Goal: Task Accomplishment & Management: Manage account settings

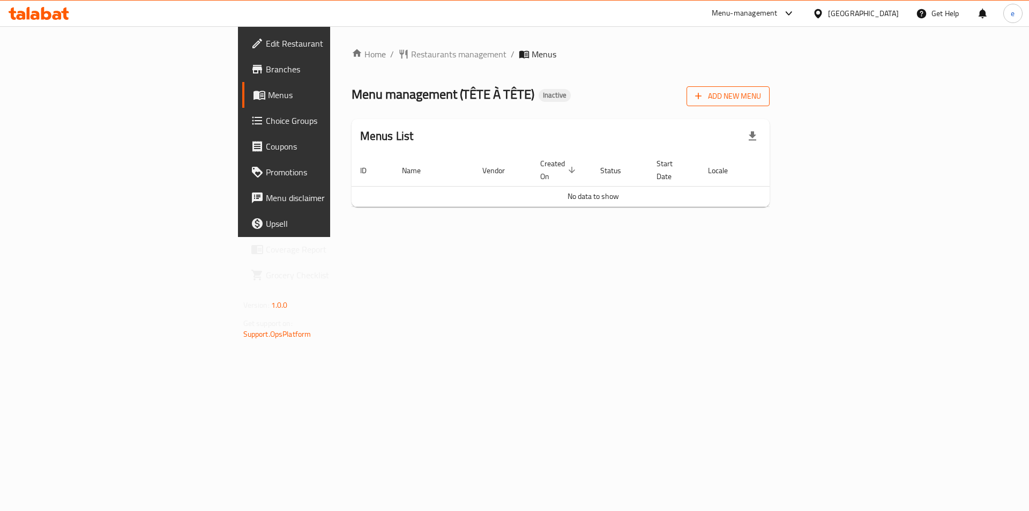
click at [761, 100] on span "Add New Menu" at bounding box center [728, 96] width 66 height 13
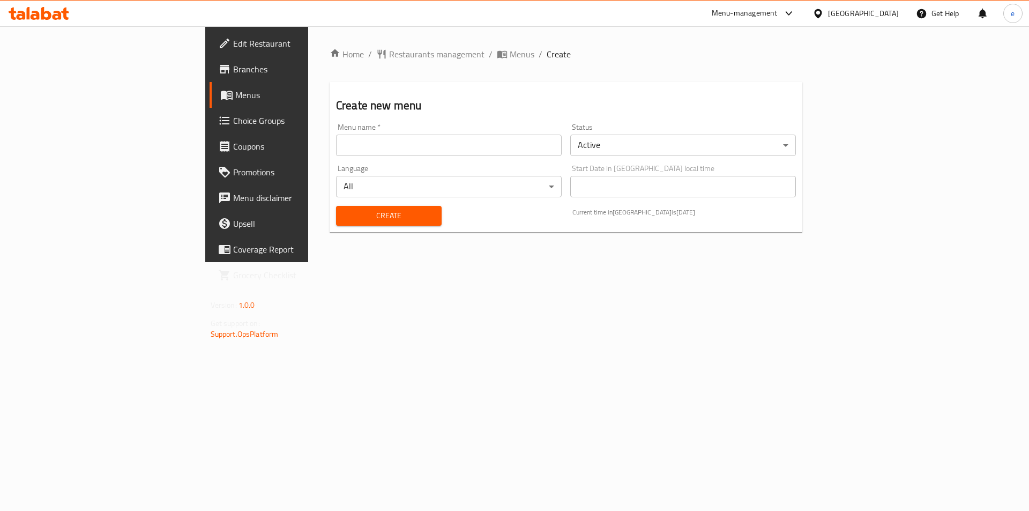
click at [416, 143] on input "text" at bounding box center [449, 145] width 226 height 21
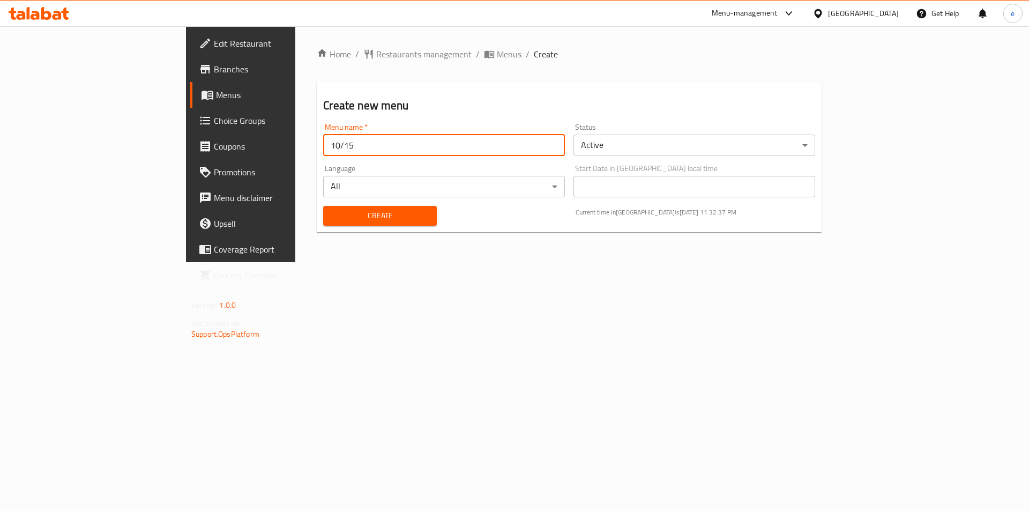
type input "10/15"
click at [342, 224] on button "Create" at bounding box center [379, 216] width 113 height 20
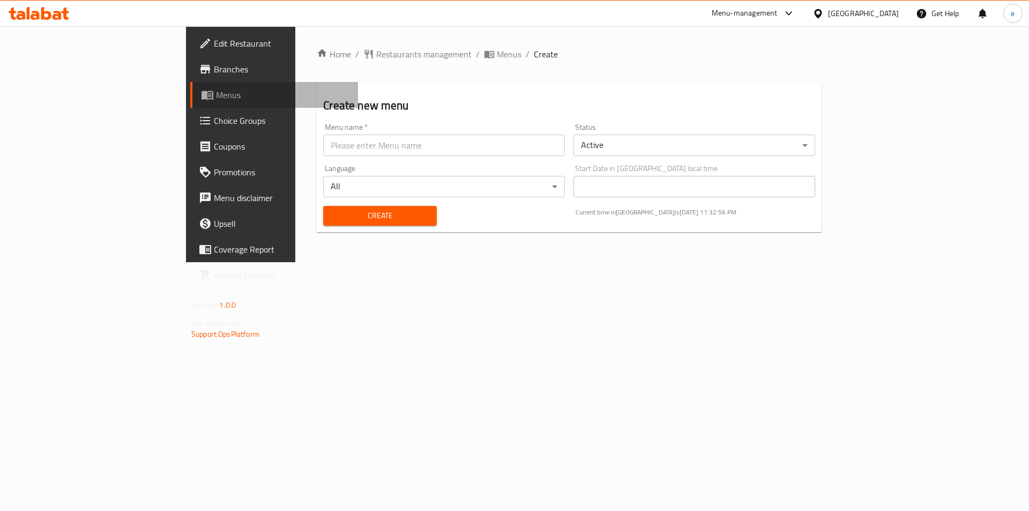
click at [216, 96] on span "Menus" at bounding box center [282, 94] width 133 height 13
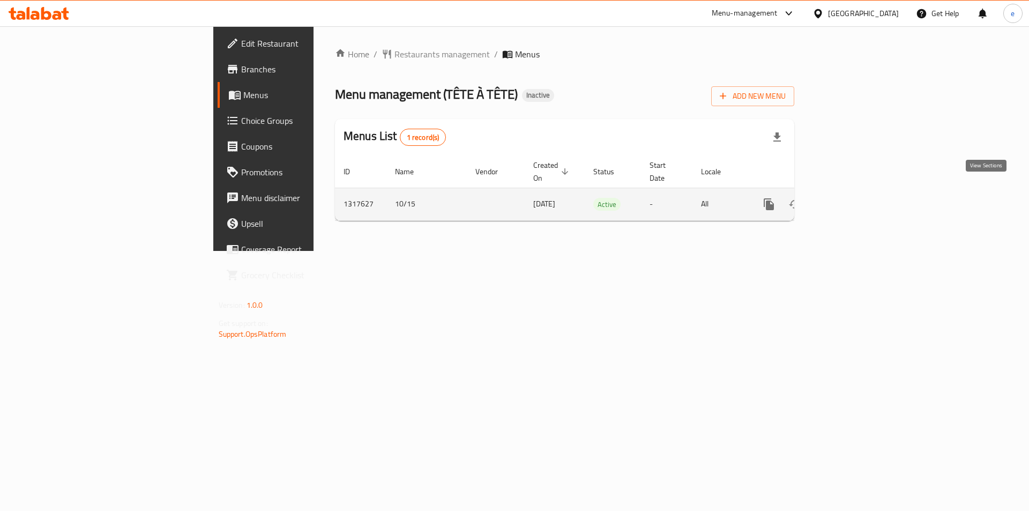
click at [853, 198] on icon "enhanced table" at bounding box center [846, 204] width 13 height 13
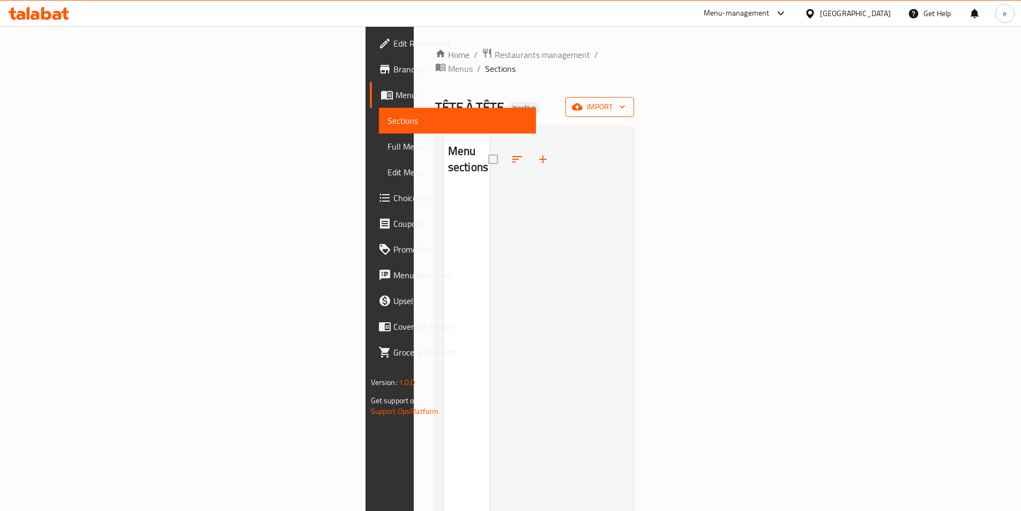
click at [625, 100] on span "import" at bounding box center [599, 106] width 51 height 13
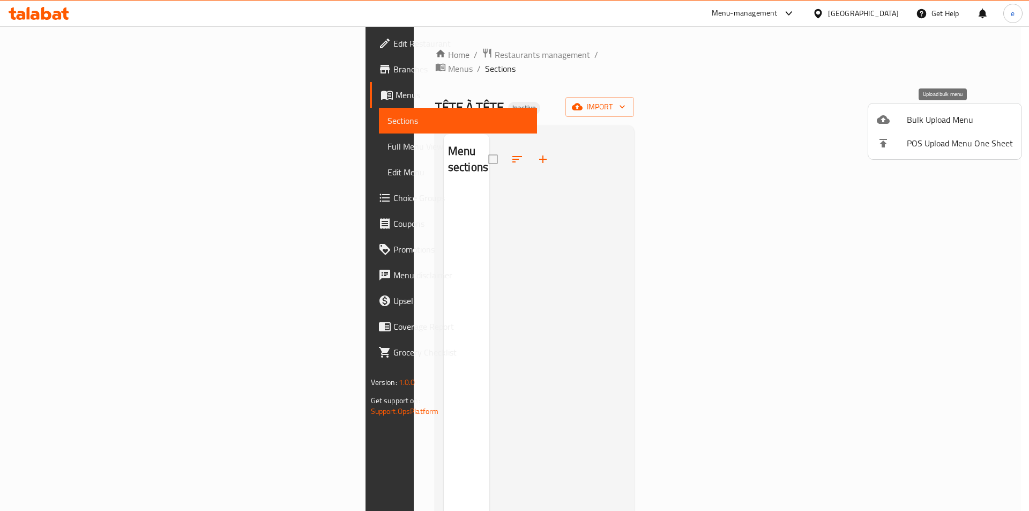
click at [941, 122] on span "Bulk Upload Menu" at bounding box center [960, 119] width 106 height 13
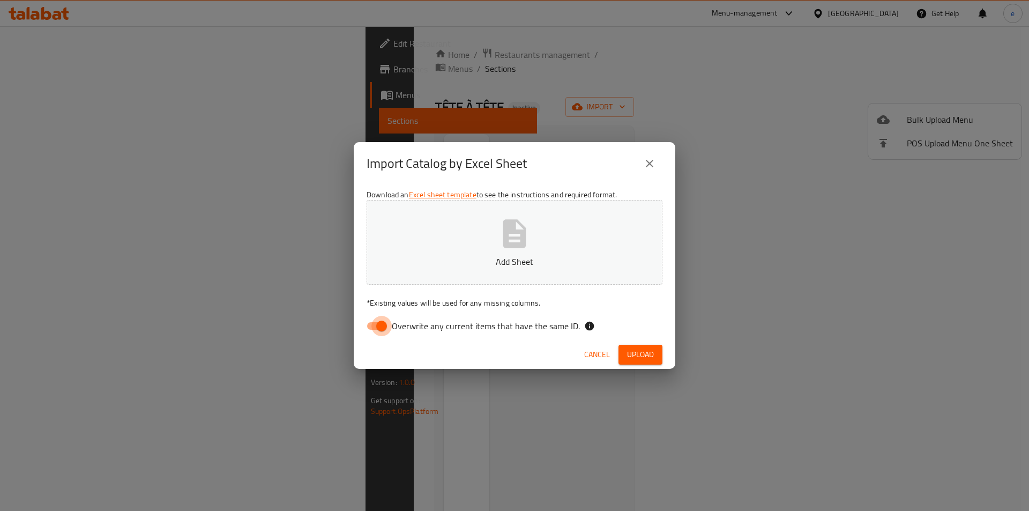
click at [368, 333] on input "Overwrite any current items that have the same ID." at bounding box center [381, 326] width 61 height 20
checkbox input "false"
click at [478, 256] on p "Add Sheet" at bounding box center [514, 261] width 263 height 13
click at [634, 356] on span "Upload" at bounding box center [640, 354] width 27 height 13
click at [489, 254] on button "esso.xlsx" at bounding box center [515, 242] width 296 height 85
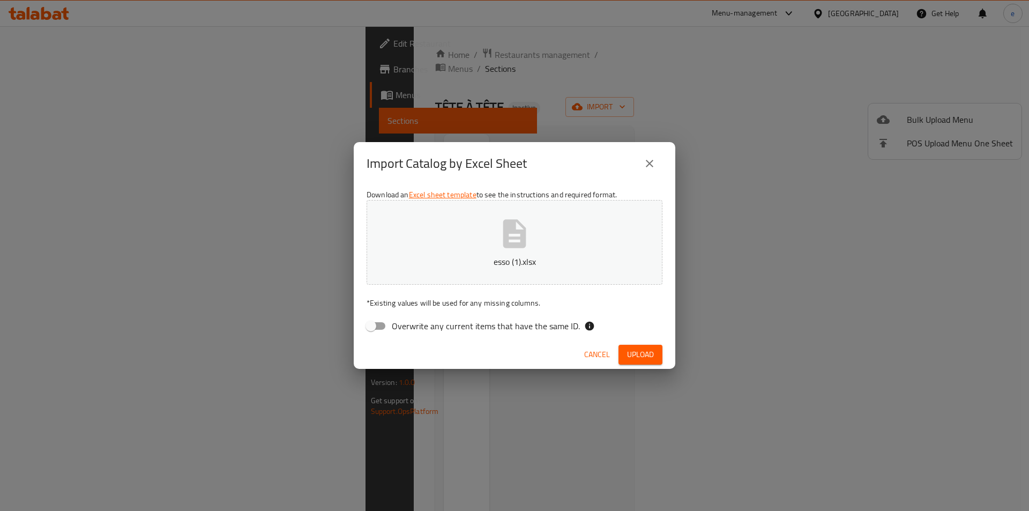
click at [635, 354] on span "Upload" at bounding box center [640, 354] width 27 height 13
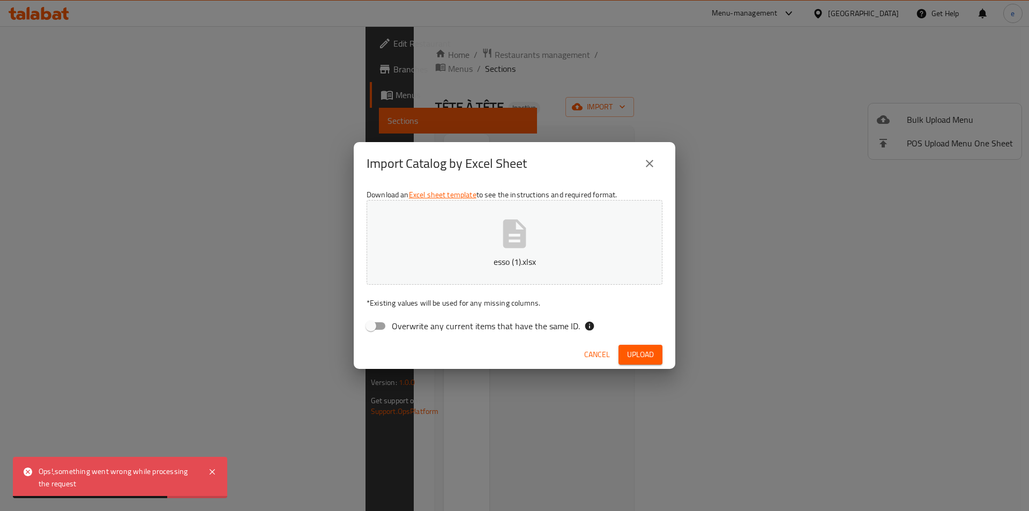
click at [650, 162] on icon "close" at bounding box center [650, 164] width 8 height 8
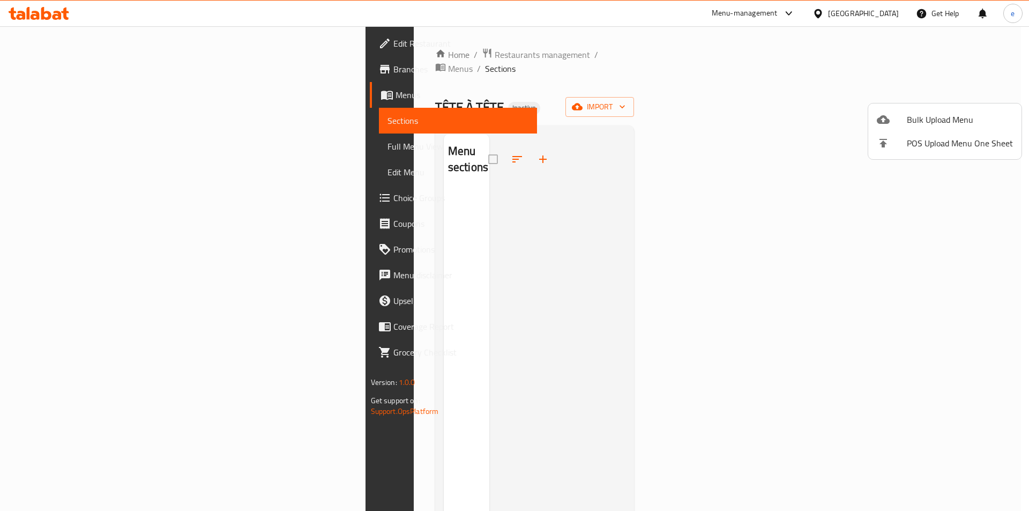
click at [959, 124] on span "Bulk Upload Menu" at bounding box center [960, 119] width 106 height 13
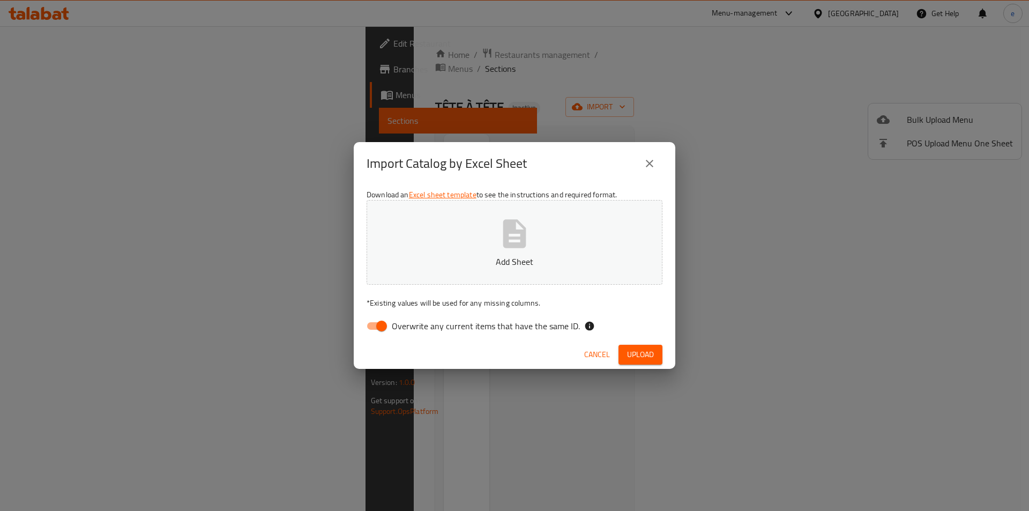
click at [376, 325] on input "Overwrite any current items that have the same ID." at bounding box center [381, 326] width 61 height 20
checkbox input "false"
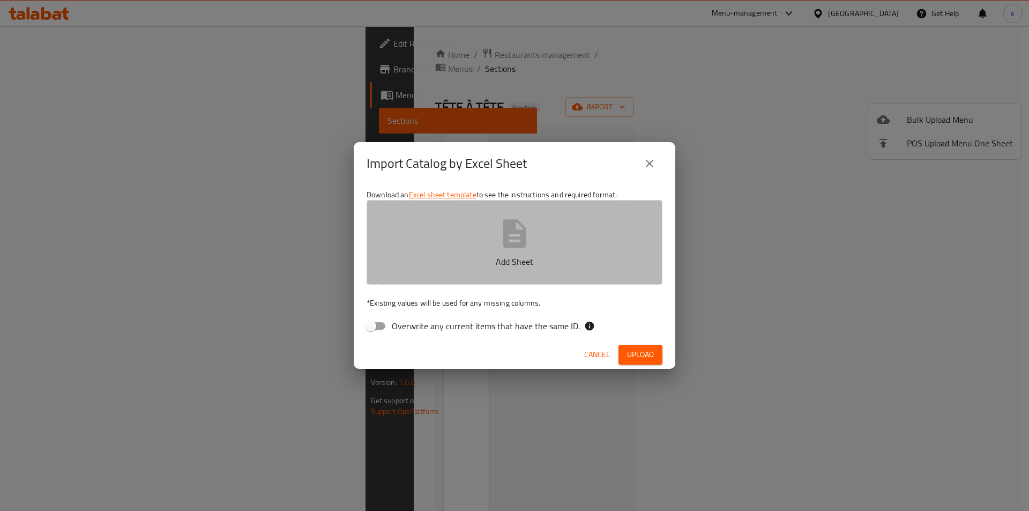
click at [482, 262] on p "Add Sheet" at bounding box center [514, 261] width 263 height 13
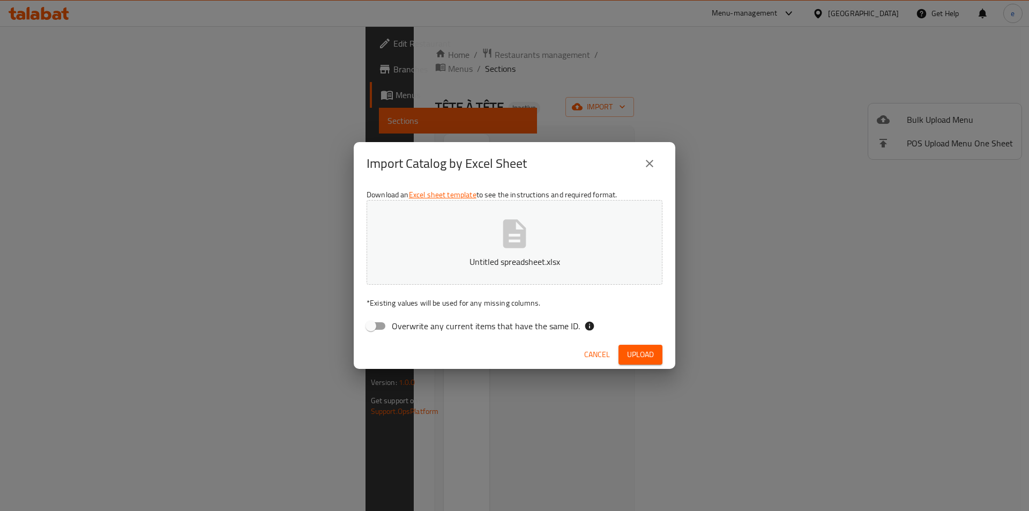
click at [655, 351] on button "Upload" at bounding box center [640, 355] width 44 height 20
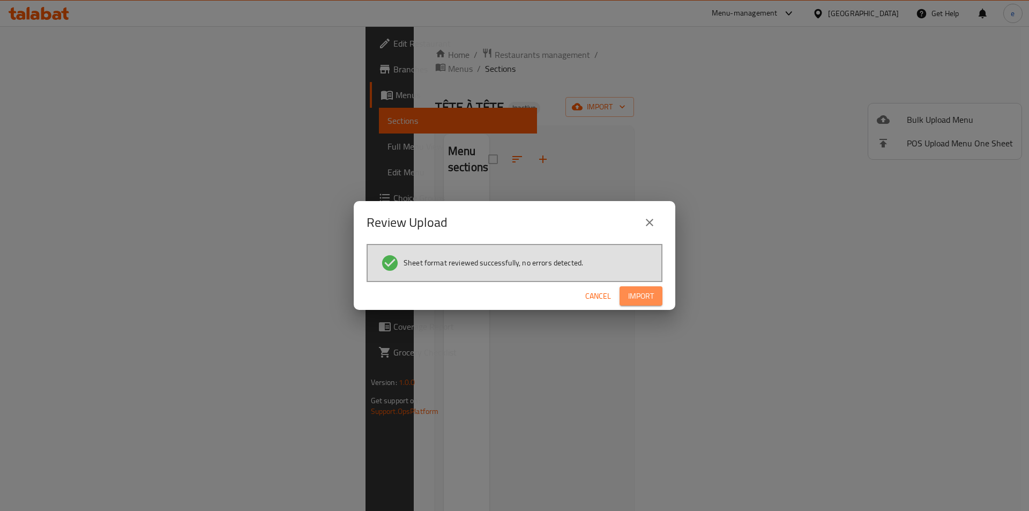
click at [636, 289] on span "Import" at bounding box center [641, 295] width 26 height 13
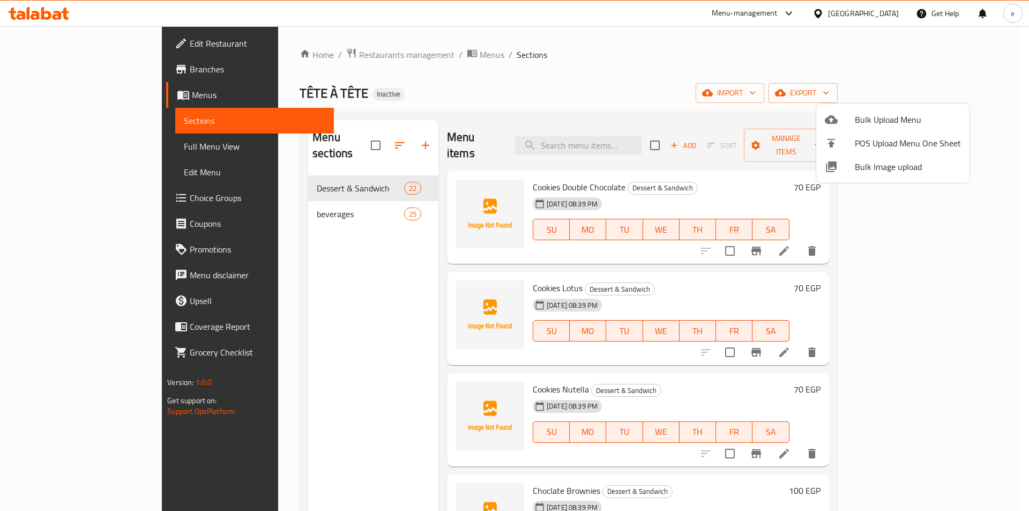
click at [304, 287] on div at bounding box center [514, 255] width 1029 height 511
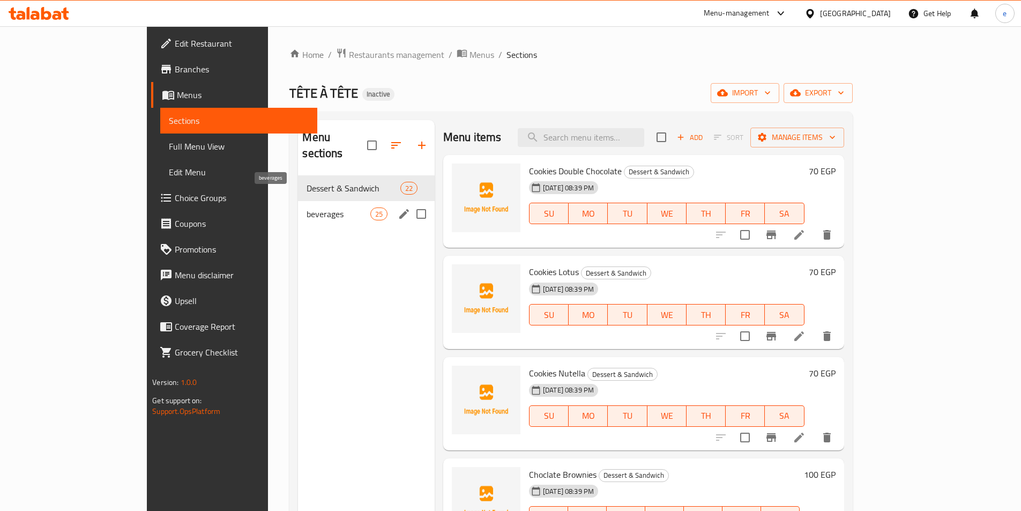
click at [318, 207] on span "beverages" at bounding box center [338, 213] width 63 height 13
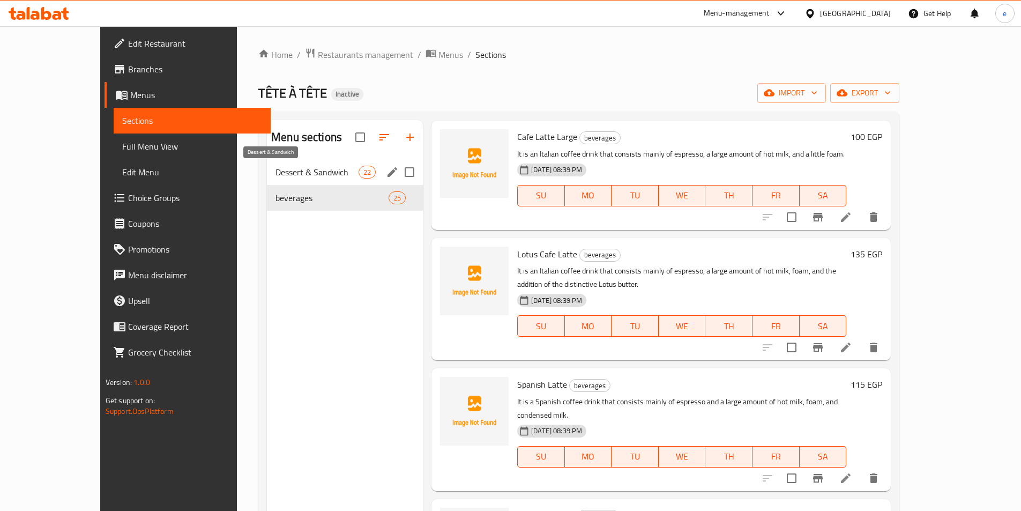
click at [311, 177] on span "Dessert & Sandwich" at bounding box center [316, 172] width 83 height 13
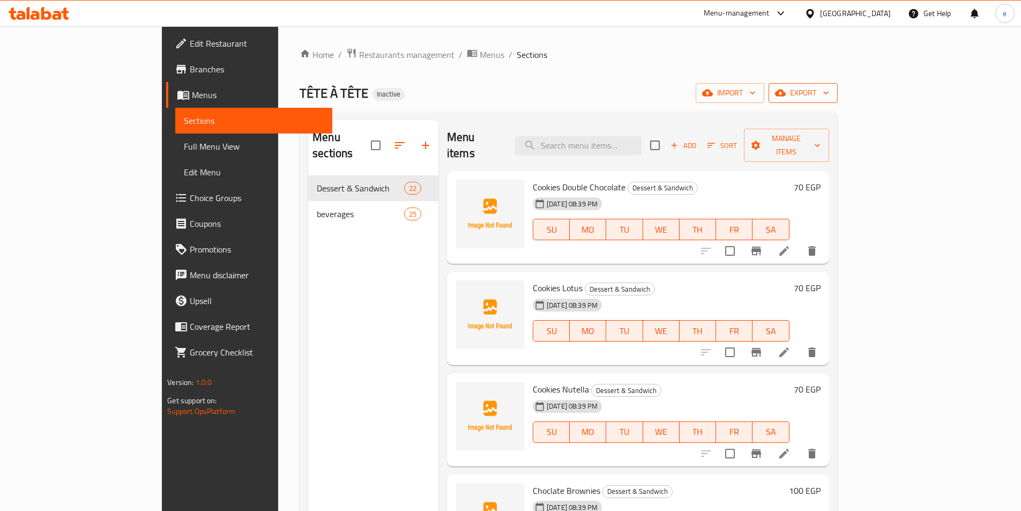
click at [829, 96] on span "export" at bounding box center [803, 92] width 52 height 13
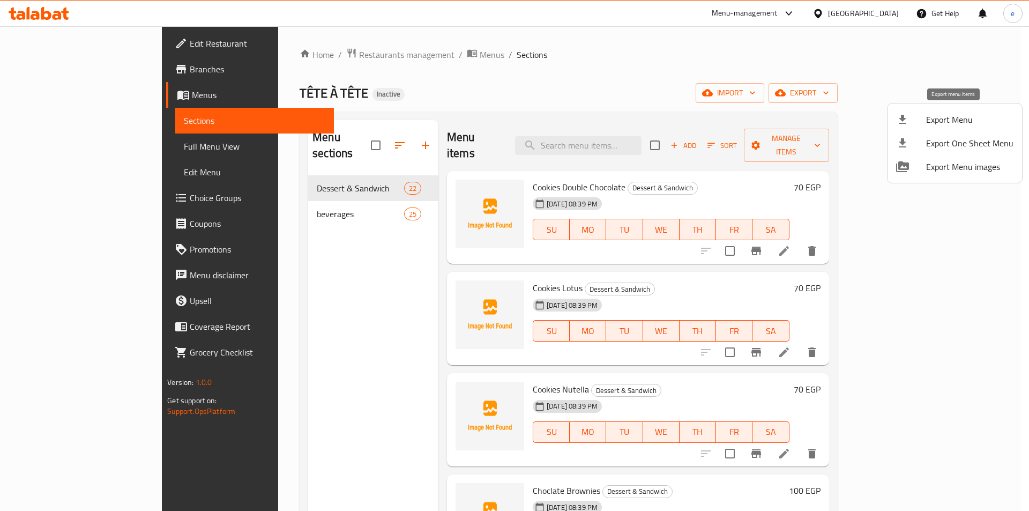
click at [964, 123] on span "Export Menu" at bounding box center [969, 119] width 87 height 13
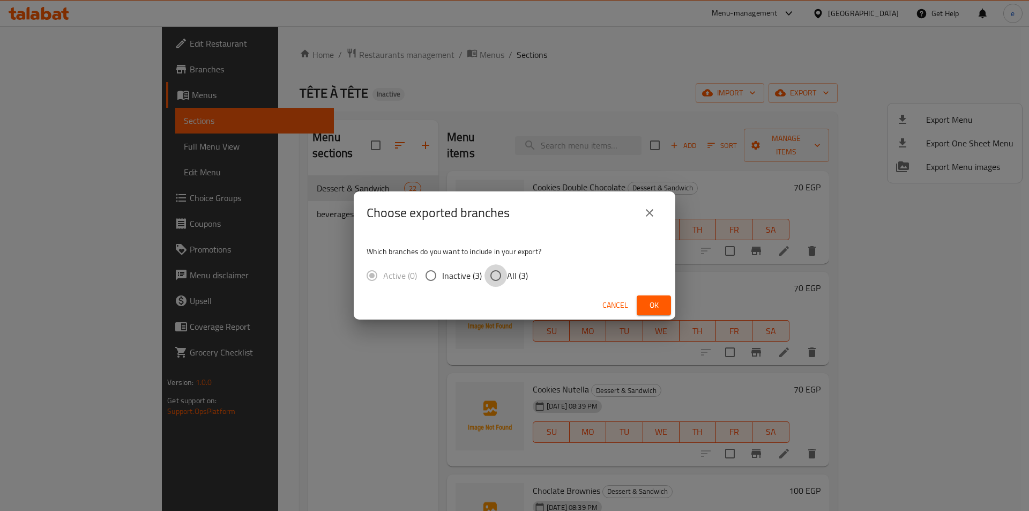
click at [497, 275] on input "All (3)" at bounding box center [496, 275] width 23 height 23
radio input "true"
click at [652, 309] on span "Ok" at bounding box center [653, 305] width 17 height 13
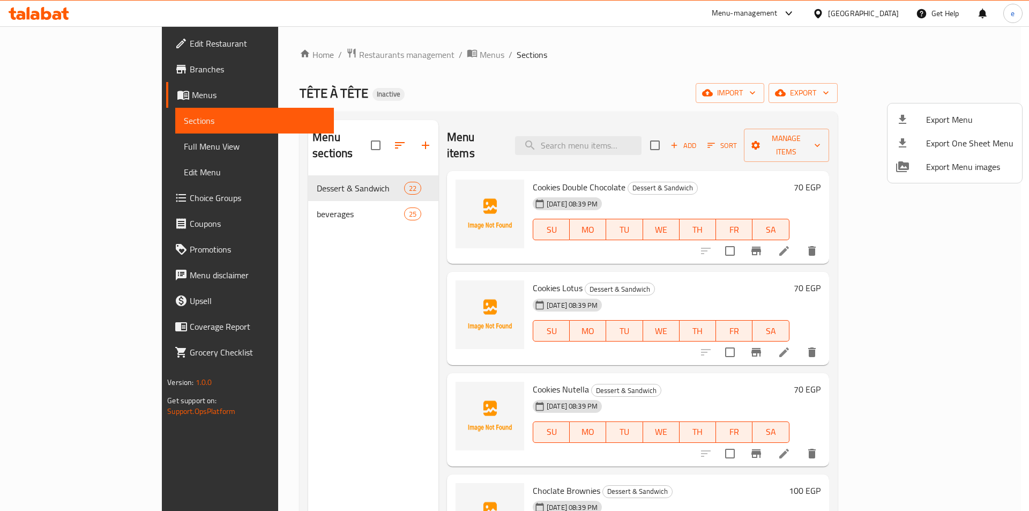
click at [735, 80] on div at bounding box center [514, 255] width 1029 height 511
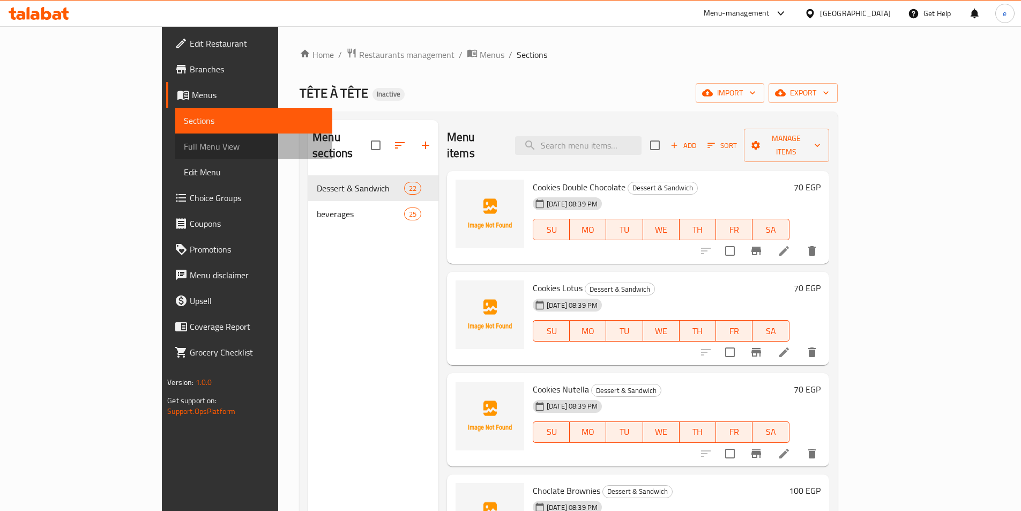
click at [175, 153] on link "Full Menu View" at bounding box center [253, 146] width 157 height 26
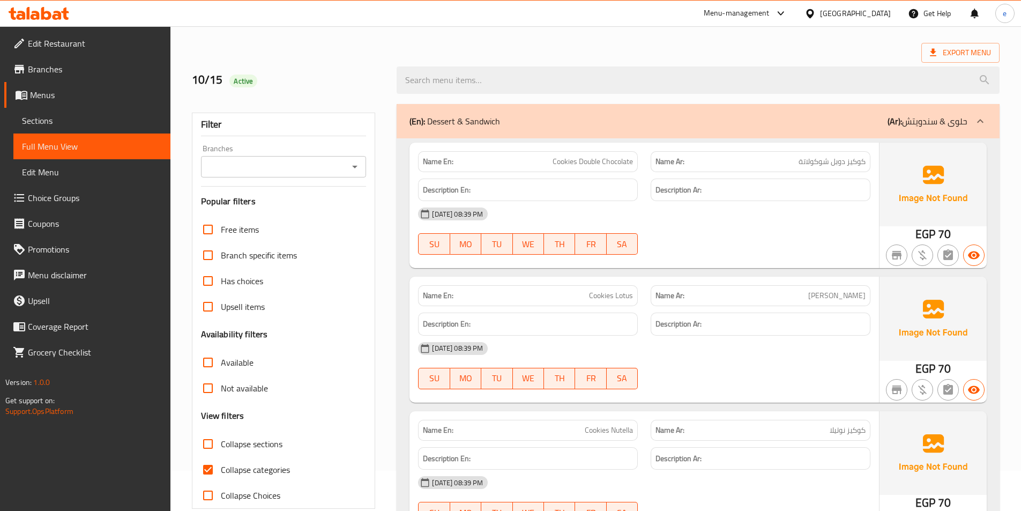
scroll to position [107, 0]
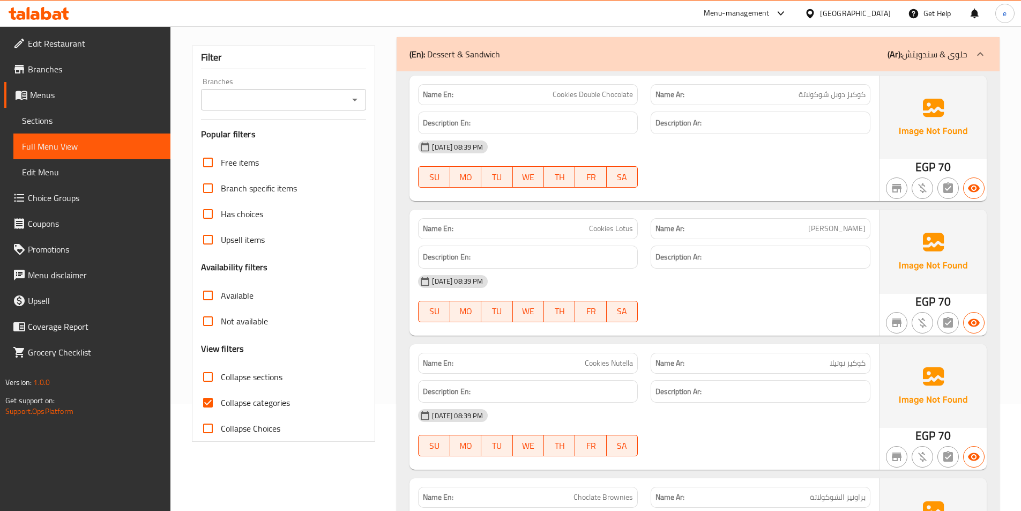
click at [223, 403] on span "Collapse categories" at bounding box center [255, 402] width 69 height 13
click at [221, 403] on input "Collapse categories" at bounding box center [208, 403] width 26 height 26
checkbox input "false"
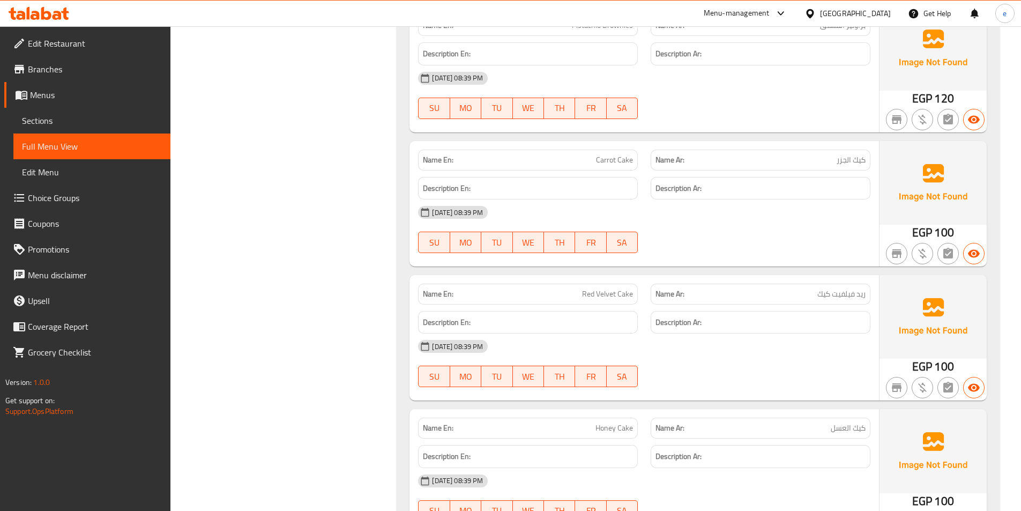
scroll to position [697, 0]
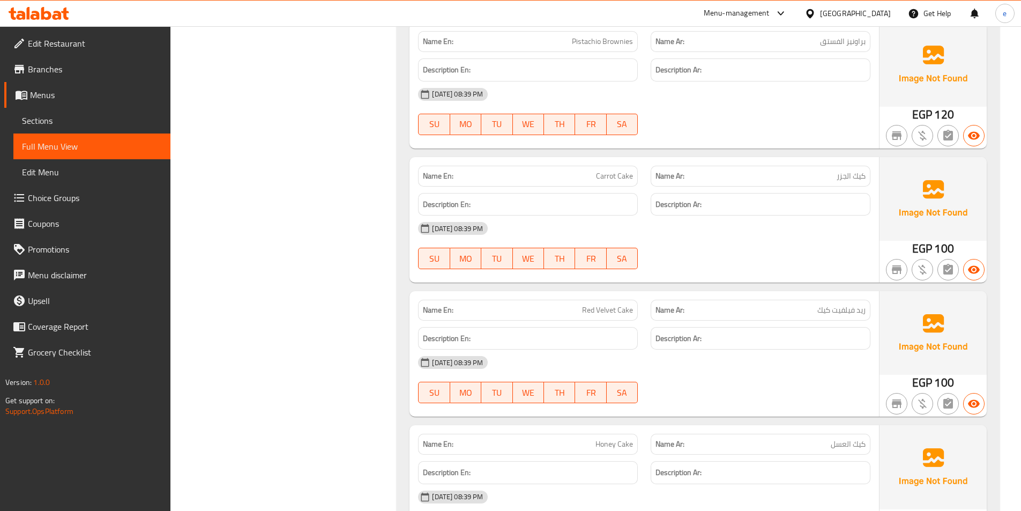
click at [625, 311] on span "Red Velvet Cake" at bounding box center [607, 309] width 51 height 11
copy span "Cake"
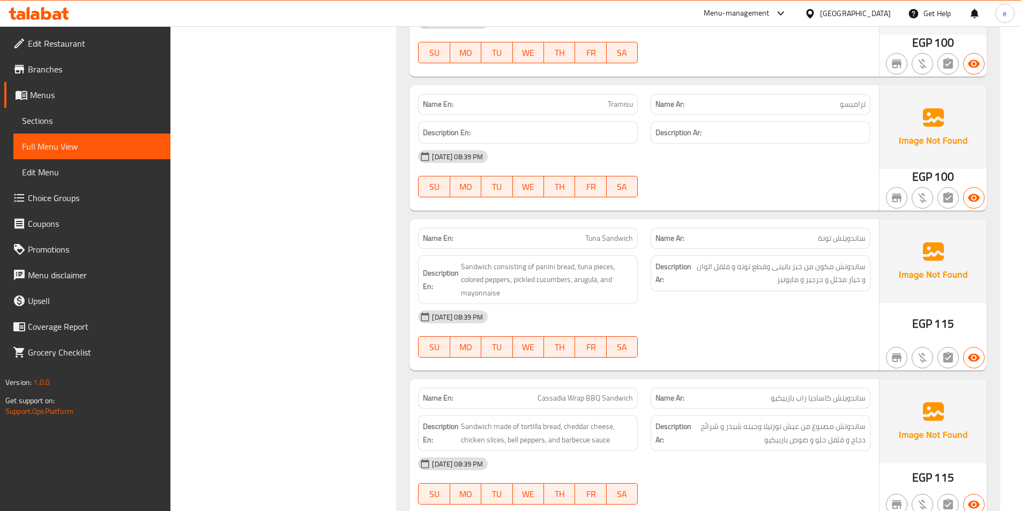
scroll to position [1608, 0]
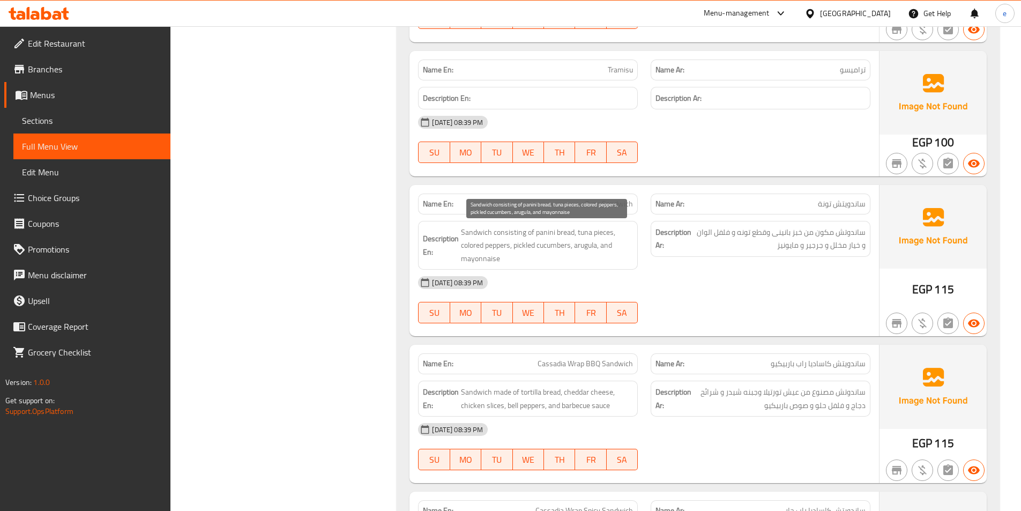
click at [468, 245] on span "Sandwich consisting of panini bread, tuna pieces, colored peppers, pickled cucu…" at bounding box center [547, 246] width 172 height 40
click at [453, 248] on strong "Description En:" at bounding box center [441, 245] width 36 height 26
drag, startPoint x: 460, startPoint y: 243, endPoint x: 511, endPoint y: 248, distance: 50.6
click at [511, 248] on h6 "Description En: Sandwich consisting of panini bread, tuna pieces, colored peppe…" at bounding box center [528, 246] width 210 height 40
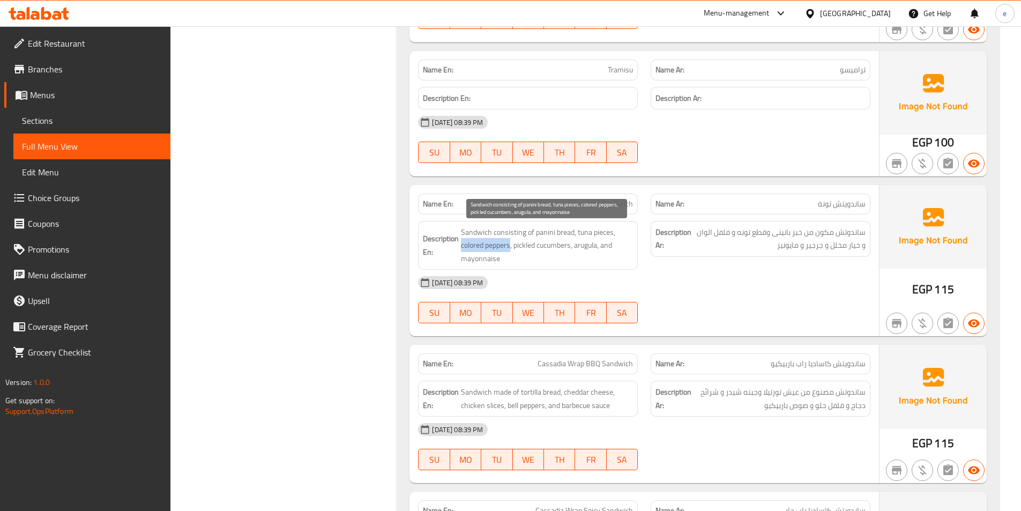
copy span "colored peppers"
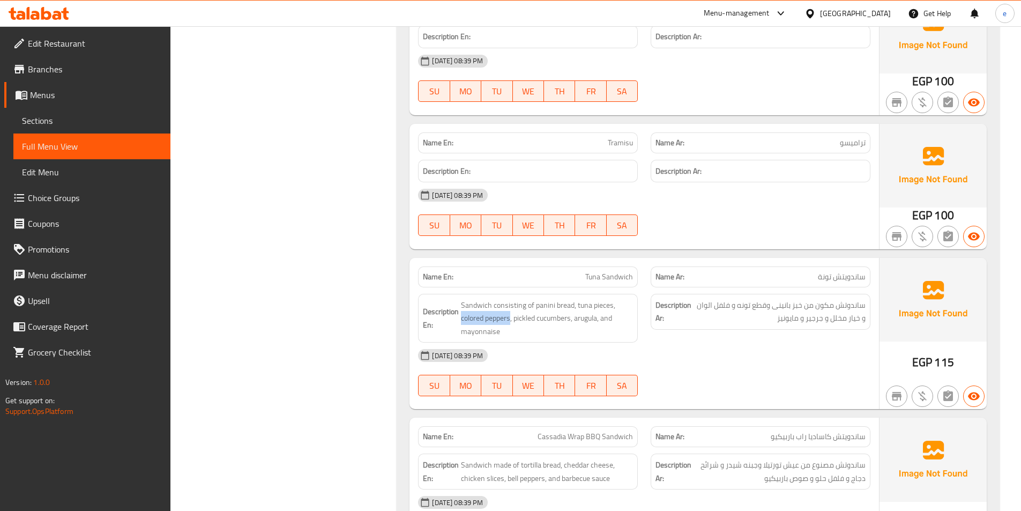
scroll to position [1554, 0]
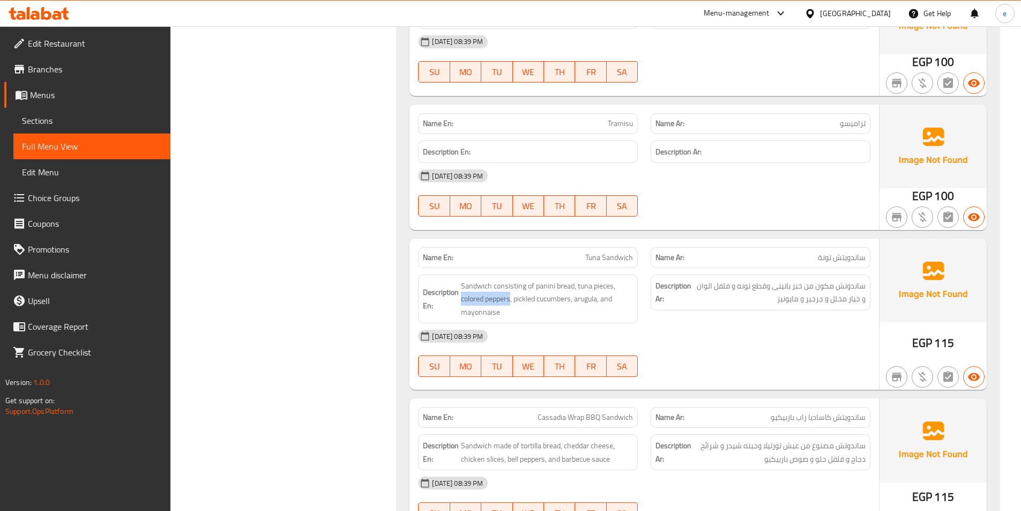
copy span "colored peppers"
click at [69, 176] on span "Edit Menu" at bounding box center [92, 172] width 140 height 13
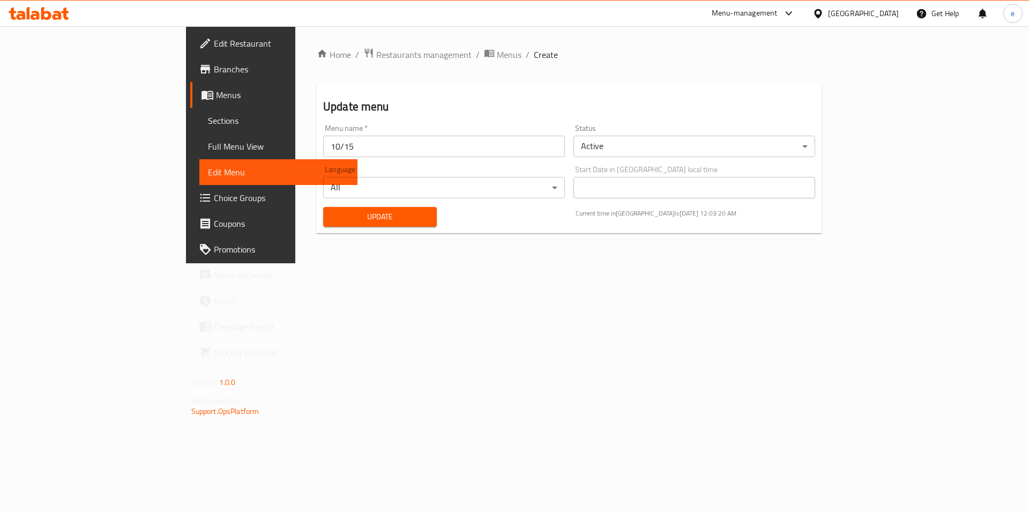
click at [323, 148] on input "10/15" at bounding box center [444, 146] width 242 height 21
drag, startPoint x: 258, startPoint y: 151, endPoint x: 171, endPoint y: 168, distance: 88.5
click at [186, 168] on div "Edit Restaurant Branches Menus Sections Full Menu View Edit Menu Choice Groups …" at bounding box center [515, 144] width 658 height 237
click at [323, 154] on input "10/15" at bounding box center [444, 146] width 242 height 21
click at [317, 238] on div "Home / Restaurants management / Menus / Create Update menu Menu name   * 10/15 …" at bounding box center [569, 145] width 505 height 194
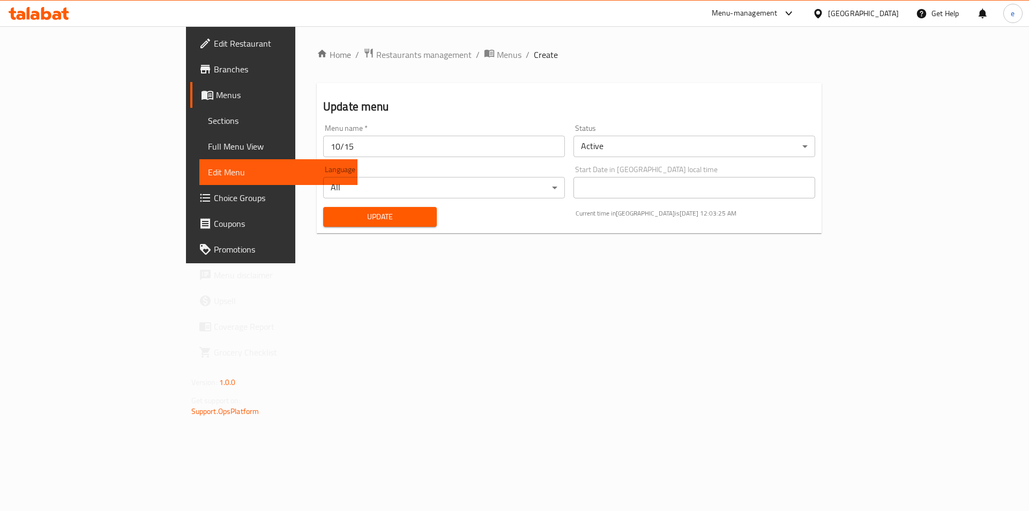
click at [208, 169] on span "Edit Menu" at bounding box center [278, 172] width 141 height 13
click at [208, 172] on span "Edit Menu" at bounding box center [278, 172] width 141 height 13
click at [208, 143] on span "Full Menu View" at bounding box center [278, 146] width 141 height 13
click at [208, 115] on span "Sections" at bounding box center [278, 120] width 141 height 13
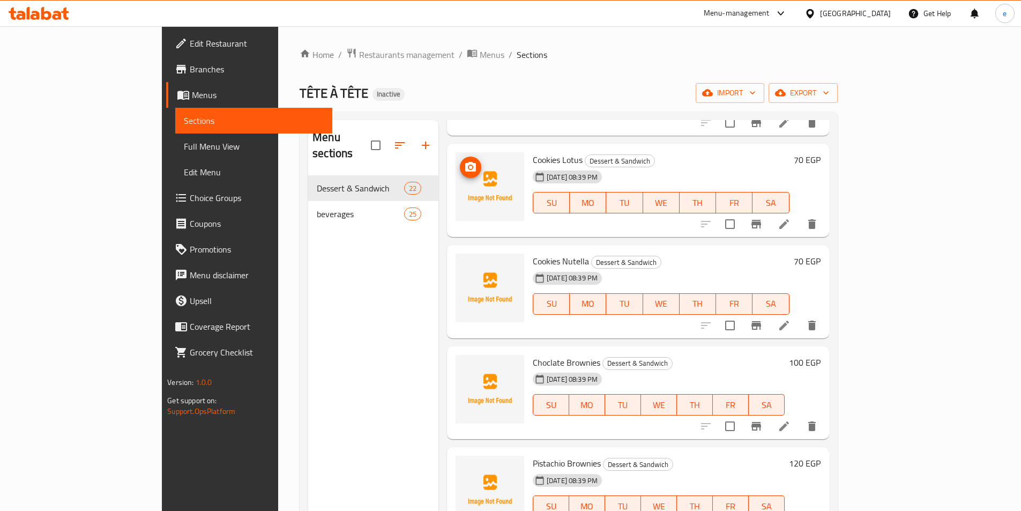
scroll to position [161, 0]
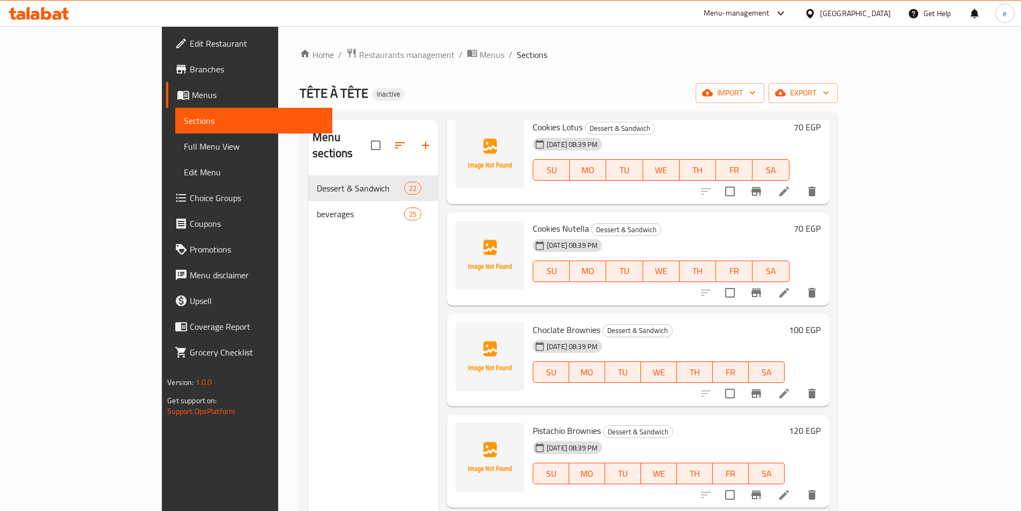
click at [503, 80] on div "Home / Restaurants management / Menus / Sections TÊTE À TÊTE Inactive import ex…" at bounding box center [569, 344] width 538 height 592
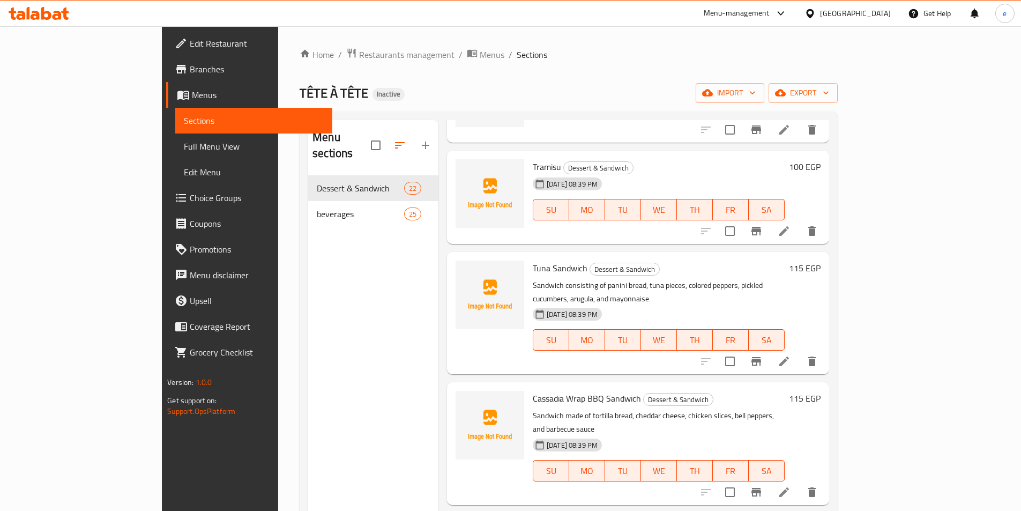
scroll to position [1132, 0]
click at [791, 354] on icon at bounding box center [784, 360] width 13 height 13
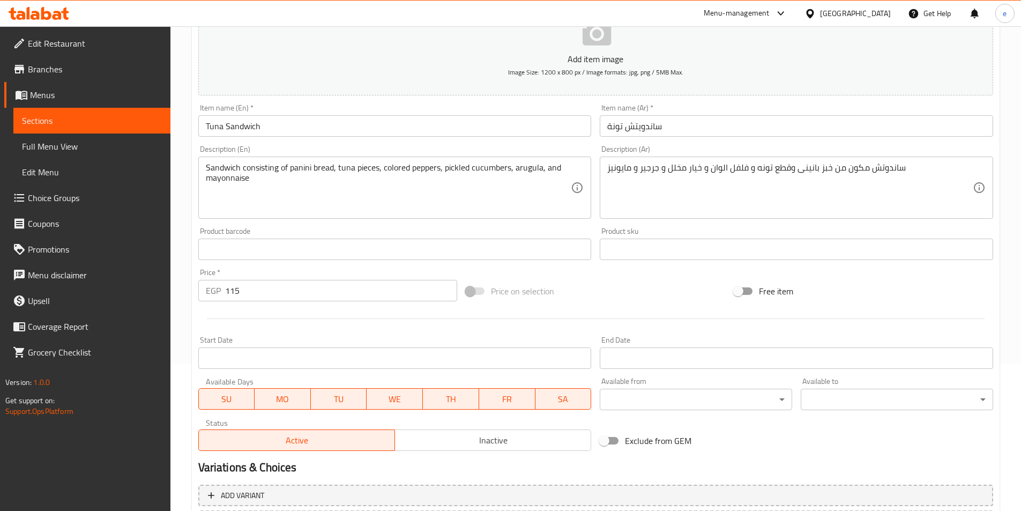
scroll to position [32, 0]
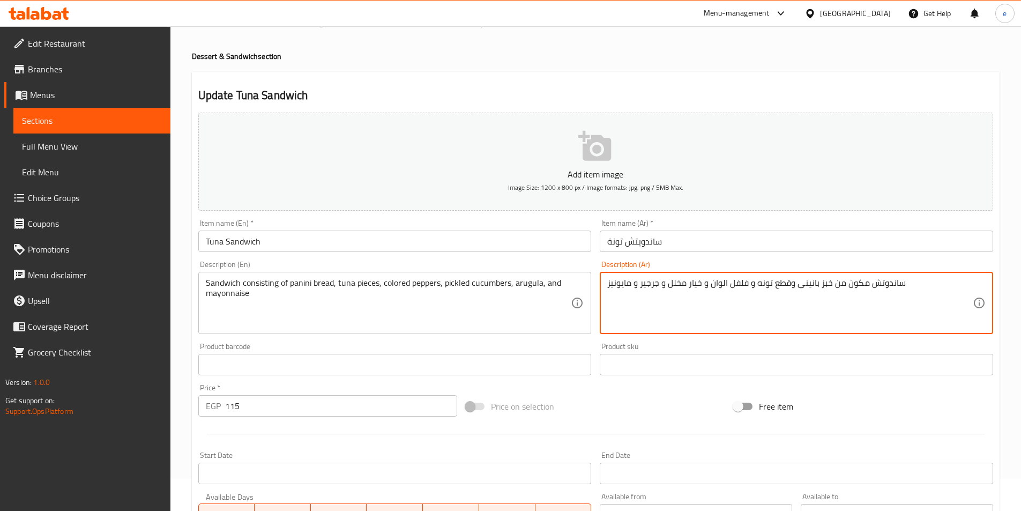
drag, startPoint x: 711, startPoint y: 283, endPoint x: 727, endPoint y: 293, distance: 18.8
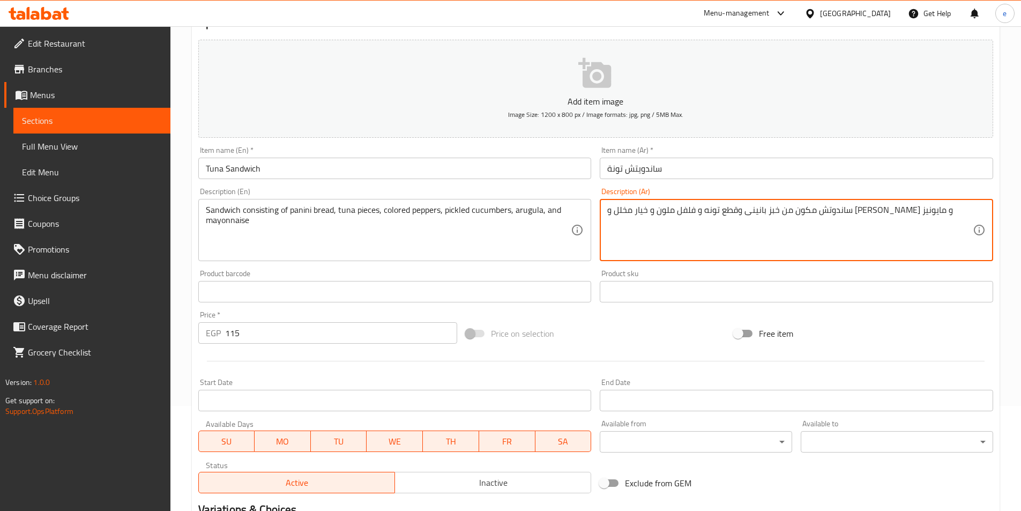
scroll to position [247, 0]
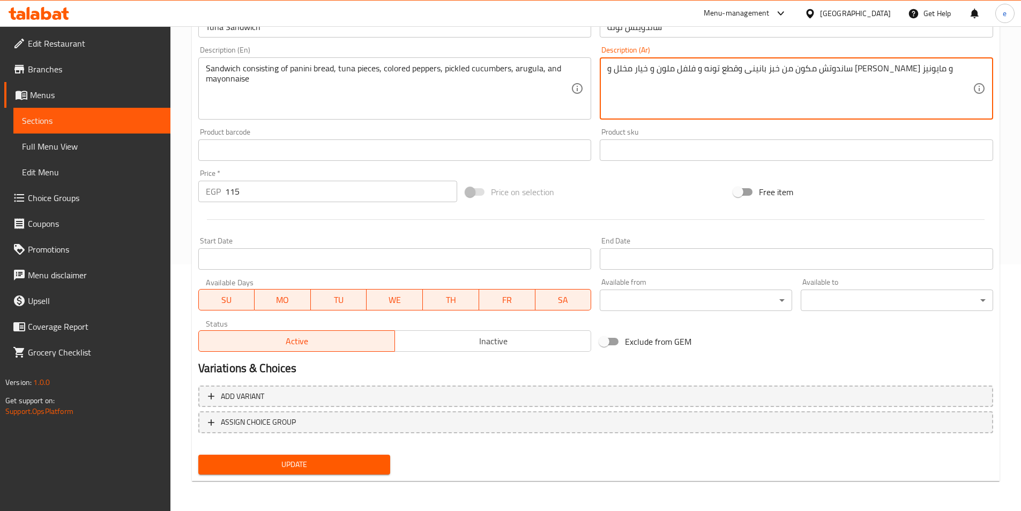
type textarea "ساندوتش مكون من خبز بانينى وقطع تونه و فلفل ملون و خيار مخلل و جرجير و مايونيز"
click at [301, 469] on span "Update" at bounding box center [294, 464] width 175 height 13
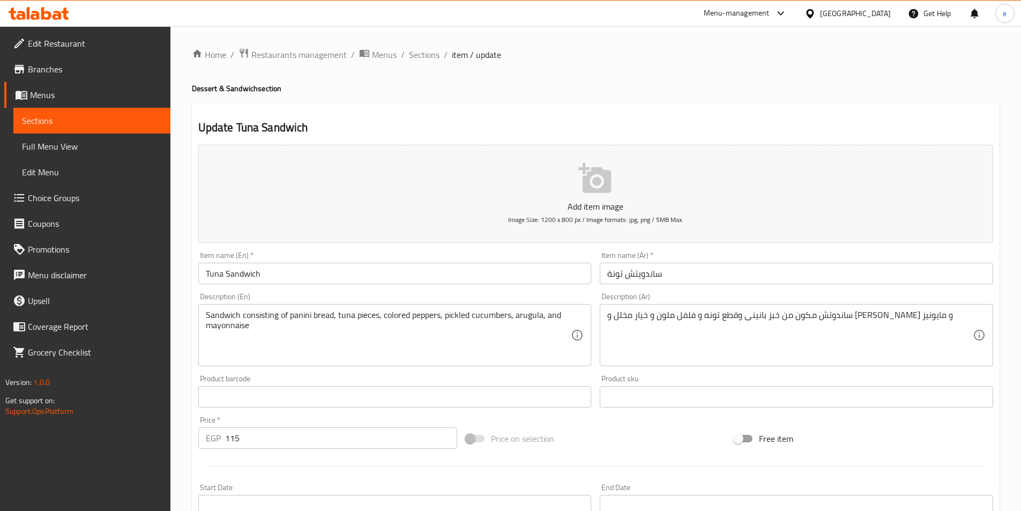
click at [55, 147] on span "Full Menu View" at bounding box center [92, 146] width 140 height 13
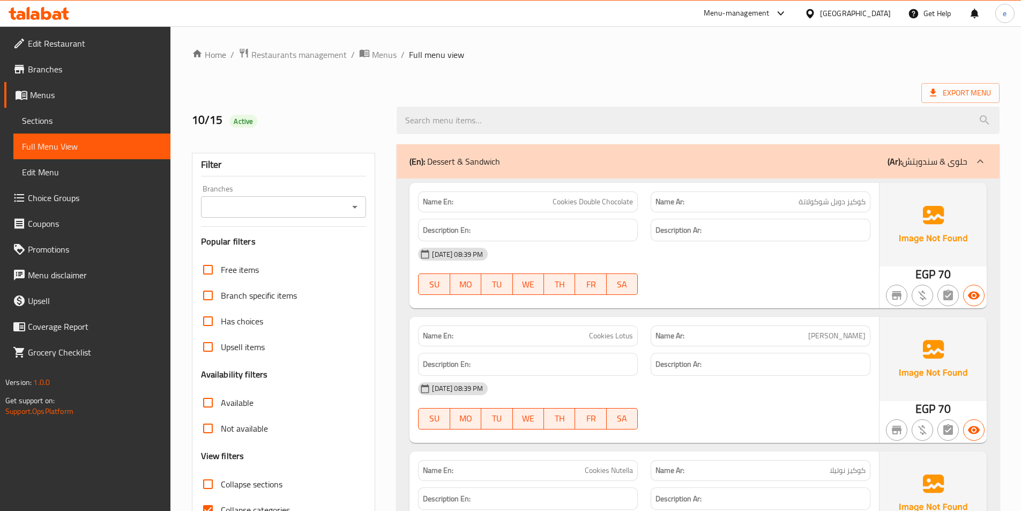
scroll to position [59, 0]
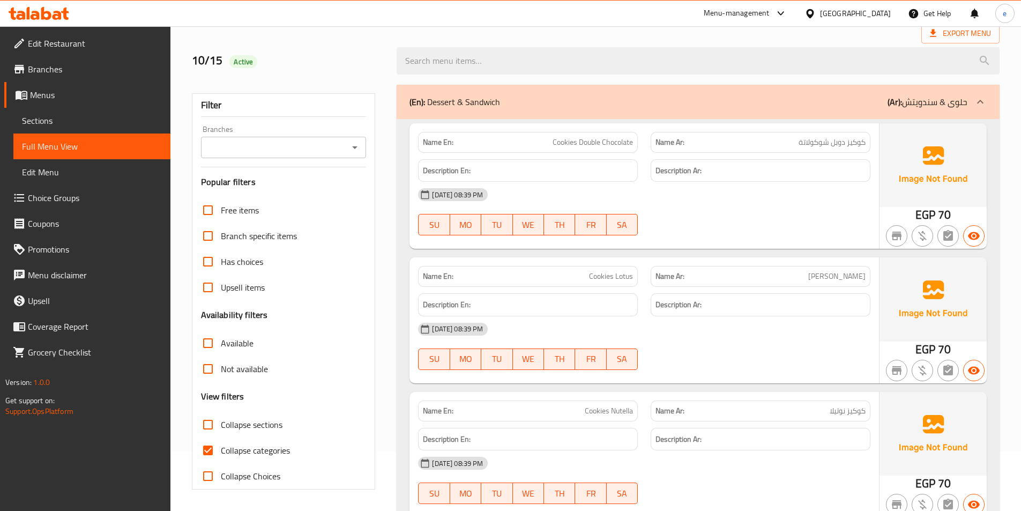
click at [259, 453] on span "Collapse categories" at bounding box center [255, 450] width 69 height 13
click at [221, 453] on input "Collapse categories" at bounding box center [208, 450] width 26 height 26
checkbox input "false"
click at [368, 51] on div "10/15 Active" at bounding box center [287, 61] width 205 height 48
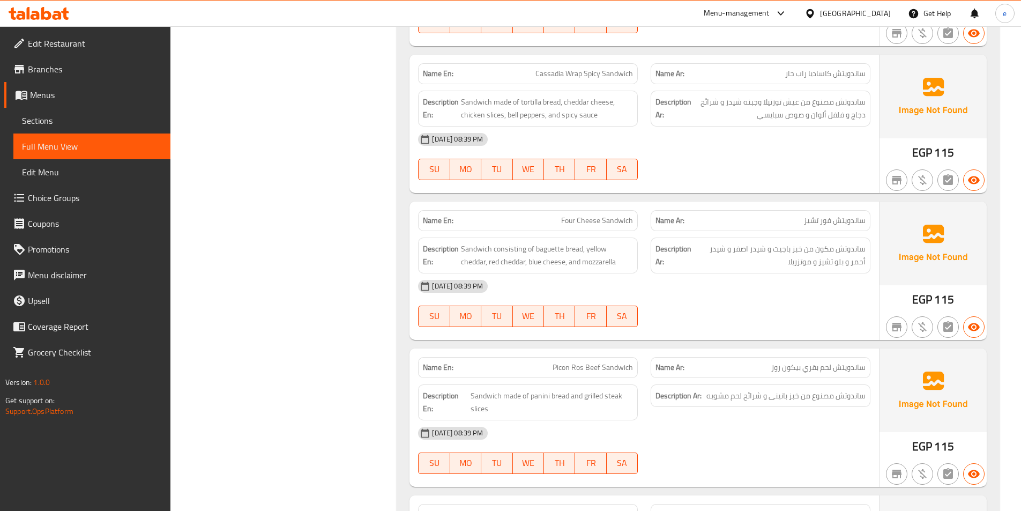
scroll to position [2023, 0]
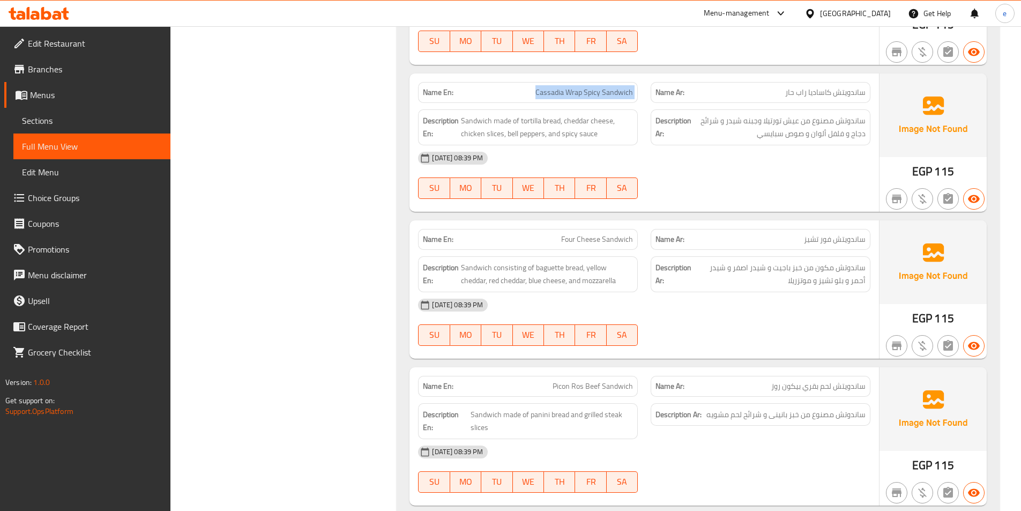
drag, startPoint x: 536, startPoint y: 91, endPoint x: 658, endPoint y: 72, distance: 122.7
copy span "Cassadia Wrap Spicy Sandwich"
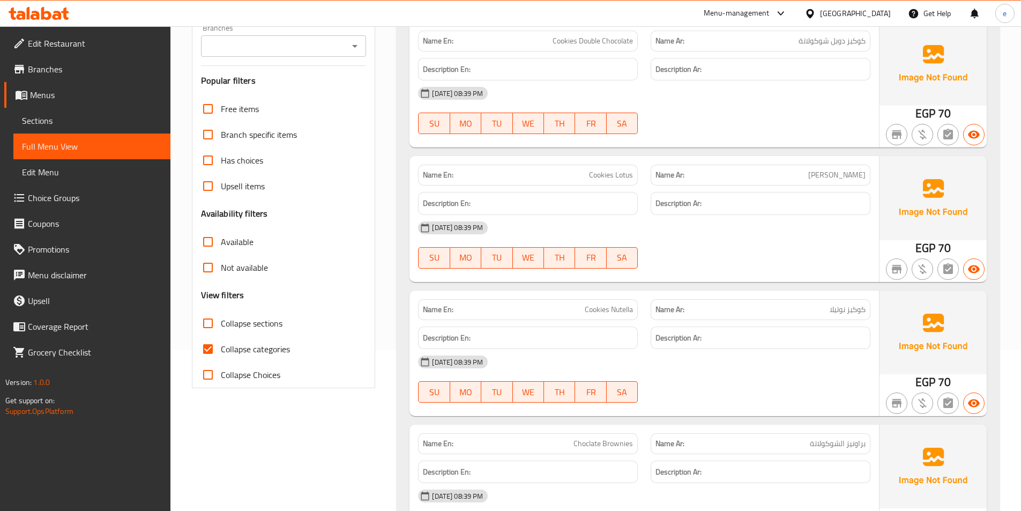
click at [242, 349] on span "Collapse categories" at bounding box center [255, 348] width 69 height 13
click at [221, 349] on input "Collapse categories" at bounding box center [208, 349] width 26 height 26
checkbox input "false"
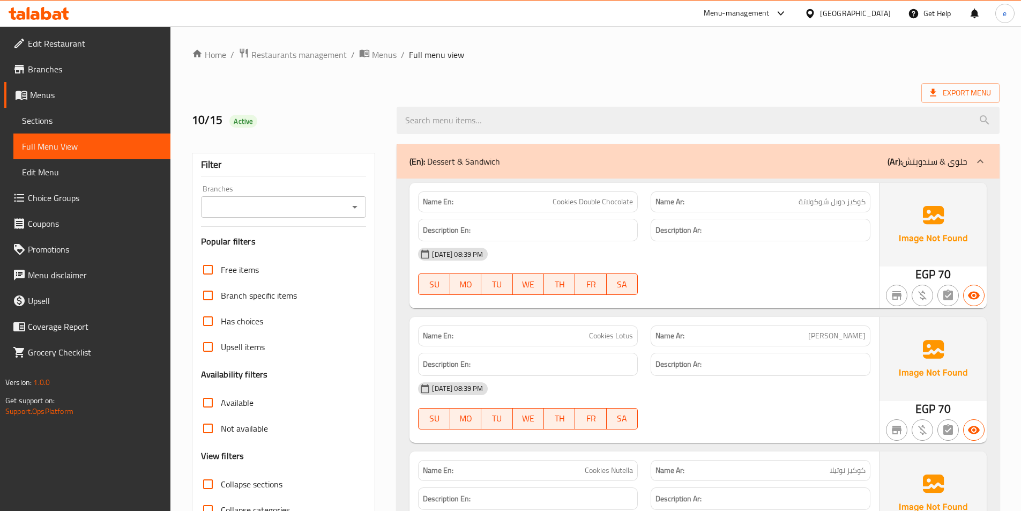
click at [68, 121] on span "Sections" at bounding box center [92, 120] width 140 height 13
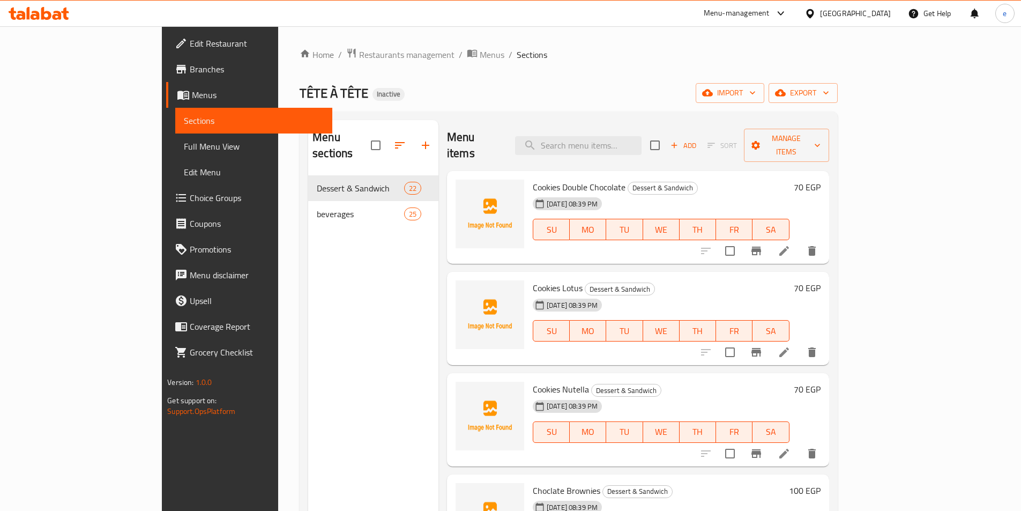
click at [802, 79] on div "Home / Restaurants management / Menus / Sections TÊTE À TÊTE Inactive import ex…" at bounding box center [569, 344] width 538 height 592
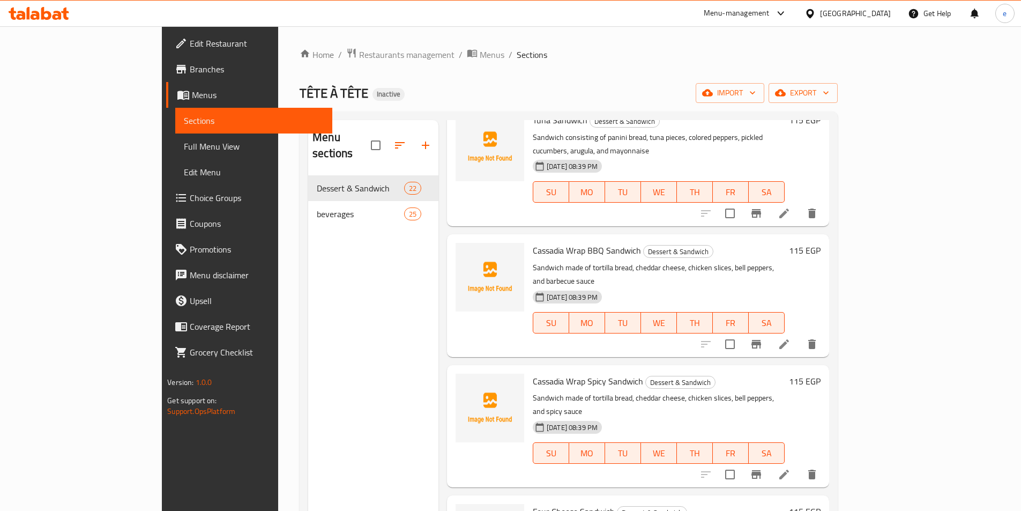
scroll to position [1296, 0]
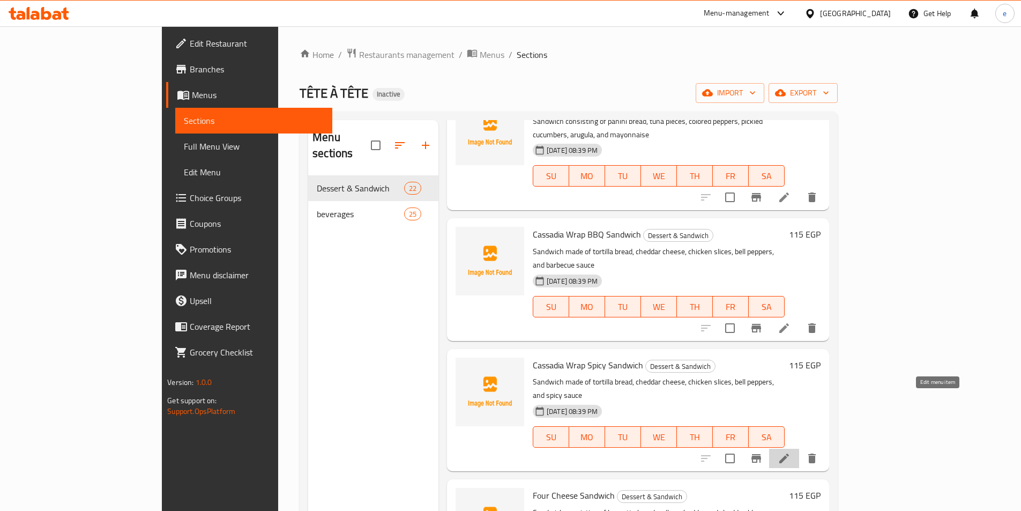
click at [789, 453] on icon at bounding box center [784, 458] width 10 height 10
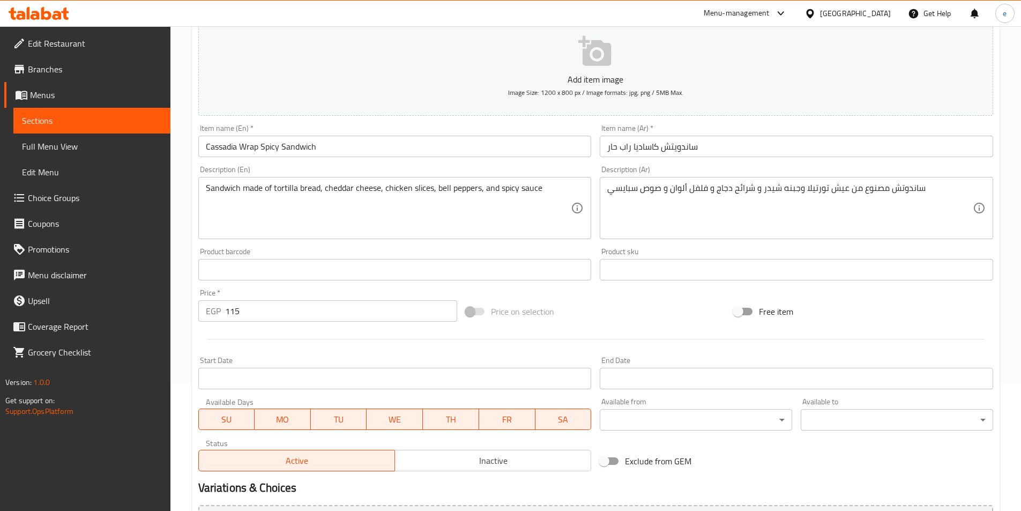
scroll to position [161, 0]
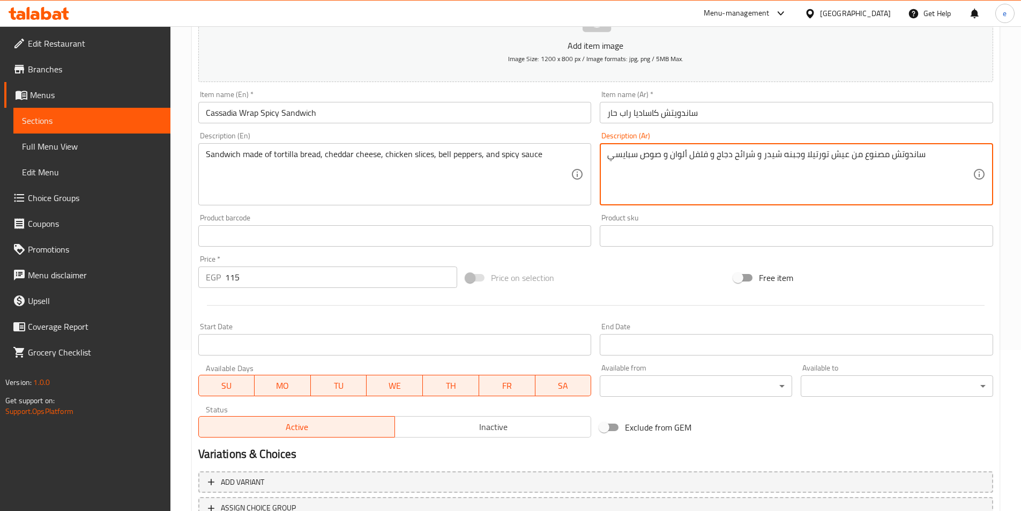
drag, startPoint x: 670, startPoint y: 155, endPoint x: 685, endPoint y: 159, distance: 16.0
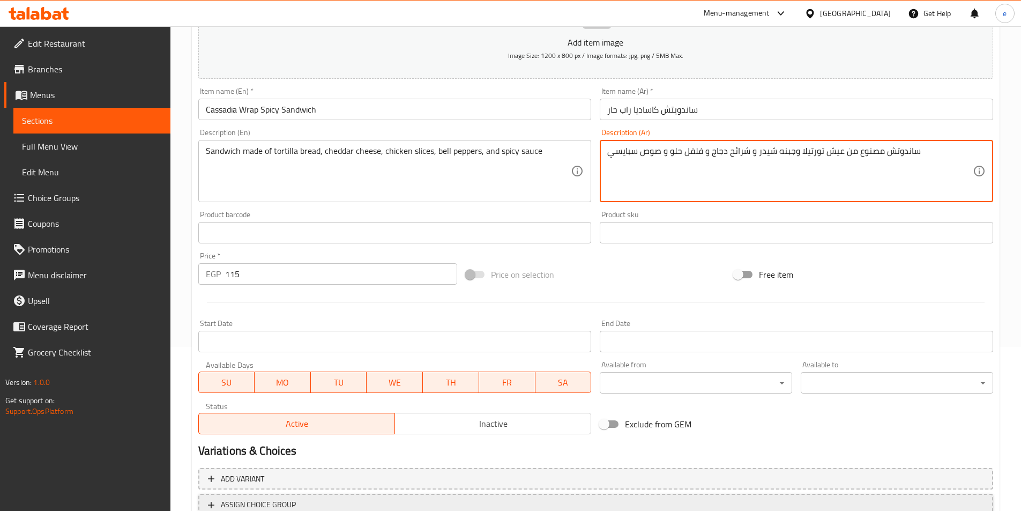
scroll to position [247, 0]
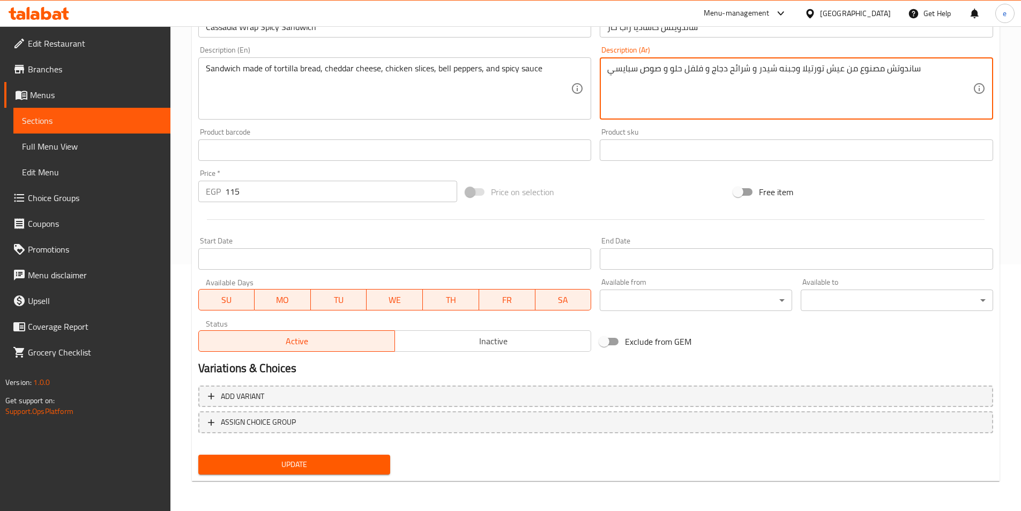
type textarea "ساندوتش مصنوع من عيش تورتيلا وجبنه شيدر و شرائح دجاج و فلفل حلو و صوص سبايسي"
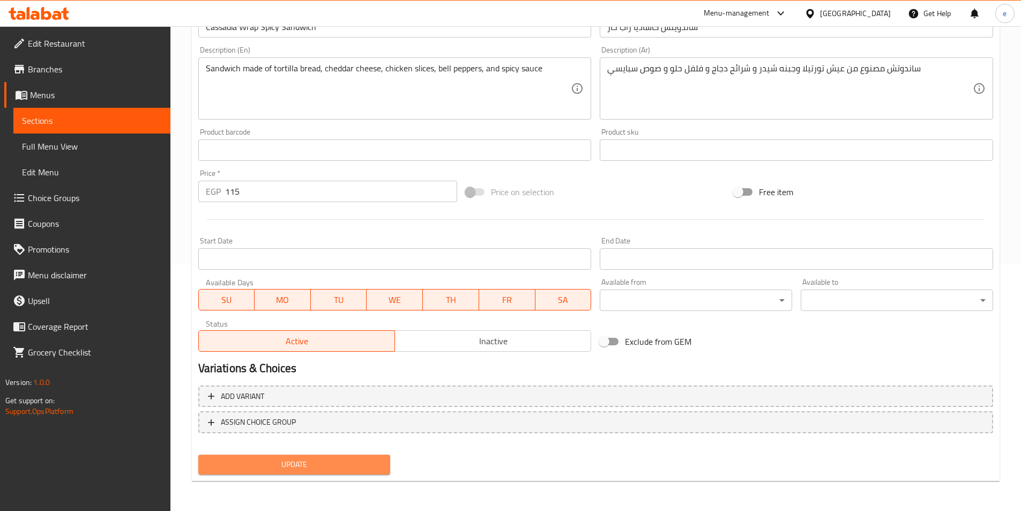
click at [281, 461] on span "Update" at bounding box center [294, 464] width 175 height 13
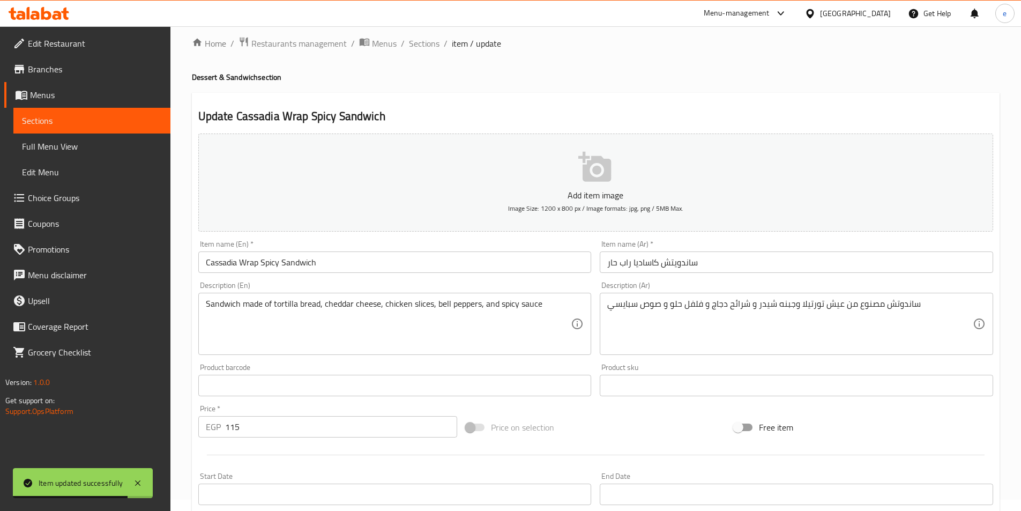
scroll to position [0, 0]
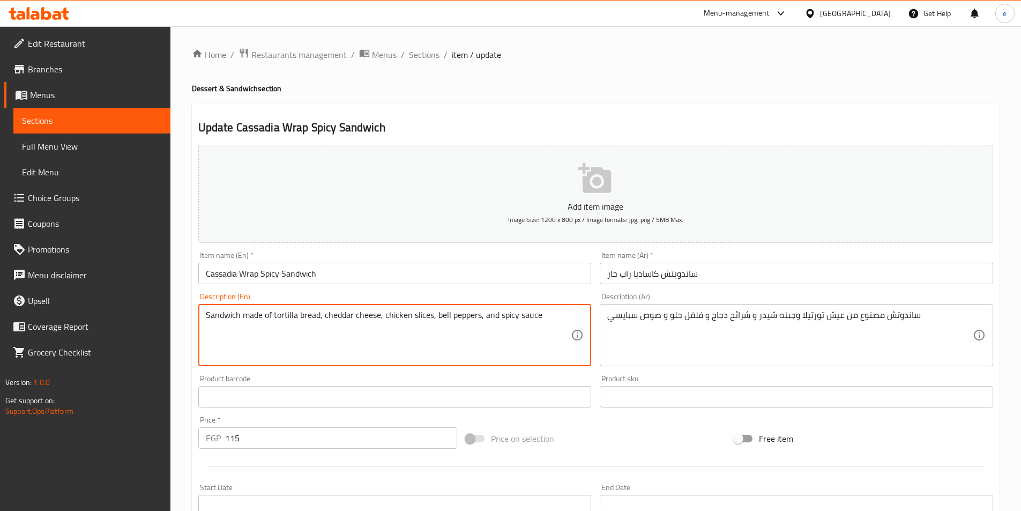
drag, startPoint x: 437, startPoint y: 312, endPoint x: 478, endPoint y: 313, distance: 40.7
paste textarea "colored"
type textarea "Sandwich made of tortilla bread, cheddar cheese, chicken slices, colored pepper…"
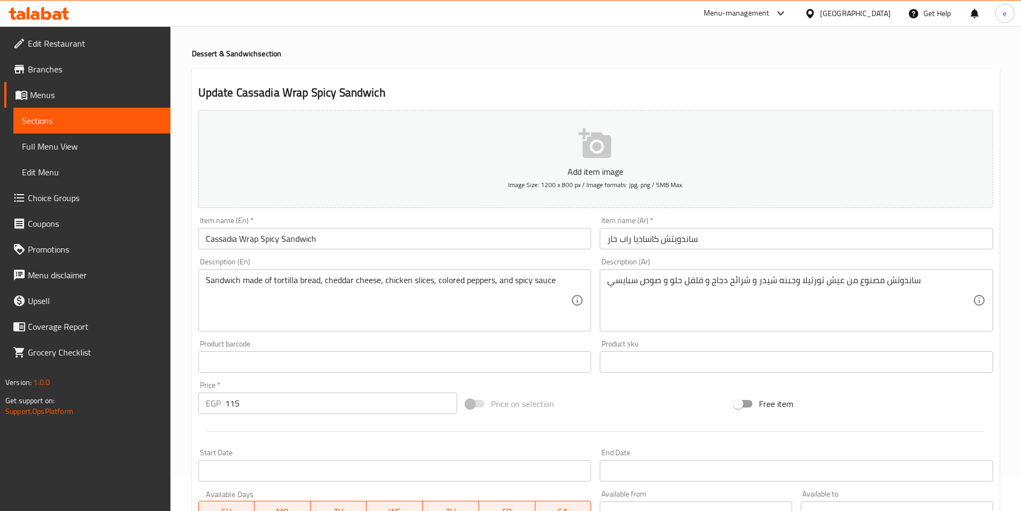
scroll to position [54, 0]
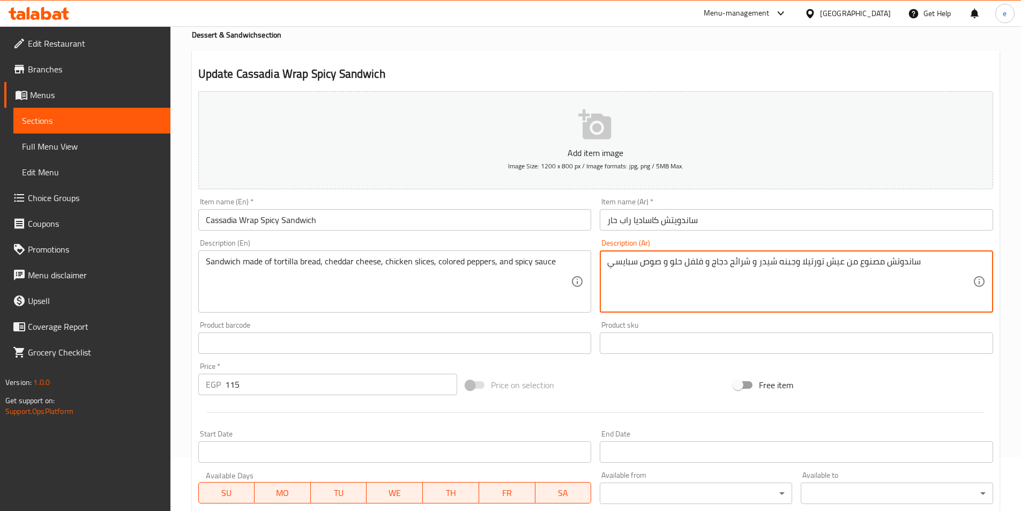
drag, startPoint x: 670, startPoint y: 263, endPoint x: 702, endPoint y: 266, distance: 32.3
paste textarea "لوان"
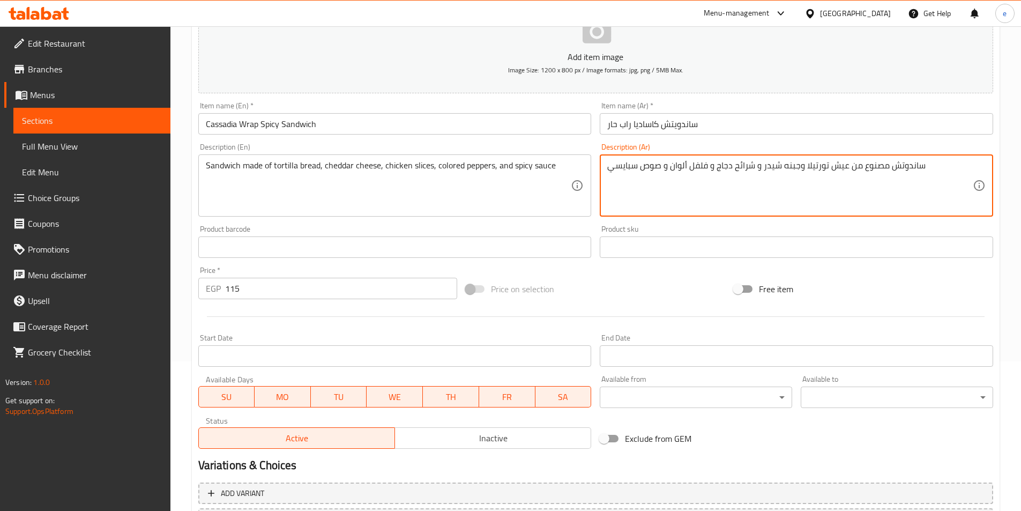
scroll to position [247, 0]
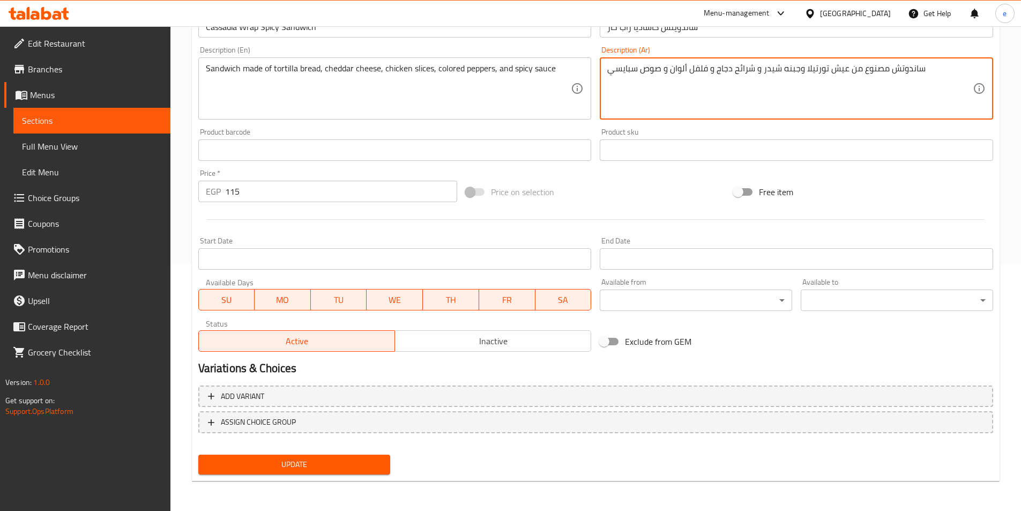
type textarea "ساندوتش مصنوع من عيش تورتيلا وجبنه شيدر و شرائح دجاج و فلفل ألوان و صوص سبايسي"
click at [343, 468] on span "Update" at bounding box center [294, 464] width 175 height 13
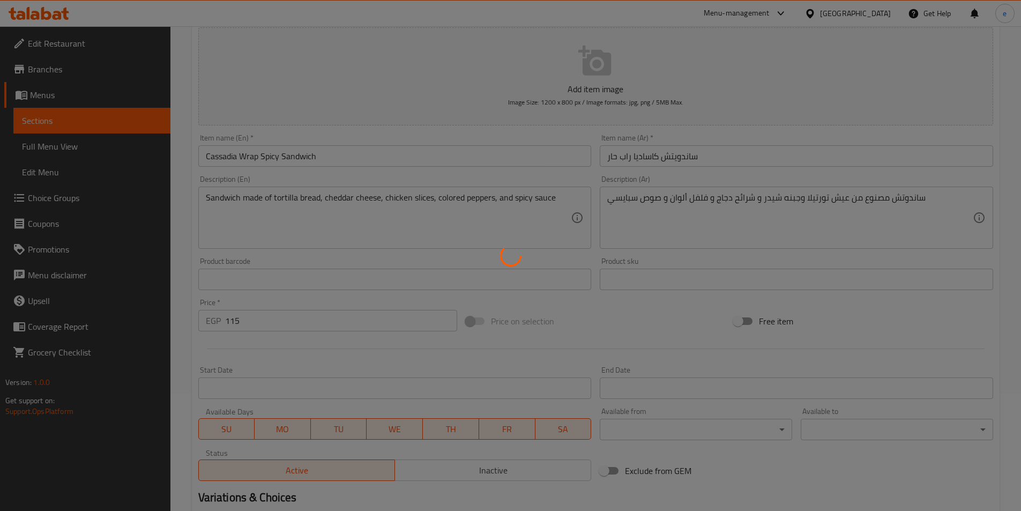
scroll to position [0, 0]
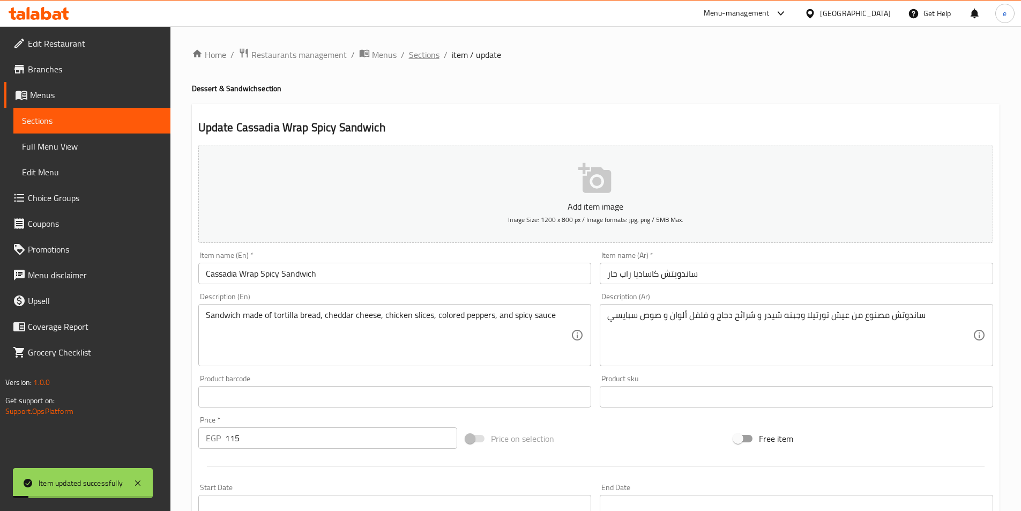
click at [426, 53] on span "Sections" at bounding box center [424, 54] width 31 height 13
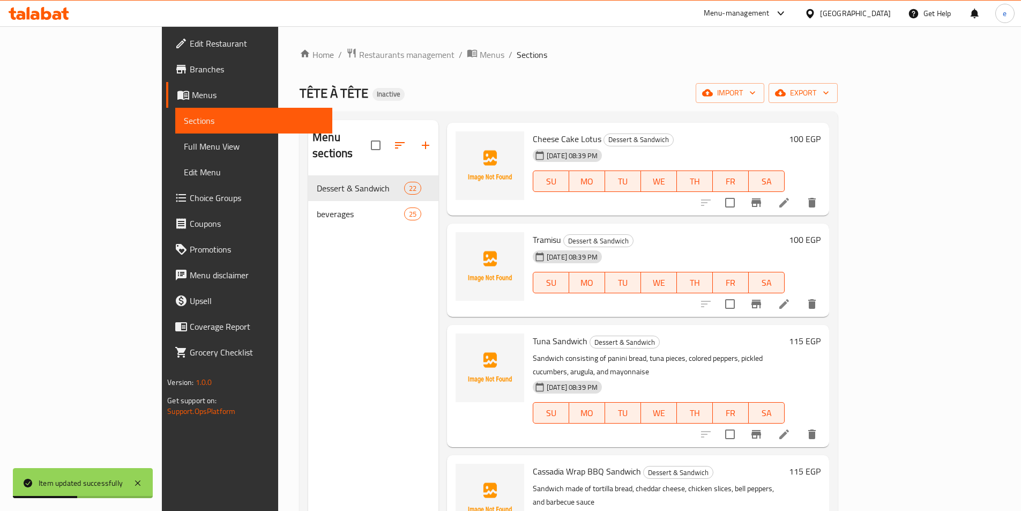
scroll to position [1179, 0]
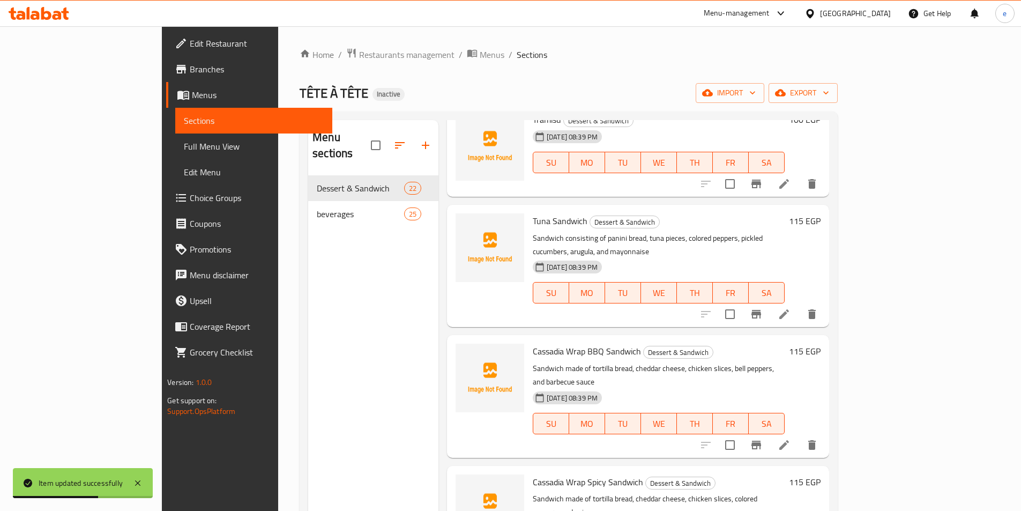
click at [799, 304] on li at bounding box center [784, 313] width 30 height 19
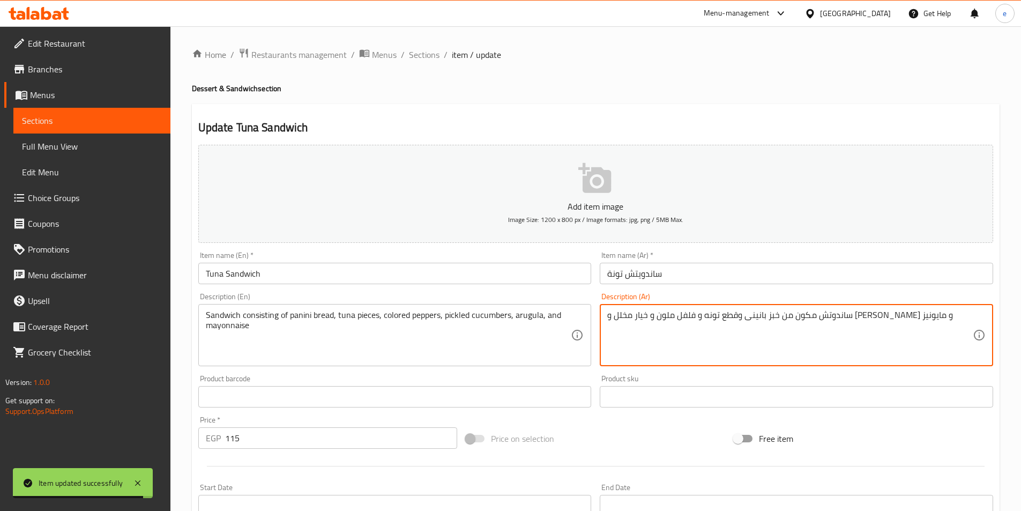
drag, startPoint x: 725, startPoint y: 316, endPoint x: 748, endPoint y: 318, distance: 22.6
paste textarea "ألوا"
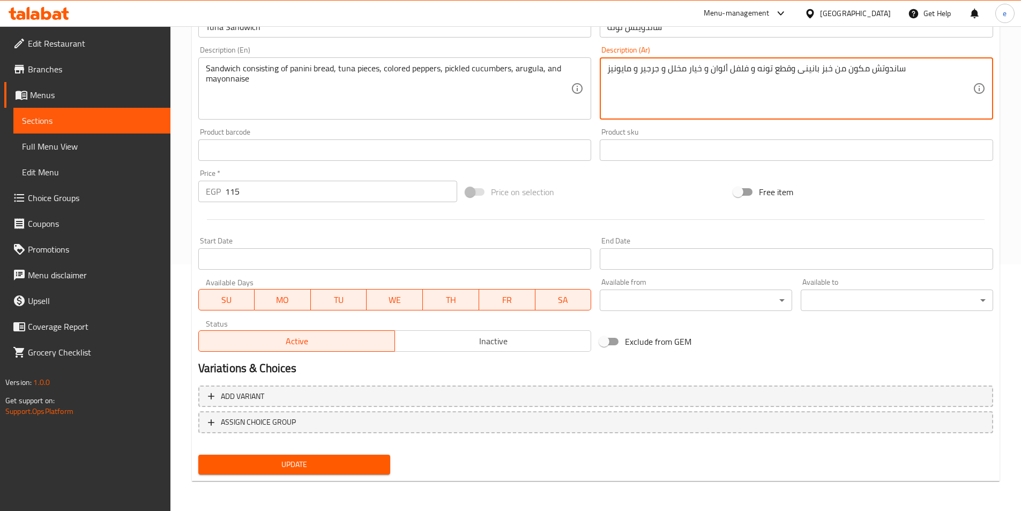
type textarea "ساندوتش مكون من خبز بانينى وقطع تونه و فلفل ألوان و خيار مخلل و جرجير و مايونيز"
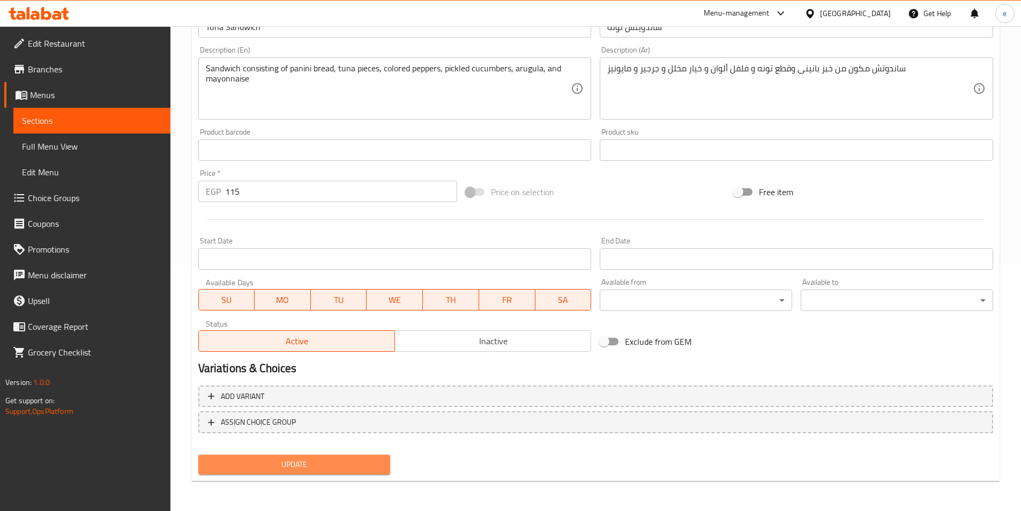
click at [325, 462] on span "Update" at bounding box center [294, 464] width 175 height 13
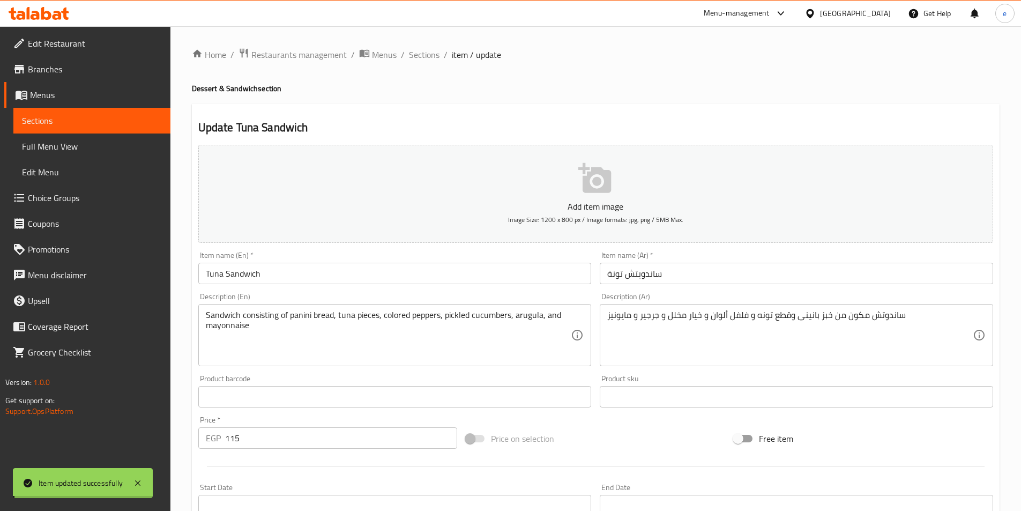
click at [417, 54] on span "Sections" at bounding box center [424, 54] width 31 height 13
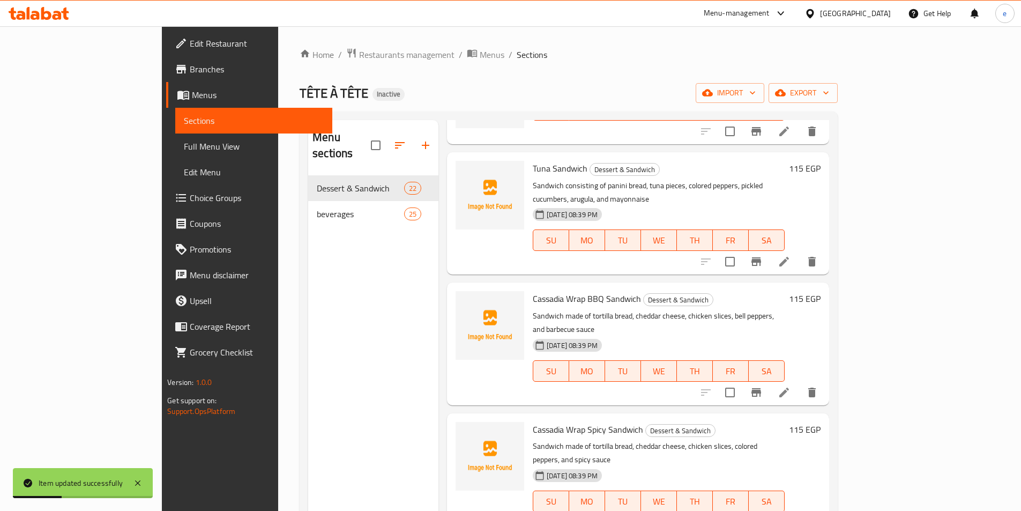
scroll to position [1233, 0]
click at [799, 382] on li at bounding box center [784, 391] width 30 height 19
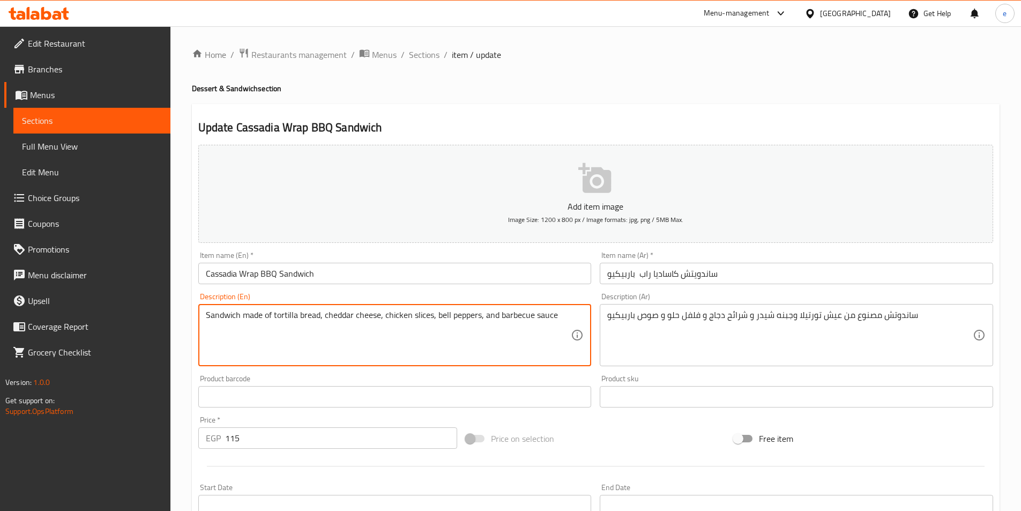
drag, startPoint x: 458, startPoint y: 318, endPoint x: 475, endPoint y: 319, distance: 17.7
paste textarea "colored"
click at [434, 314] on textarea "Sandwich made of tortilla bread, cheddar cheese, chicken slices,colored peppers…" at bounding box center [389, 335] width 366 height 51
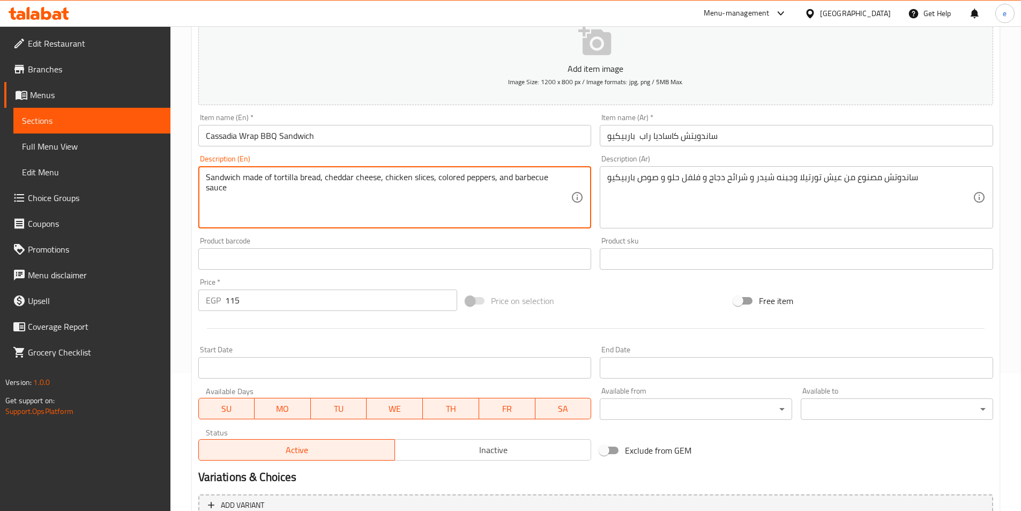
scroll to position [247, 0]
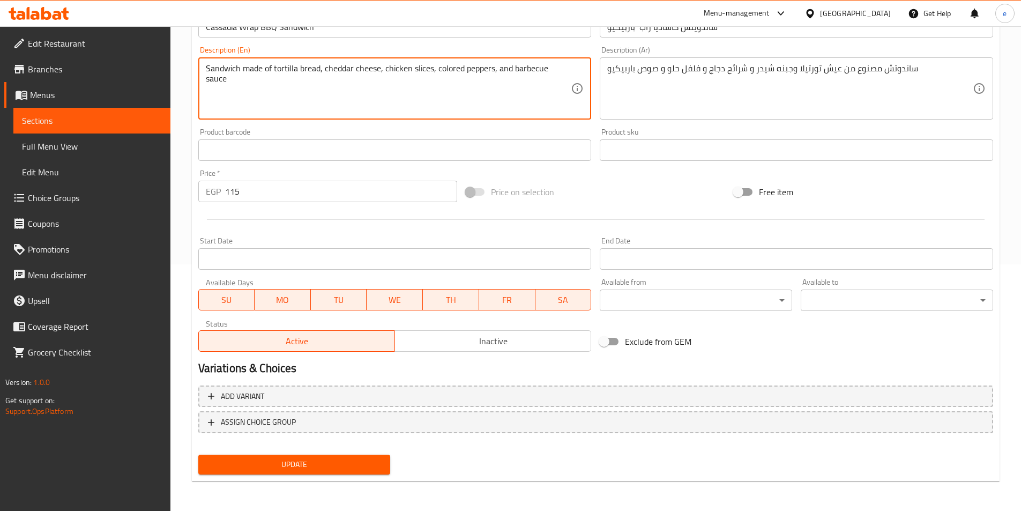
type textarea "Sandwich made of tortilla bread, cheddar cheese, chicken slices, colored pepper…"
click at [317, 466] on span "Update" at bounding box center [294, 464] width 175 height 13
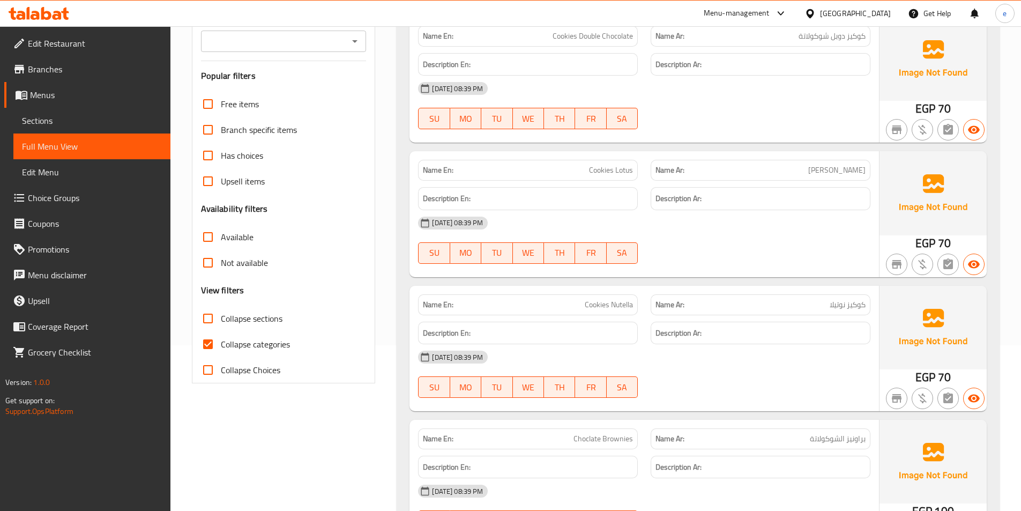
scroll to position [167, 0]
click at [242, 344] on span "Collapse categories" at bounding box center [255, 343] width 69 height 13
click at [221, 344] on input "Collapse categories" at bounding box center [208, 343] width 26 height 26
checkbox input "false"
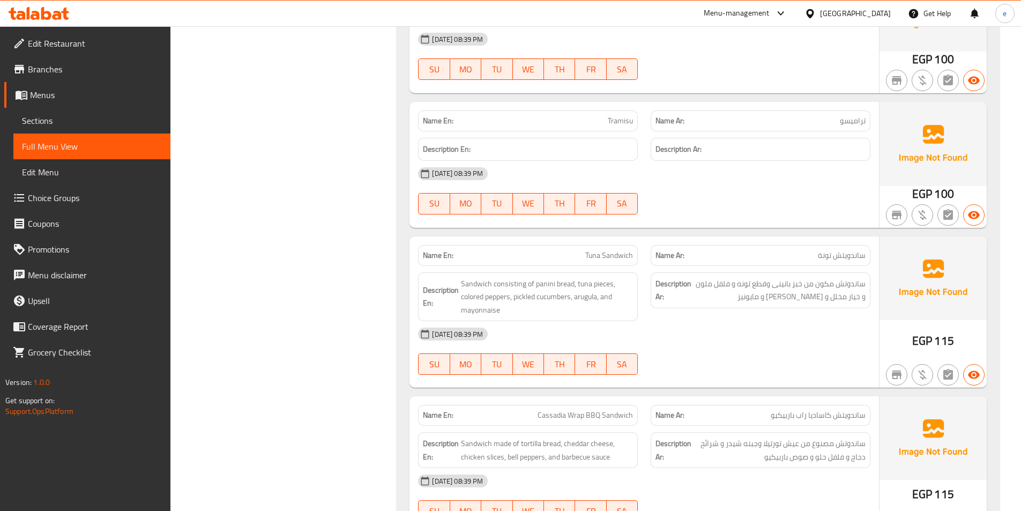
scroll to position [1538, 0]
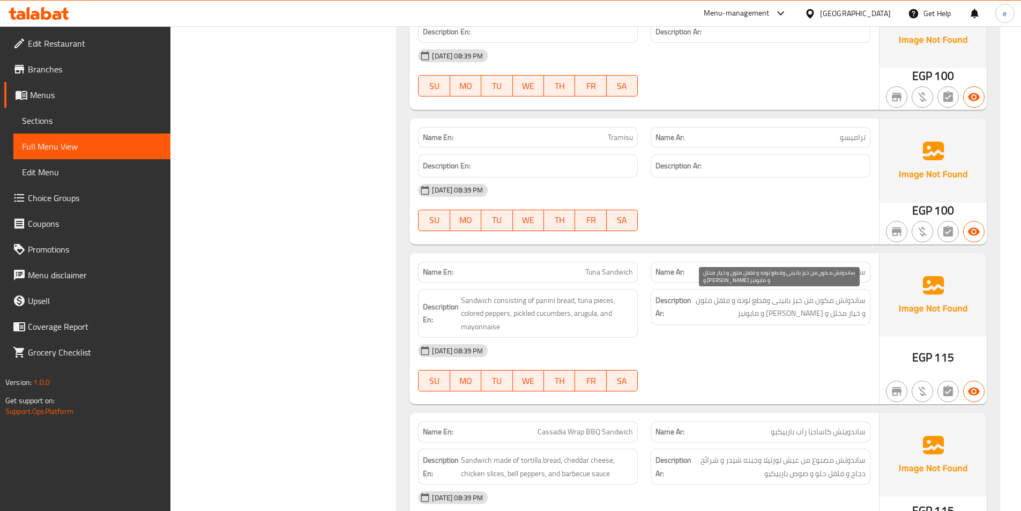
click at [698, 300] on span "ساندوتش مكون من خبز بانينى وقطع تونه و فلفل ملون و خيار مخلل و [PERSON_NAME] و …" at bounding box center [780, 307] width 172 height 26
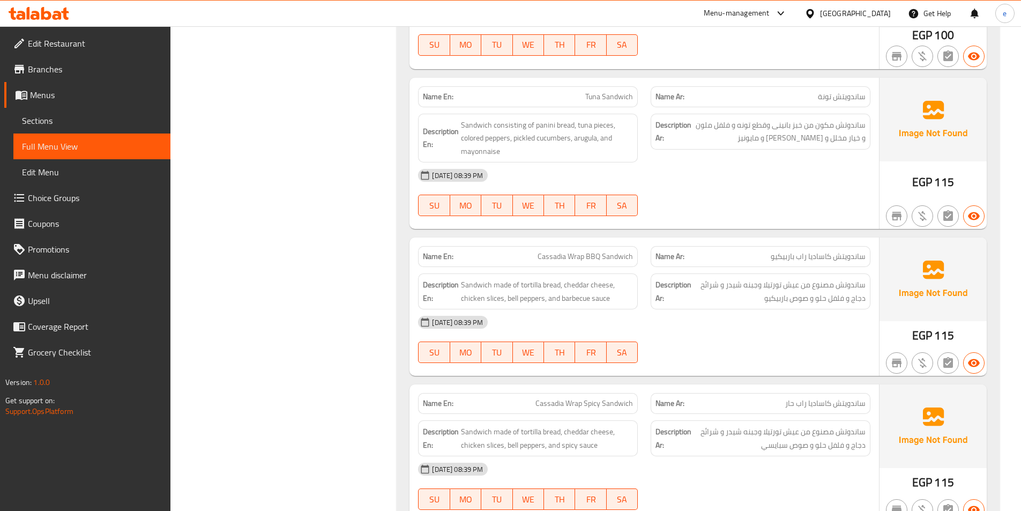
scroll to position [1699, 0]
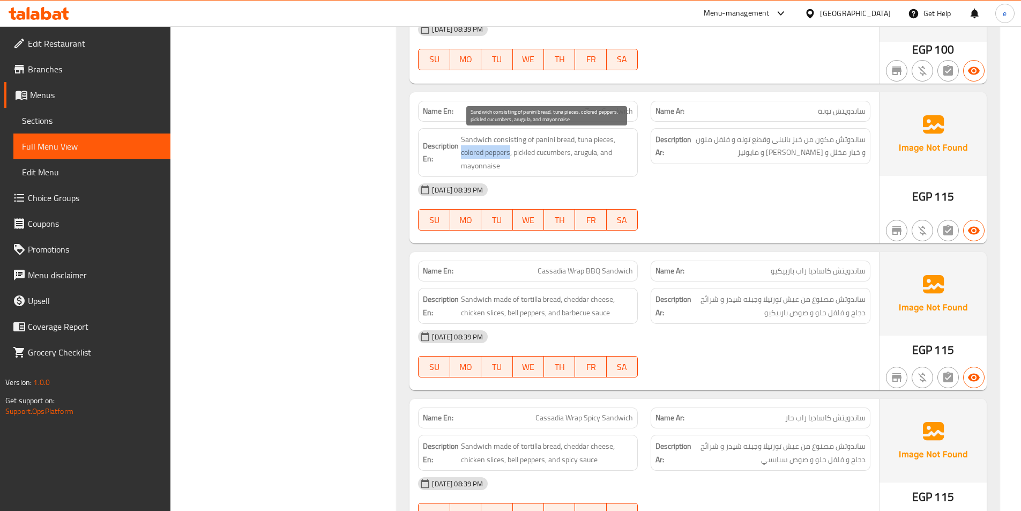
drag, startPoint x: 460, startPoint y: 153, endPoint x: 512, endPoint y: 151, distance: 51.5
click at [512, 151] on h6 "Description En: Sandwich consisting of panini bread, tuna pieces, colored peppe…" at bounding box center [528, 153] width 210 height 40
copy span "colored peppers"
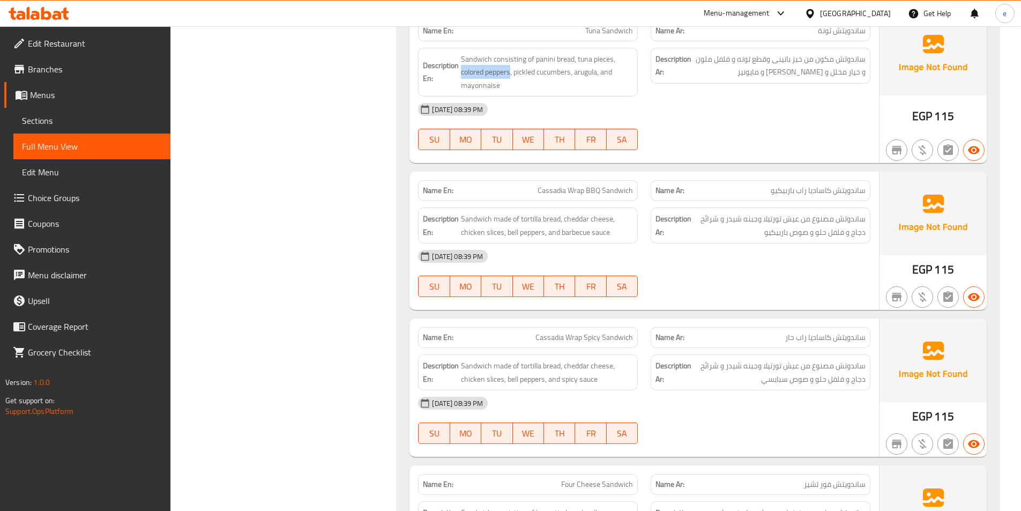
scroll to position [1753, 0]
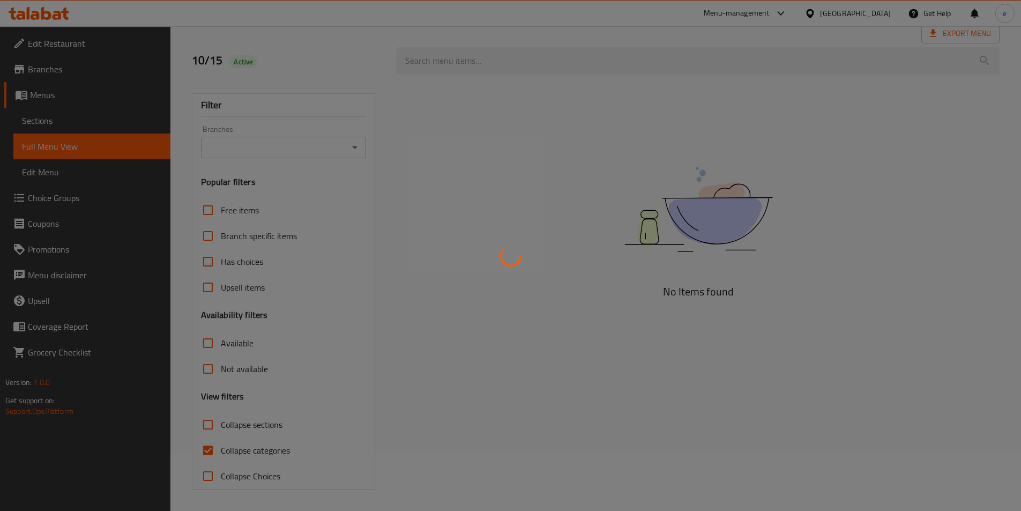
scroll to position [59, 0]
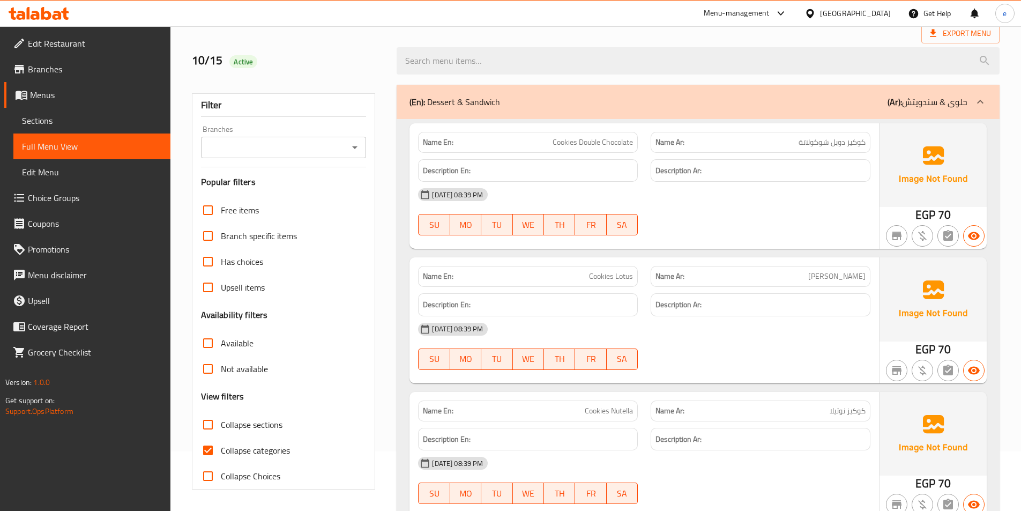
click at [213, 449] on input "Collapse categories" at bounding box center [208, 450] width 26 height 26
checkbox input "false"
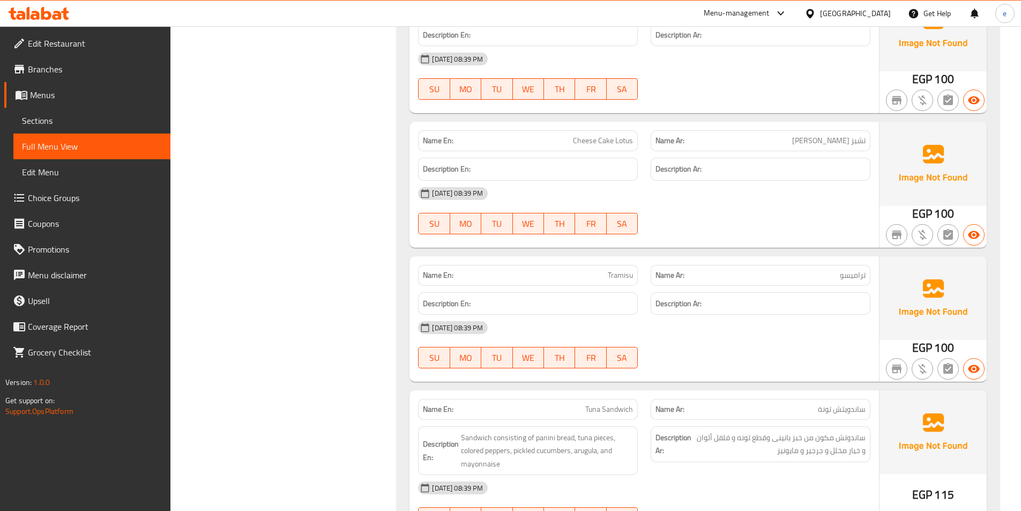
scroll to position [1667, 0]
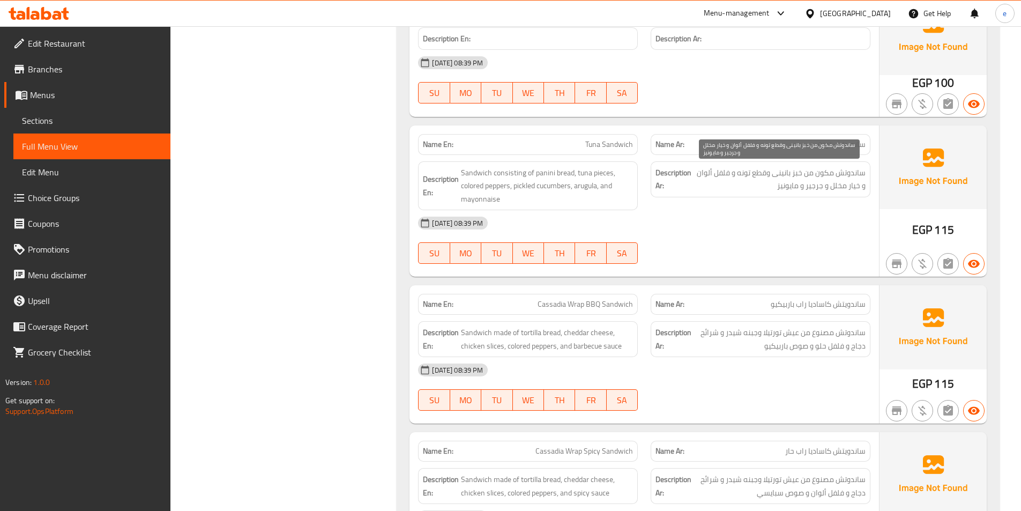
click at [819, 176] on span "ساندوتش مكون من خبز بانينى وقطع تونه و فلفل ألوان و خيار مخلل و جرجير و مايونيز" at bounding box center [780, 179] width 172 height 26
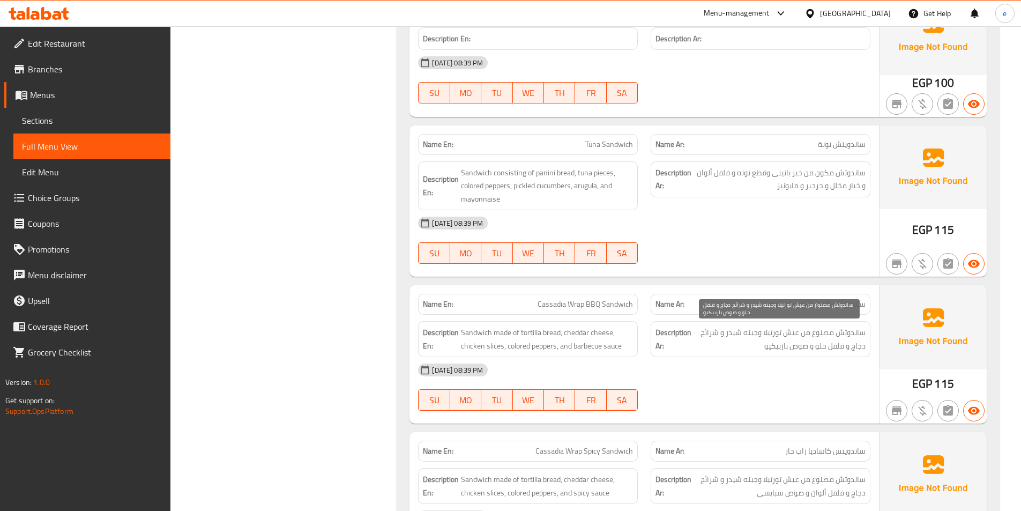
click at [816, 334] on span "ساندوتش مصنوع من عيش تورتيلا وجبنه شيدر و شرائح دجاج و فلفل حلو و صوص باربيكيو" at bounding box center [780, 339] width 172 height 26
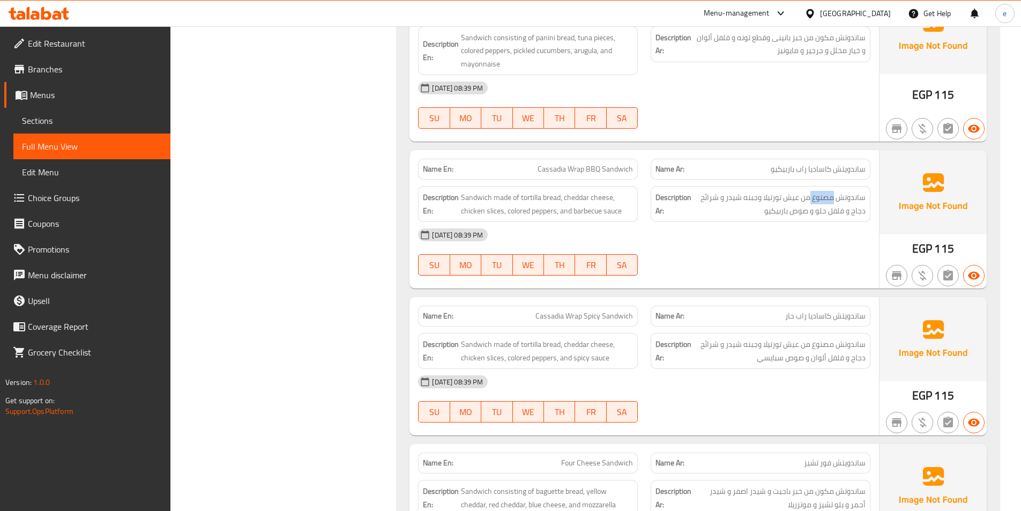
scroll to position [1828, 0]
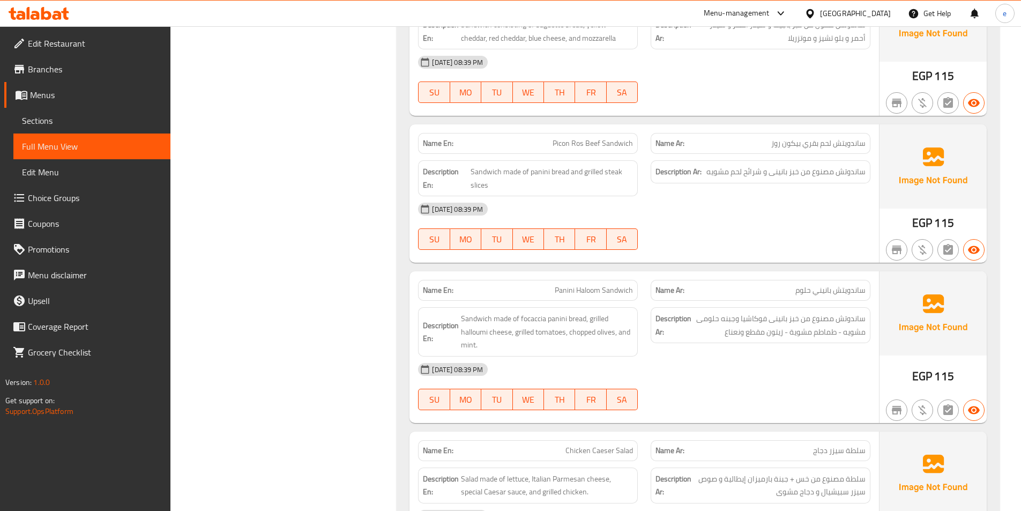
scroll to position [2364, 0]
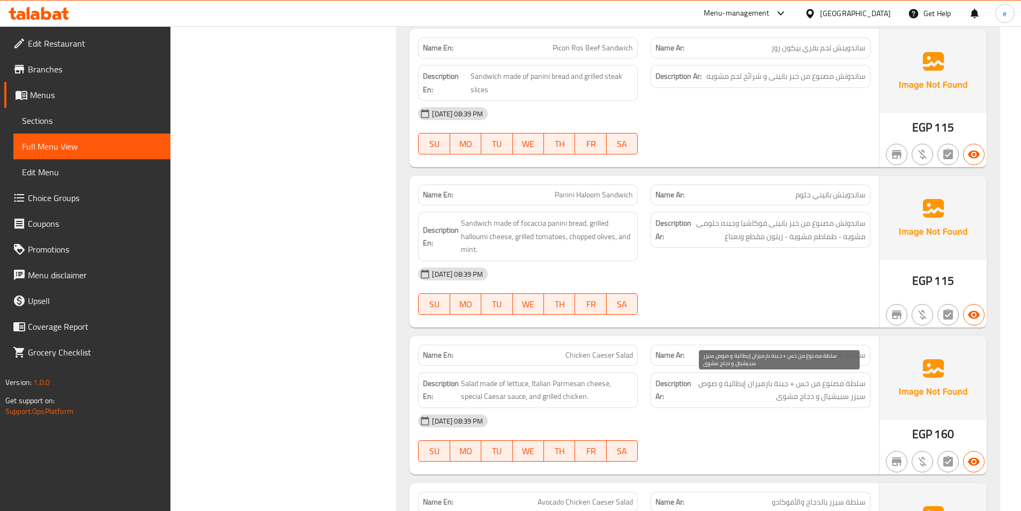
click at [834, 387] on span "سلطة مصنوع من خس + جبنة بارميزان إيطالية و صوص سيزر سبيشيال و دجاج مشوى" at bounding box center [780, 390] width 172 height 26
click at [832, 386] on span "سلطة مصنوع من خس + جبنة بارميزان إيطالية و صوص سيزر سبيشيال و دجاج مشوى" at bounding box center [780, 390] width 172 height 26
click at [824, 385] on span "سلطة مصنوع من خس + جبنة بارميزان إيطالية و صوص سيزر سبيشيال و دجاج مشوى" at bounding box center [780, 390] width 172 height 26
copy span "مصنوع"
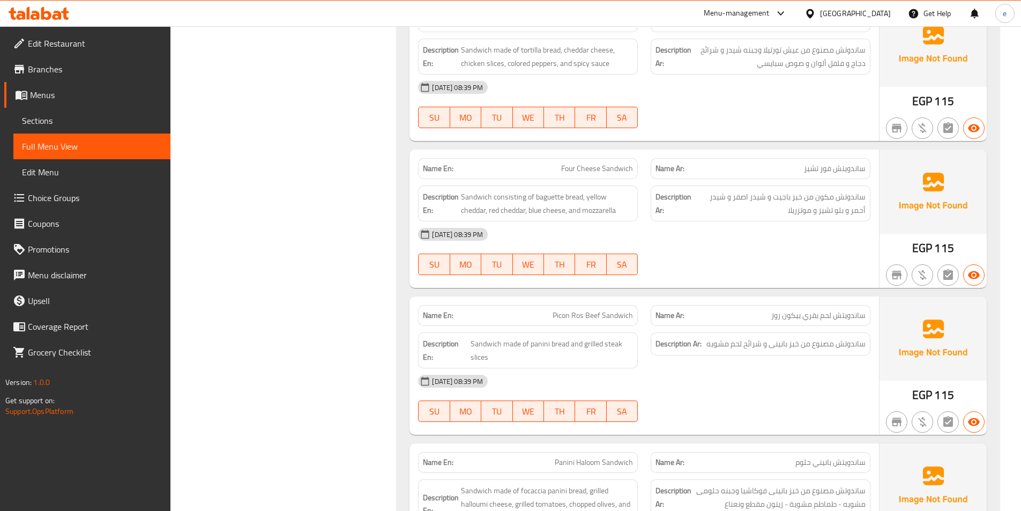
scroll to position [2096, 0]
click at [512, 197] on span "Sandwich consisting of baguette bread, yellow cheddar, red cheddar, blue cheese…" at bounding box center [547, 204] width 172 height 26
copy span "consisting"
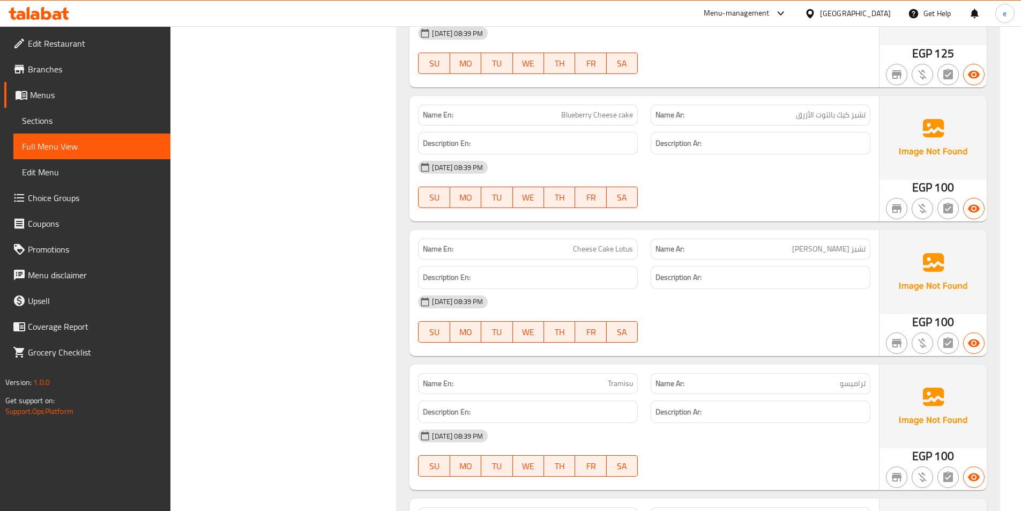
scroll to position [1185, 0]
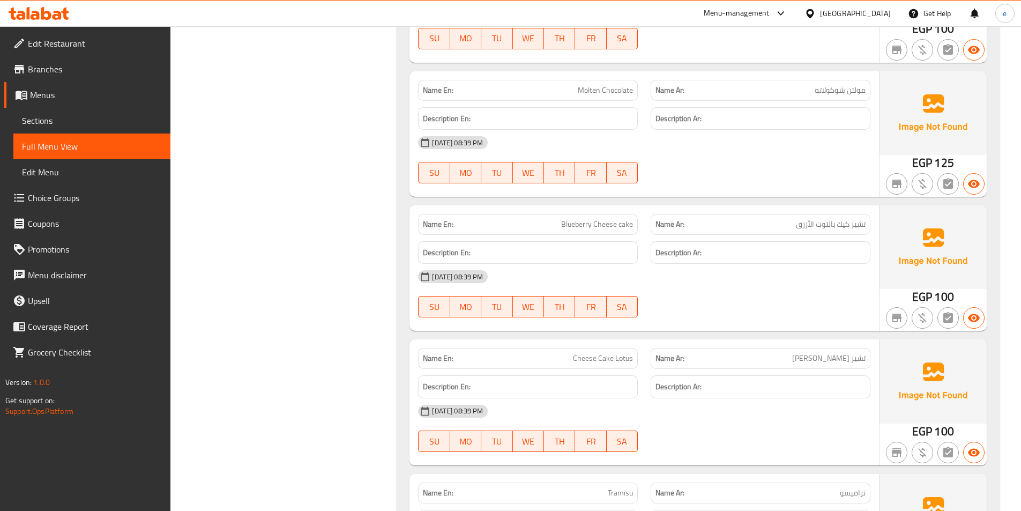
click at [87, 121] on span "Sections" at bounding box center [92, 120] width 140 height 13
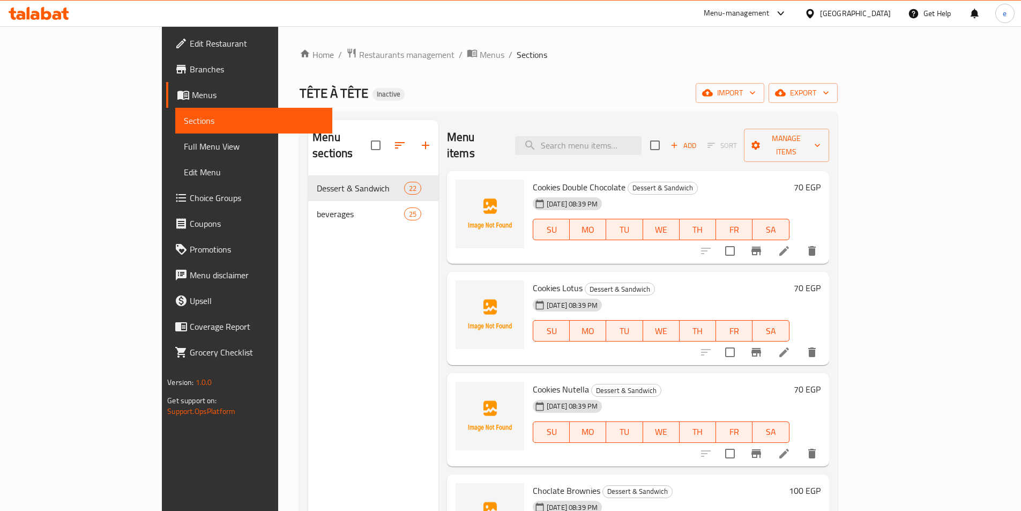
click at [612, 77] on div "Home / Restaurants management / Menus / Sections TÊTE À TÊTE Inactive import ex…" at bounding box center [569, 344] width 538 height 592
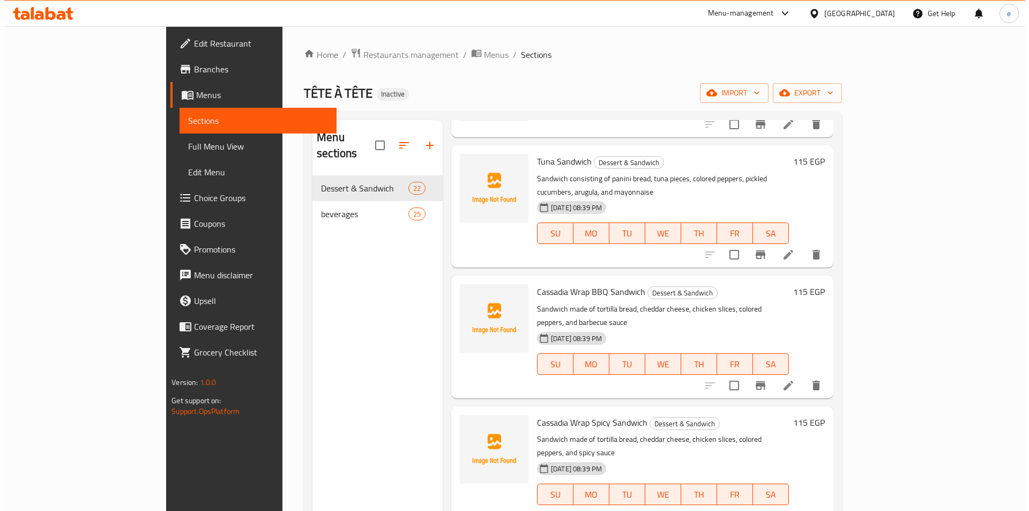
scroll to position [1240, 0]
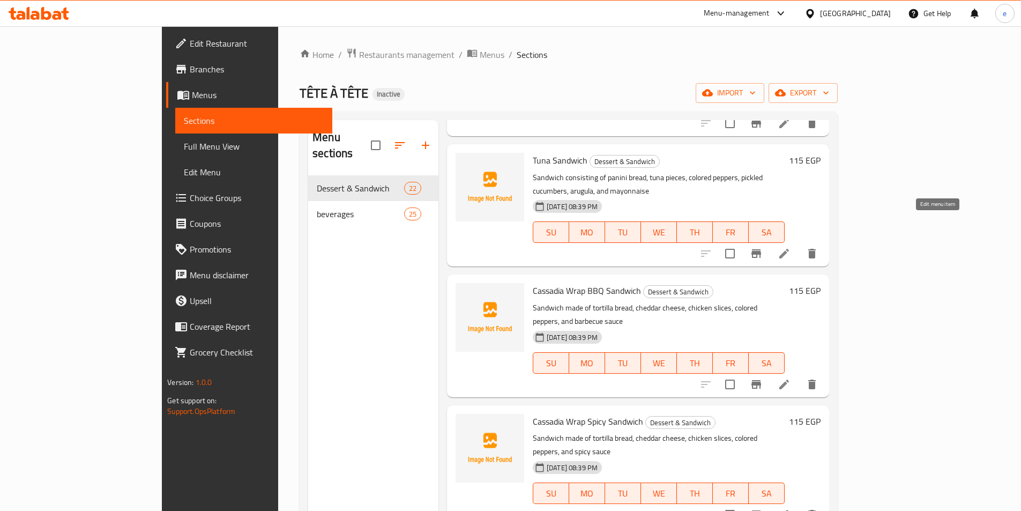
click at [791, 247] on icon at bounding box center [784, 253] width 13 height 13
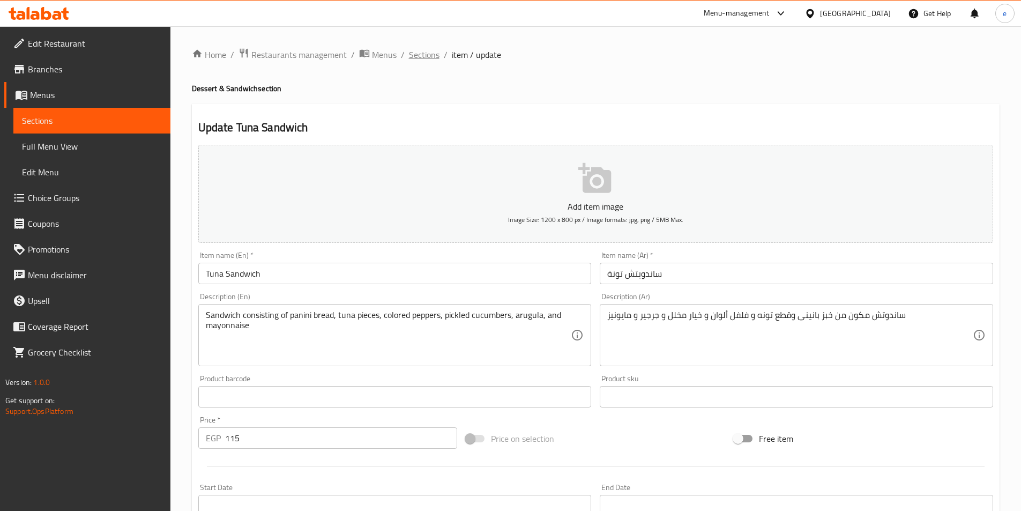
click at [416, 54] on span "Sections" at bounding box center [424, 54] width 31 height 13
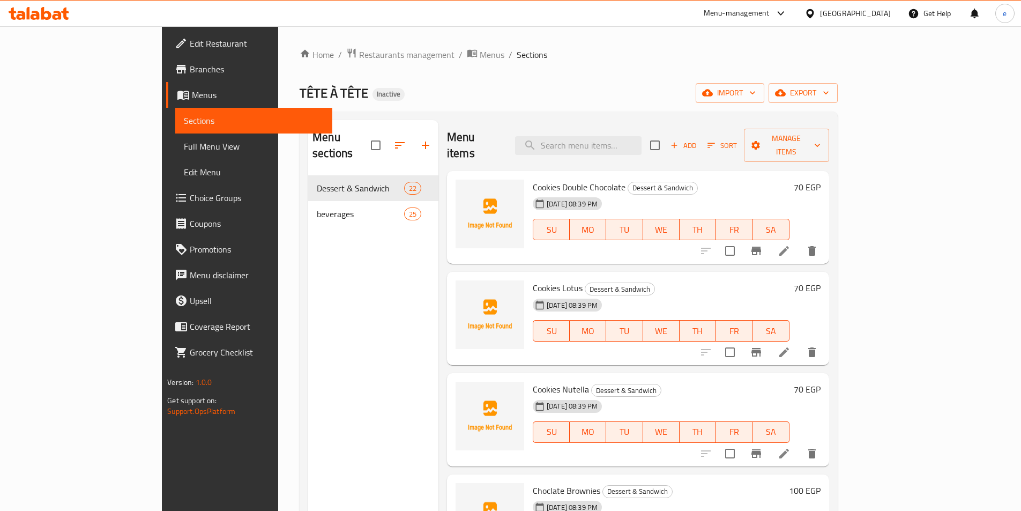
click at [799, 241] on li at bounding box center [784, 250] width 30 height 19
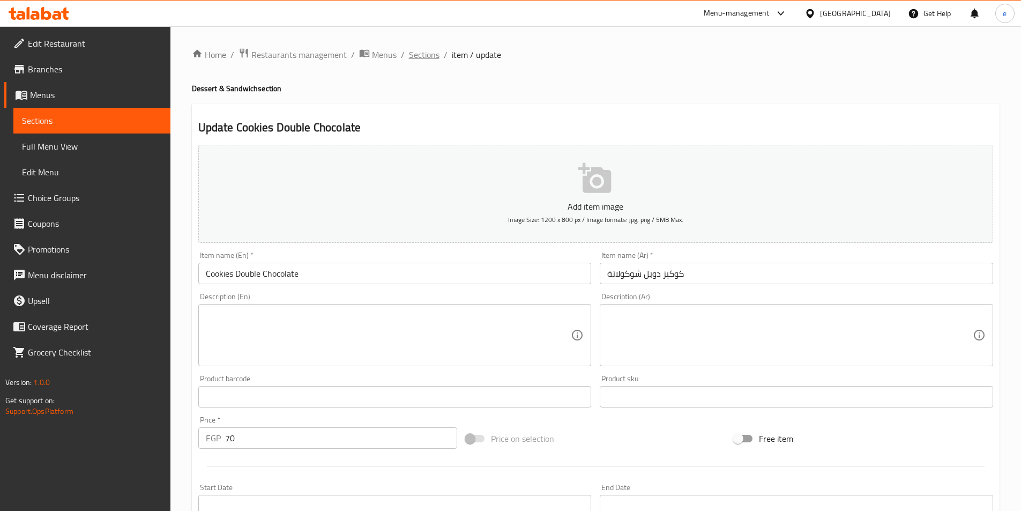
click at [425, 53] on span "Sections" at bounding box center [424, 54] width 31 height 13
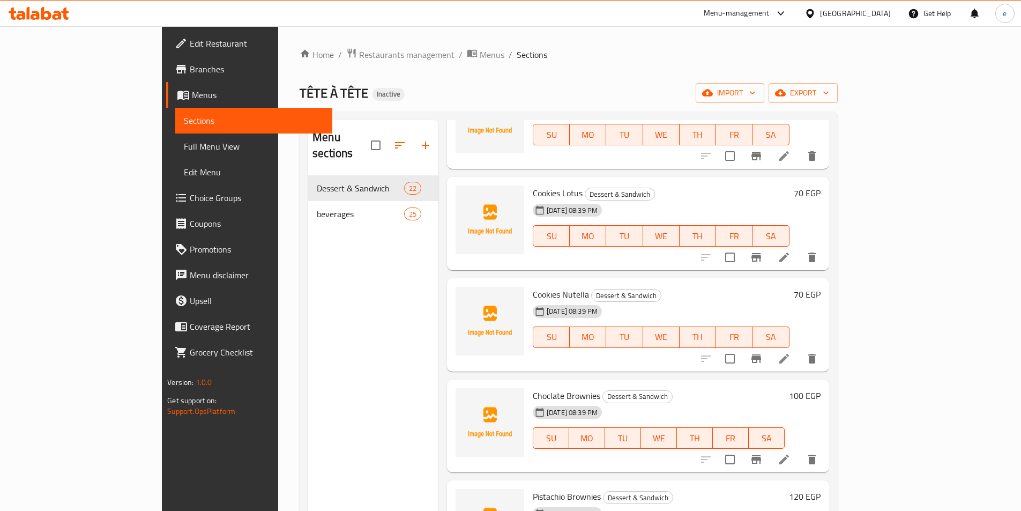
scroll to position [107, 0]
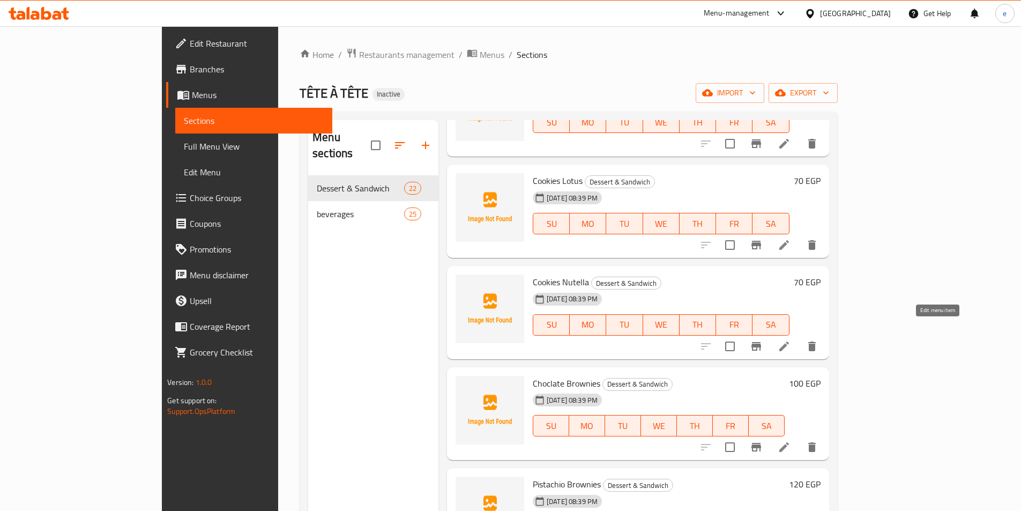
click at [789, 341] on icon at bounding box center [784, 346] width 10 height 10
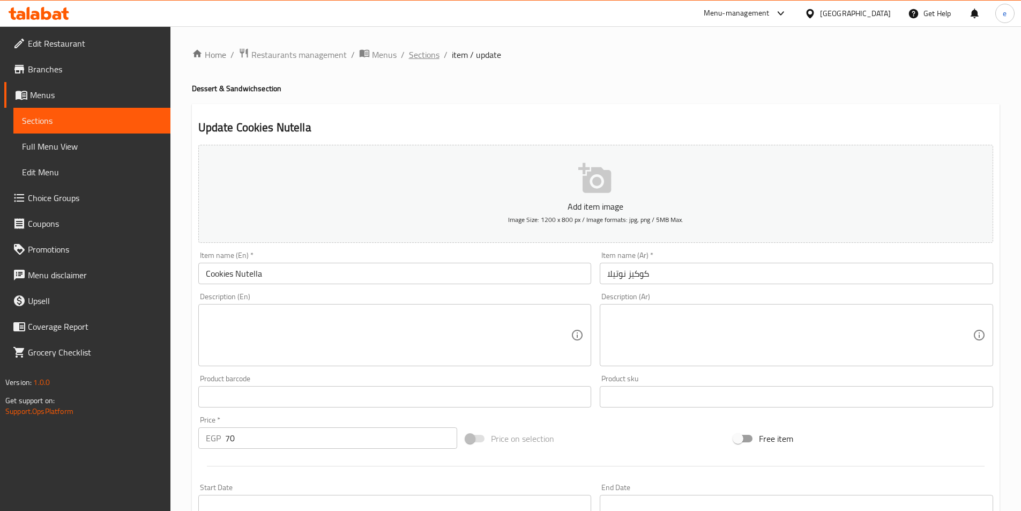
click at [423, 57] on span "Sections" at bounding box center [424, 54] width 31 height 13
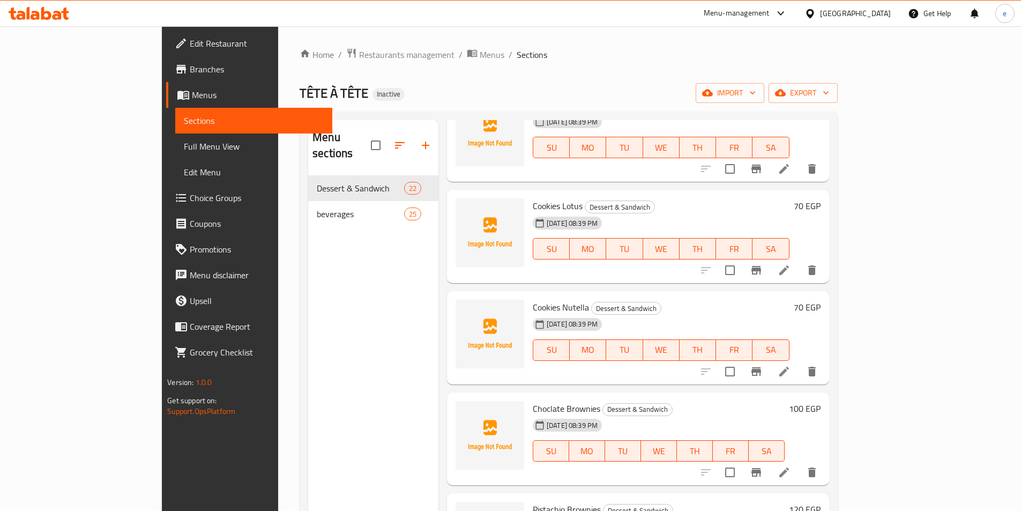
scroll to position [107, 0]
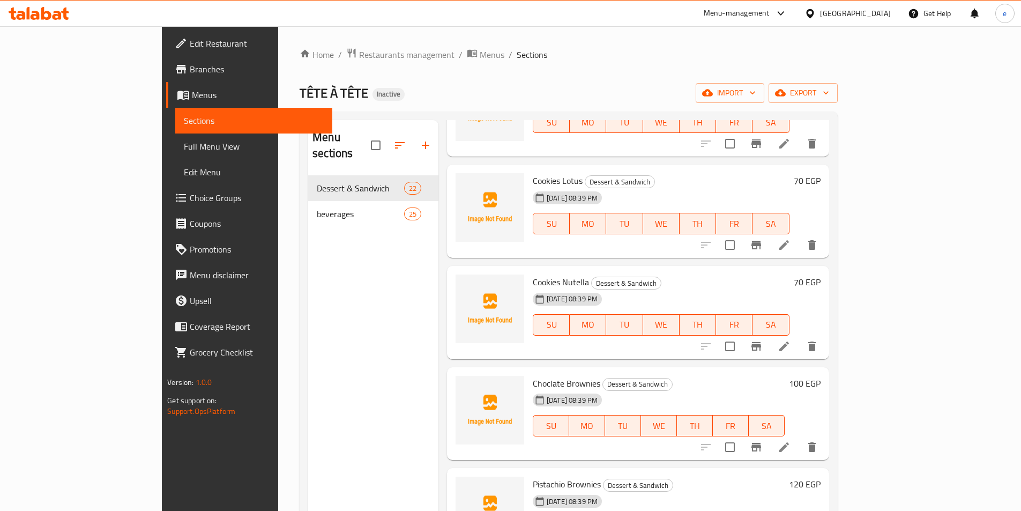
click at [799, 337] on li at bounding box center [784, 346] width 30 height 19
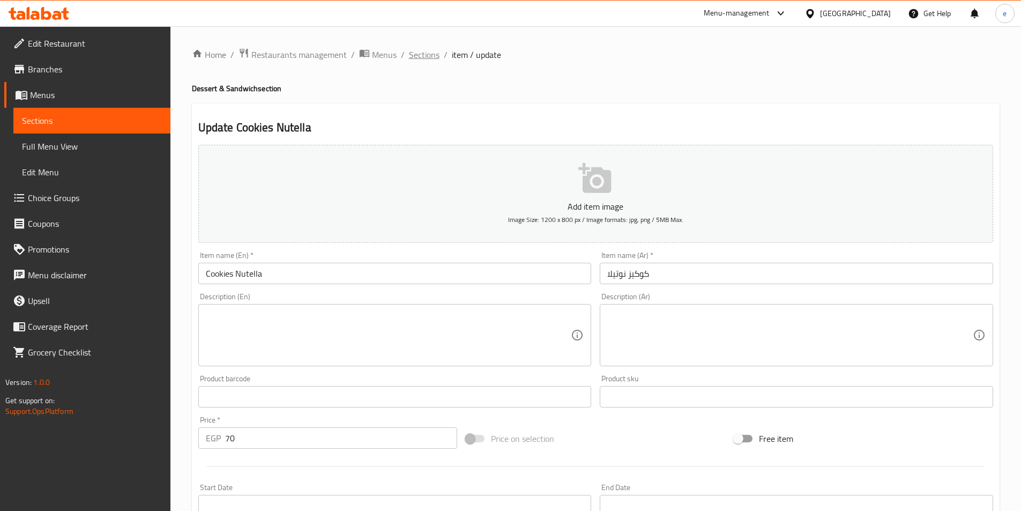
click at [428, 58] on span "Sections" at bounding box center [424, 54] width 31 height 13
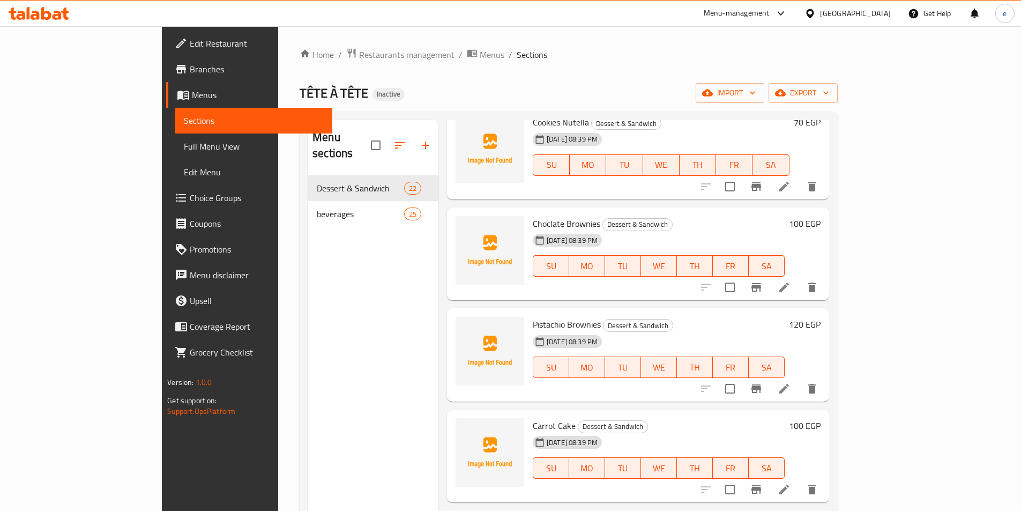
scroll to position [268, 0]
click at [789, 281] on icon at bounding box center [784, 286] width 10 height 10
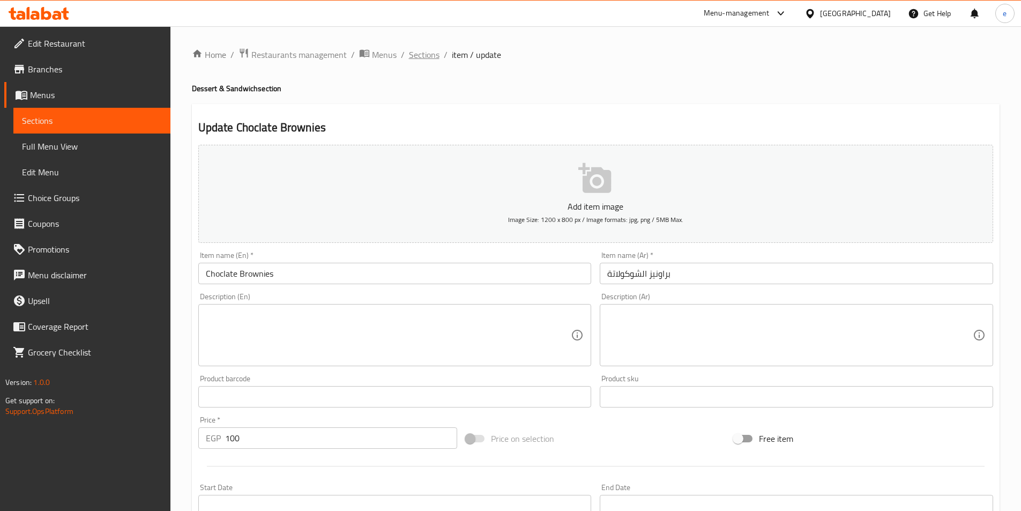
click at [429, 57] on span "Sections" at bounding box center [424, 54] width 31 height 13
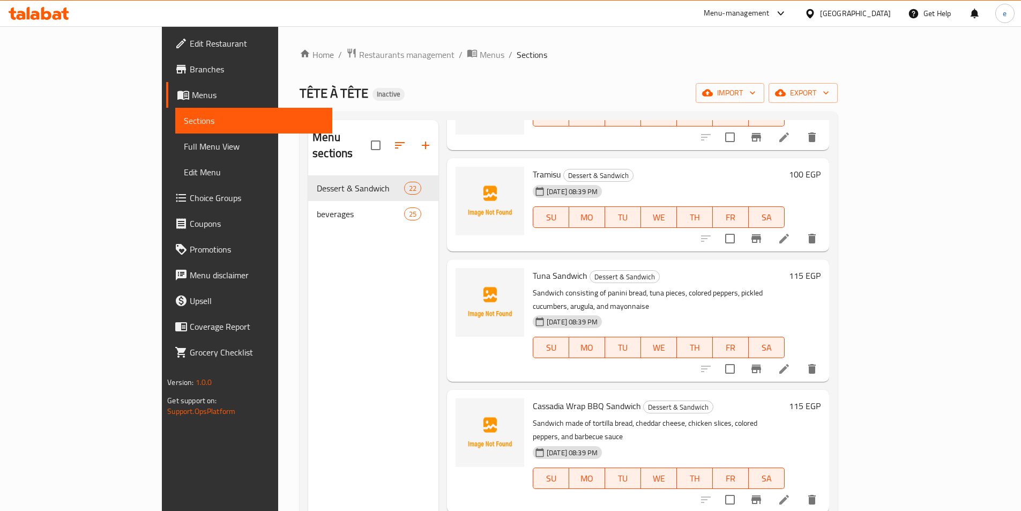
scroll to position [1126, 0]
click at [799, 358] on li at bounding box center [784, 367] width 30 height 19
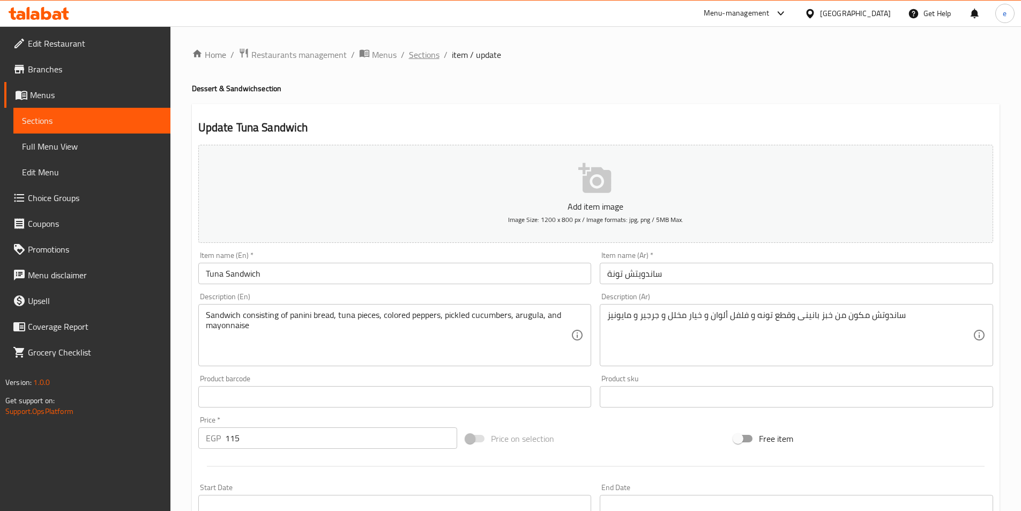
click at [418, 54] on span "Sections" at bounding box center [424, 54] width 31 height 13
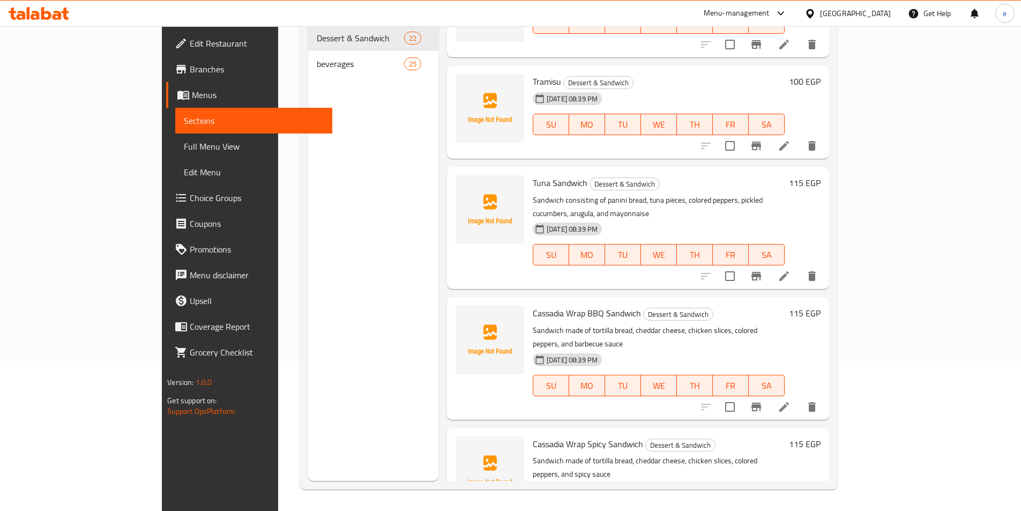
scroll to position [1150, 0]
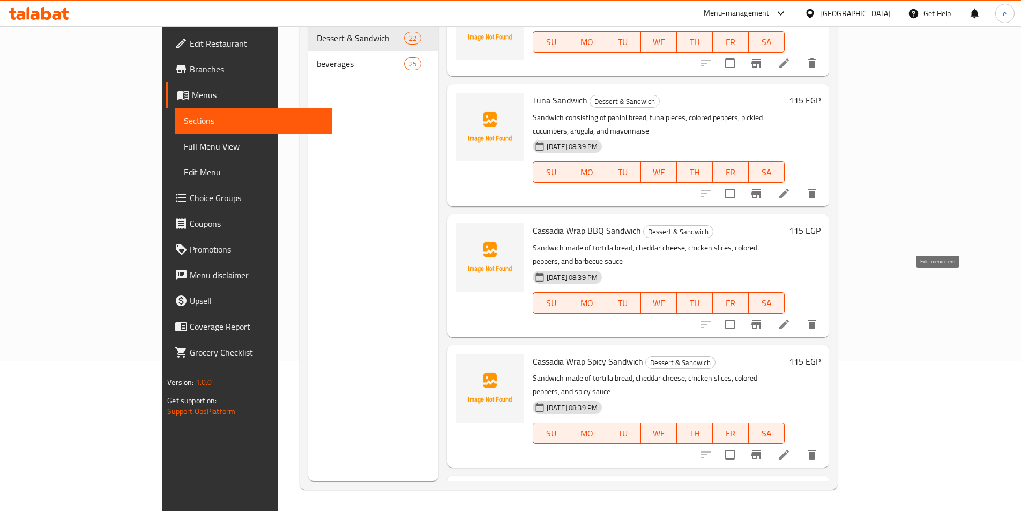
click at [789, 319] on icon at bounding box center [784, 324] width 10 height 10
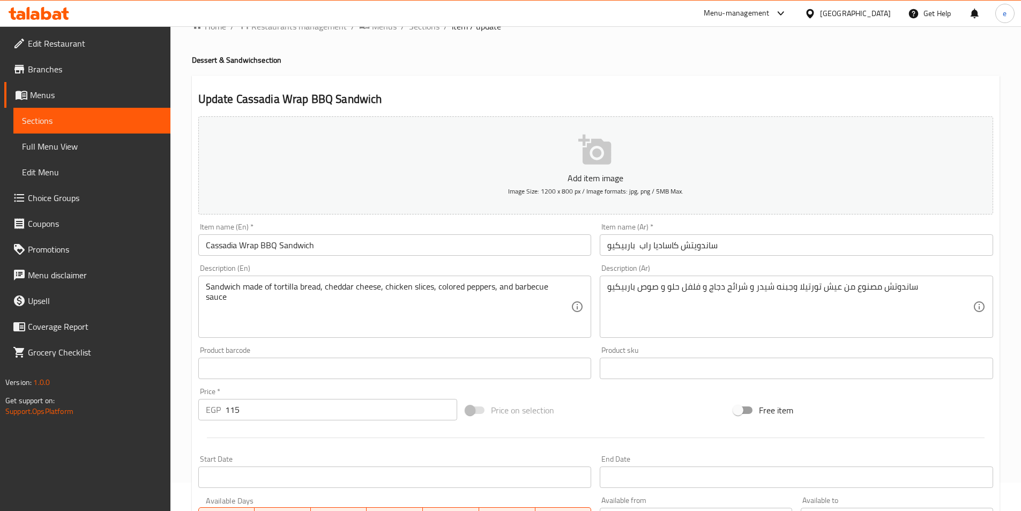
scroll to position [54, 0]
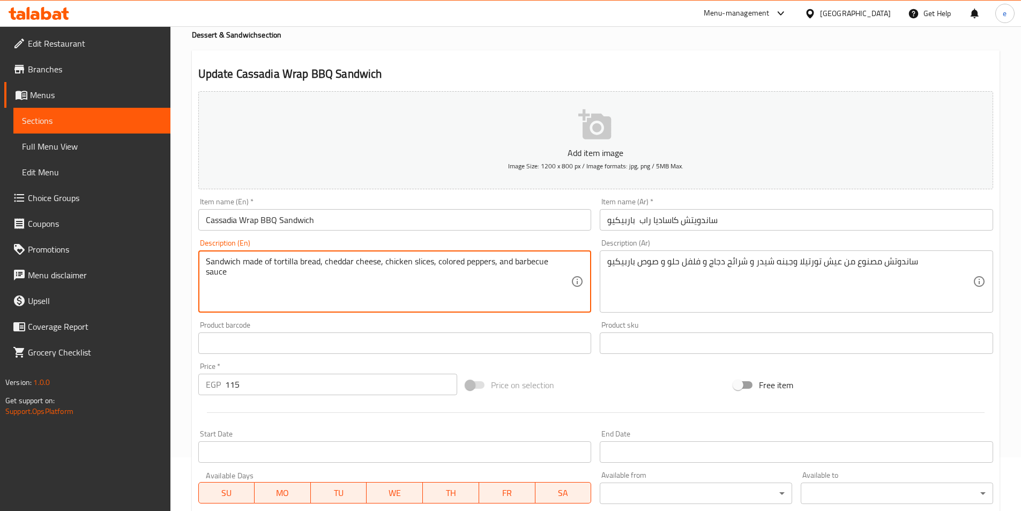
drag, startPoint x: 243, startPoint y: 262, endPoint x: 262, endPoint y: 277, distance: 23.6
paste textarea "consisting"
type textarea "Sandwich consisting of tortilla bread, cheddar cheese, chicken slices, colored …"
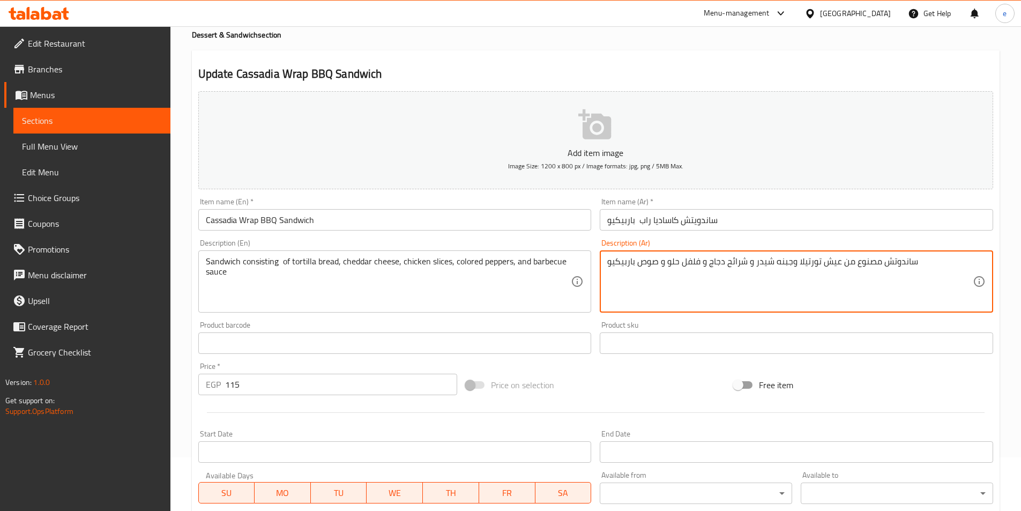
drag, startPoint x: 853, startPoint y: 263, endPoint x: 876, endPoint y: 270, distance: 24.1
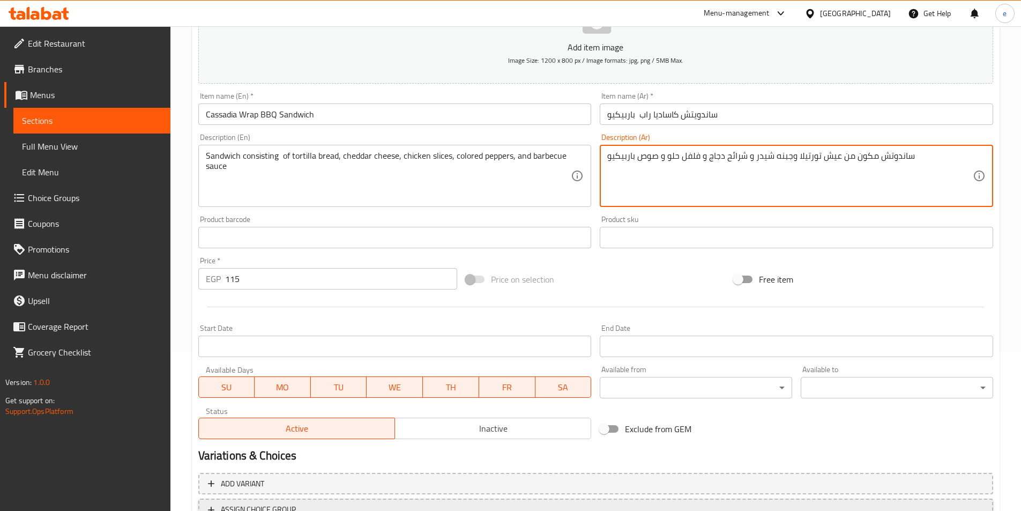
scroll to position [247, 0]
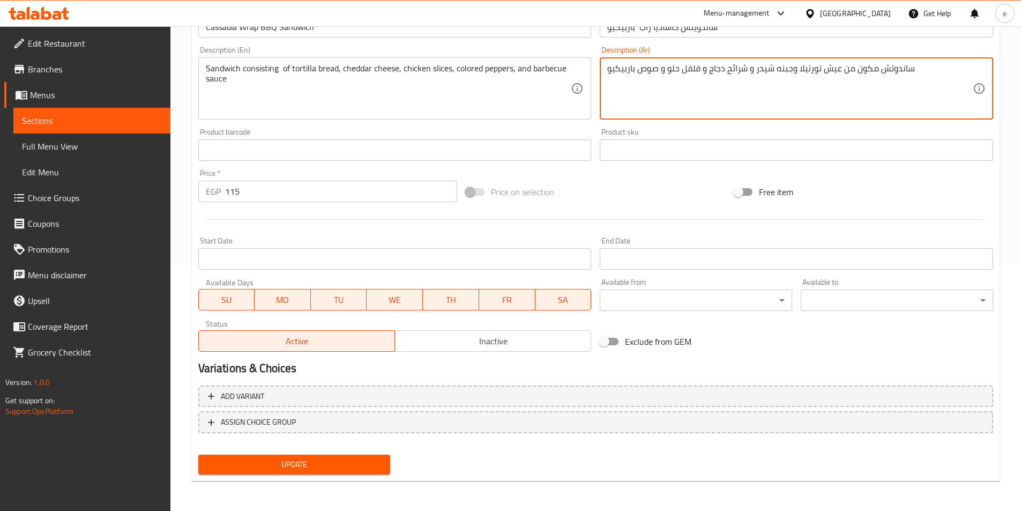
type textarea "ساندوتش مكون من عيش تورتيلا وجبنه شيدر و شرائح دجاج و فلفل حلو و صوص باربيكيو"
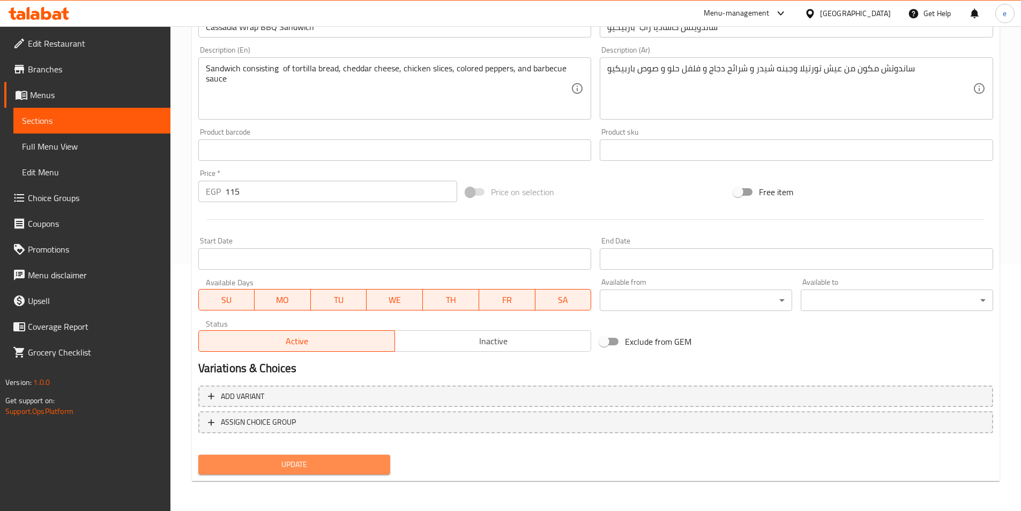
click at [313, 469] on span "Update" at bounding box center [294, 464] width 175 height 13
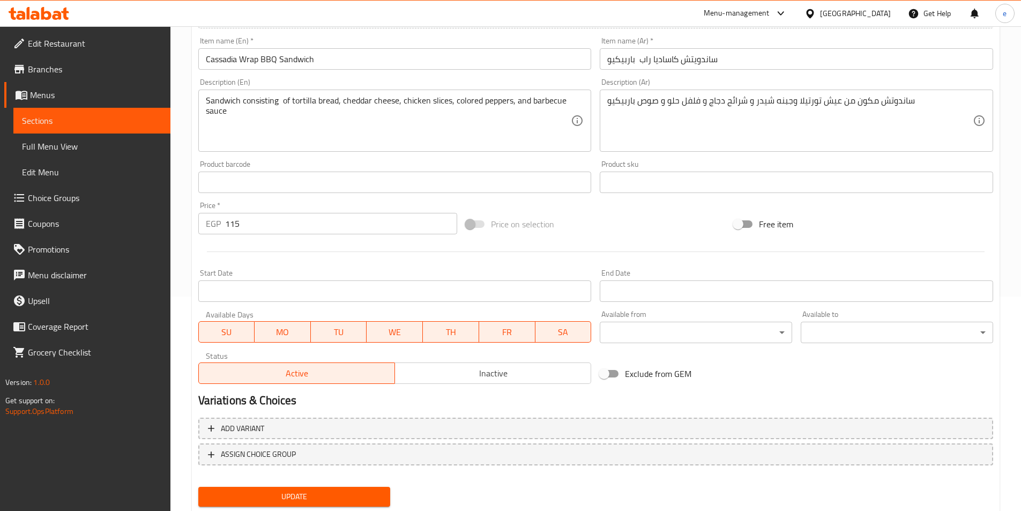
scroll to position [0, 0]
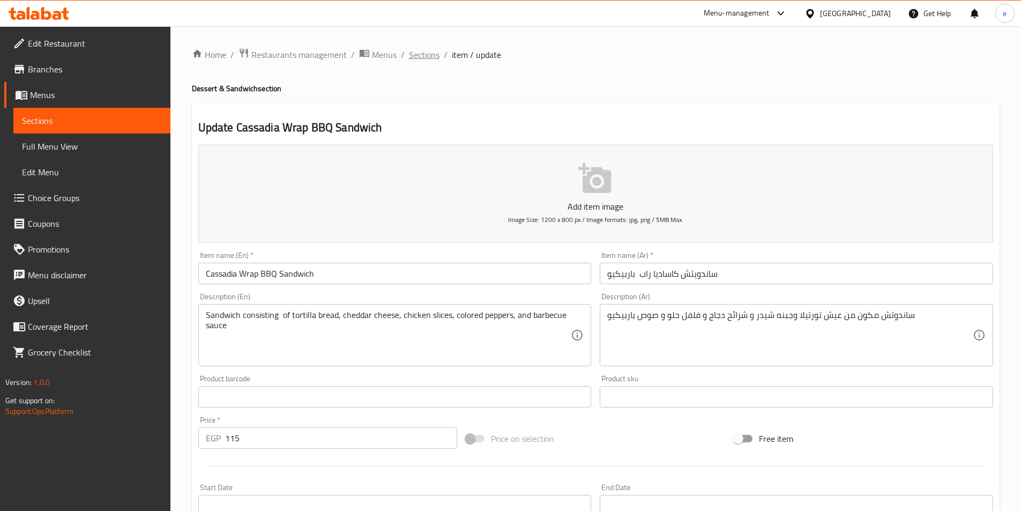
click at [416, 54] on span "Sections" at bounding box center [424, 54] width 31 height 13
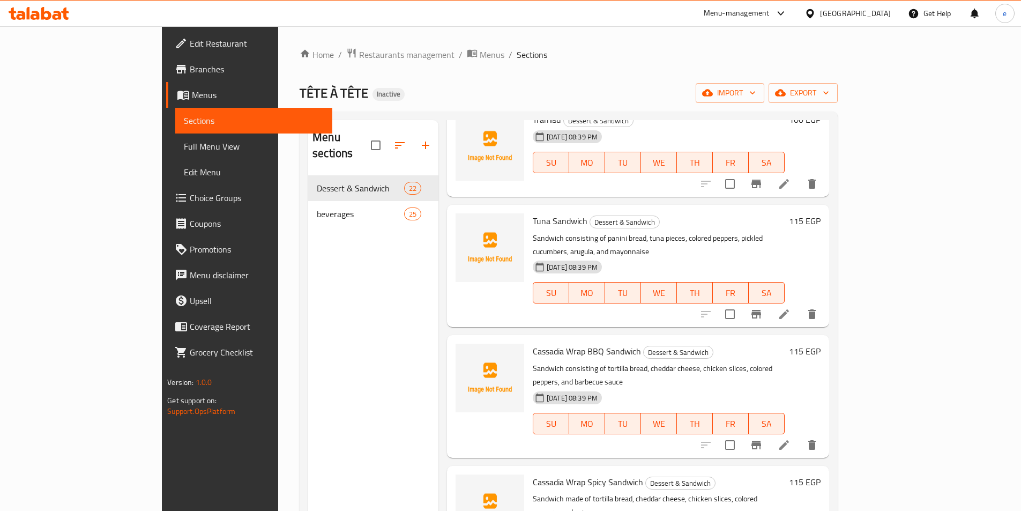
scroll to position [1233, 0]
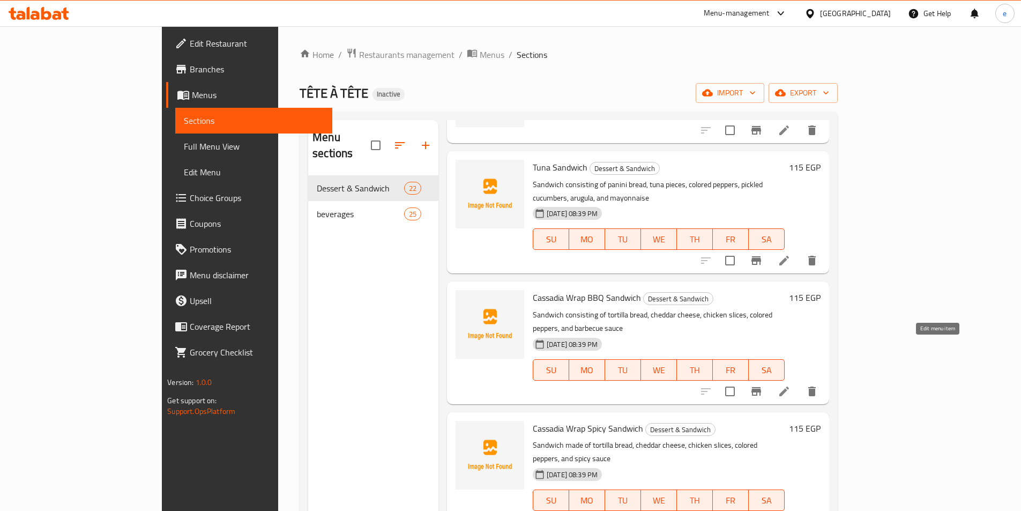
click at [791, 385] on icon at bounding box center [784, 391] width 13 height 13
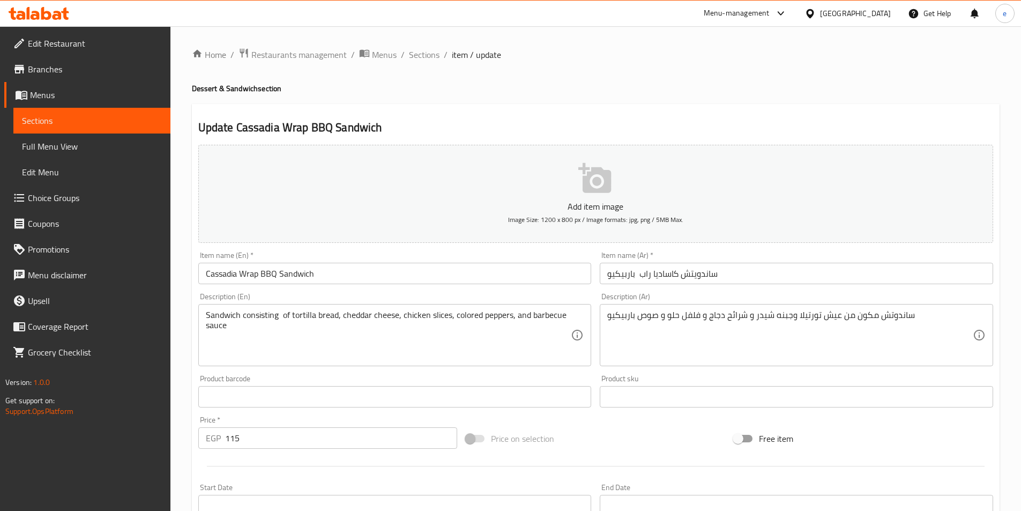
click at [120, 115] on span "Sections" at bounding box center [92, 120] width 140 height 13
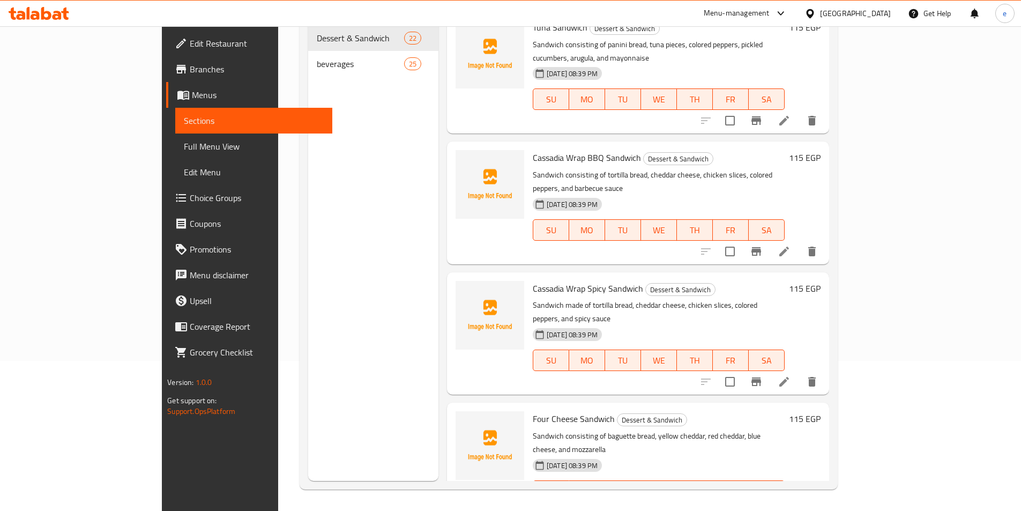
scroll to position [1203, 0]
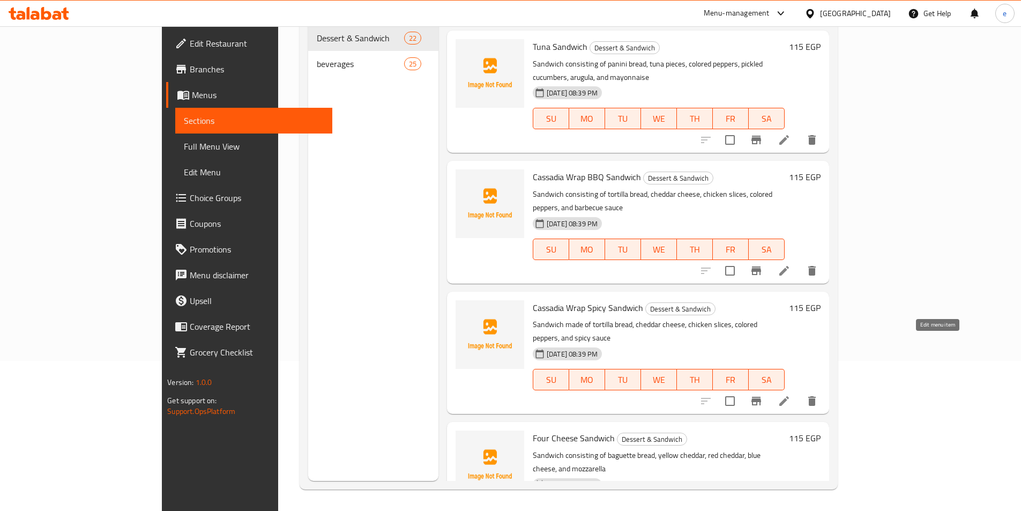
click at [791, 394] on icon at bounding box center [784, 400] width 13 height 13
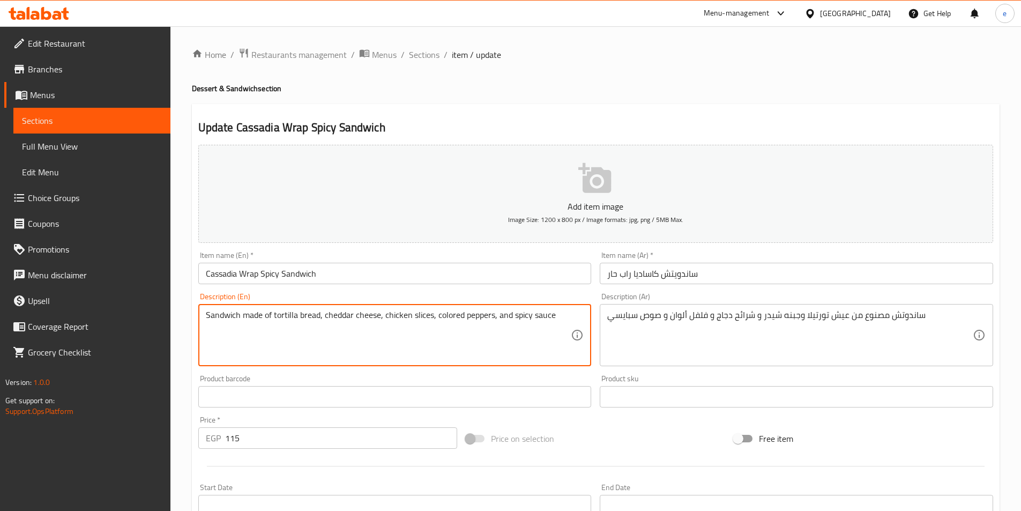
drag, startPoint x: 264, startPoint y: 316, endPoint x: 241, endPoint y: 331, distance: 27.1
paste textarea "consisting"
type textarea "Sandwich consisting of tortilla bread, cheddar cheese, chicken slices, colored …"
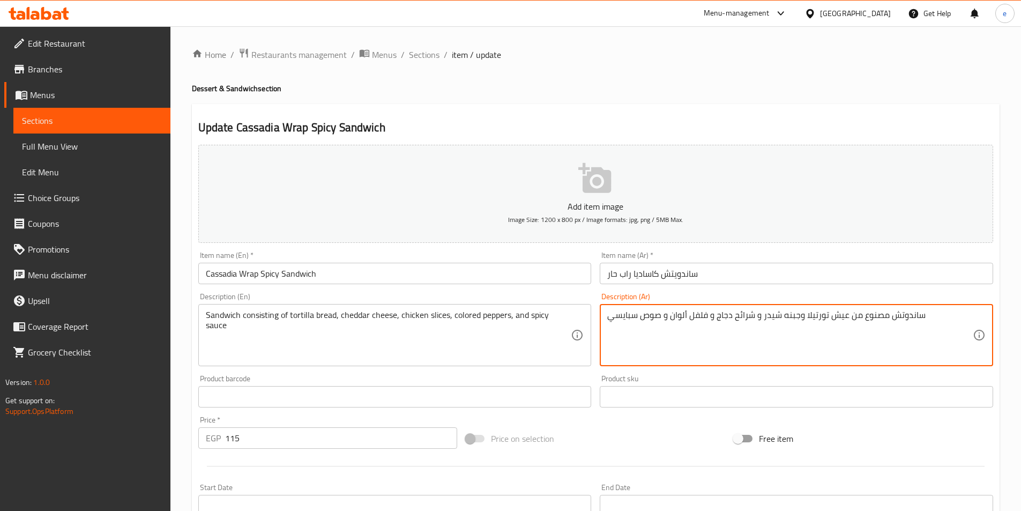
drag, startPoint x: 860, startPoint y: 315, endPoint x: 882, endPoint y: 330, distance: 26.6
type textarea "ساندوتش مكون من عيش تورتيلا وجبنه شيدر و شرائح دجاج و فلفل ألوان و صوص سبايسي"
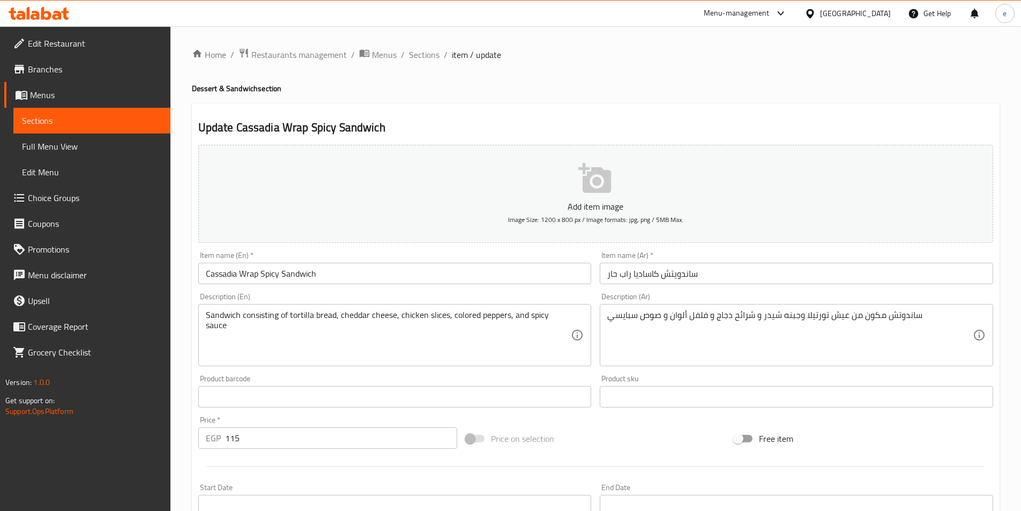
click at [843, 118] on div "Update Cassadia Wrap Spicy Sandwich Add item image Image Size: 1200 x 800 px / …" at bounding box center [596, 416] width 808 height 624
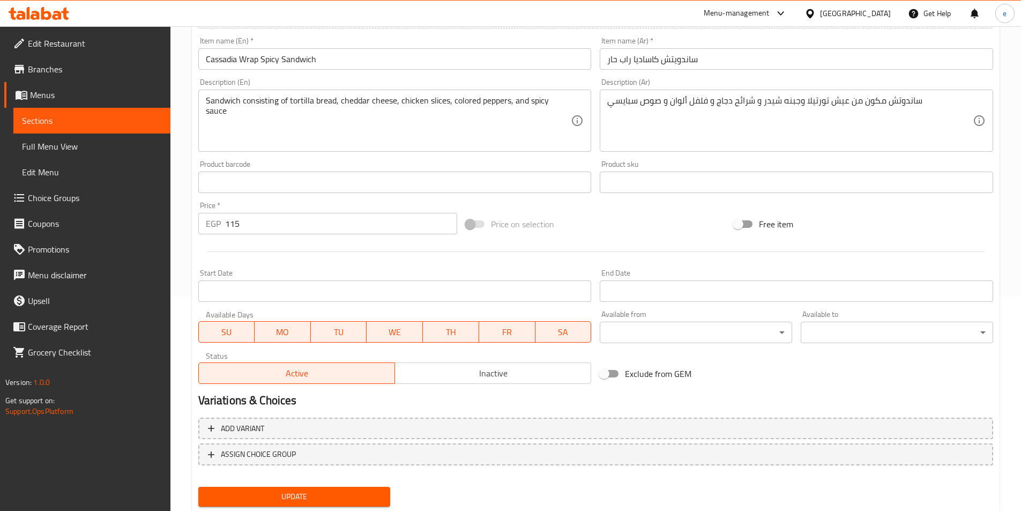
scroll to position [247, 0]
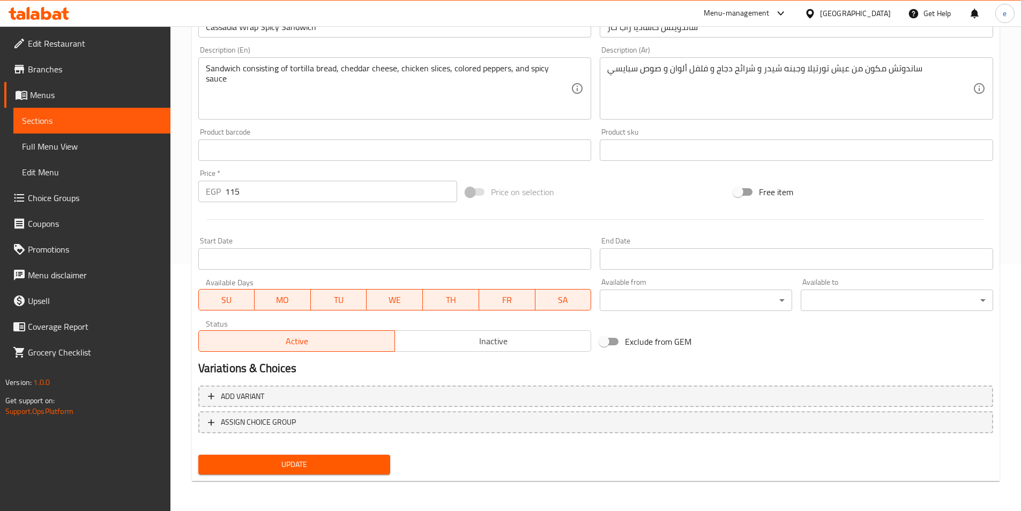
click at [301, 462] on span "Update" at bounding box center [294, 464] width 175 height 13
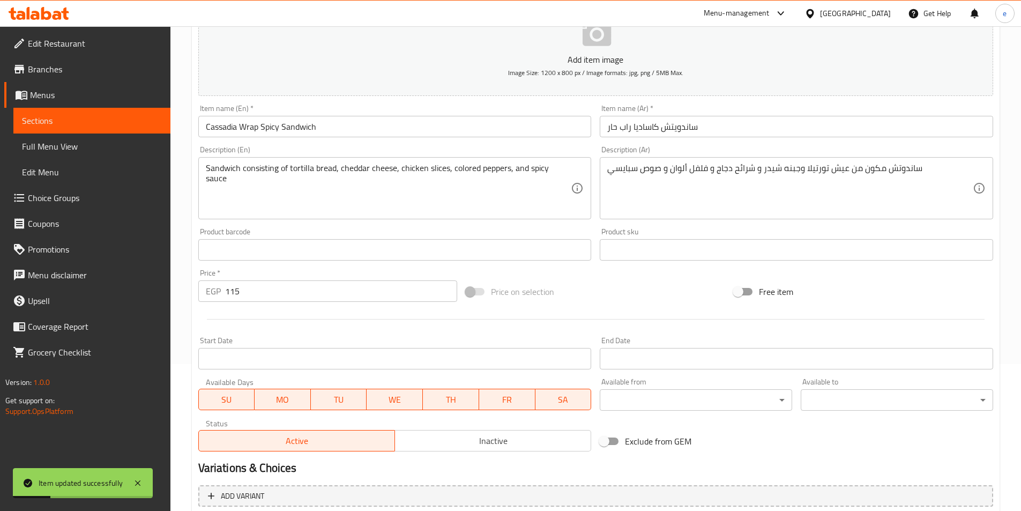
scroll to position [0, 0]
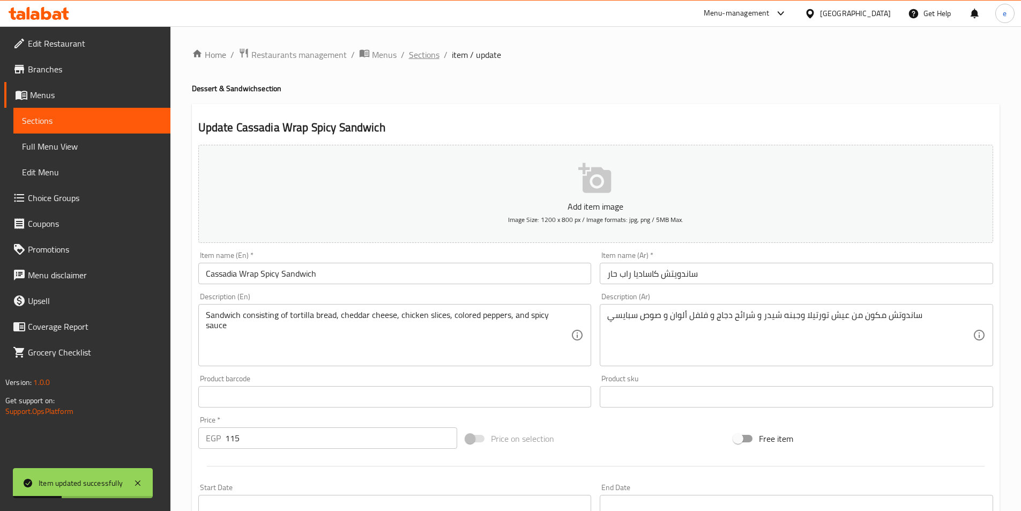
click at [419, 49] on span "Sections" at bounding box center [424, 54] width 31 height 13
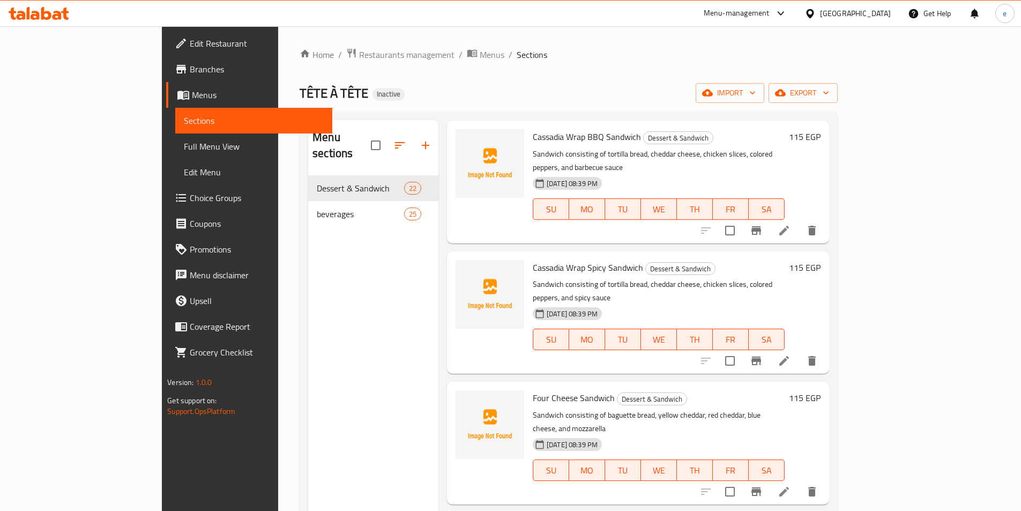
scroll to position [1554, 0]
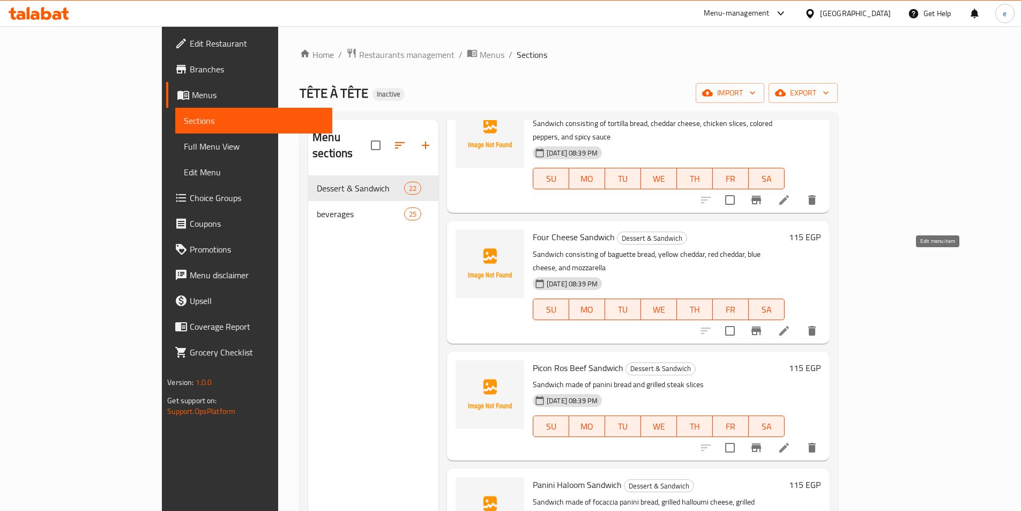
click at [791, 324] on icon at bounding box center [784, 330] width 13 height 13
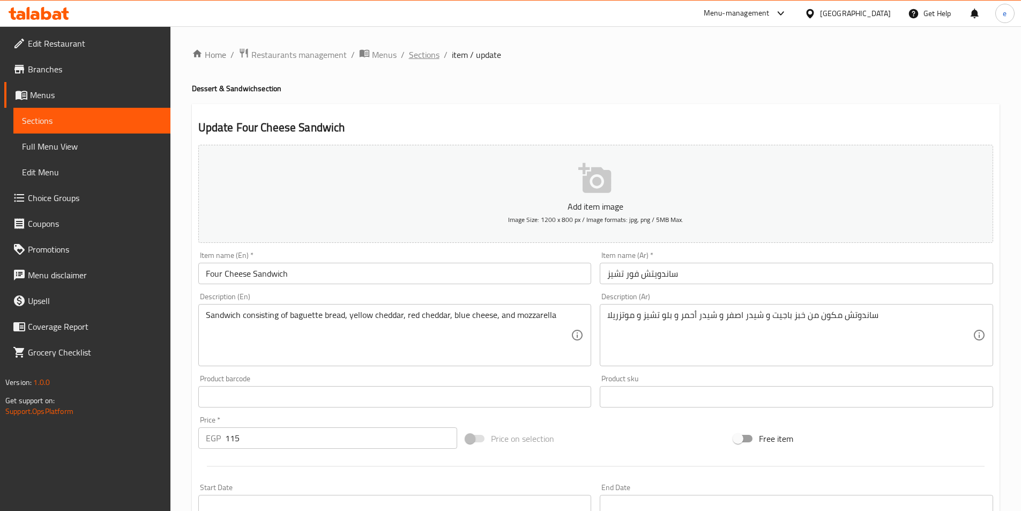
click at [426, 55] on span "Sections" at bounding box center [424, 54] width 31 height 13
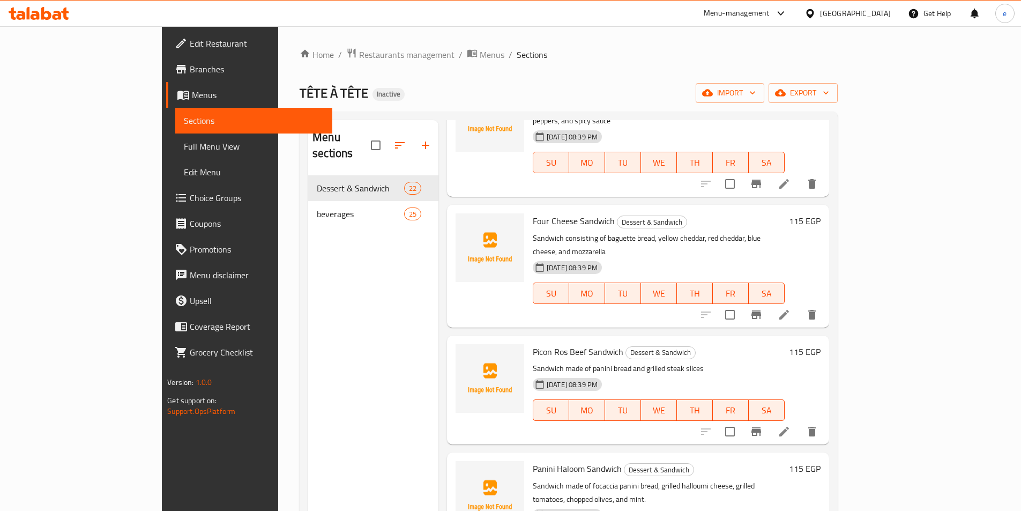
scroll to position [1578, 0]
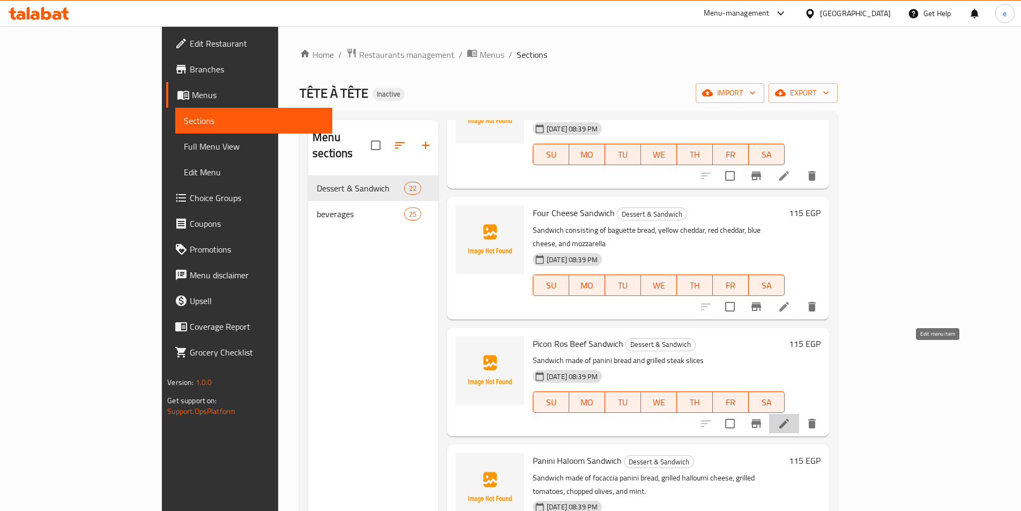
click at [791, 417] on icon at bounding box center [784, 423] width 13 height 13
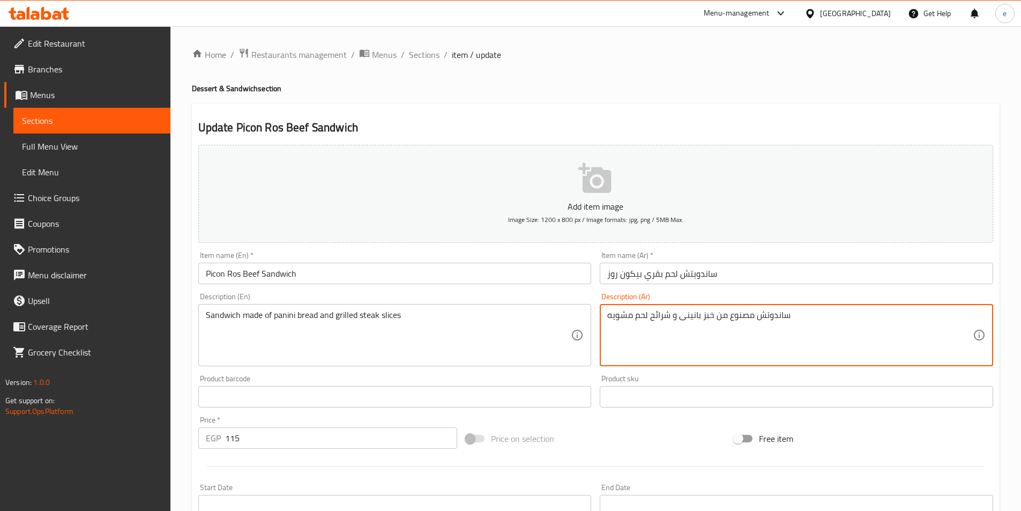
drag, startPoint x: 728, startPoint y: 316, endPoint x: 747, endPoint y: 325, distance: 20.9
type textarea "ساندوتش مكون من خبز بانينى و شرائح لحم مشويه"
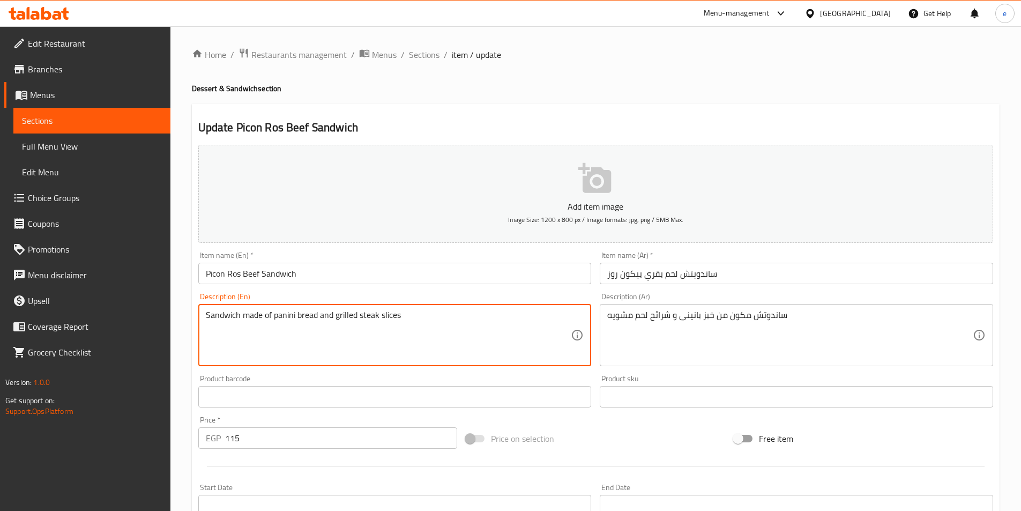
drag, startPoint x: 259, startPoint y: 318, endPoint x: 245, endPoint y: 328, distance: 17.4
paste textarea "consisting"
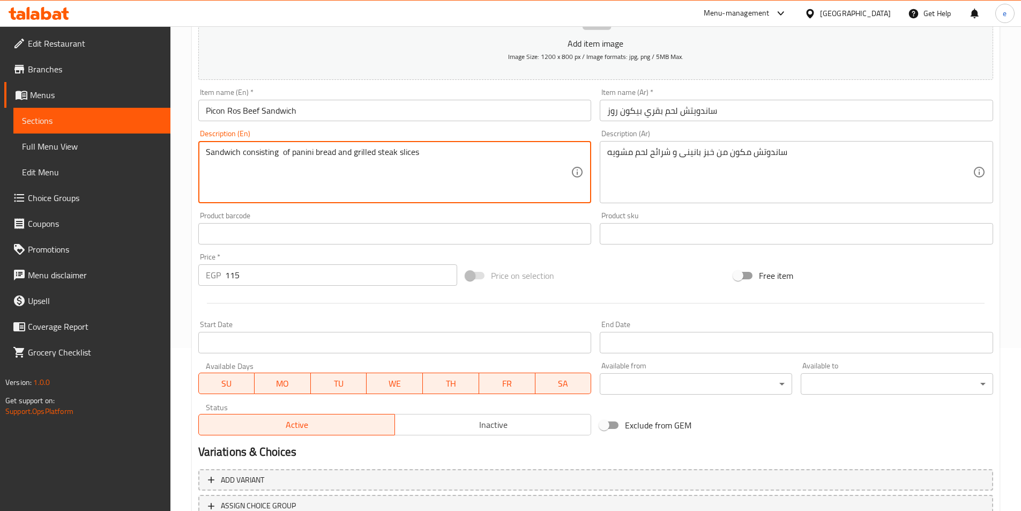
scroll to position [247, 0]
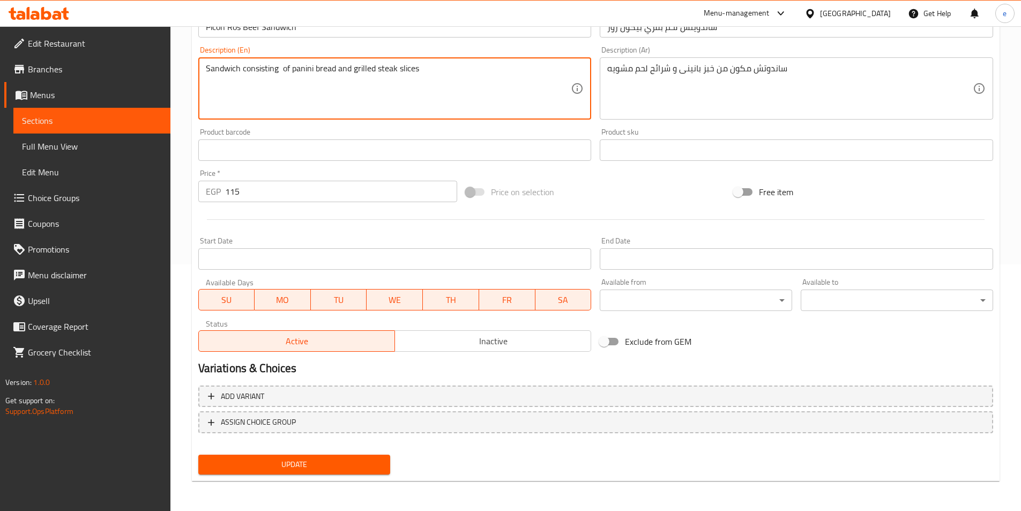
type textarea "Sandwich consisting of panini bread and grilled steak slices"
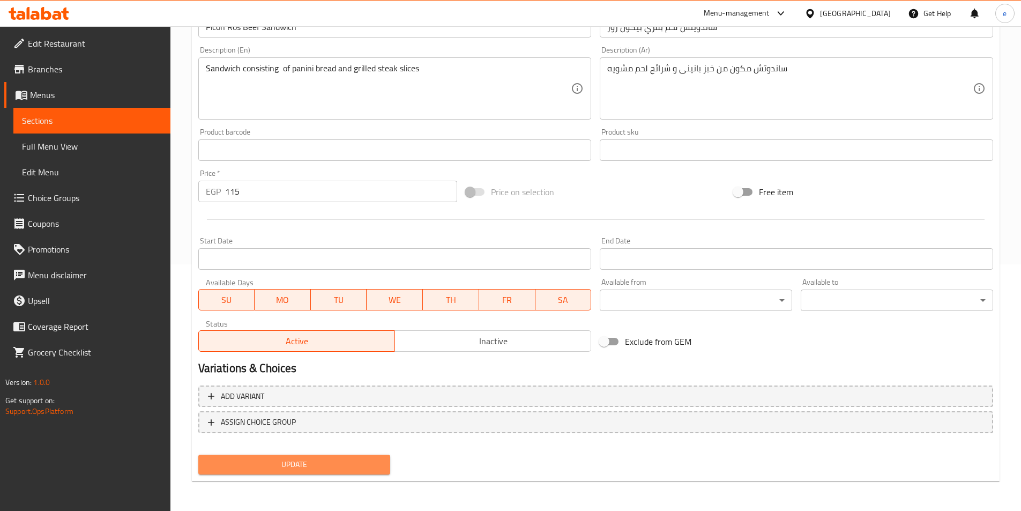
click at [290, 463] on span "Update" at bounding box center [294, 464] width 175 height 13
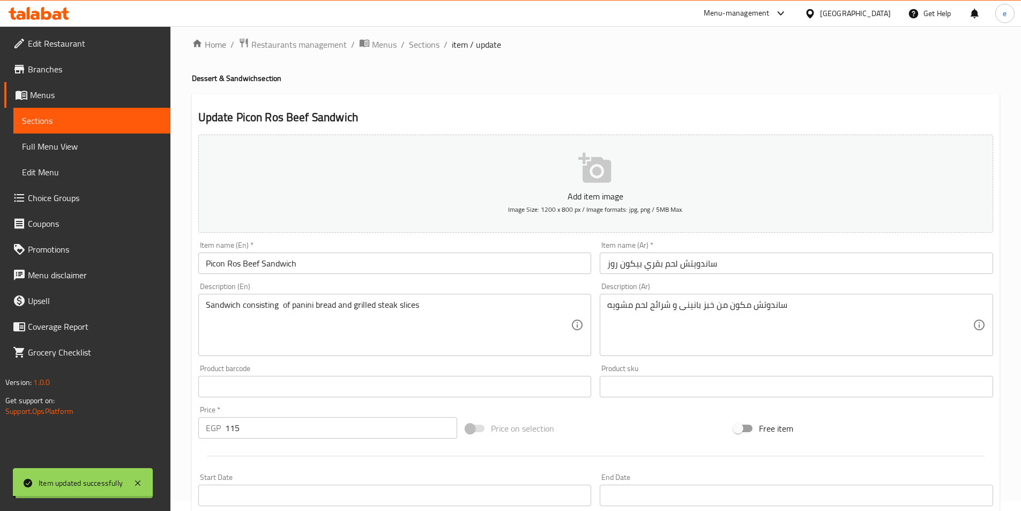
scroll to position [0, 0]
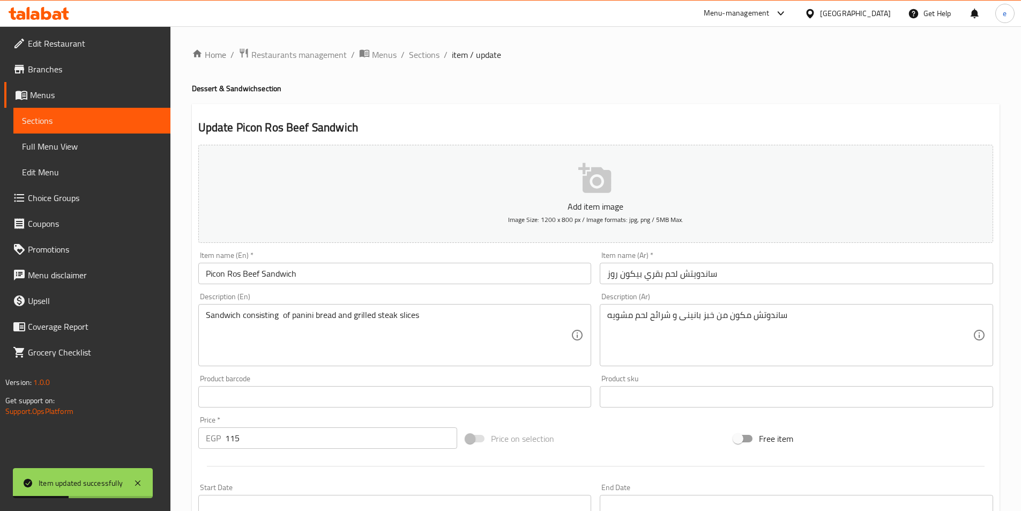
click at [138, 120] on span "Sections" at bounding box center [92, 120] width 140 height 13
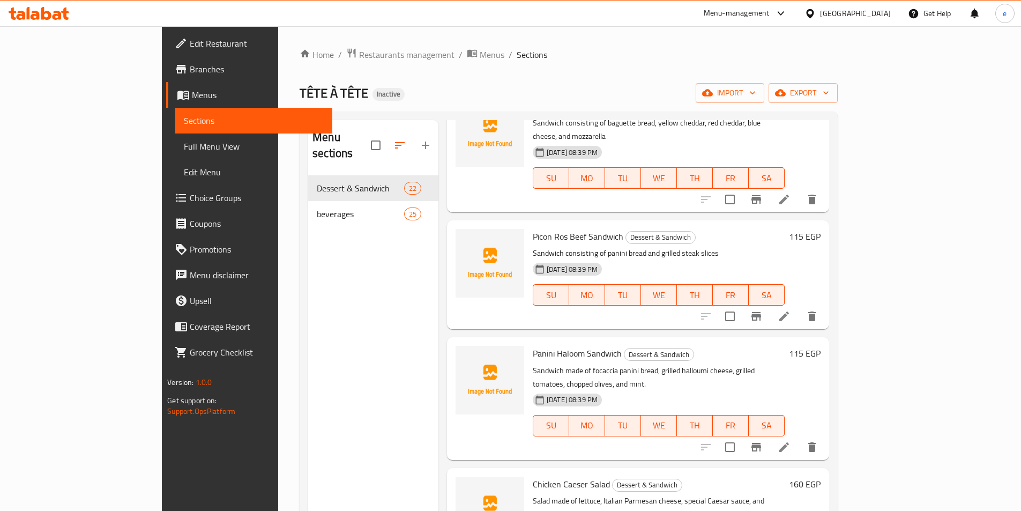
scroll to position [1578, 0]
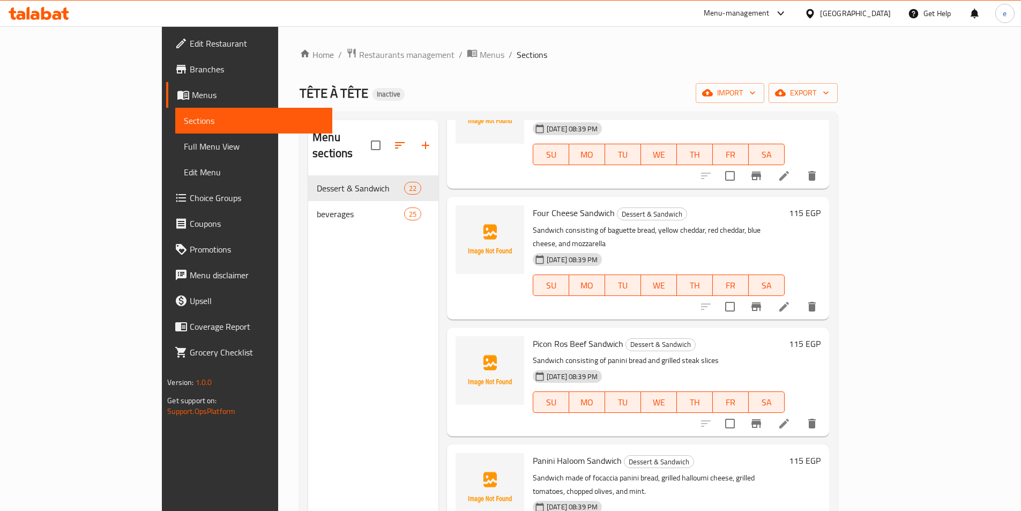
click at [799, 414] on li at bounding box center [784, 423] width 30 height 19
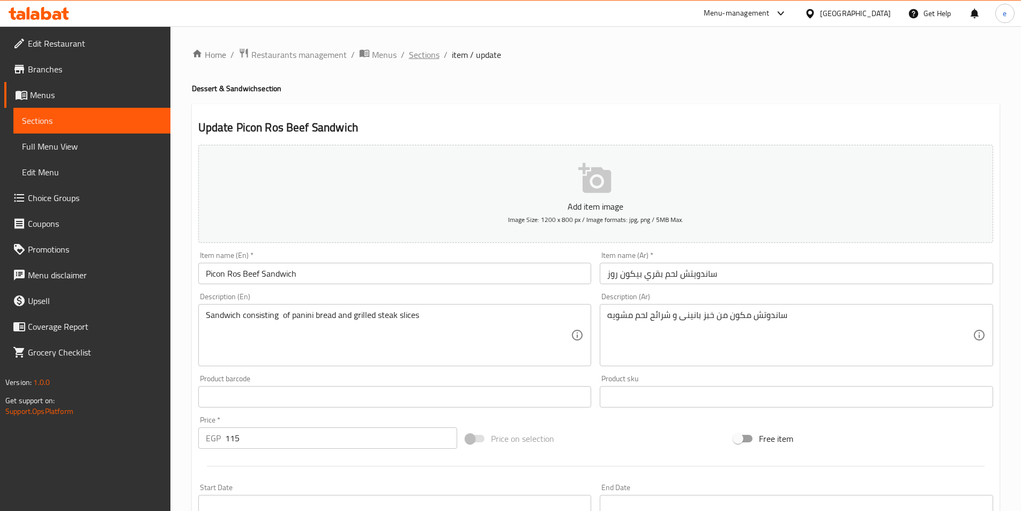
click at [423, 57] on span "Sections" at bounding box center [424, 54] width 31 height 13
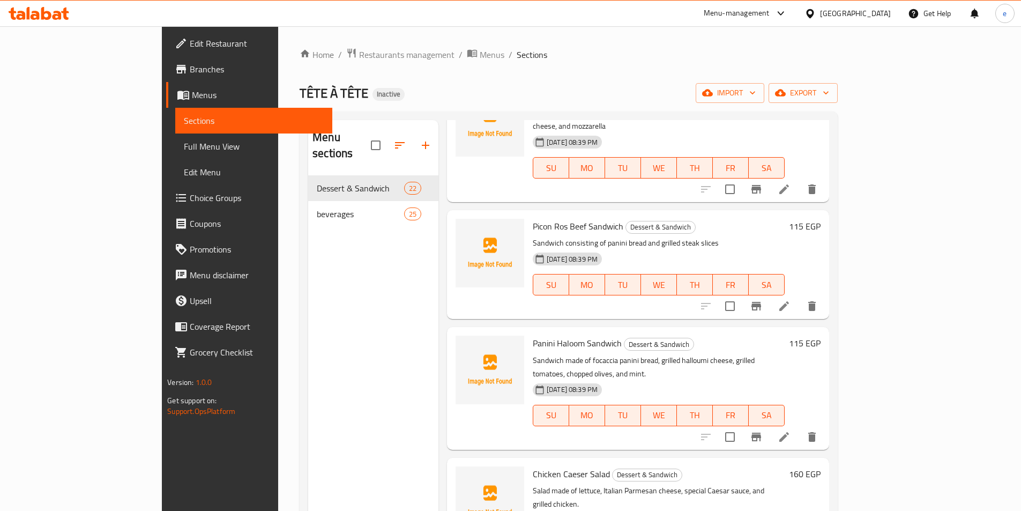
scroll to position [1715, 0]
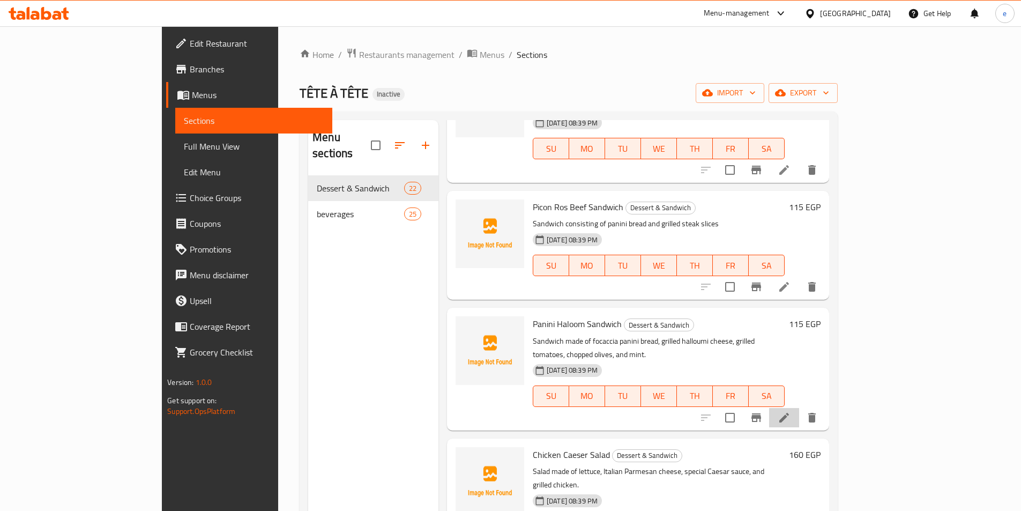
click at [799, 408] on li at bounding box center [784, 417] width 30 height 19
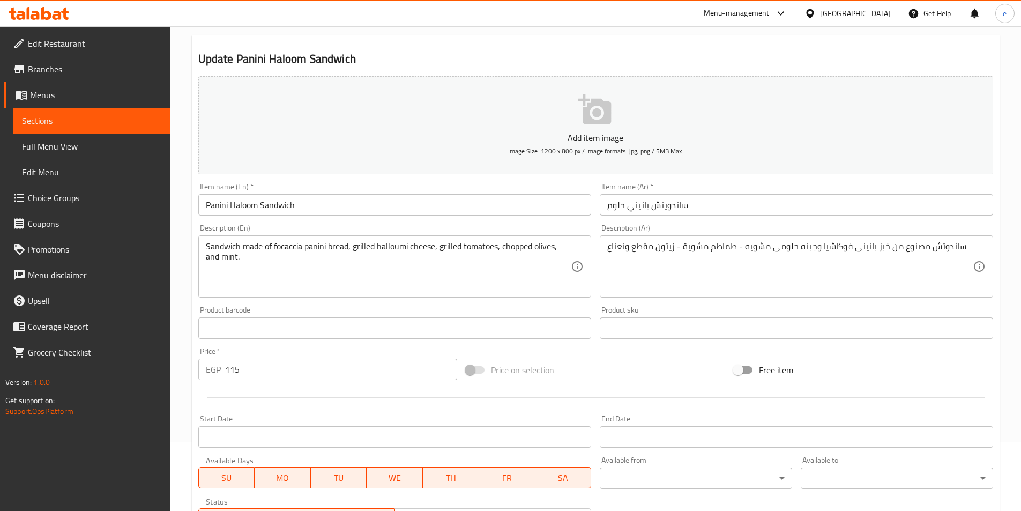
scroll to position [54, 0]
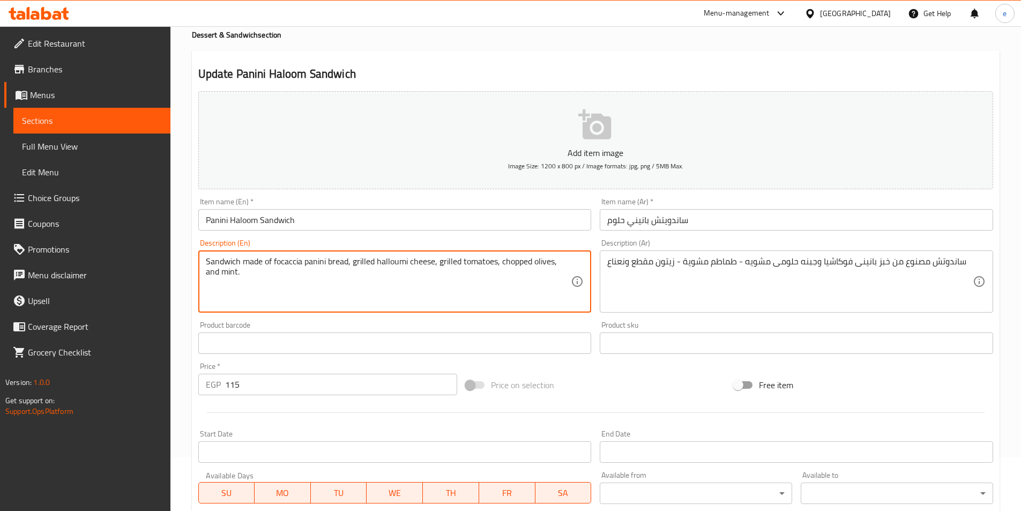
drag, startPoint x: 263, startPoint y: 260, endPoint x: 242, endPoint y: 262, distance: 20.4
paste textarea "consisting"
type textarea "Sandwich consisting of focaccia panini bread, grilled halloumi cheese, grilled …"
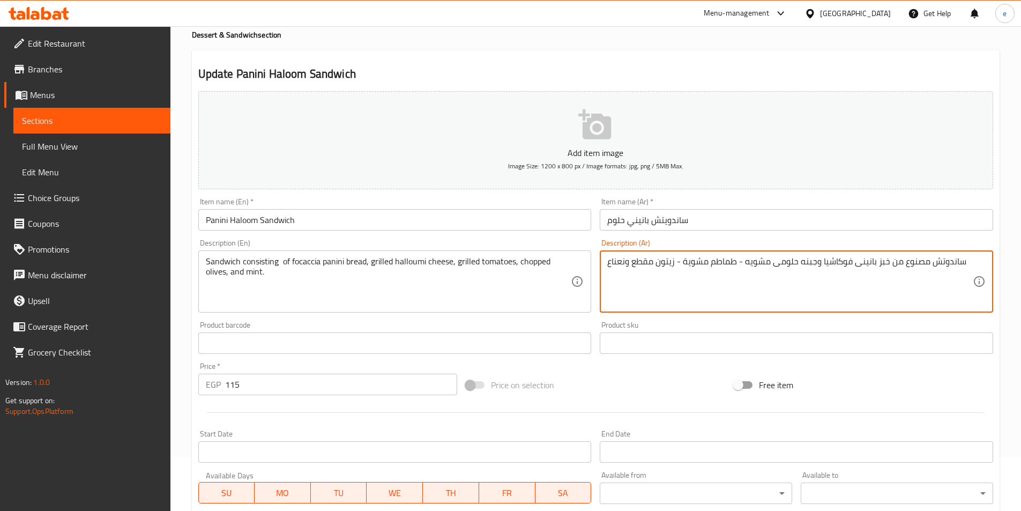
drag, startPoint x: 903, startPoint y: 263, endPoint x: 922, endPoint y: 284, distance: 28.1
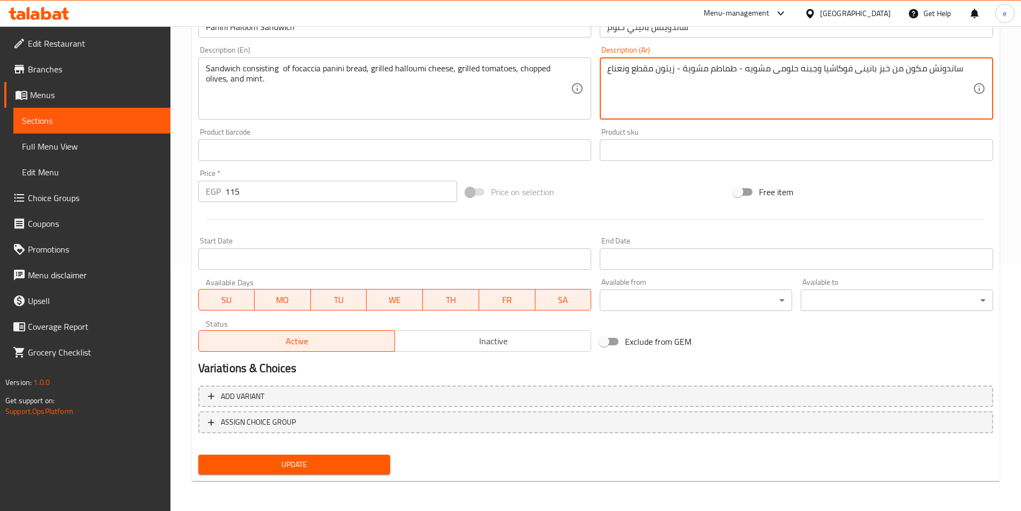
type textarea "ساندوتش مكون من خبز بانينى فوكاشيا وجبنه حلومى مشويه - طماطم مشوية - زيتون مقطع…"
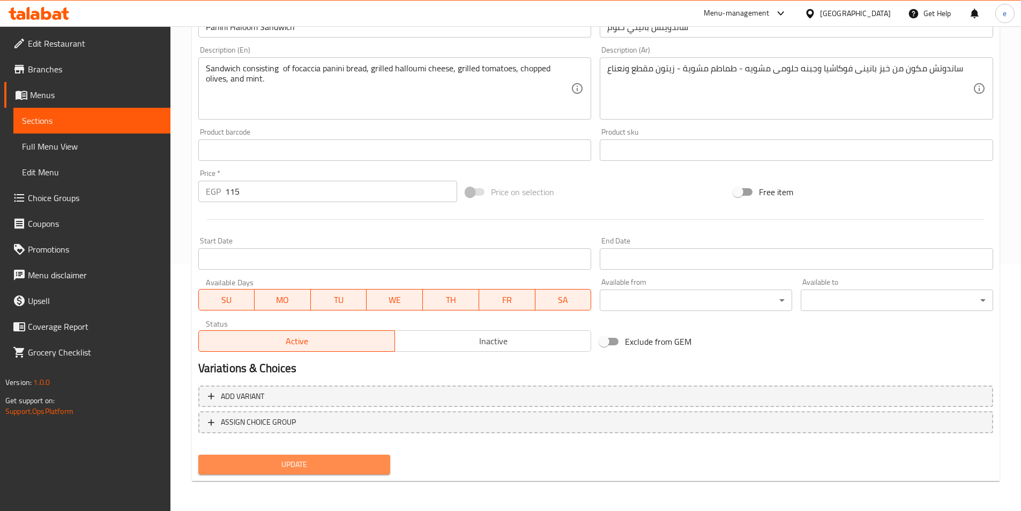
click at [324, 458] on span "Update" at bounding box center [294, 464] width 175 height 13
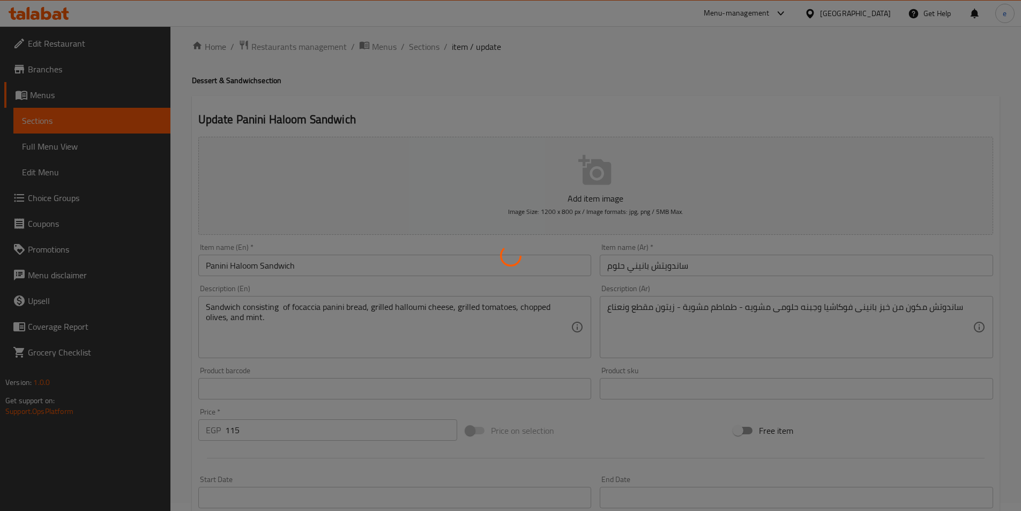
scroll to position [0, 0]
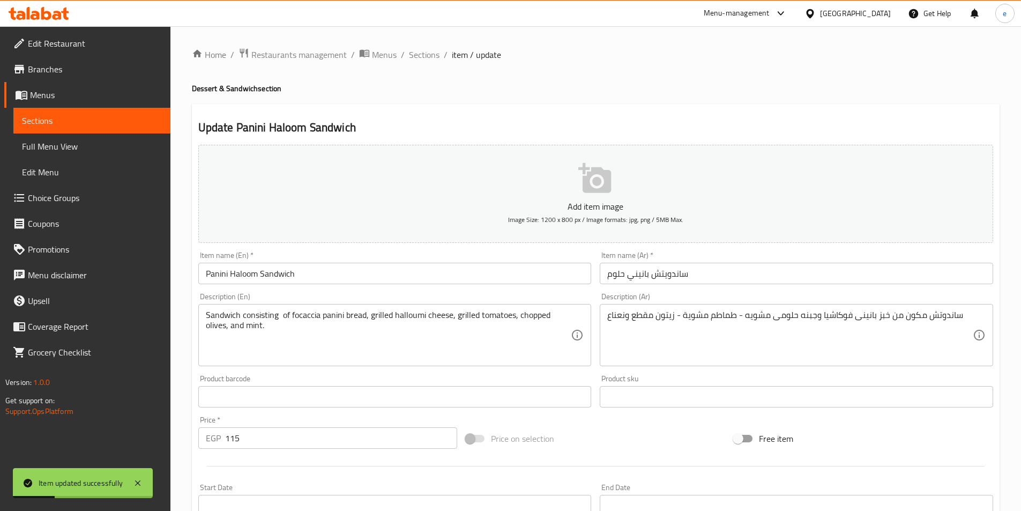
drag, startPoint x: 426, startPoint y: 49, endPoint x: 431, endPoint y: 72, distance: 23.5
click at [427, 49] on span "Sections" at bounding box center [424, 54] width 31 height 13
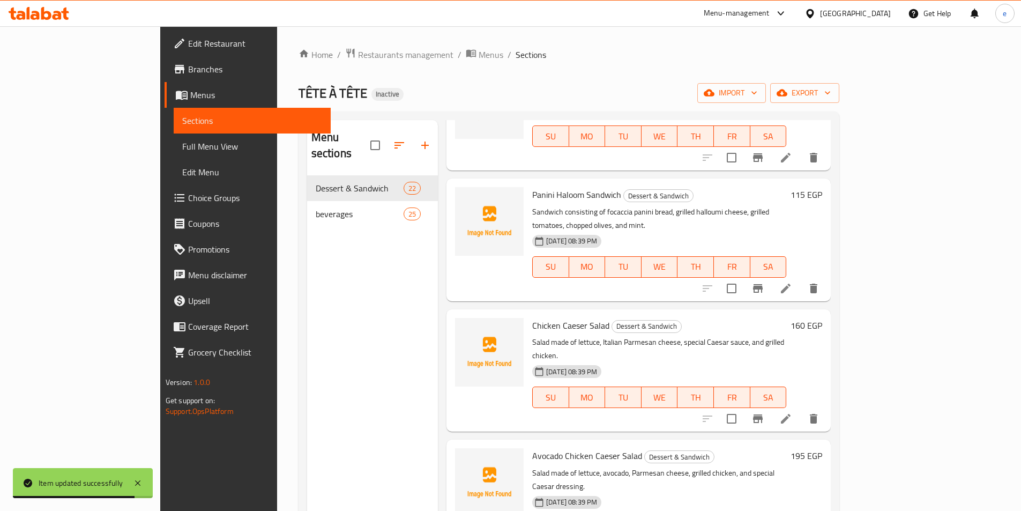
scroll to position [1900, 0]
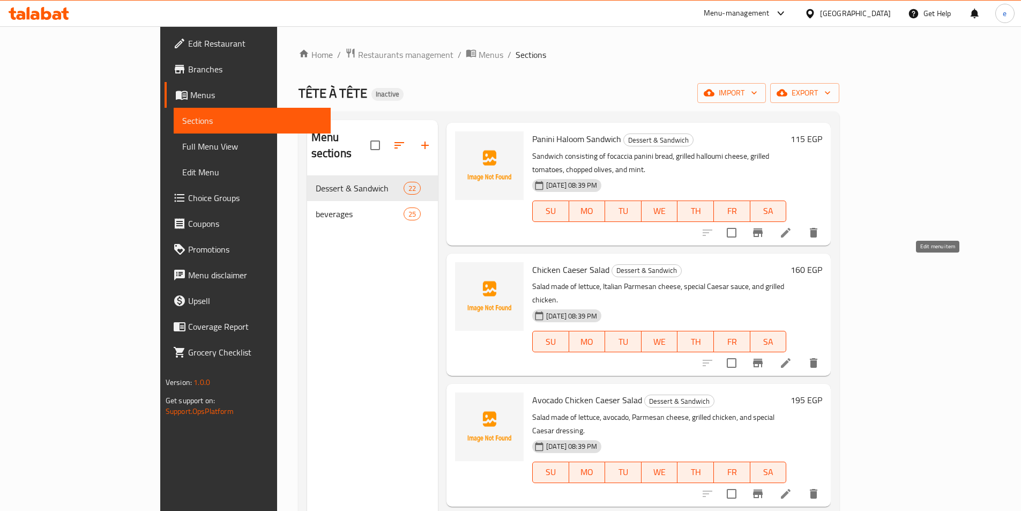
click at [792, 356] on icon at bounding box center [785, 362] width 13 height 13
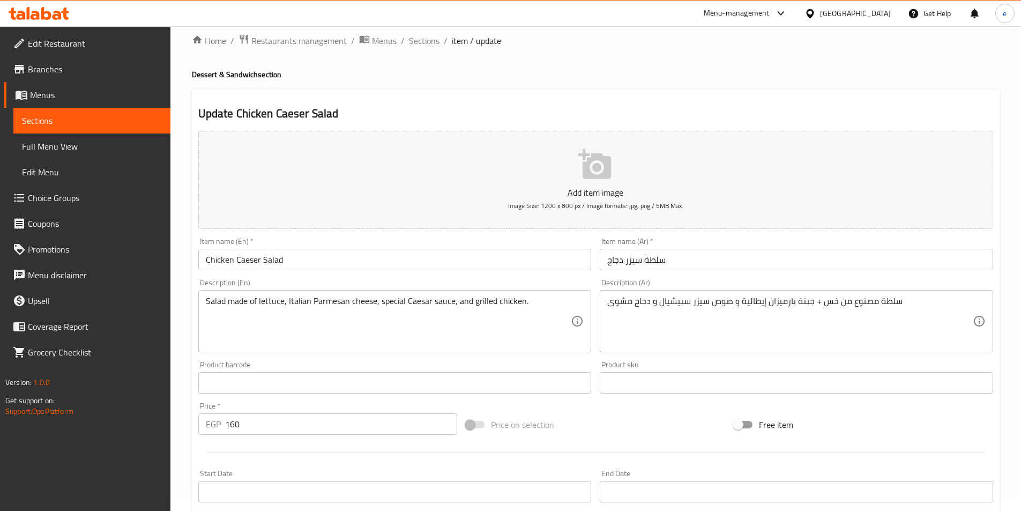
scroll to position [54, 0]
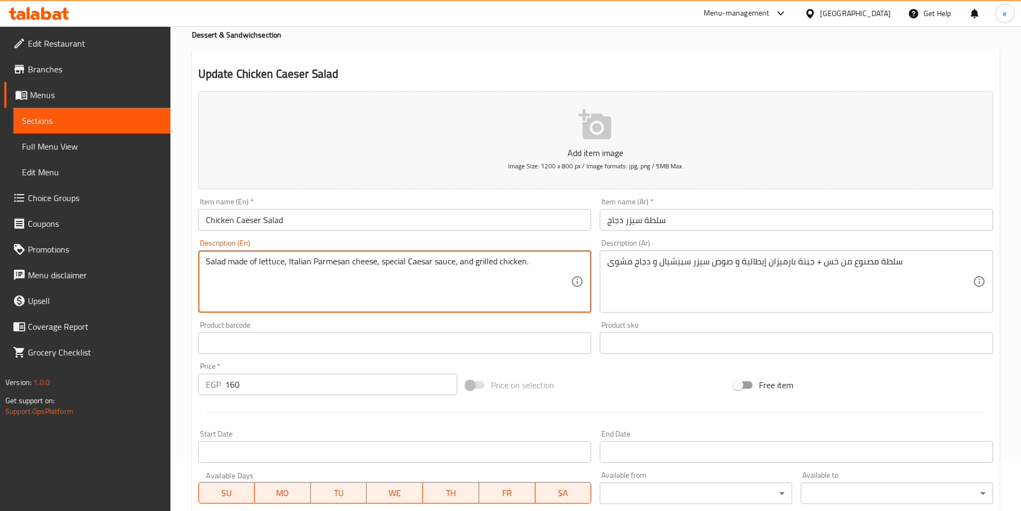
drag, startPoint x: 247, startPoint y: 262, endPoint x: 228, endPoint y: 271, distance: 21.3
paste textarea "consisting"
type textarea "Salad consisting of lettuce, Italian Parmesan cheese, special Caesar sauce, and…"
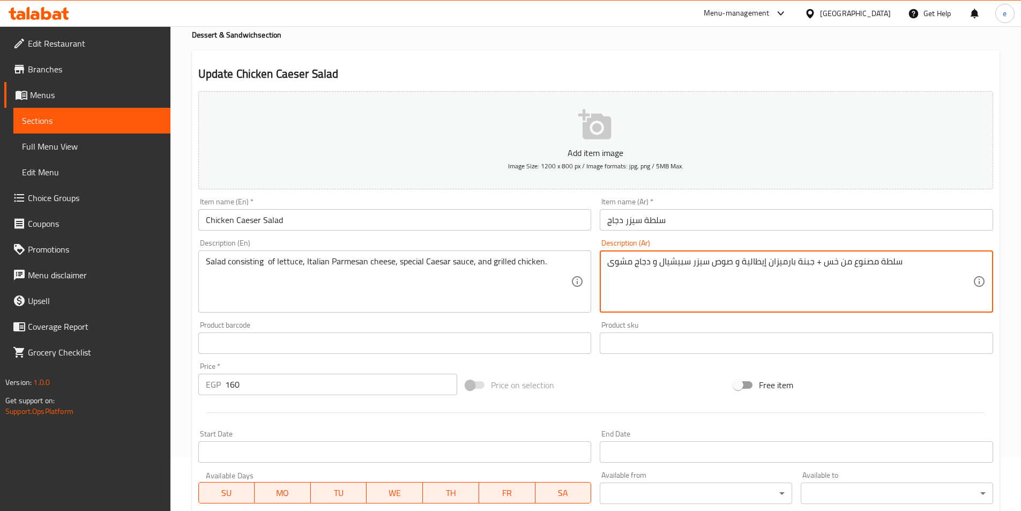
drag, startPoint x: 851, startPoint y: 263, endPoint x: 870, endPoint y: 274, distance: 22.3
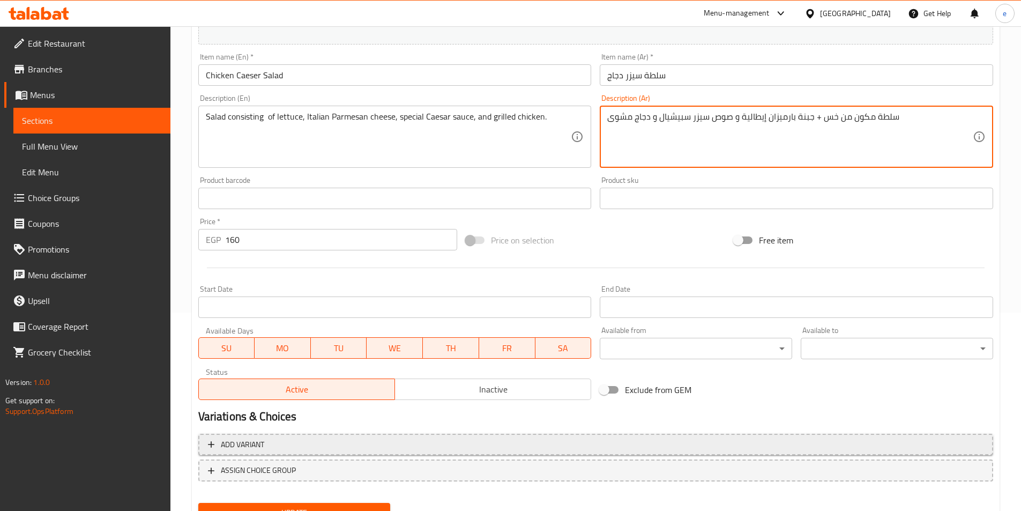
scroll to position [247, 0]
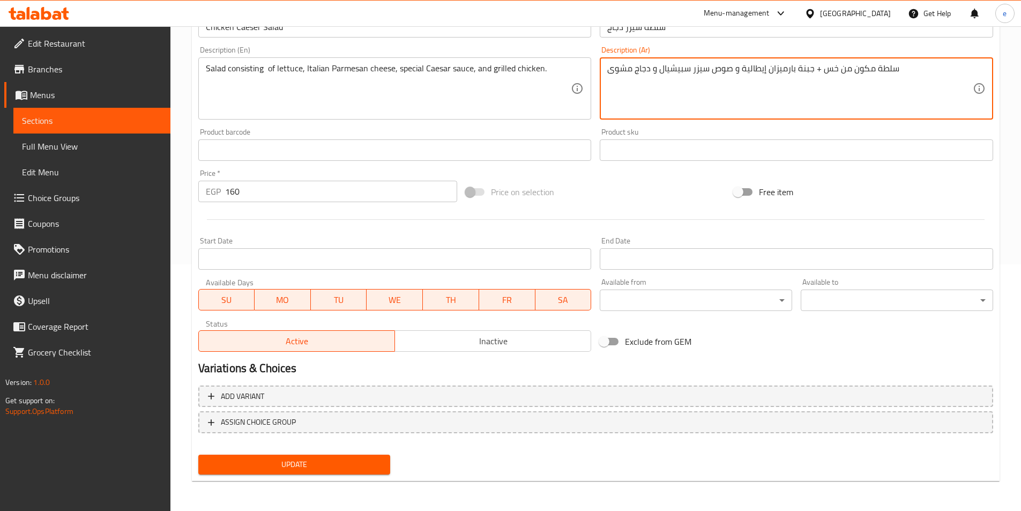
type textarea "سلطة مكون من خس + جبنة بارميزان إيطالية و صوص سيزر سبيشيال و دجاج مشوى"
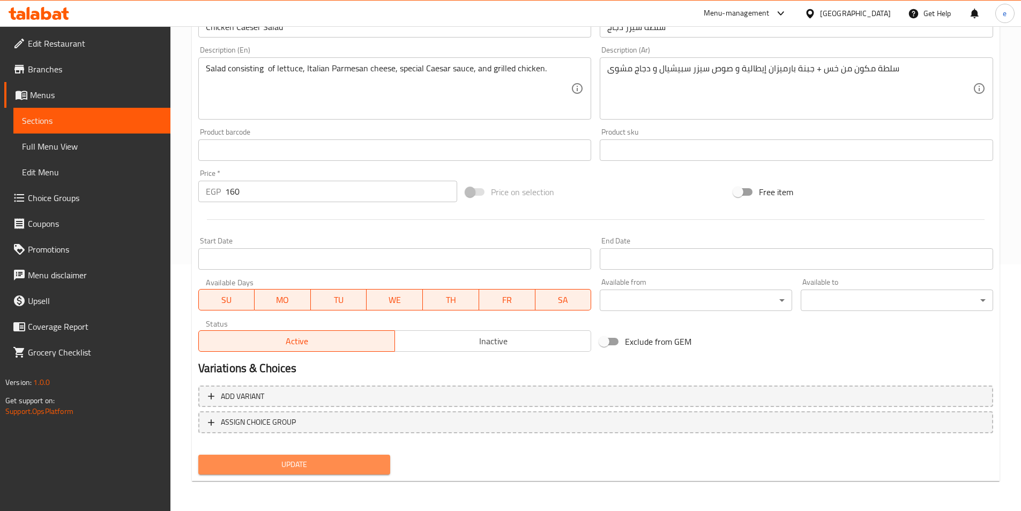
click at [340, 460] on span "Update" at bounding box center [294, 464] width 175 height 13
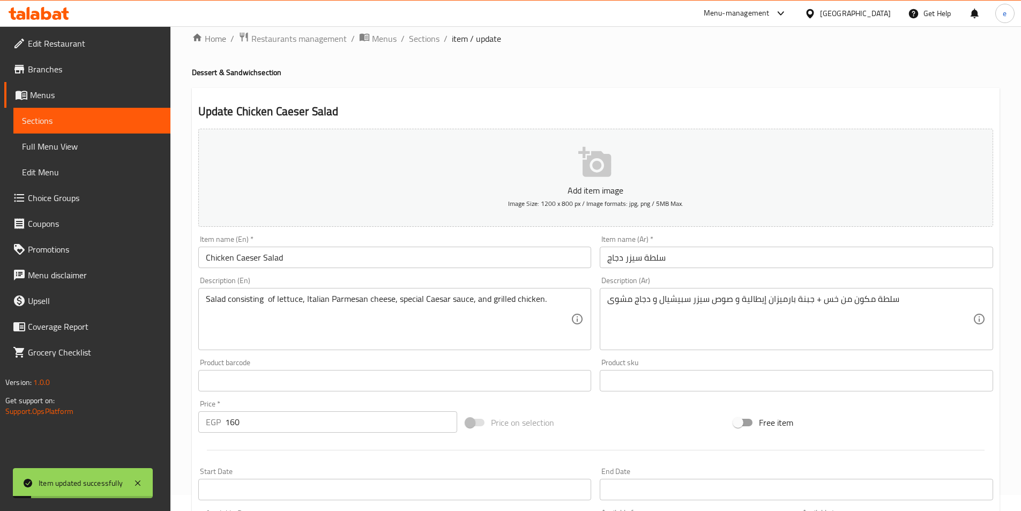
scroll to position [0, 0]
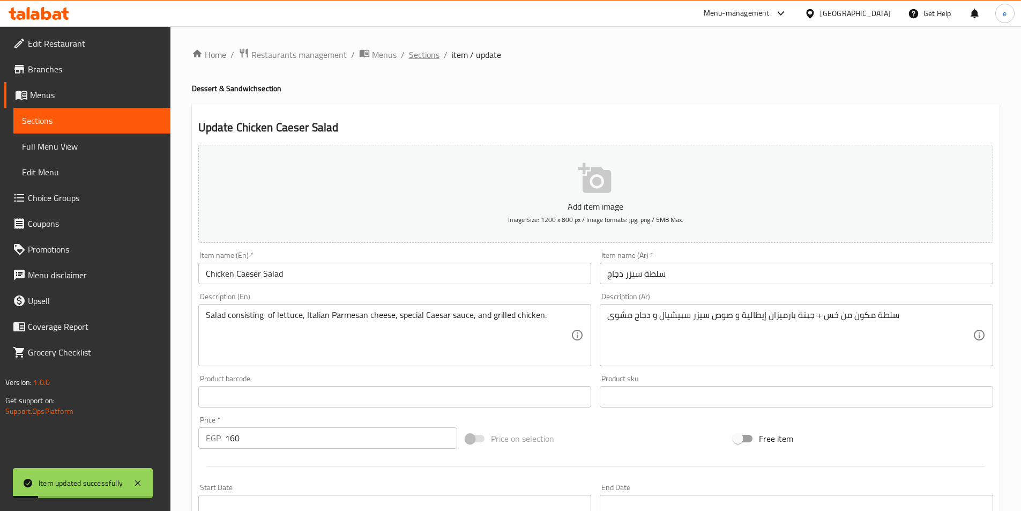
click at [415, 57] on span "Sections" at bounding box center [424, 54] width 31 height 13
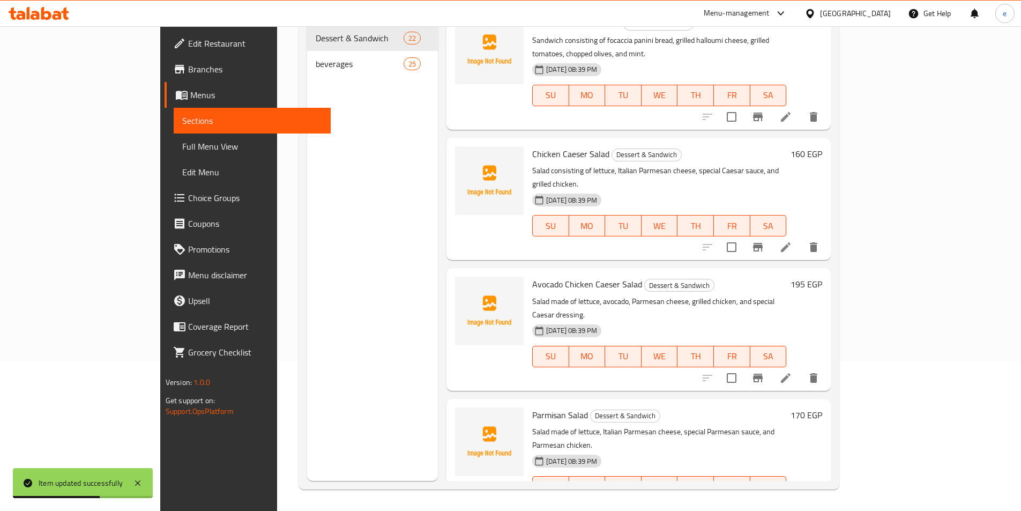
scroll to position [1846, 0]
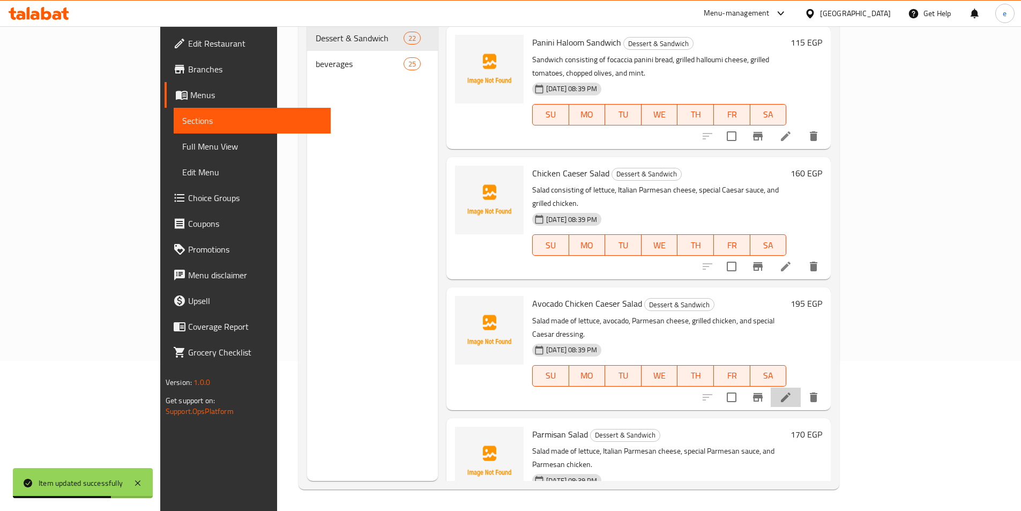
click at [801, 387] on li at bounding box center [786, 396] width 30 height 19
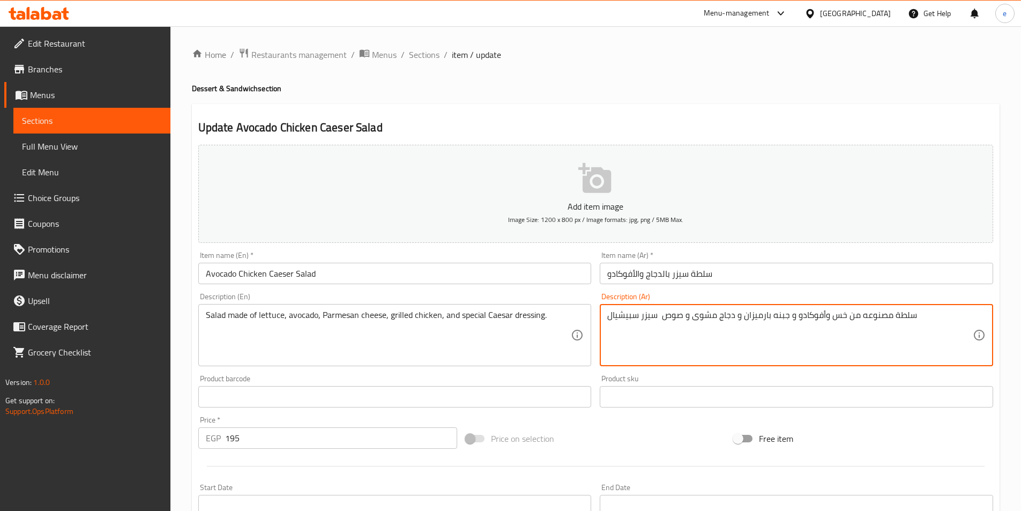
drag, startPoint x: 861, startPoint y: 315, endPoint x: 882, endPoint y: 326, distance: 24.5
type textarea "سلطة مكونه من خس وأفوكادو و جبنه بارميزان و دجاج مشوى و صوص سيزر سبيشيال"
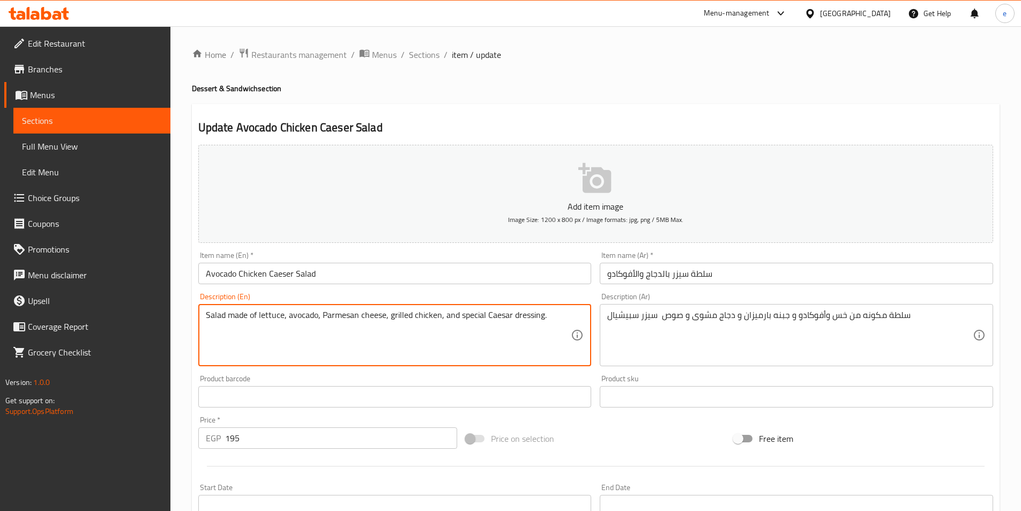
drag, startPoint x: 247, startPoint y: 317, endPoint x: 229, endPoint y: 324, distance: 18.7
paste textarea "consisting"
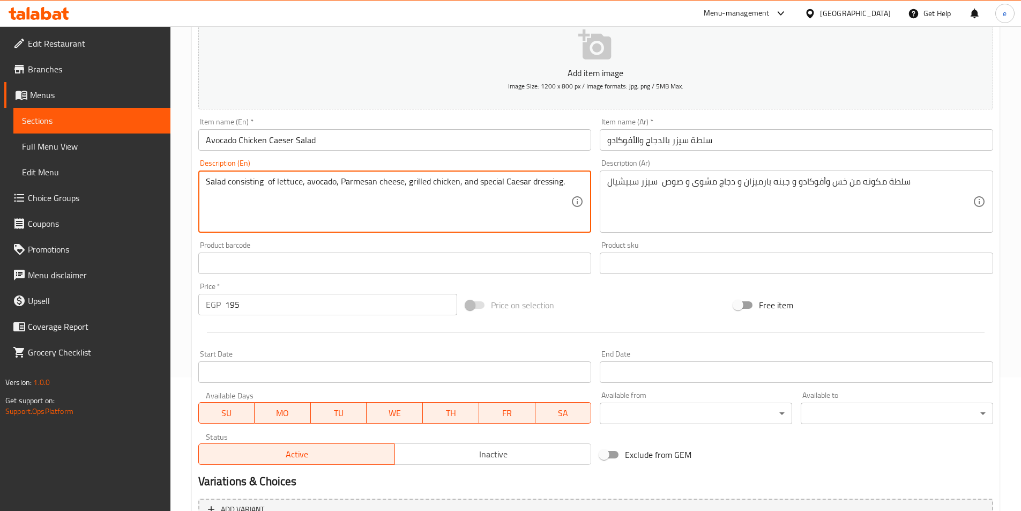
scroll to position [247, 0]
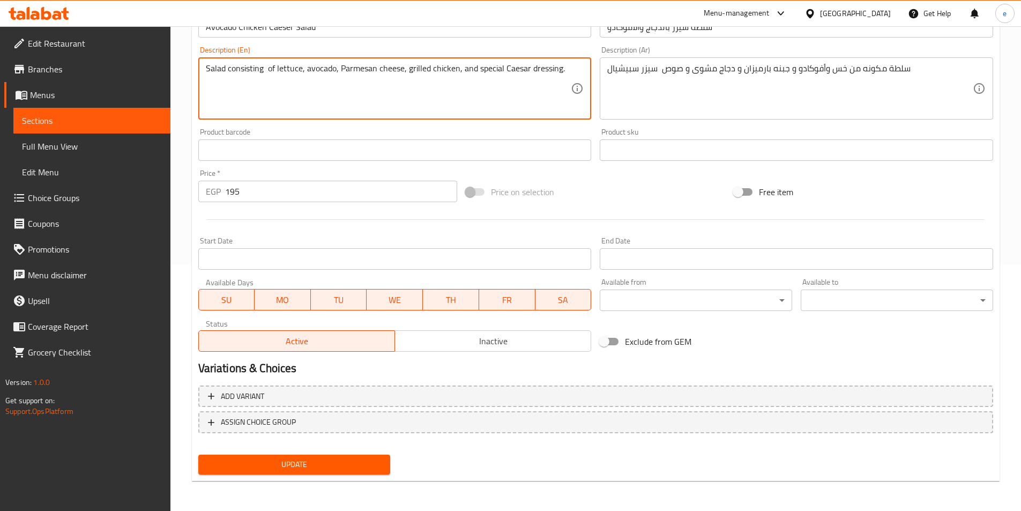
type textarea "Salad consisting of lettuce, avocado, Parmesan cheese, grilled chicken, and spe…"
click at [295, 469] on span "Update" at bounding box center [294, 464] width 175 height 13
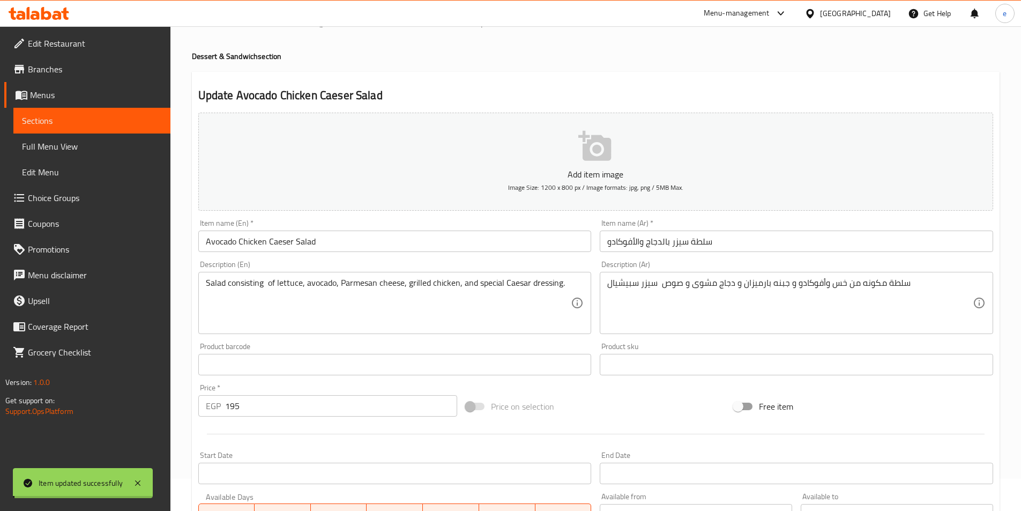
scroll to position [0, 0]
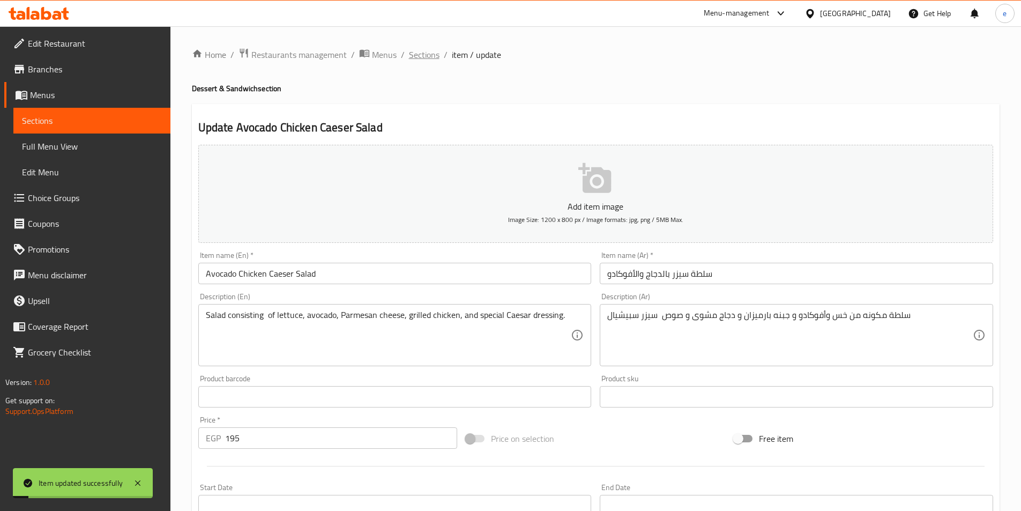
click at [421, 55] on span "Sections" at bounding box center [424, 54] width 31 height 13
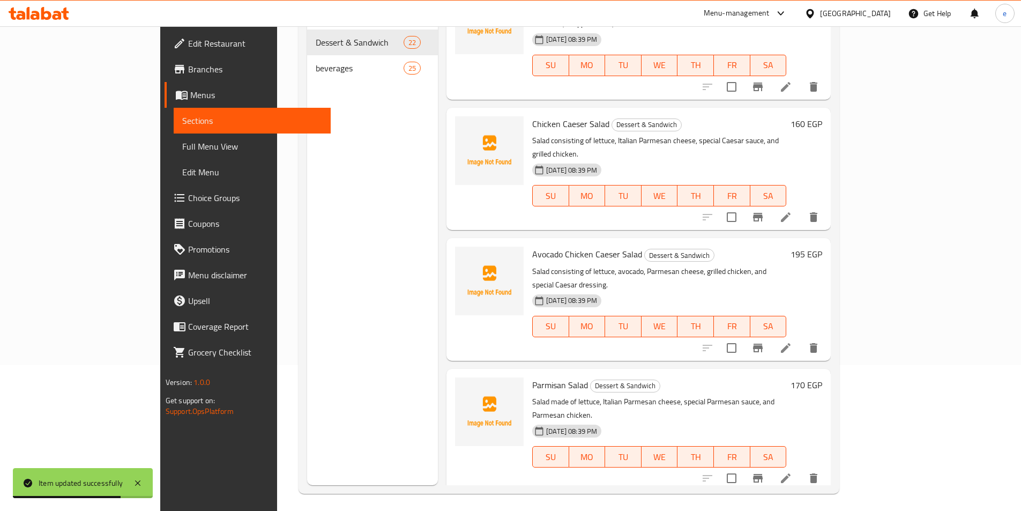
scroll to position [150, 0]
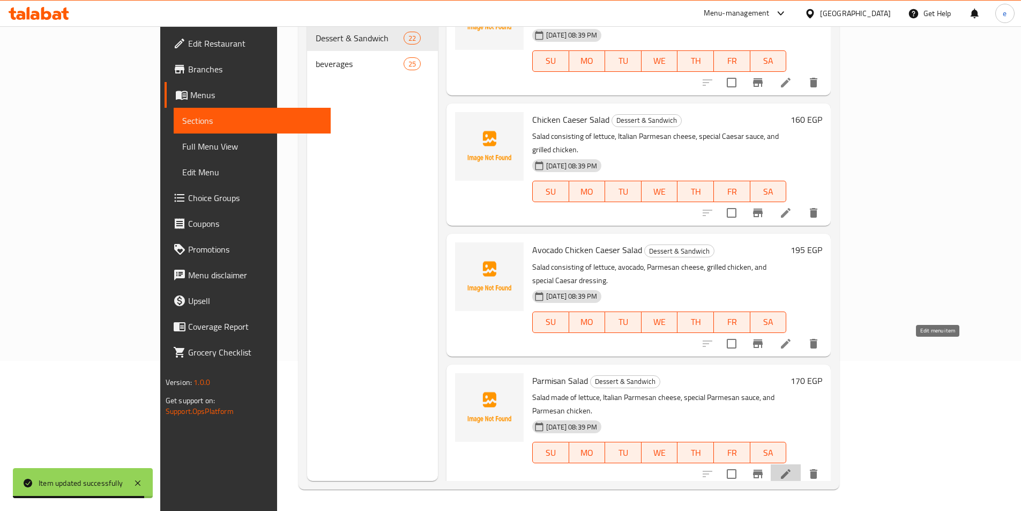
click at [792, 467] on icon at bounding box center [785, 473] width 13 height 13
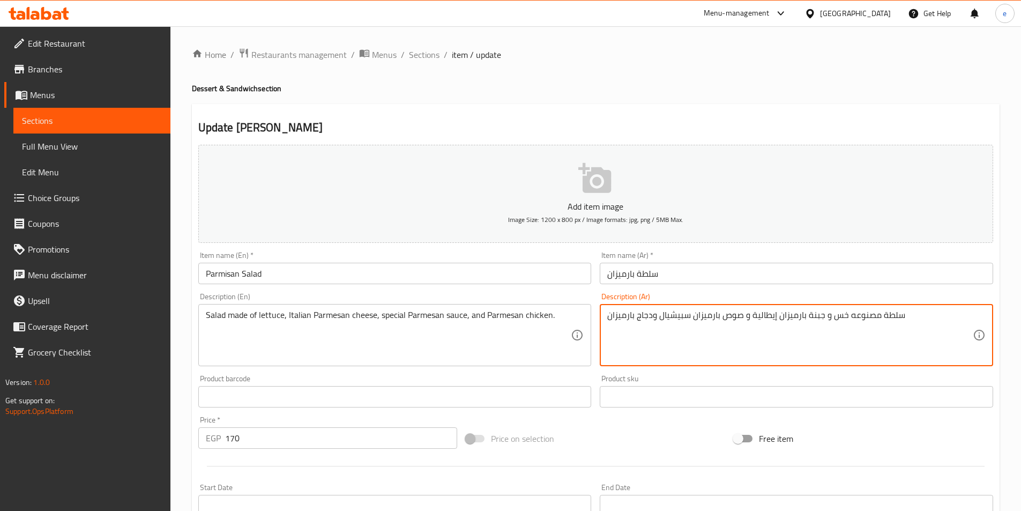
drag, startPoint x: 849, startPoint y: 315, endPoint x: 878, endPoint y: 331, distance: 32.9
type textarea "سلطة مكونه من خس و جبنة بارميزان إيطالية و صوص بارميزان سبيشيال ودجاج بارميزان"
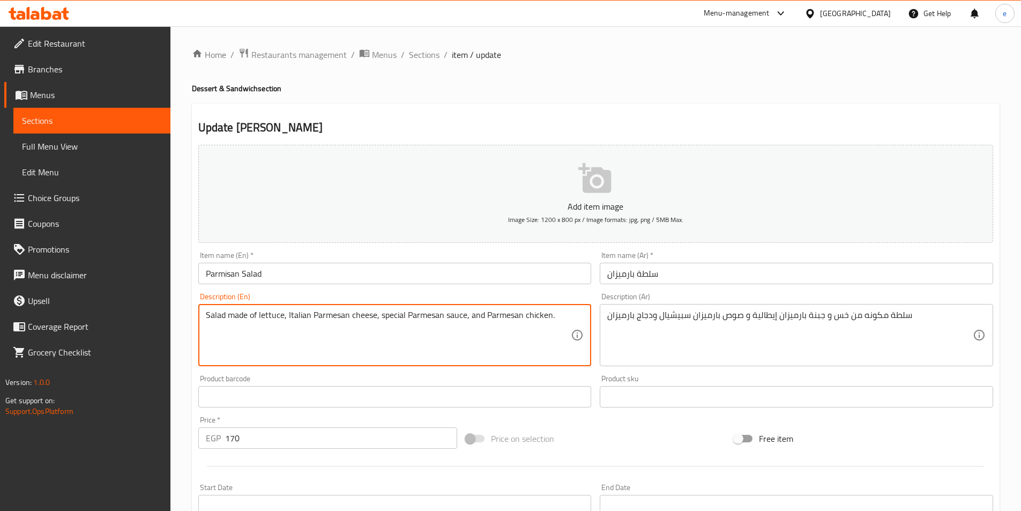
drag, startPoint x: 247, startPoint y: 316, endPoint x: 228, endPoint y: 330, distance: 23.4
paste textarea "consisting"
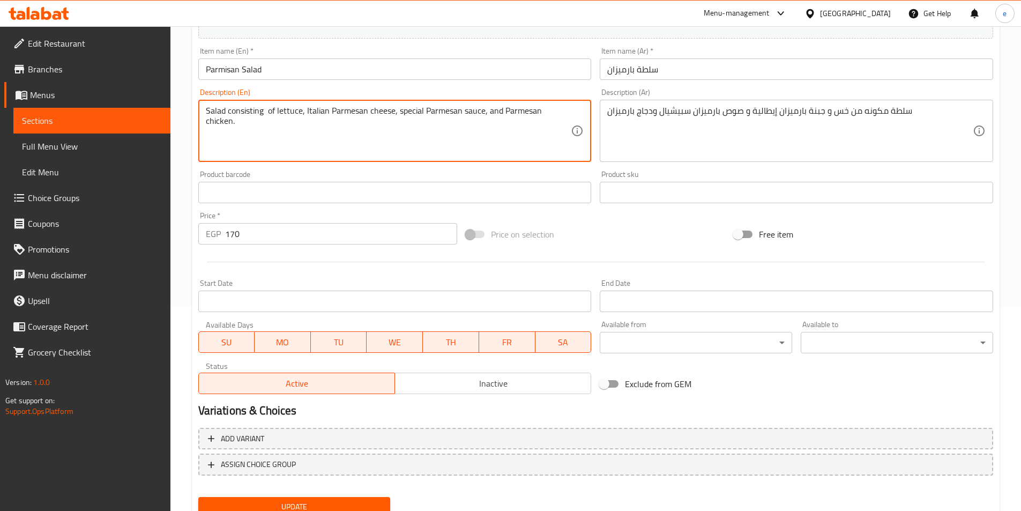
scroll to position [247, 0]
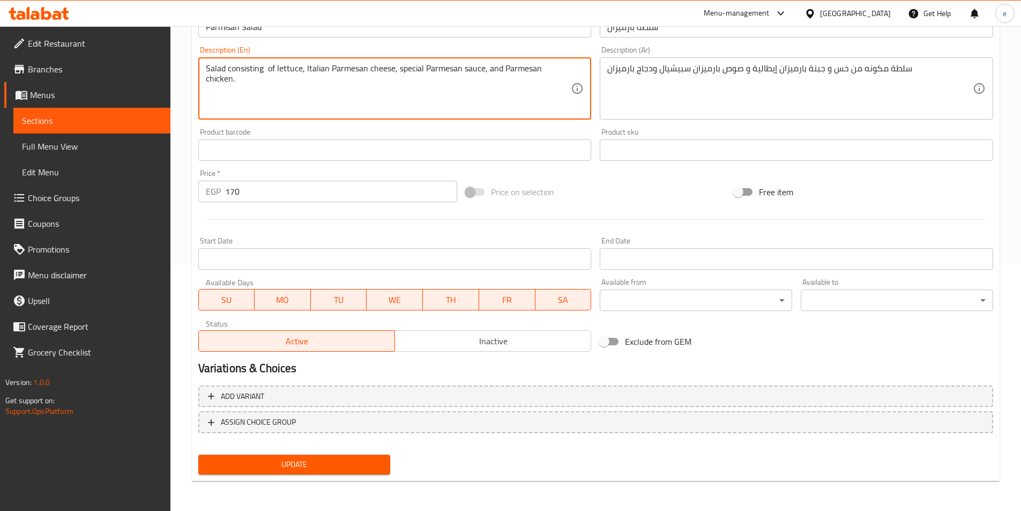
type textarea "Salad consisting of lettuce, Italian Parmesan cheese, special Parmesan sauce, a…"
click at [295, 456] on button "Update" at bounding box center [294, 464] width 192 height 20
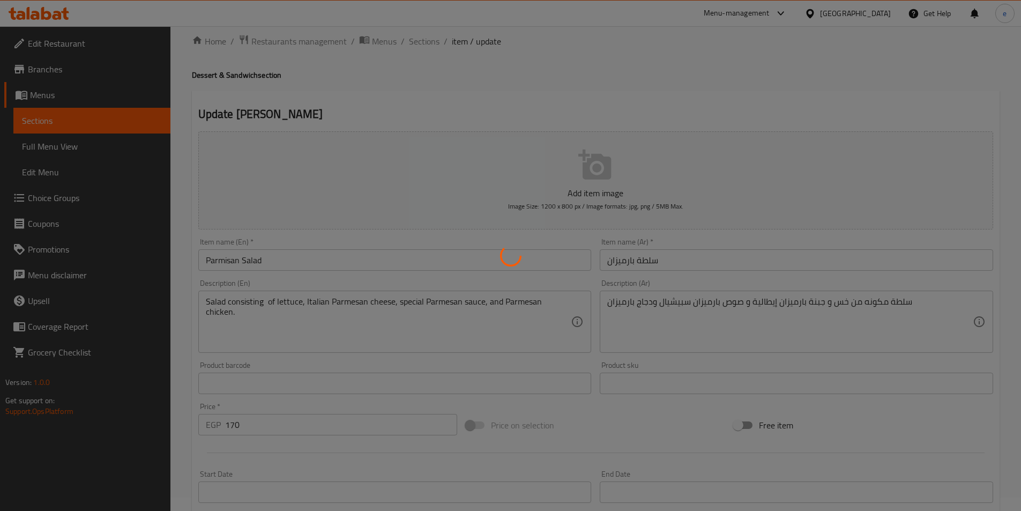
scroll to position [0, 0]
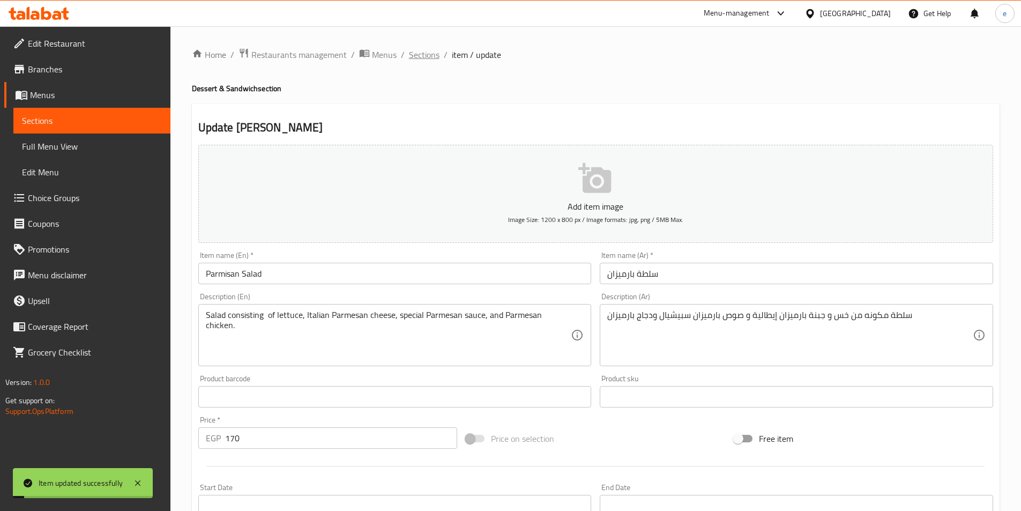
click at [424, 59] on span "Sections" at bounding box center [424, 54] width 31 height 13
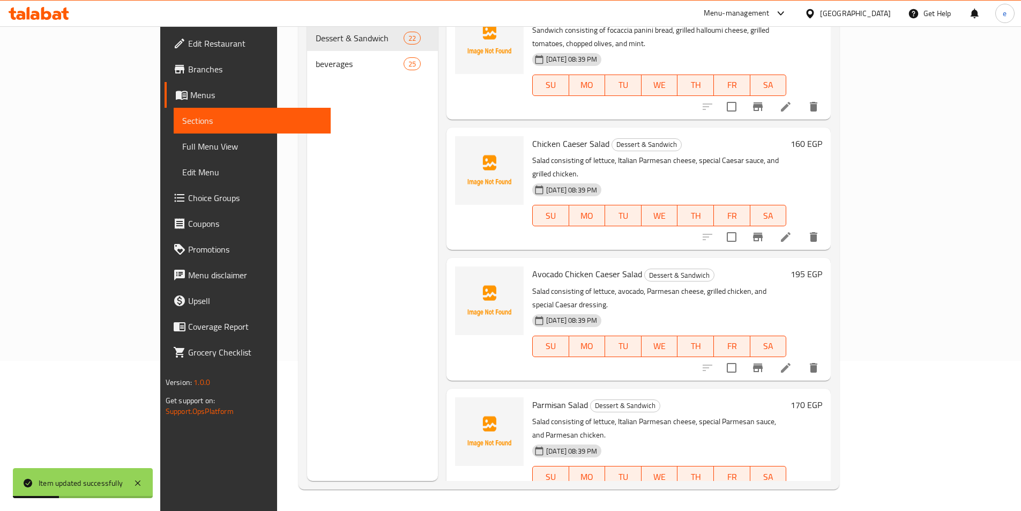
scroll to position [1900, 0]
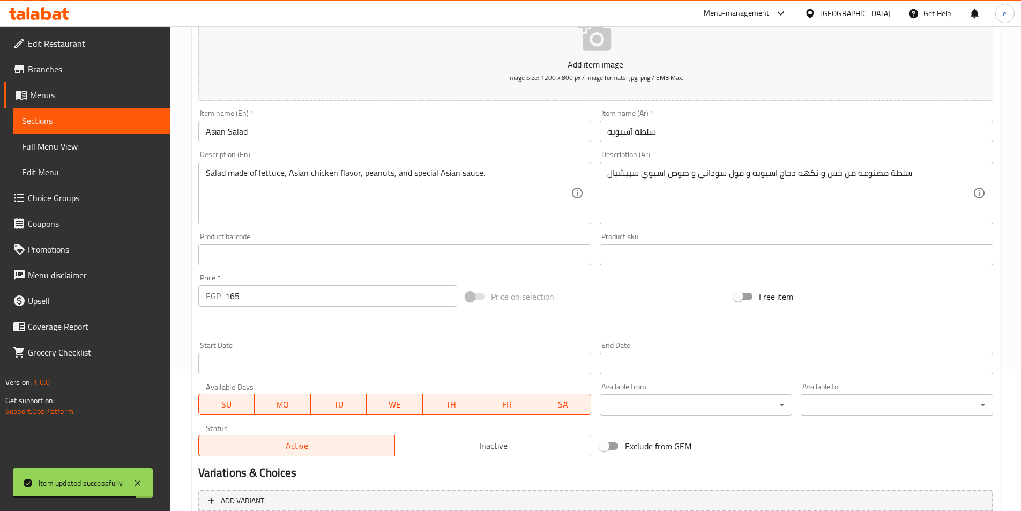
scroll to position [32, 0]
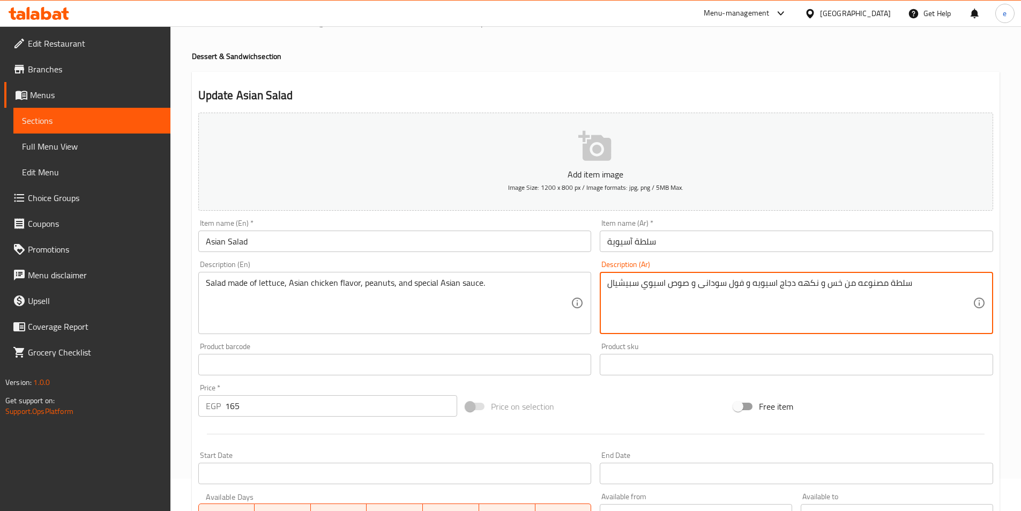
drag, startPoint x: 854, startPoint y: 284, endPoint x: 879, endPoint y: 296, distance: 28.8
type textarea "سلطة مكونه من خس و نكهه دجاج اسيويه و فول سودانى و صوص اسيوي سبيشيال"
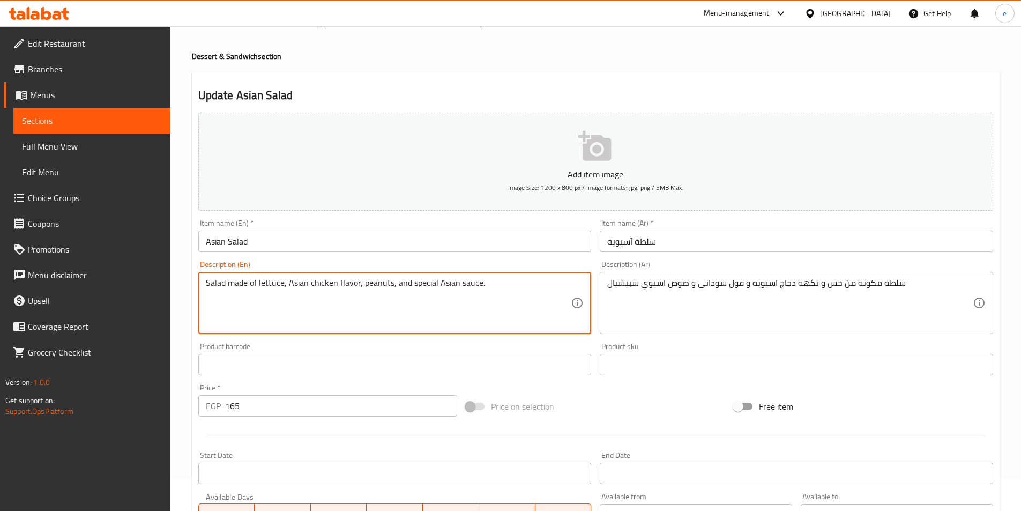
drag, startPoint x: 249, startPoint y: 283, endPoint x: 230, endPoint y: 295, distance: 22.2
paste textarea "consisting"
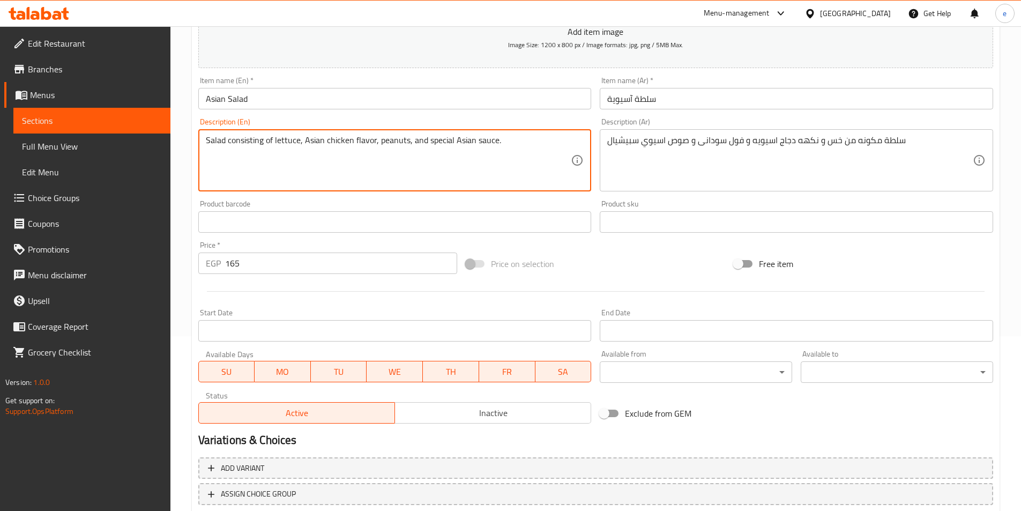
scroll to position [247, 0]
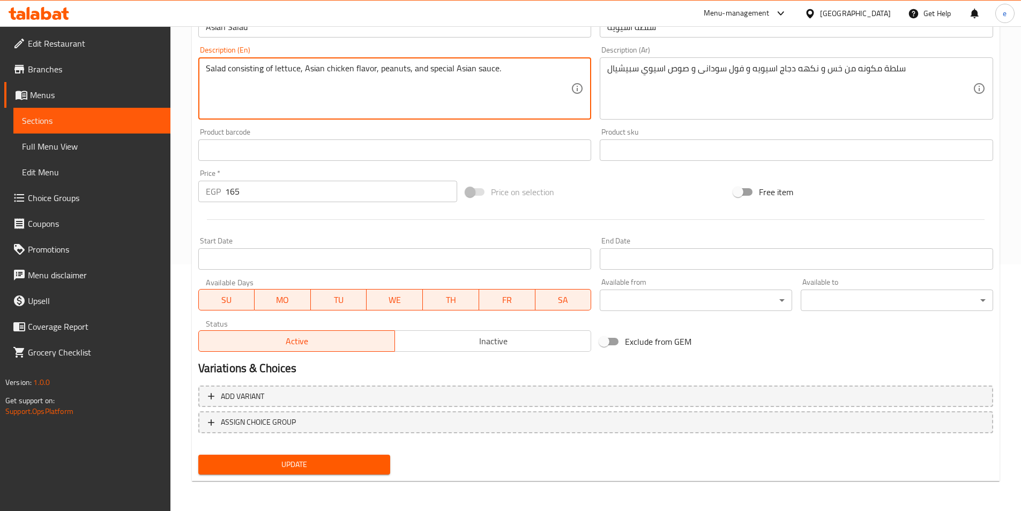
type textarea "Salad consisting of lettuce, Asian chicken flavor, peanuts, and special Asian s…"
click at [288, 464] on span "Update" at bounding box center [294, 464] width 175 height 13
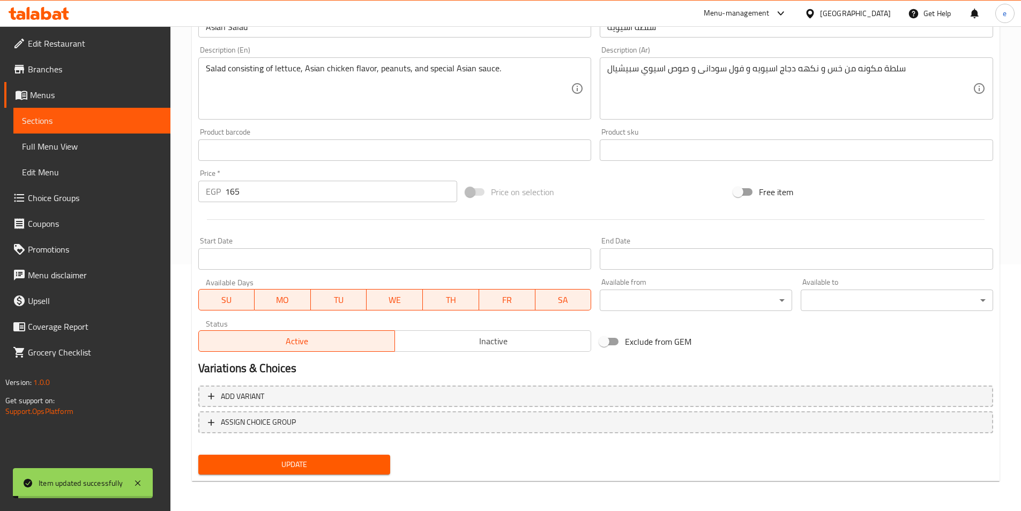
scroll to position [0, 0]
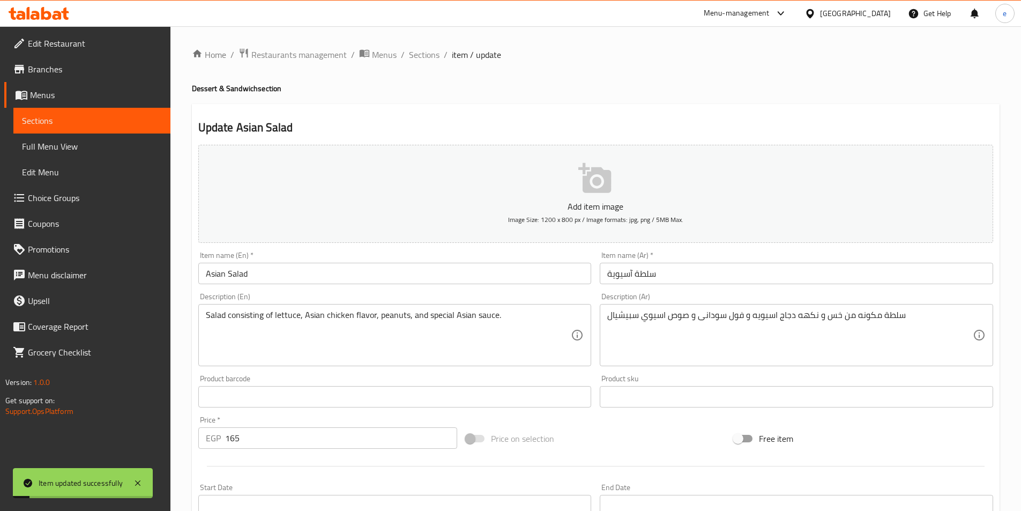
click at [133, 122] on span "Sections" at bounding box center [92, 120] width 140 height 13
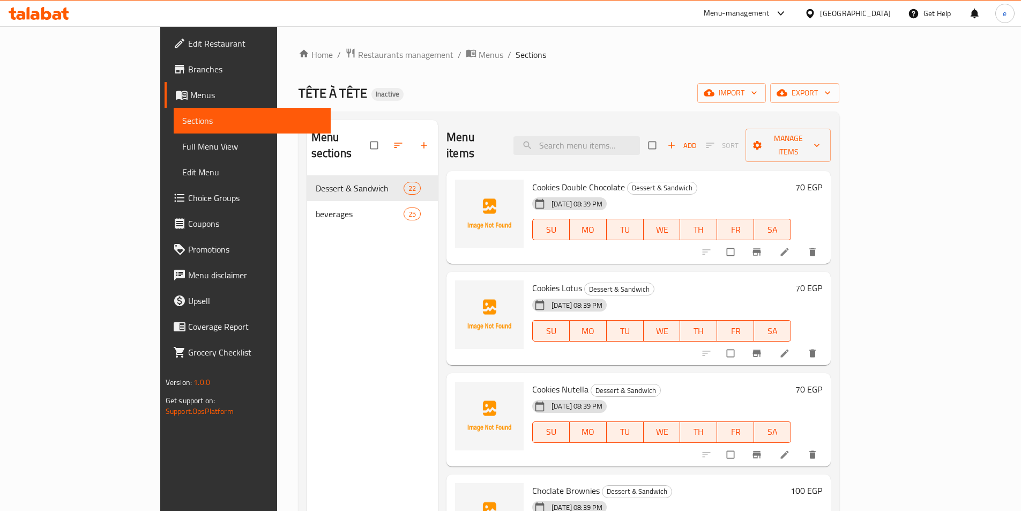
click at [188, 44] on span "Edit Restaurant" at bounding box center [255, 43] width 134 height 13
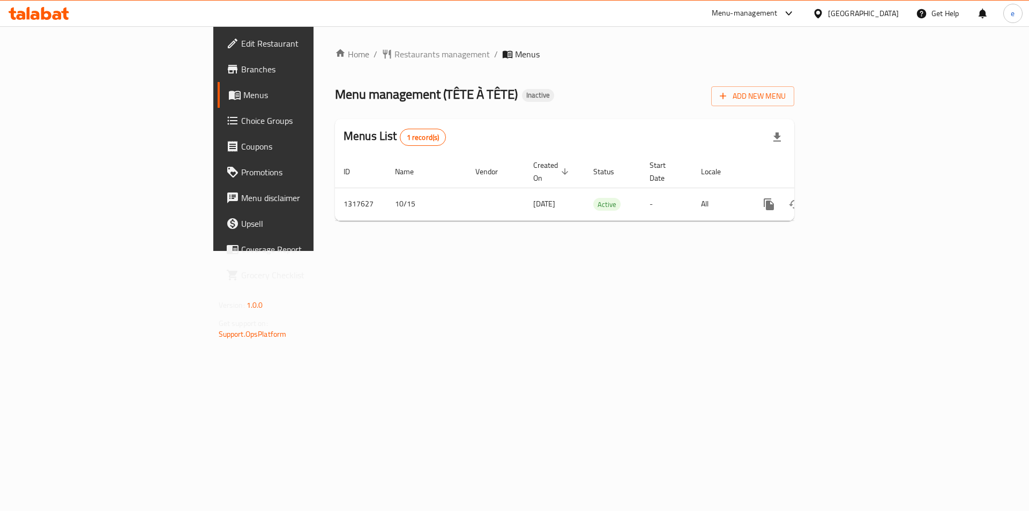
click at [243, 92] on span "Menus" at bounding box center [309, 94] width 133 height 13
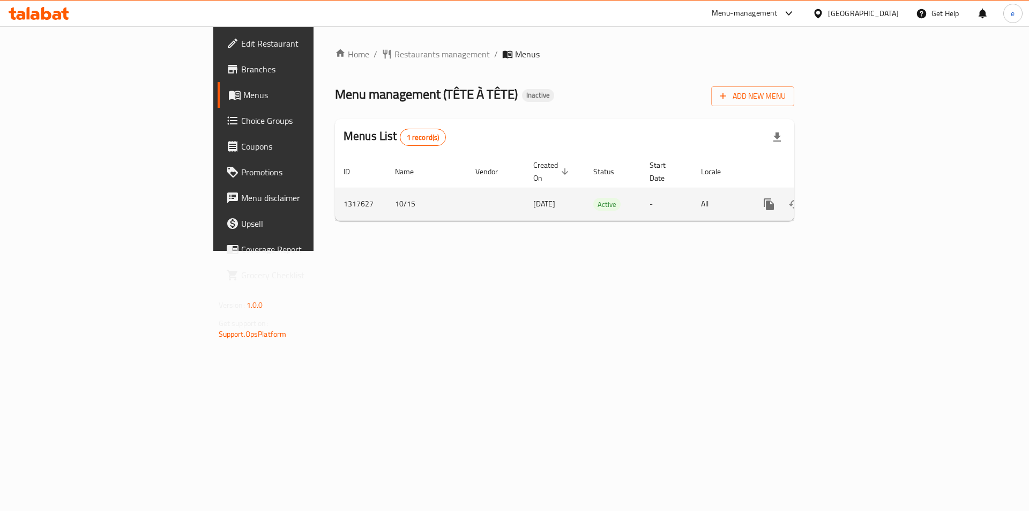
click at [853, 198] on icon "enhanced table" at bounding box center [846, 204] width 13 height 13
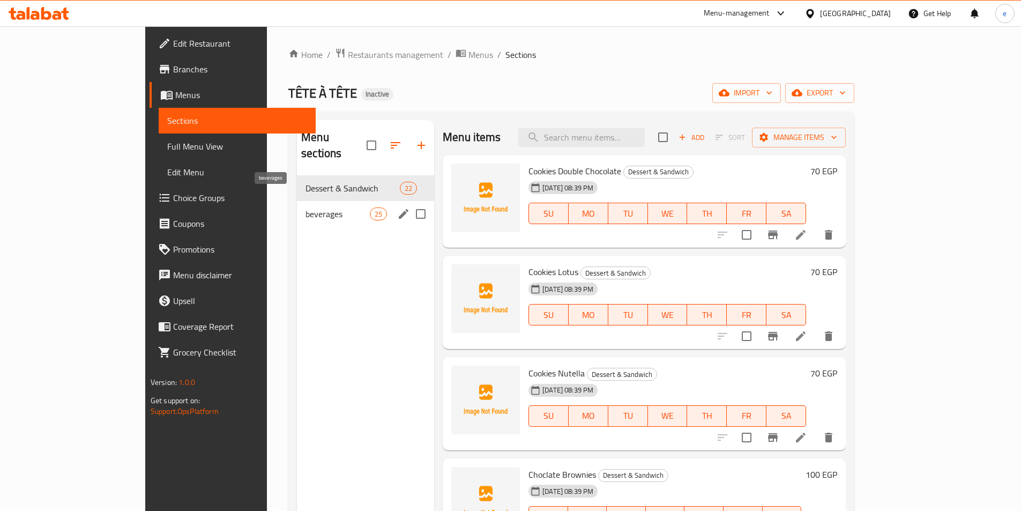
click at [305, 207] on span "beverages" at bounding box center [337, 213] width 64 height 13
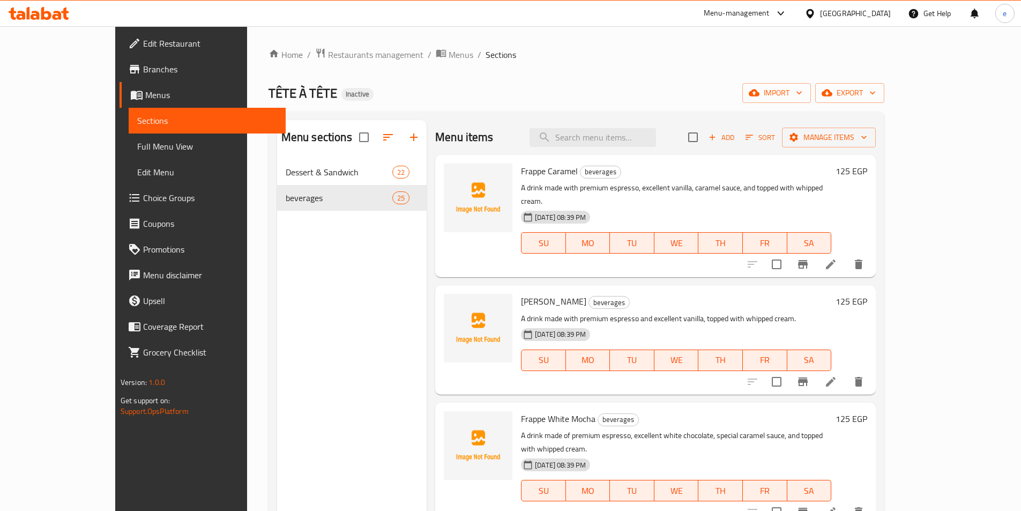
click at [837, 258] on icon at bounding box center [830, 264] width 13 height 13
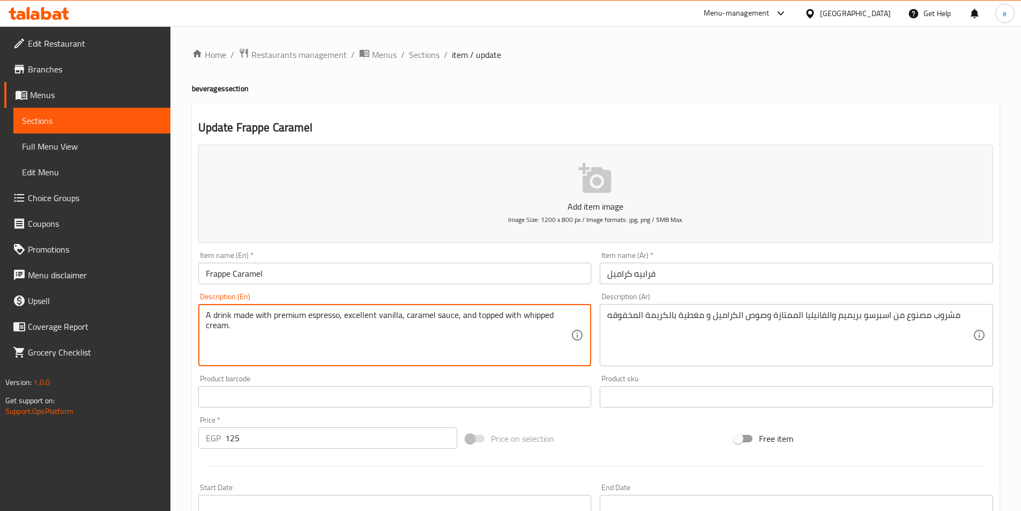
drag, startPoint x: 251, startPoint y: 312, endPoint x: 233, endPoint y: 314, distance: 17.8
paste textarea "consisting"
type textarea "A drink consisting with premium espresso, excellent vanilla, caramel sauce, and…"
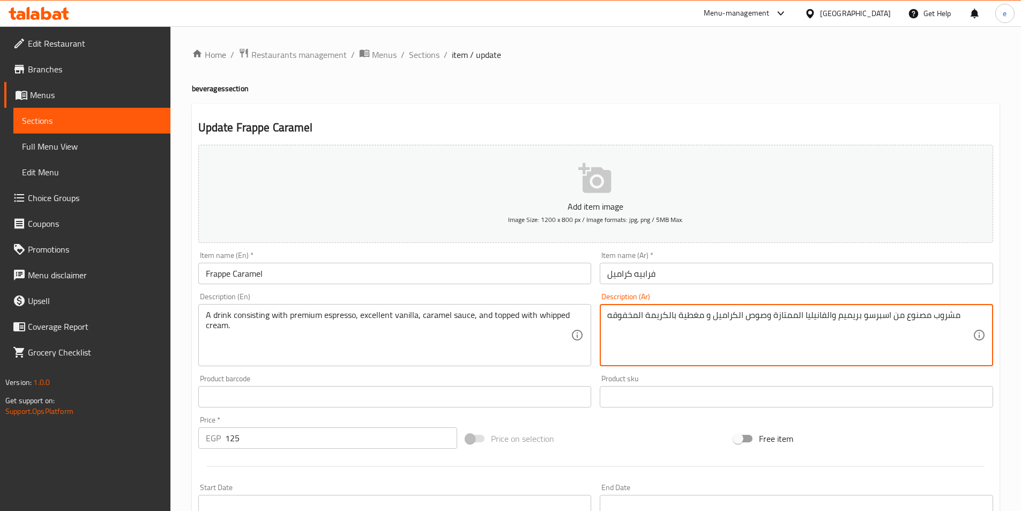
drag, startPoint x: 904, startPoint y: 315, endPoint x: 923, endPoint y: 330, distance: 24.0
type textarea "مشروب مكون من اسبرسو بريميم والفانيليا الممتازة وصوص الكراميل و مغطية بالكريمة …"
click at [874, 110] on div "Update Frappe Caramel Add item image Image Size: 1200 x 800 px / Image formats:…" at bounding box center [596, 416] width 808 height 624
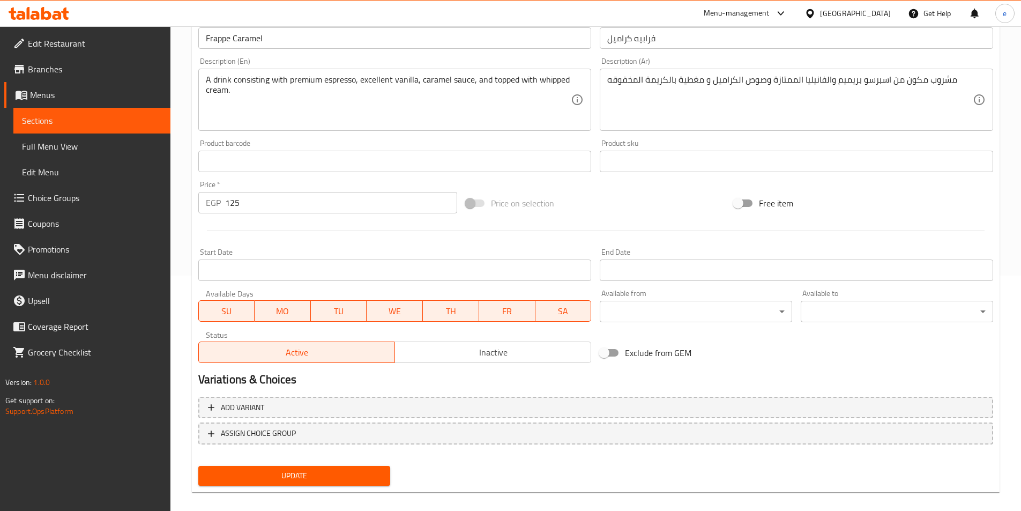
scroll to position [247, 0]
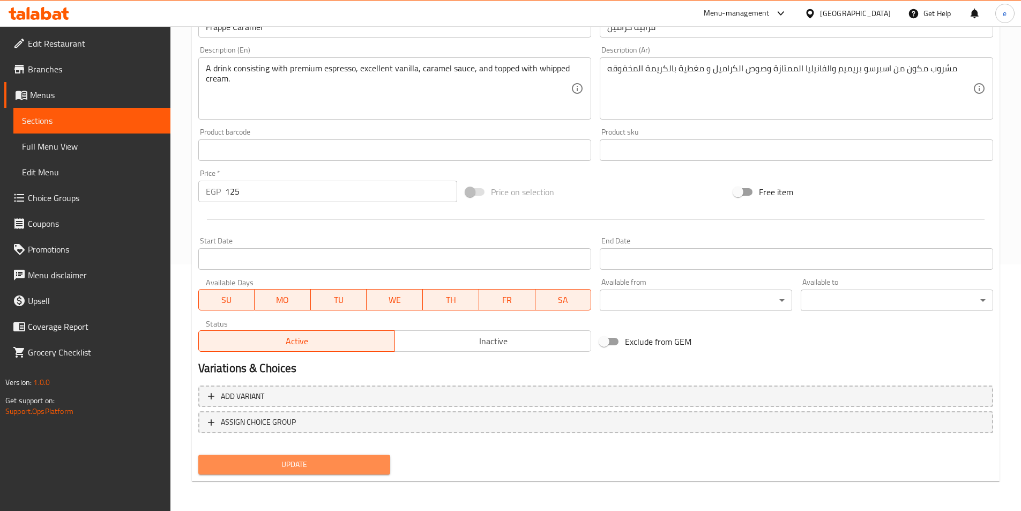
click at [366, 466] on span "Update" at bounding box center [294, 464] width 175 height 13
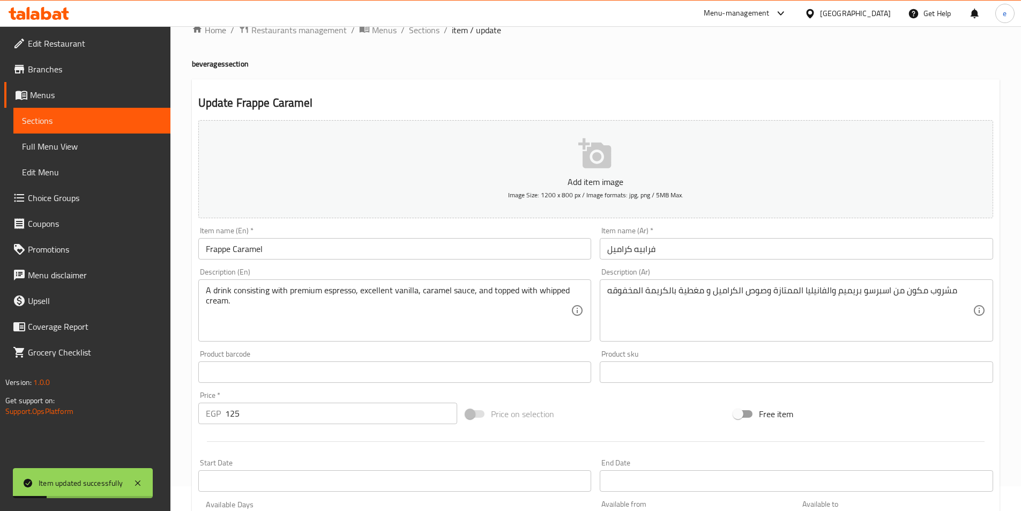
scroll to position [0, 0]
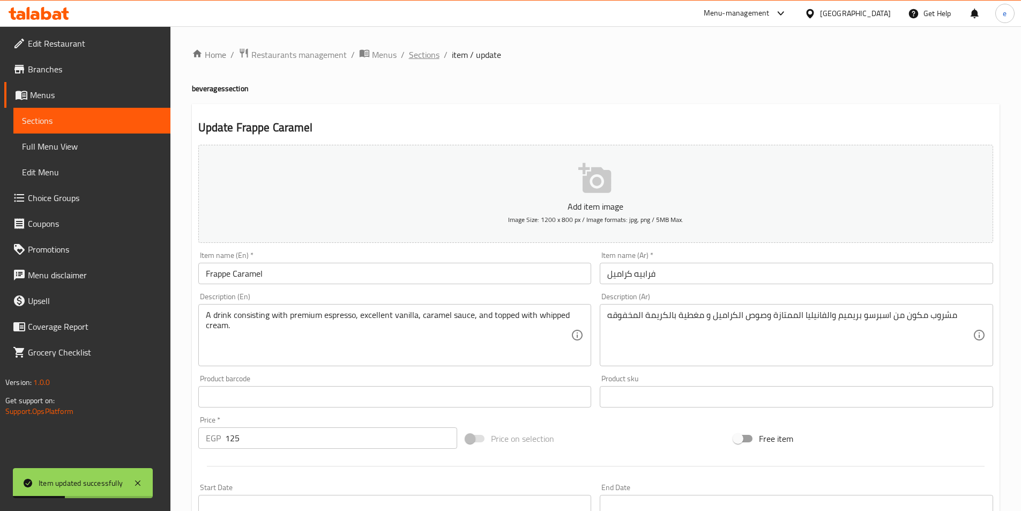
click at [416, 53] on span "Sections" at bounding box center [424, 54] width 31 height 13
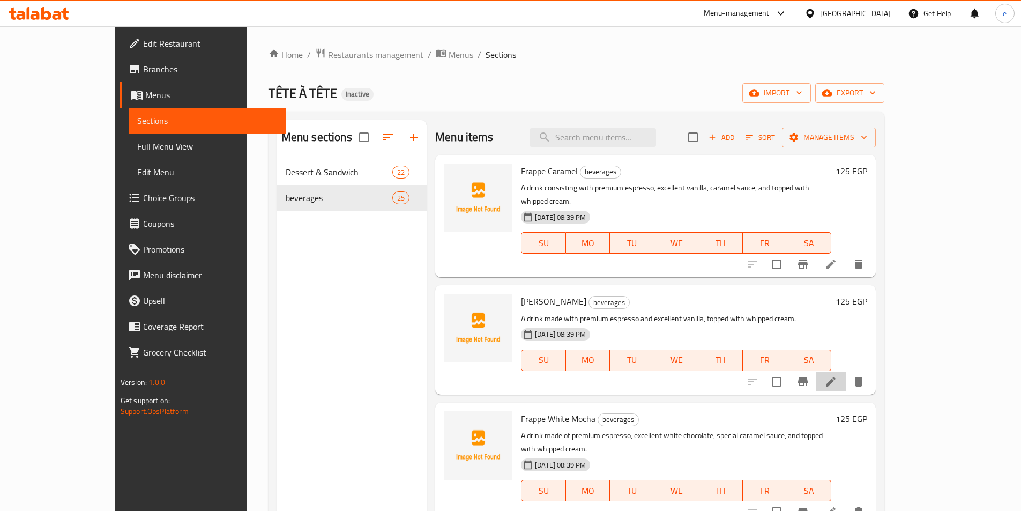
click at [846, 372] on li at bounding box center [831, 381] width 30 height 19
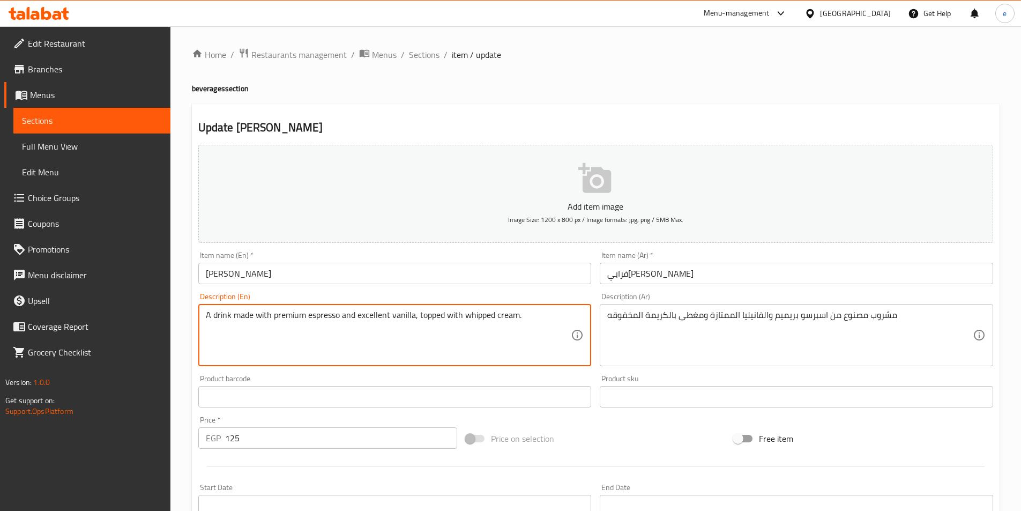
drag, startPoint x: 251, startPoint y: 316, endPoint x: 234, endPoint y: 331, distance: 22.8
paste textarea "consisting"
type textarea "A drink consisting with premium espresso and excellent vanilla, topped with whi…"
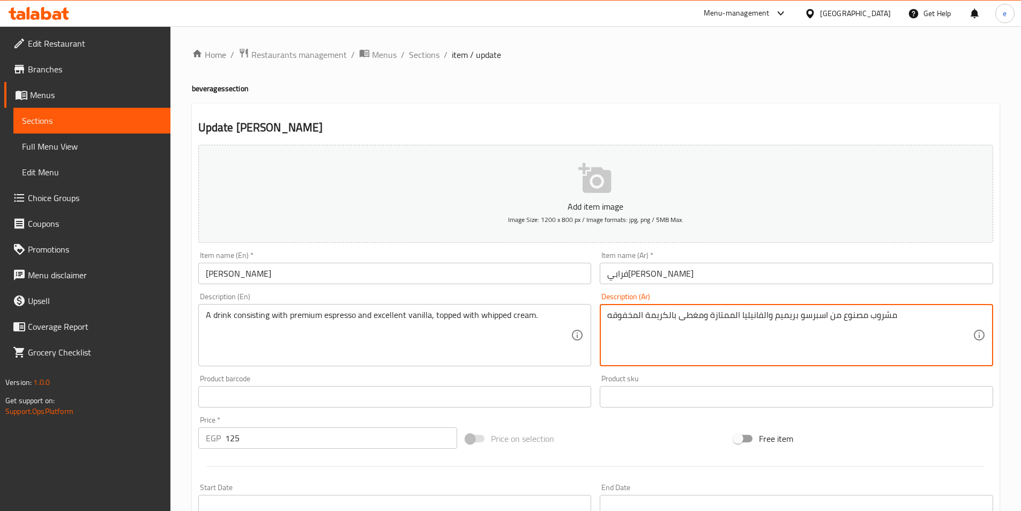
drag, startPoint x: 840, startPoint y: 317, endPoint x: 859, endPoint y: 326, distance: 20.9
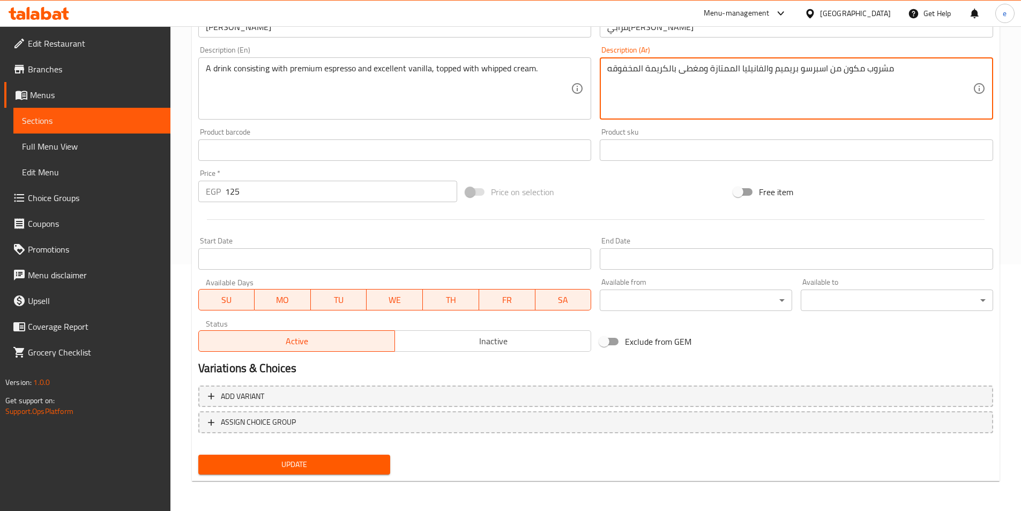
type textarea "مشروب مكون من اسبرسو بريميم والفانيليا الممتازة ومغطى بالكريمة المخفوقه"
click at [329, 457] on button "Update" at bounding box center [294, 464] width 192 height 20
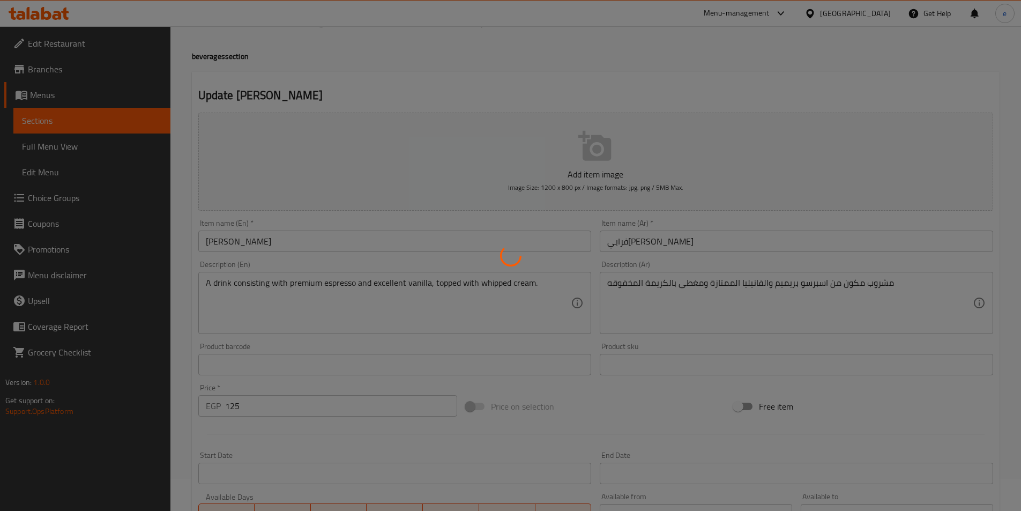
scroll to position [0, 0]
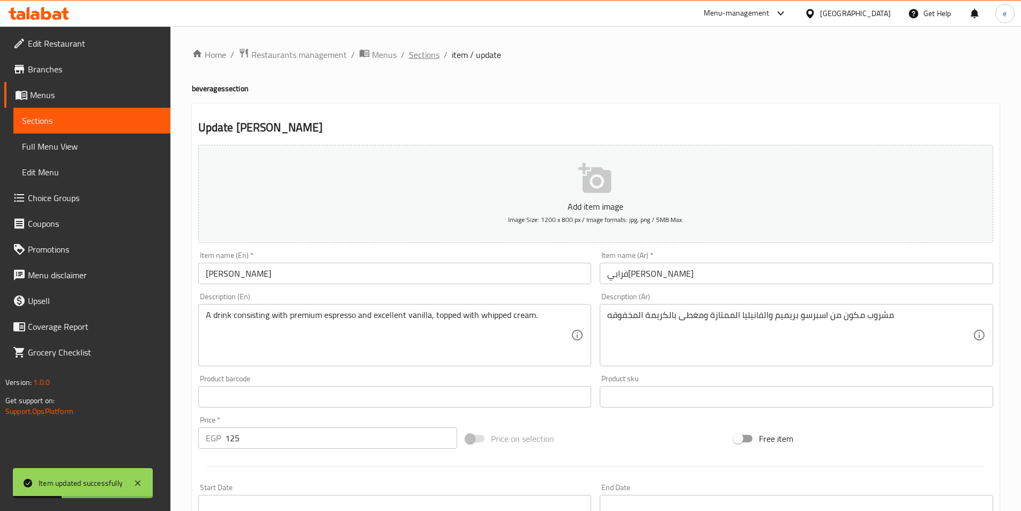
click at [415, 52] on span "Sections" at bounding box center [424, 54] width 31 height 13
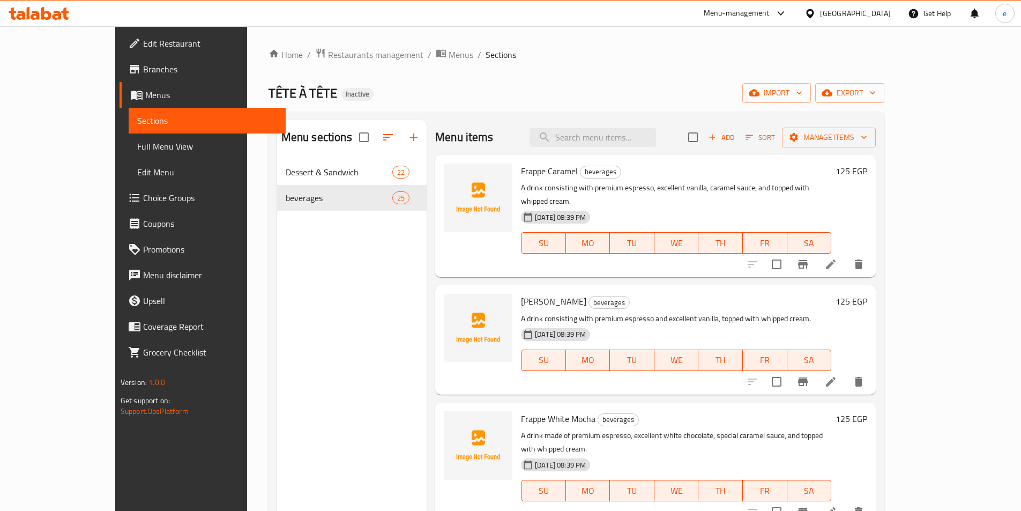
scroll to position [54, 0]
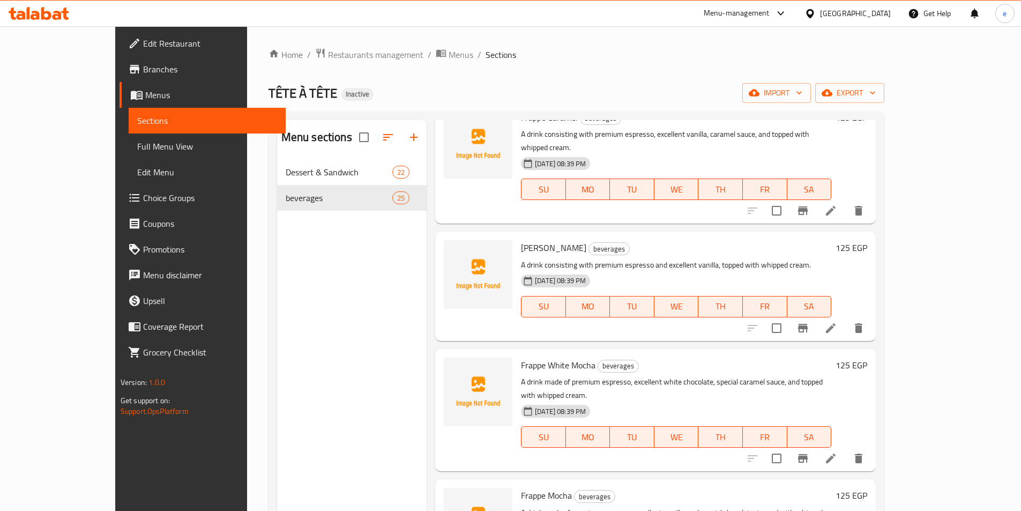
click at [846, 318] on li at bounding box center [831, 327] width 30 height 19
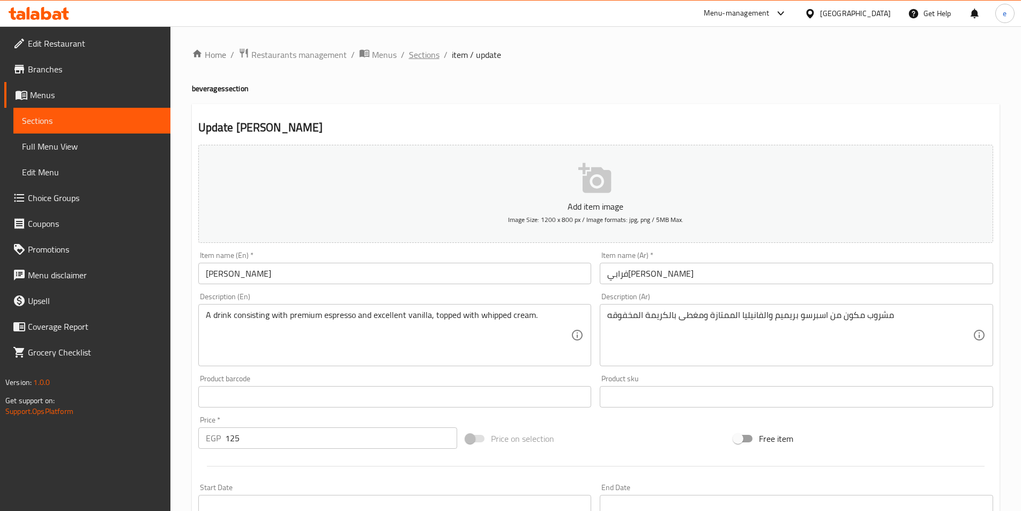
click at [420, 60] on span "Sections" at bounding box center [424, 54] width 31 height 13
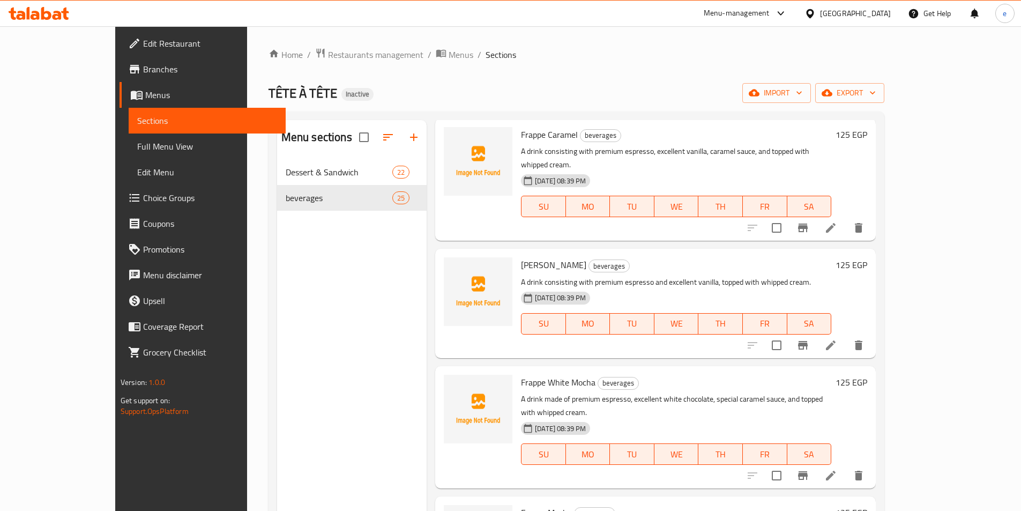
scroll to position [107, 0]
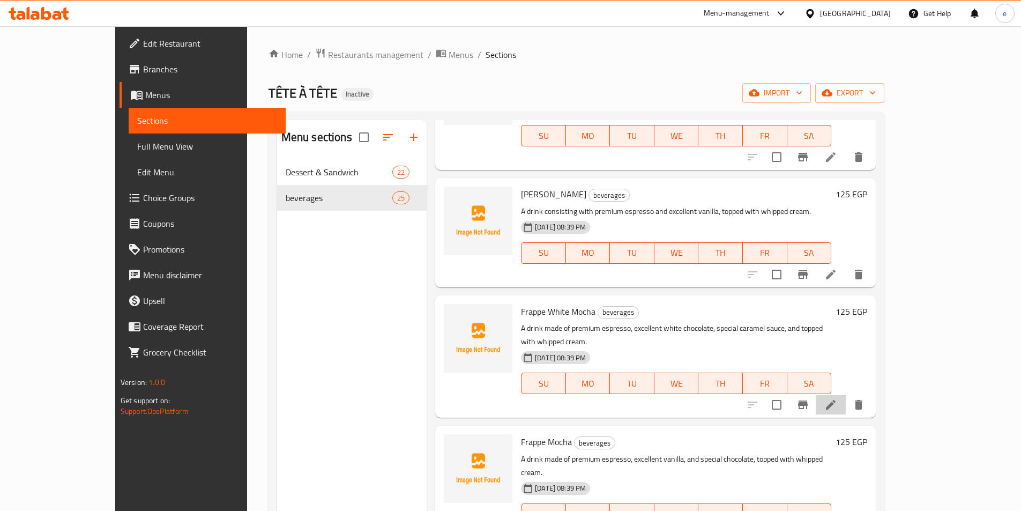
click at [846, 395] on li at bounding box center [831, 404] width 30 height 19
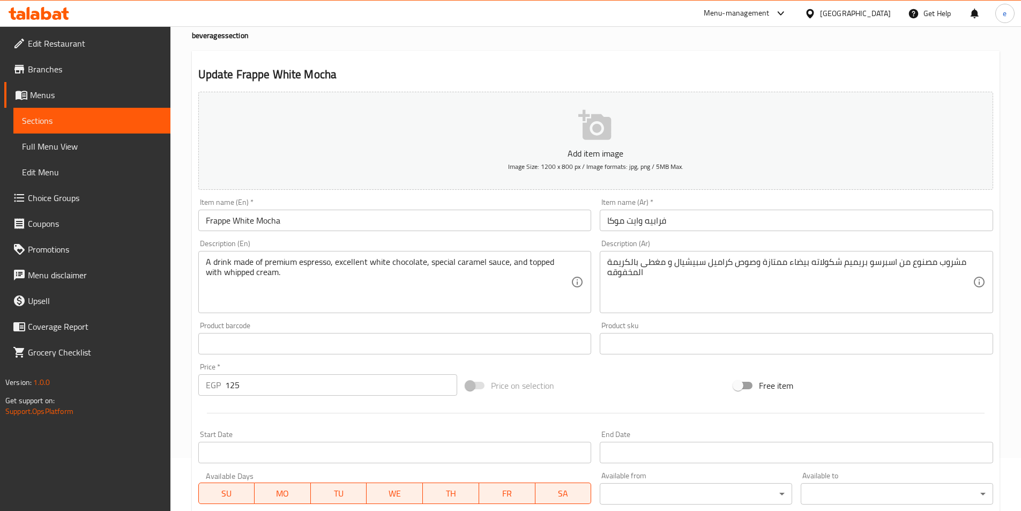
scroll to position [54, 0]
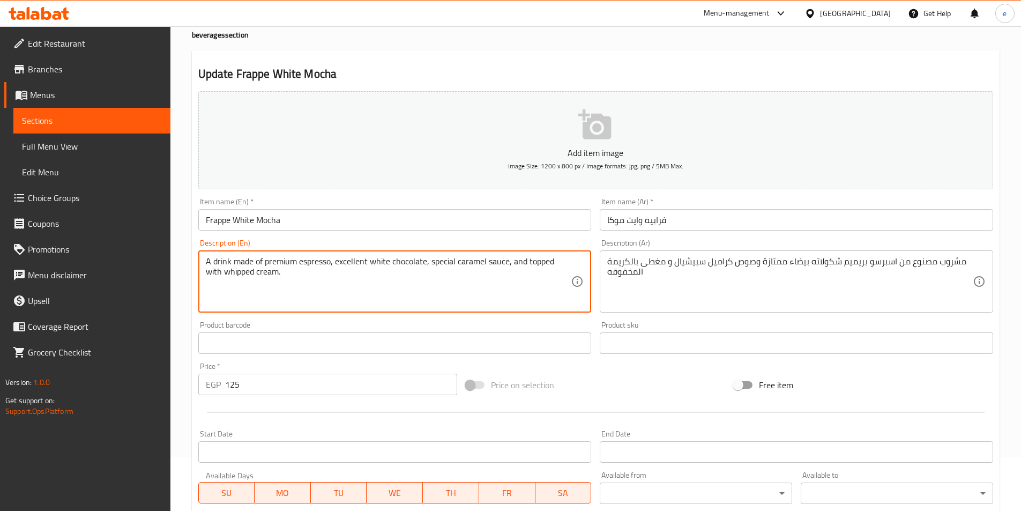
drag, startPoint x: 232, startPoint y: 263, endPoint x: 243, endPoint y: 267, distance: 12.5
click at [260, 262] on textarea "A drink made of premium espresso, excellent white chocolate, special caramel sa…" at bounding box center [389, 281] width 366 height 51
drag, startPoint x: 234, startPoint y: 260, endPoint x: 251, endPoint y: 265, distance: 17.8
click at [251, 265] on textarea "A drink made of premium espresso, excellent white chocolate, special caramel sa…" at bounding box center [389, 281] width 366 height 51
paste textarea "consisting"
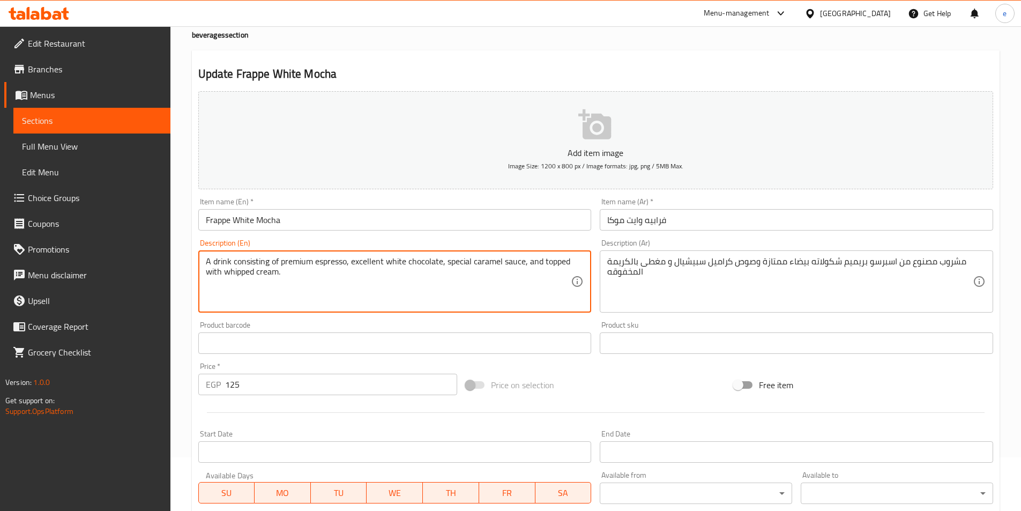
type textarea "A drink consisting of premium espresso, excellent white chocolate, special cara…"
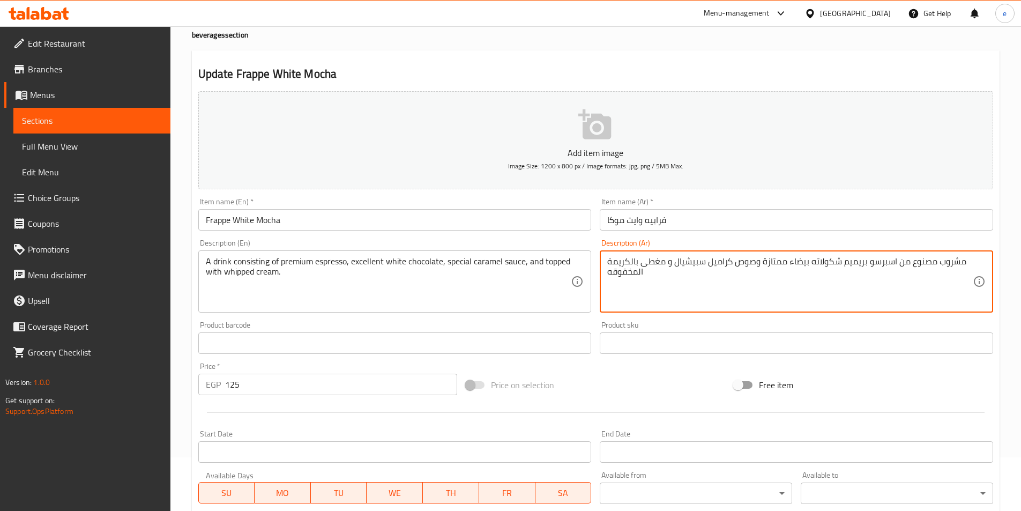
drag, startPoint x: 913, startPoint y: 265, endPoint x: 923, endPoint y: 271, distance: 11.8
click at [918, 260] on textarea "مشروب مصنوع من اسبرسو بريميم شكولاته بيضاء ممتازة وصوص كراميل سبيشيال و مغطى با…" at bounding box center [790, 281] width 366 height 51
click at [914, 264] on textarea "مشروب مصنوع من اسبرسو بريميم شكولاته بيضاء ممتازة وصوص كراميل سبيشيال و مغطى با…" at bounding box center [790, 281] width 366 height 51
drag, startPoint x: 912, startPoint y: 263, endPoint x: 929, endPoint y: 269, distance: 17.6
click at [929, 269] on textarea "مشروب مصنوع من اسبرسو بريميم شكولاته بيضاء ممتازة وصوص كراميل سبيشيال و مغطى با…" at bounding box center [790, 281] width 366 height 51
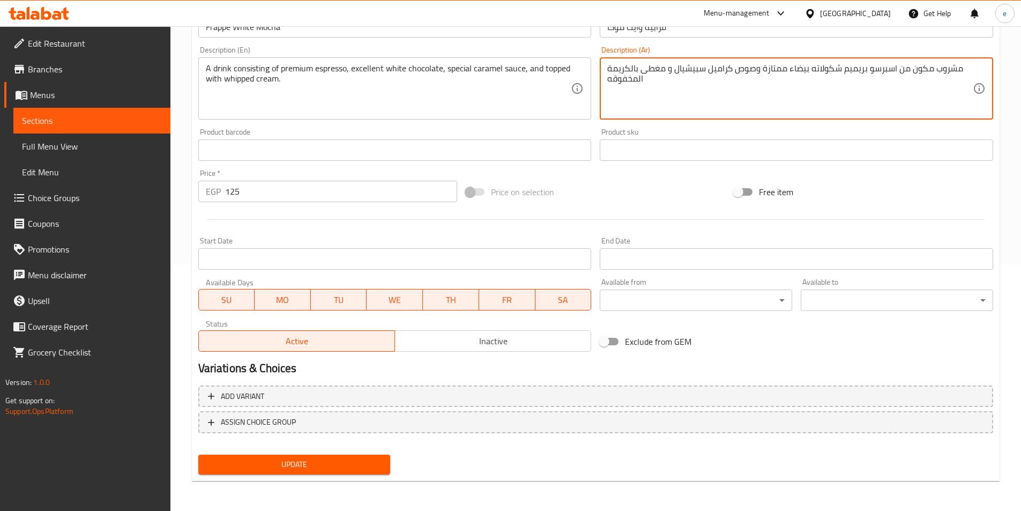
type textarea "مشروب مكون من اسبرسو بريميم شكولاته بيضاء ممتازة وصوص كراميل سبيشيال و مغطى بال…"
click at [267, 460] on span "Update" at bounding box center [294, 464] width 175 height 13
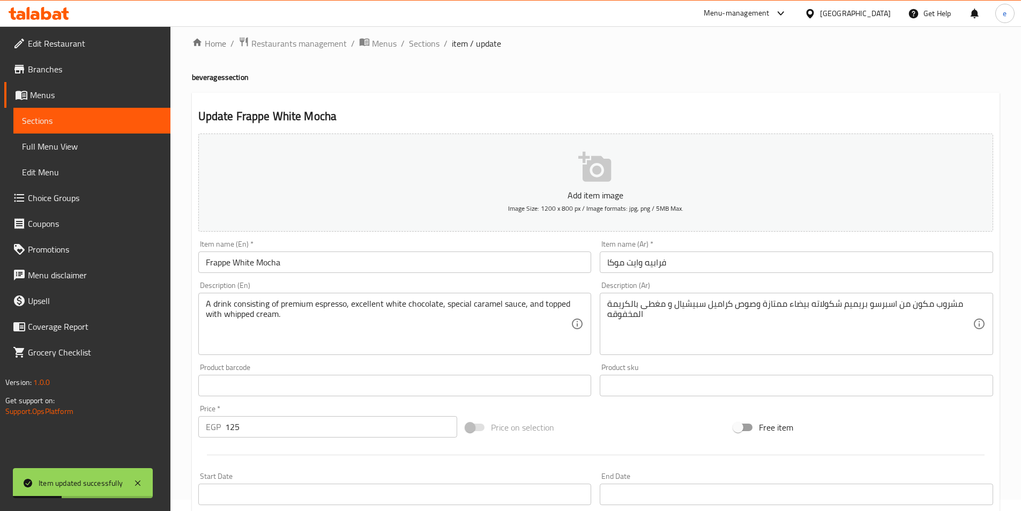
scroll to position [0, 0]
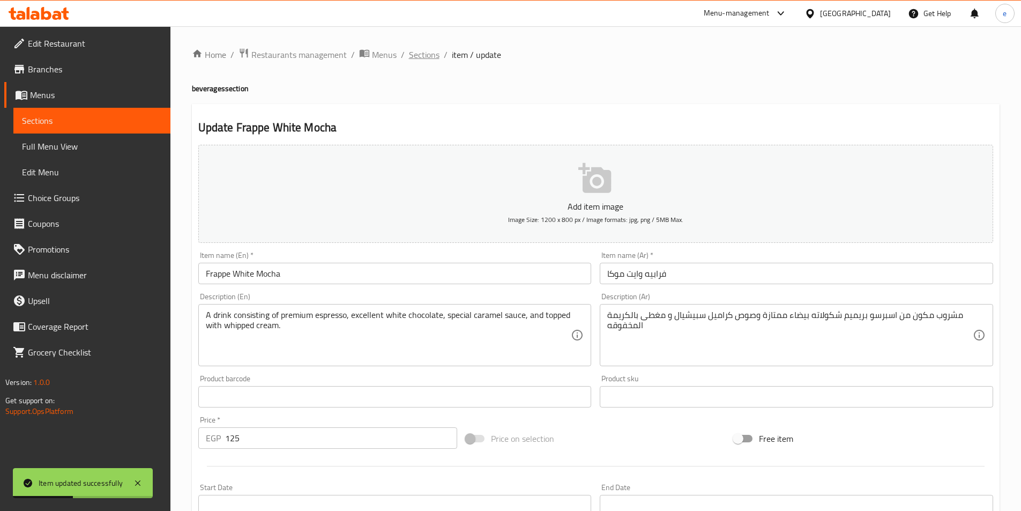
click at [418, 50] on span "Sections" at bounding box center [424, 54] width 31 height 13
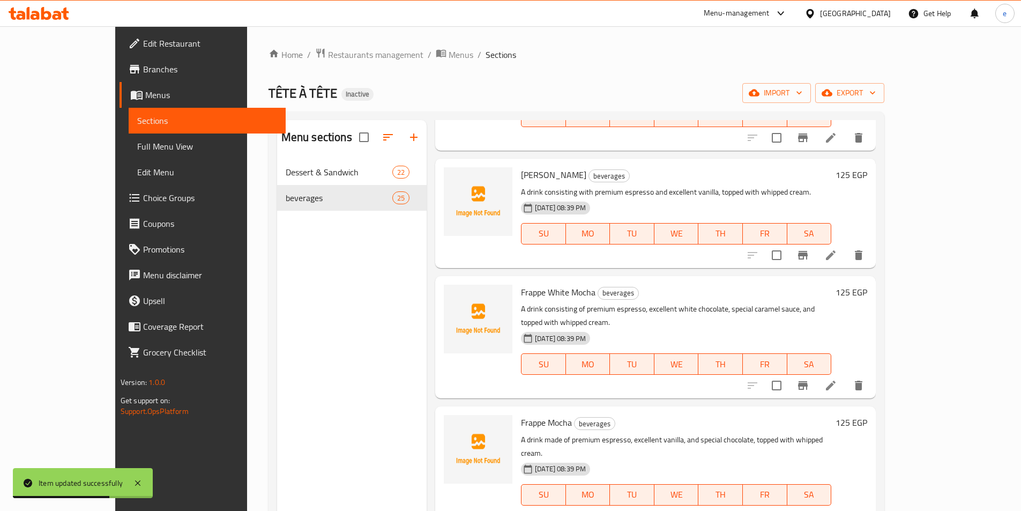
scroll to position [161, 0]
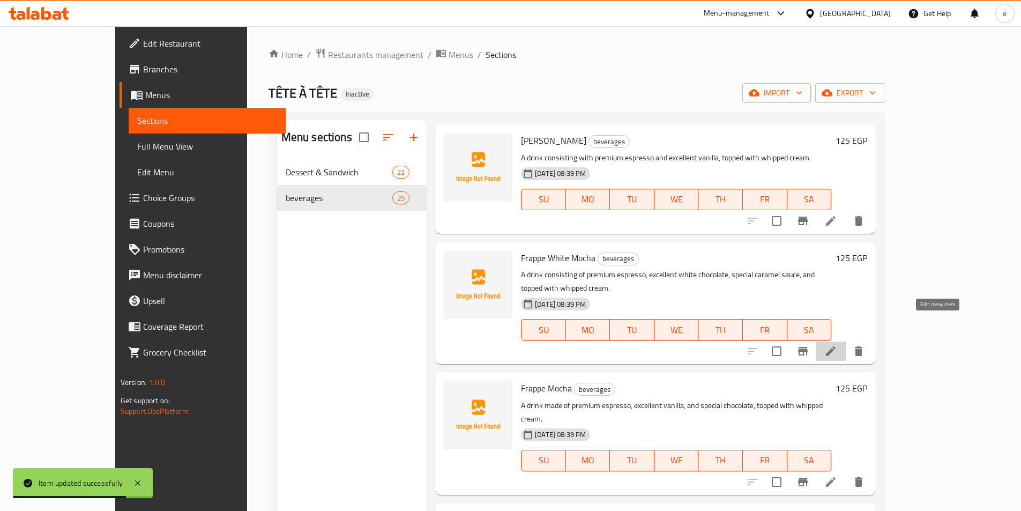
click at [836, 346] on icon at bounding box center [831, 351] width 10 height 10
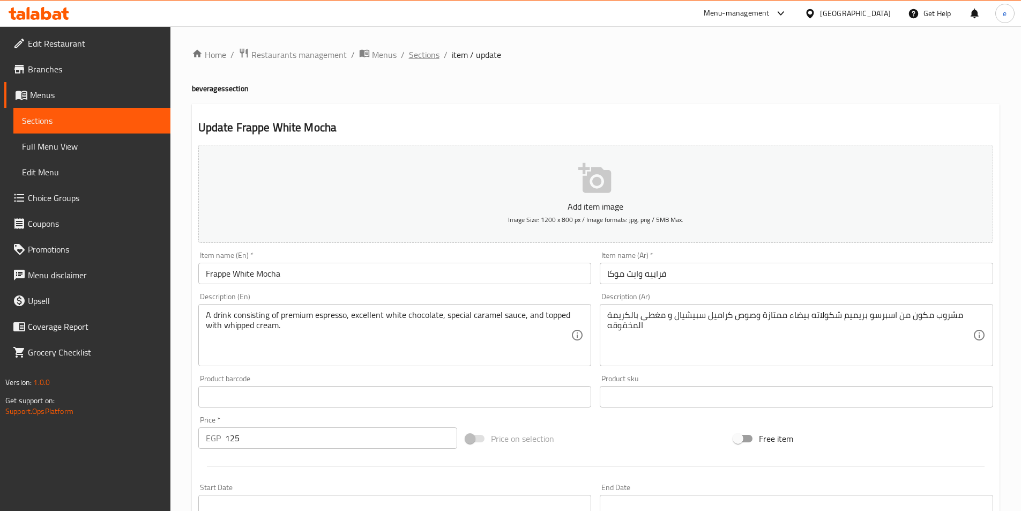
click at [420, 57] on span "Sections" at bounding box center [424, 54] width 31 height 13
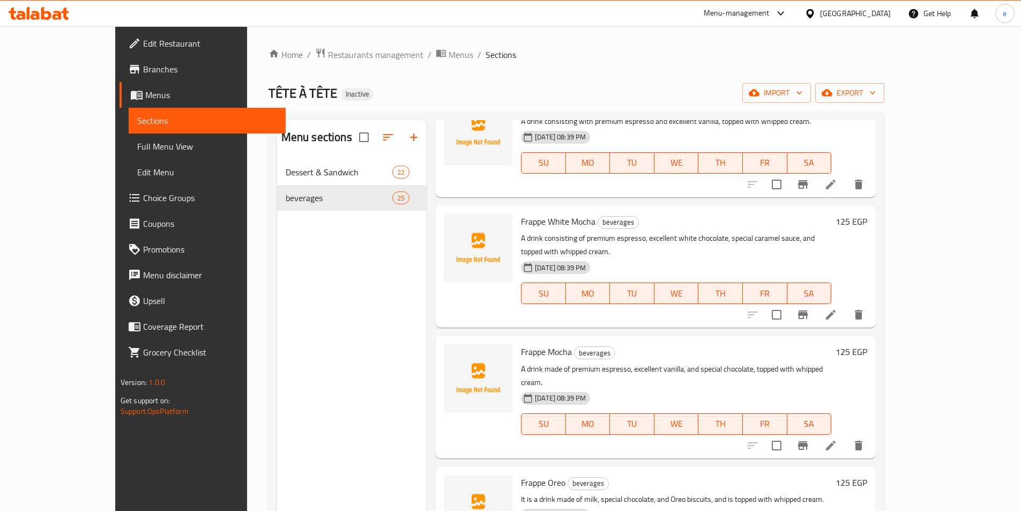
scroll to position [214, 0]
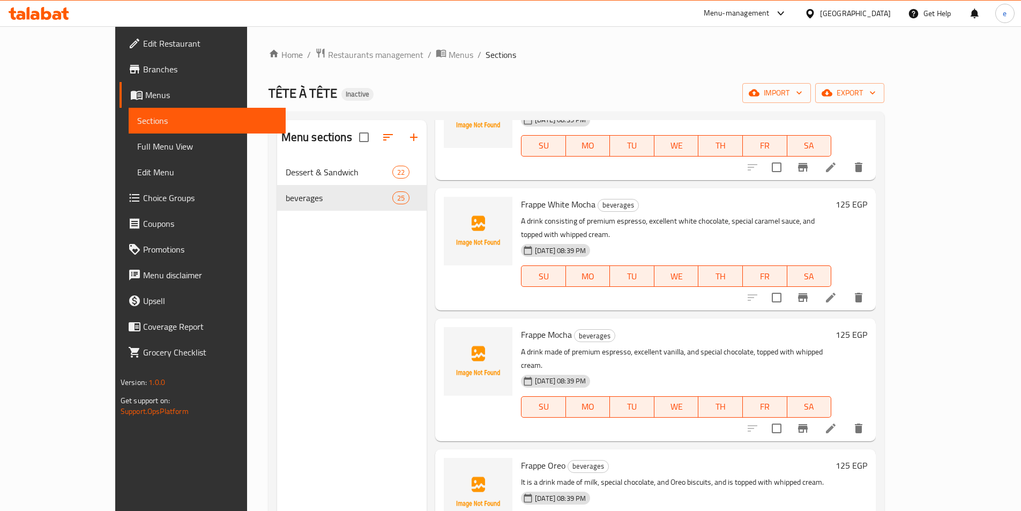
click at [837, 422] on icon at bounding box center [830, 428] width 13 height 13
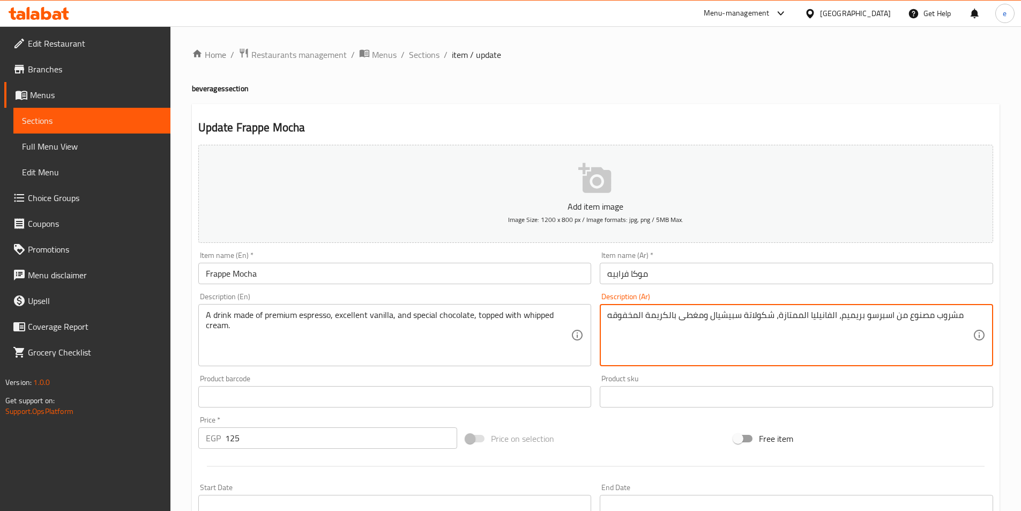
drag, startPoint x: 908, startPoint y: 317, endPoint x: 930, endPoint y: 318, distance: 22.5
type textarea "مشروب مكون من اسبرسو بريميم، الفانيليا الممتازة، شكولاتة سبيشيال ومغطى بالكريمة…"
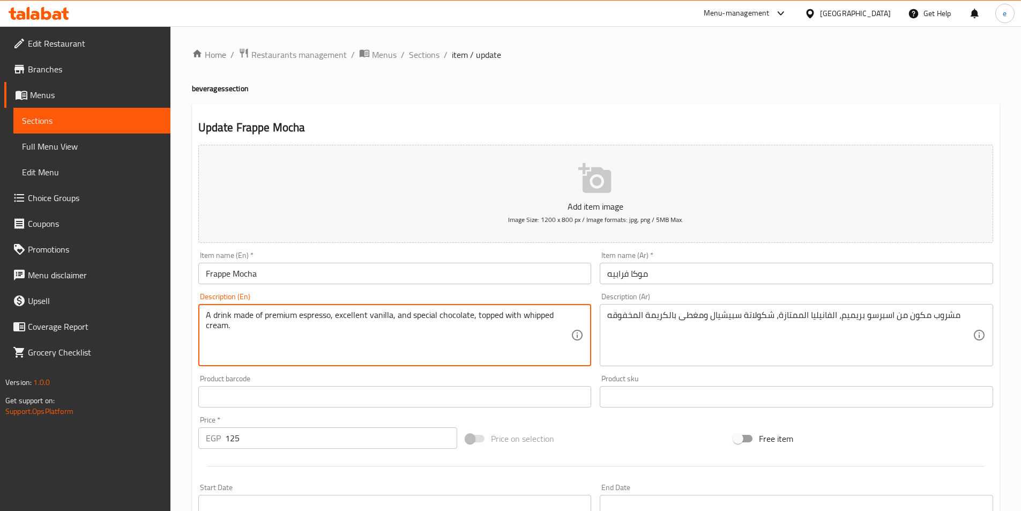
drag, startPoint x: 233, startPoint y: 315, endPoint x: 253, endPoint y: 311, distance: 20.6
paste textarea "consisting"
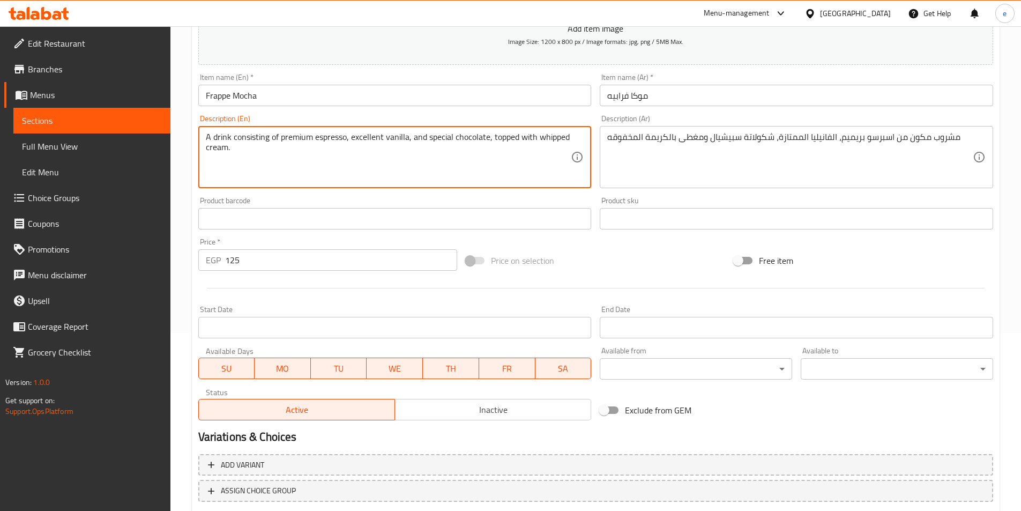
scroll to position [247, 0]
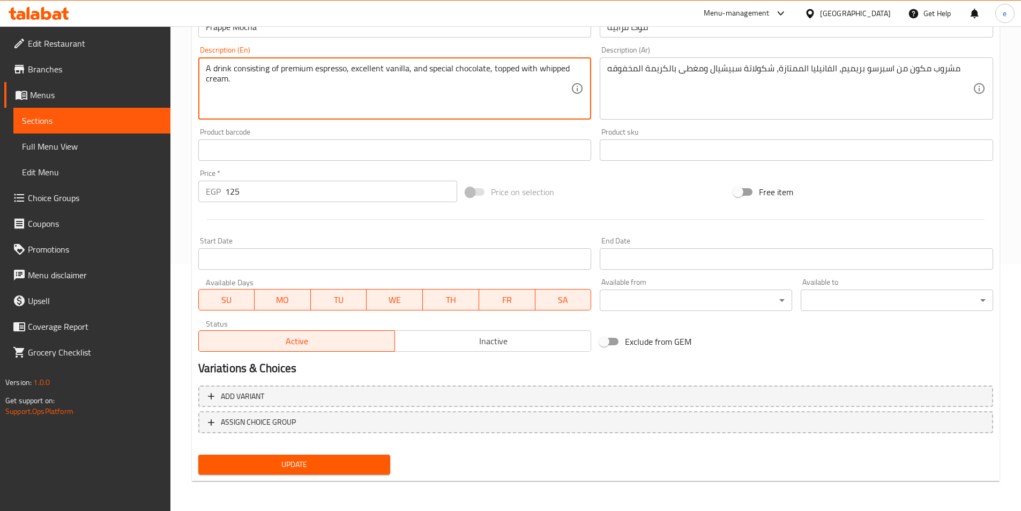
type textarea "A drink consisting of premium espresso, excellent vanilla, and special chocolat…"
click at [353, 465] on span "Update" at bounding box center [294, 464] width 175 height 13
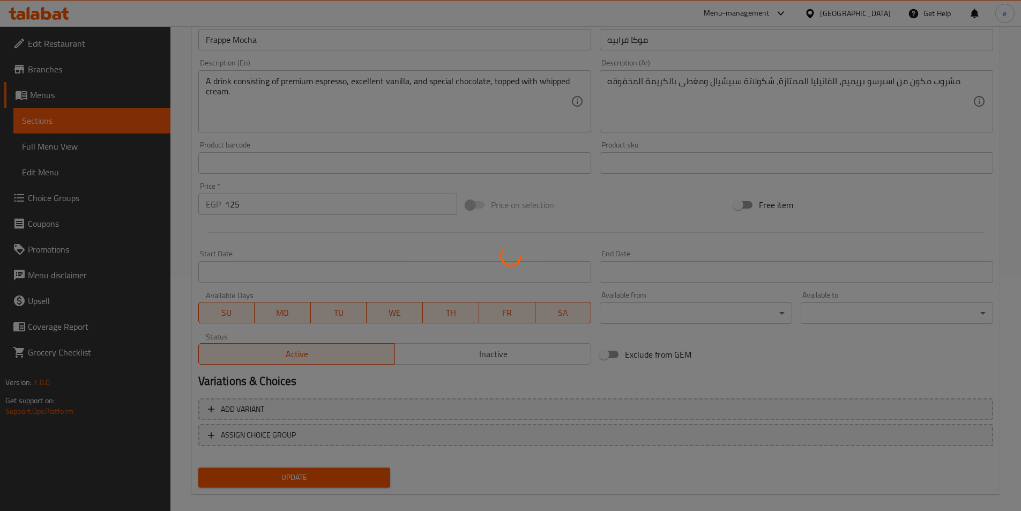
scroll to position [0, 0]
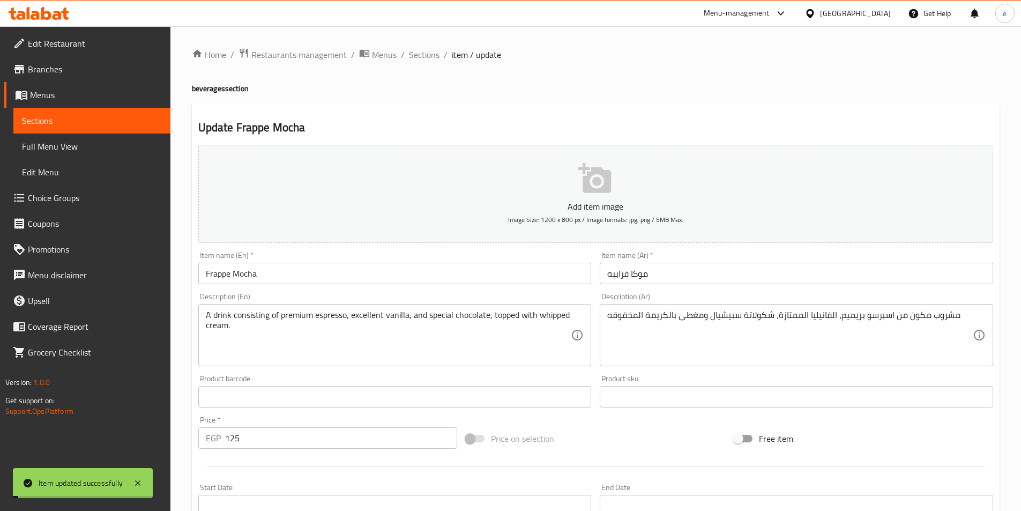
click at [426, 54] on span "Sections" at bounding box center [424, 54] width 31 height 13
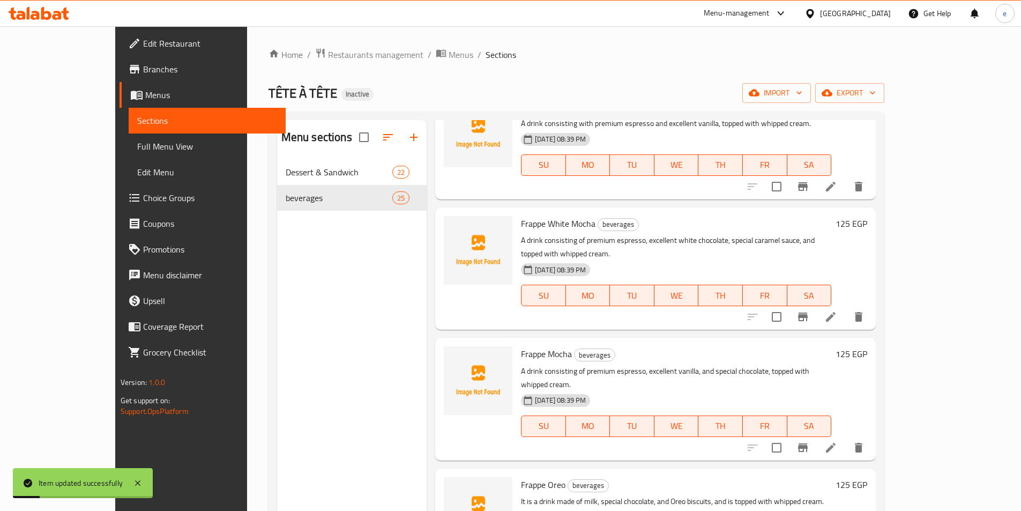
scroll to position [214, 0]
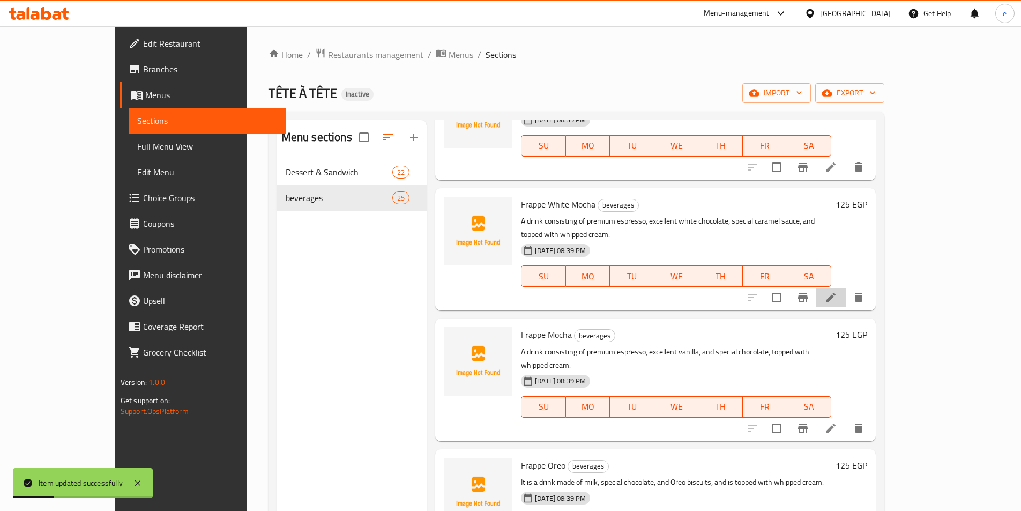
click at [846, 288] on li at bounding box center [831, 297] width 30 height 19
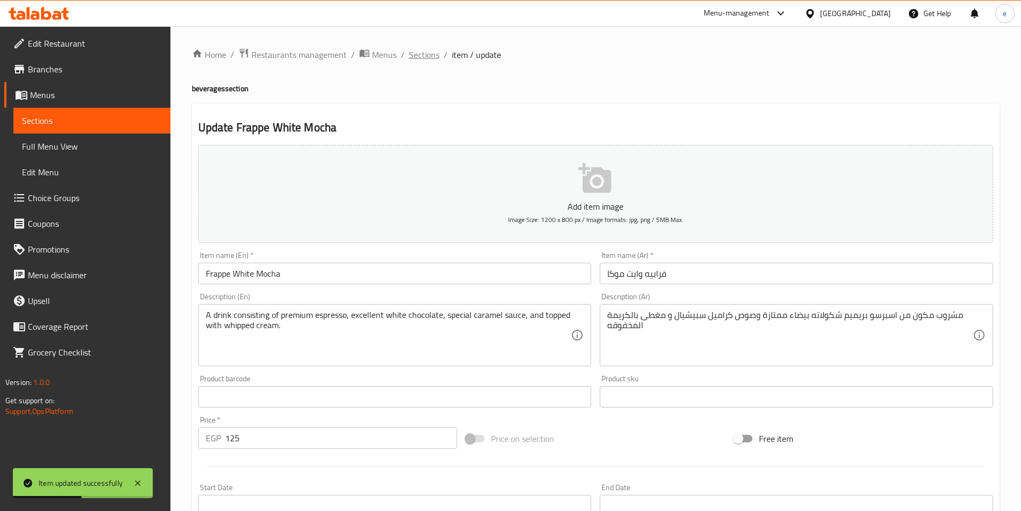
click at [431, 54] on span "Sections" at bounding box center [424, 54] width 31 height 13
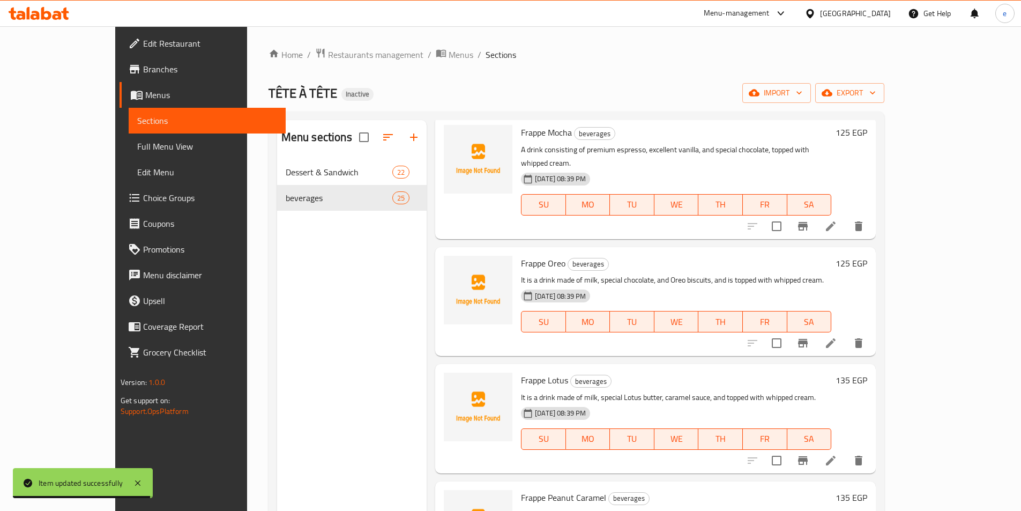
scroll to position [429, 0]
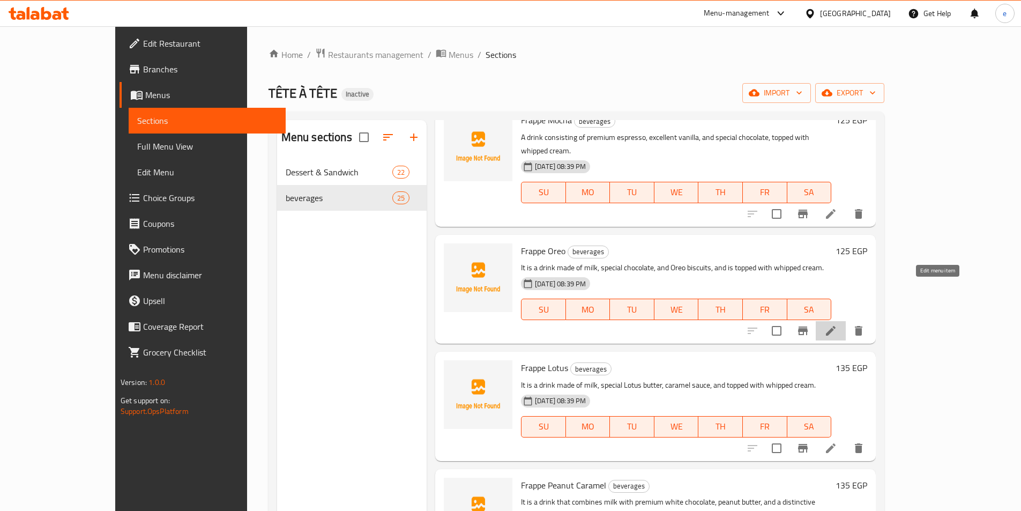
click at [837, 324] on icon at bounding box center [830, 330] width 13 height 13
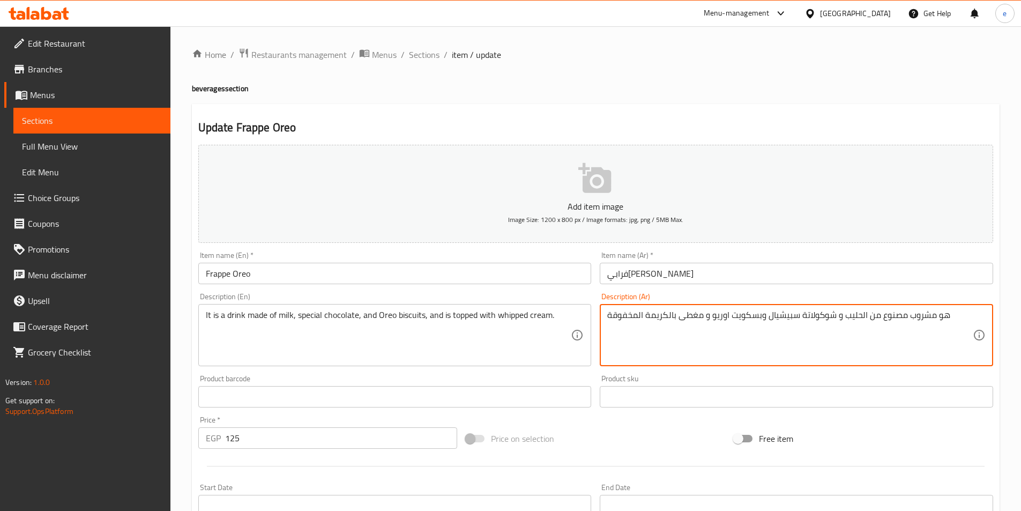
drag, startPoint x: 882, startPoint y: 318, endPoint x: 899, endPoint y: 329, distance: 20.1
type textarea "هو مشروب مكون من الحليب و شوكولاتة سبيشيال وبسكويت اوريو و مغطى بالكريمة المخفو…"
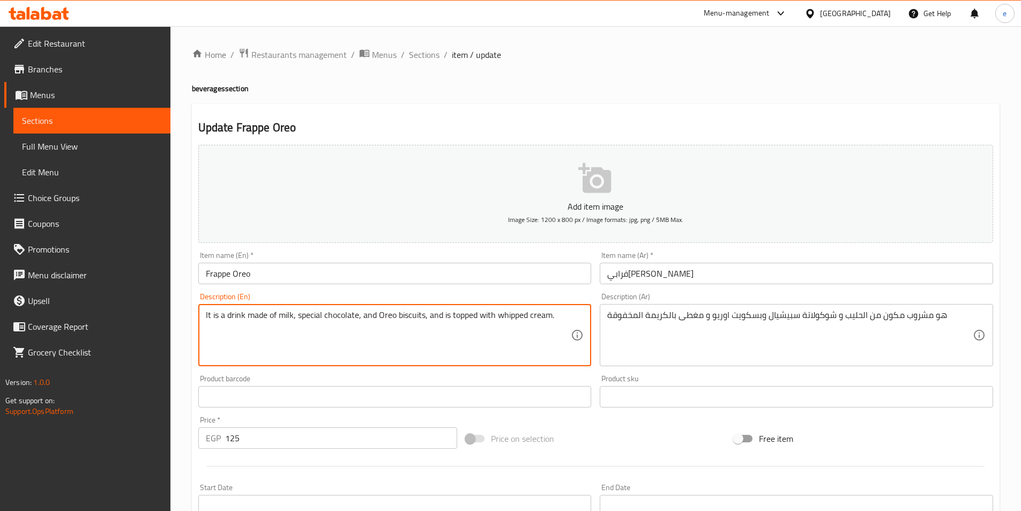
drag, startPoint x: 245, startPoint y: 315, endPoint x: 269, endPoint y: 325, distance: 25.7
click at [267, 318] on textarea "It is a drink made of milk, special chocolate, and Oreo biscuits, and is topped…" at bounding box center [389, 335] width 366 height 51
drag, startPoint x: 247, startPoint y: 315, endPoint x: 266, endPoint y: 323, distance: 21.4
click at [266, 323] on textarea "It is a drink made of milk, special chocolate, and Oreo biscuits, and is topped…" at bounding box center [389, 335] width 366 height 51
paste textarea "consisting"
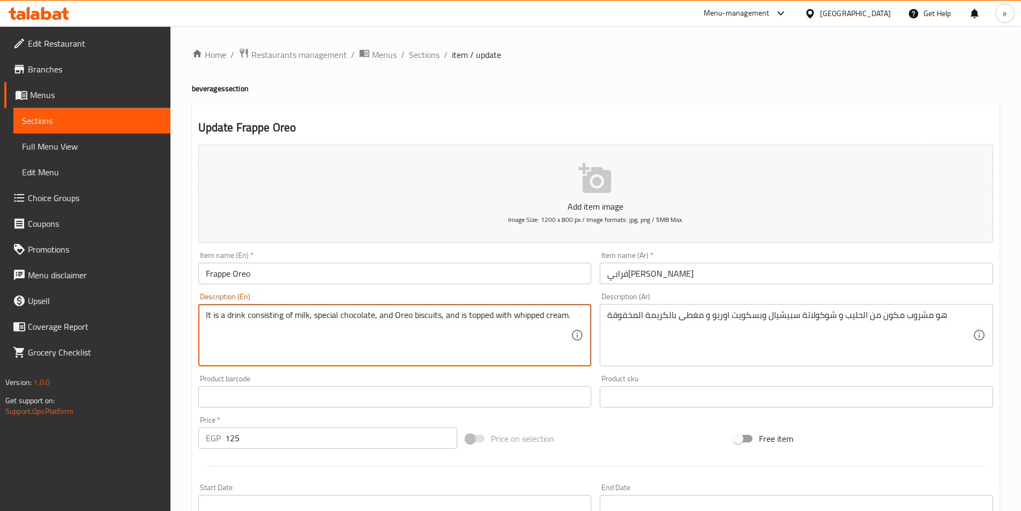
scroll to position [247, 0]
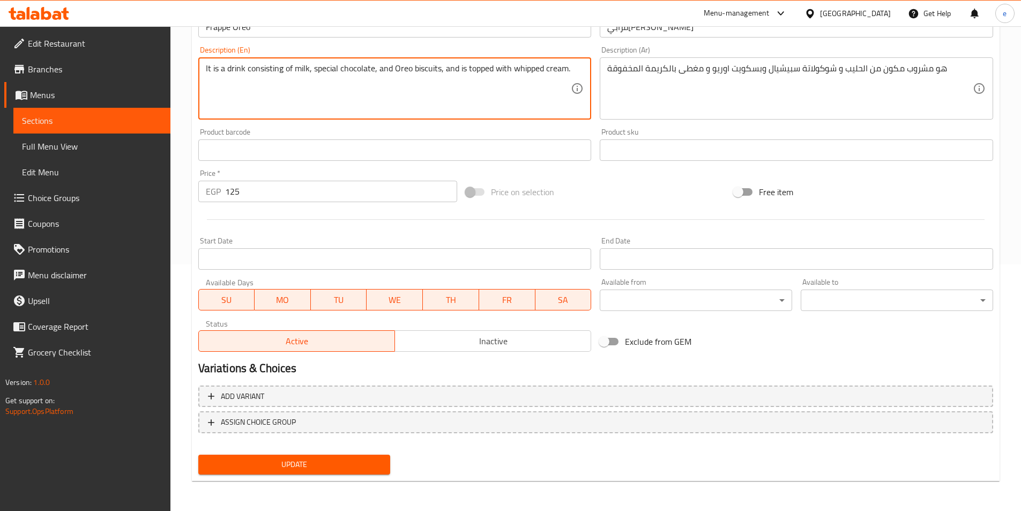
type textarea "It is a drink consisting of milk, special chocolate, and Oreo biscuits, and is …"
click at [278, 470] on span "Update" at bounding box center [294, 464] width 175 height 13
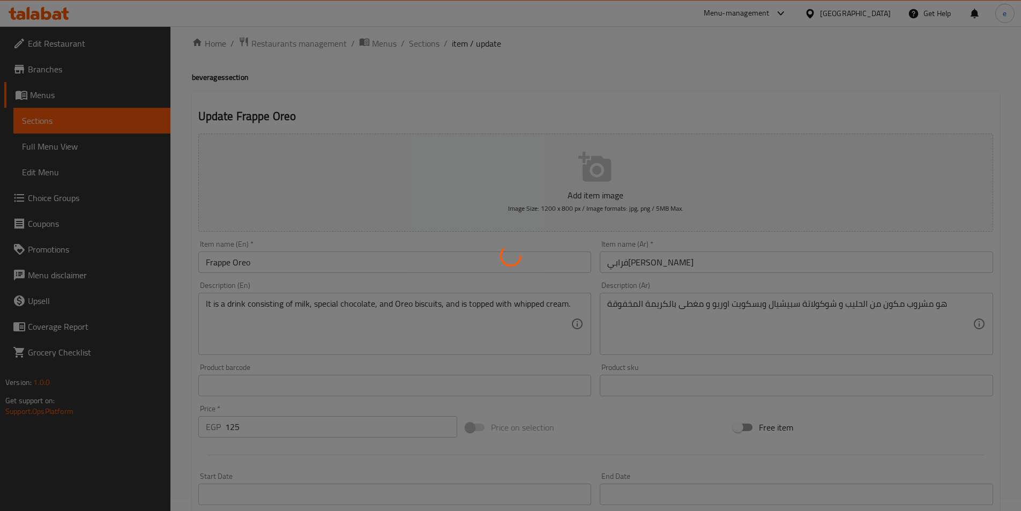
scroll to position [0, 0]
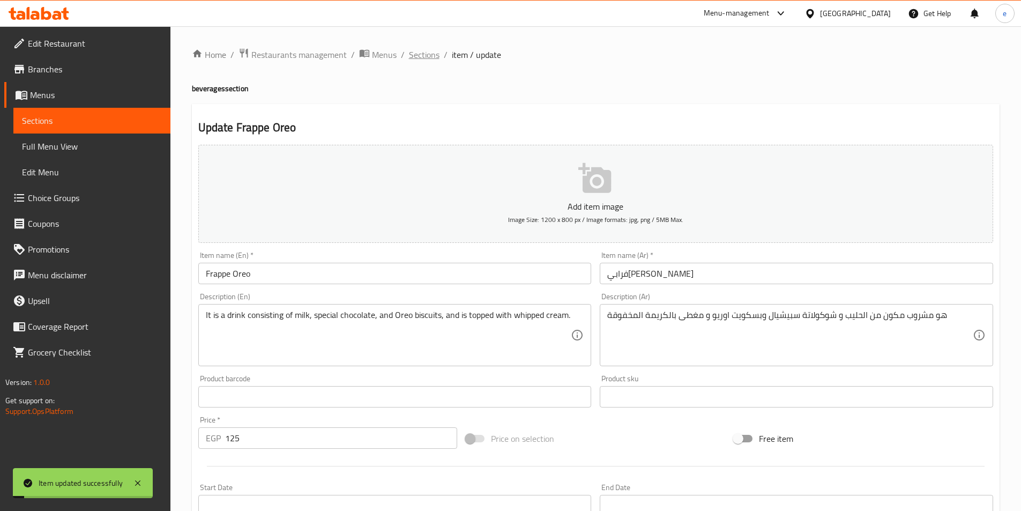
click at [420, 60] on span "Sections" at bounding box center [424, 54] width 31 height 13
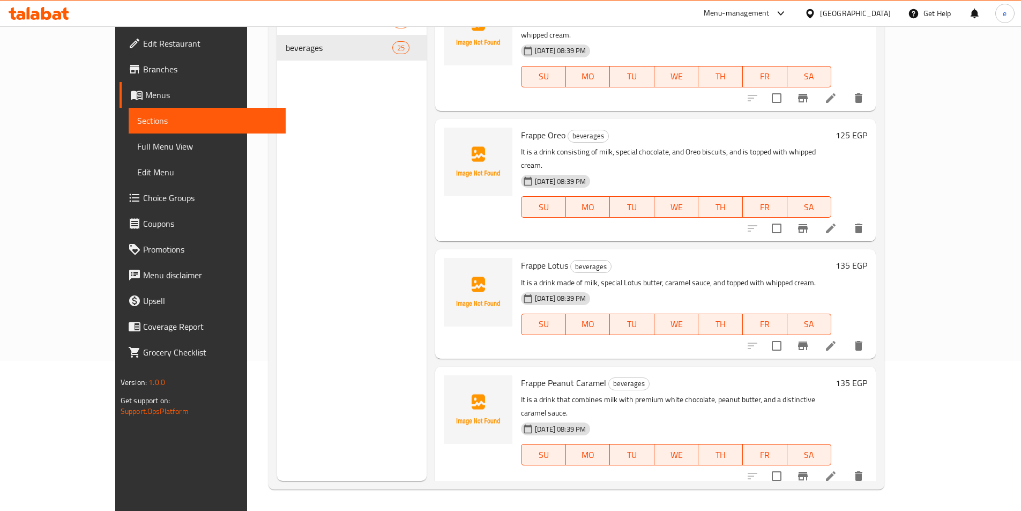
scroll to position [429, 0]
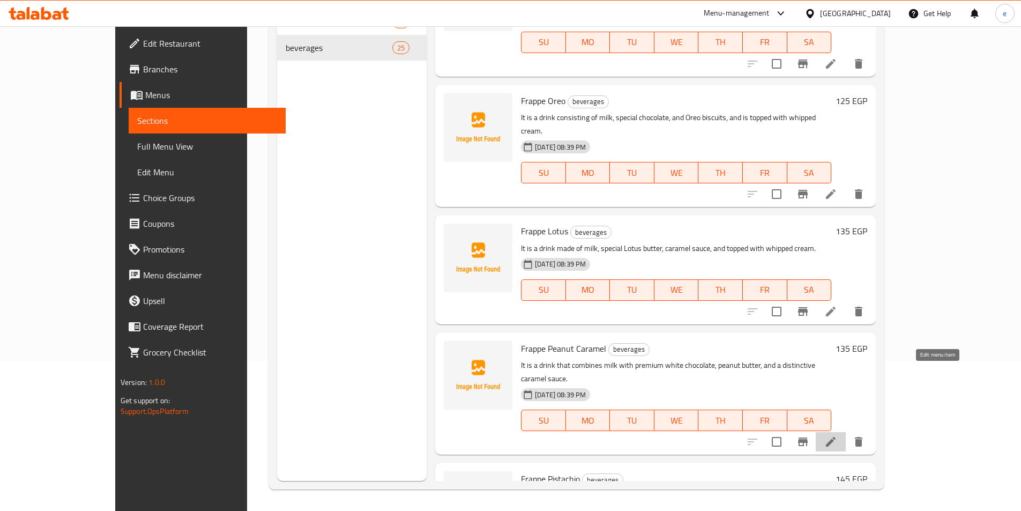
click at [837, 435] on icon at bounding box center [830, 441] width 13 height 13
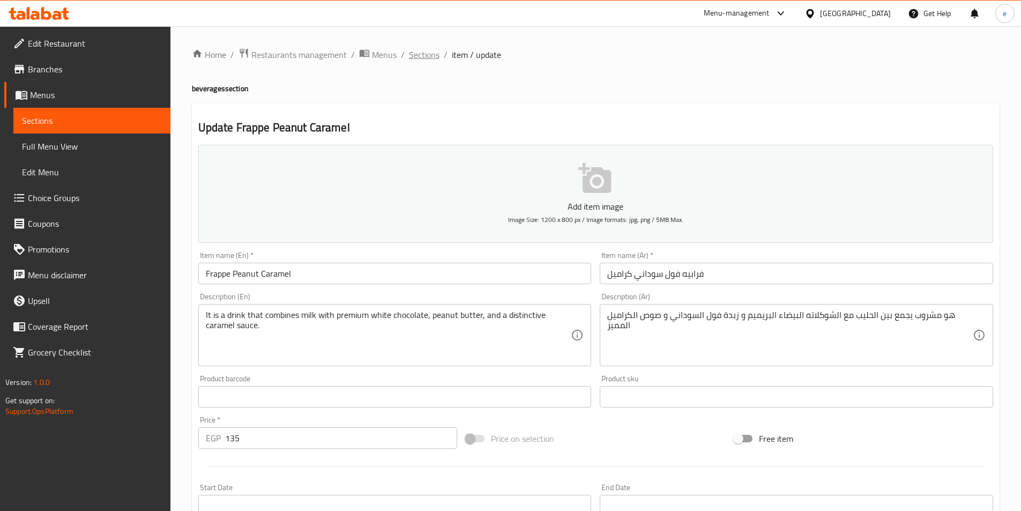
click at [413, 54] on span "Sections" at bounding box center [424, 54] width 31 height 13
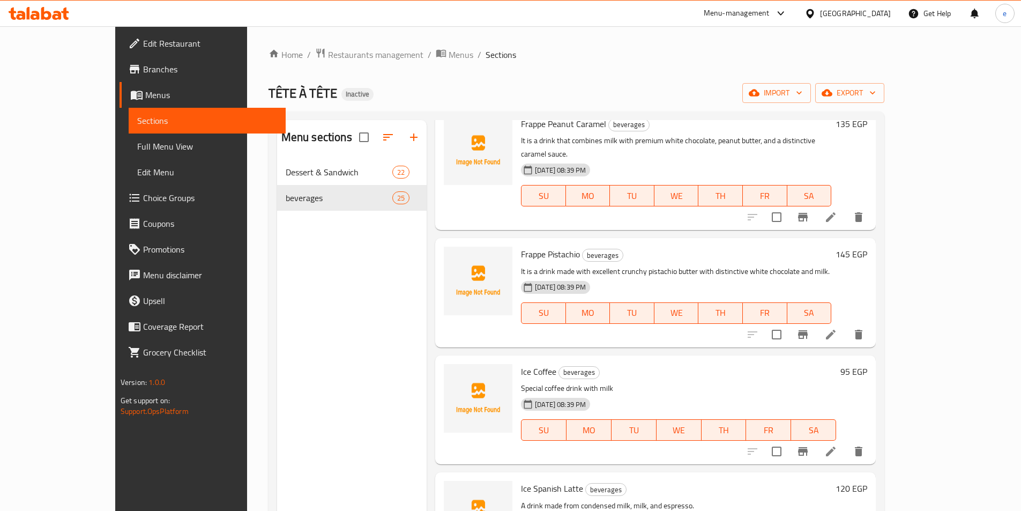
scroll to position [804, 0]
click at [836, 446] on icon at bounding box center [831, 451] width 10 height 10
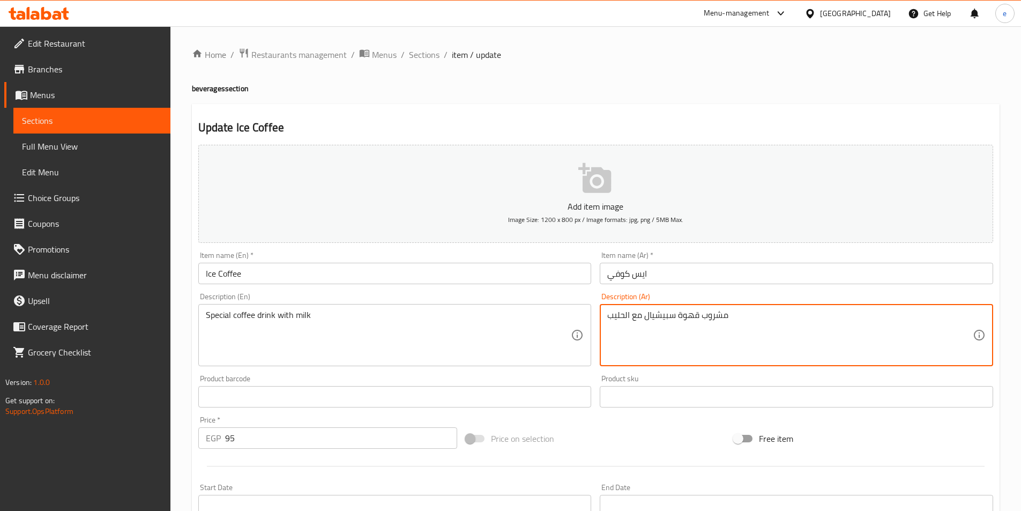
drag, startPoint x: 765, startPoint y: 314, endPoint x: 597, endPoint y: 310, distance: 168.9
drag, startPoint x: 782, startPoint y: 319, endPoint x: 513, endPoint y: 285, distance: 270.7
click at [513, 285] on div "Add item image Image Size: 1200 x 800 px / Image formats: jpg, png / 5MB Max. I…" at bounding box center [595, 371] width 803 height 462
type textarea "مشروب مكون من القهوة المميزة مع الحليب"
click at [442, 327] on textarea "Special coffee drink with milk" at bounding box center [389, 335] width 366 height 51
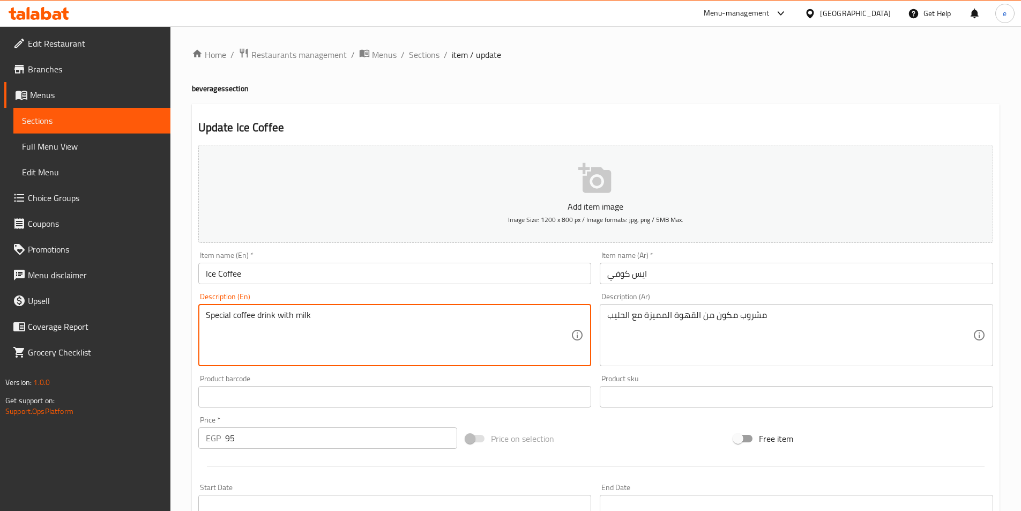
click at [442, 327] on textarea "Special coffee drink with milk" at bounding box center [389, 335] width 366 height 51
paste textarea "A drink made of special coffee"
drag, startPoint x: 251, startPoint y: 316, endPoint x: 232, endPoint y: 317, distance: 19.3
click at [232, 317] on textarea "A drink made of special coffee with milk" at bounding box center [389, 335] width 366 height 51
paste textarea "consisting"
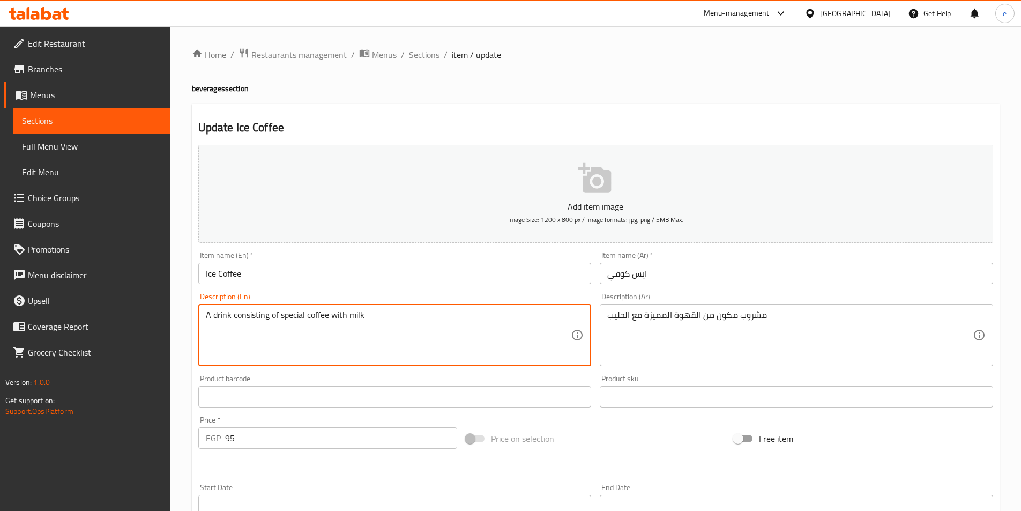
scroll to position [247, 0]
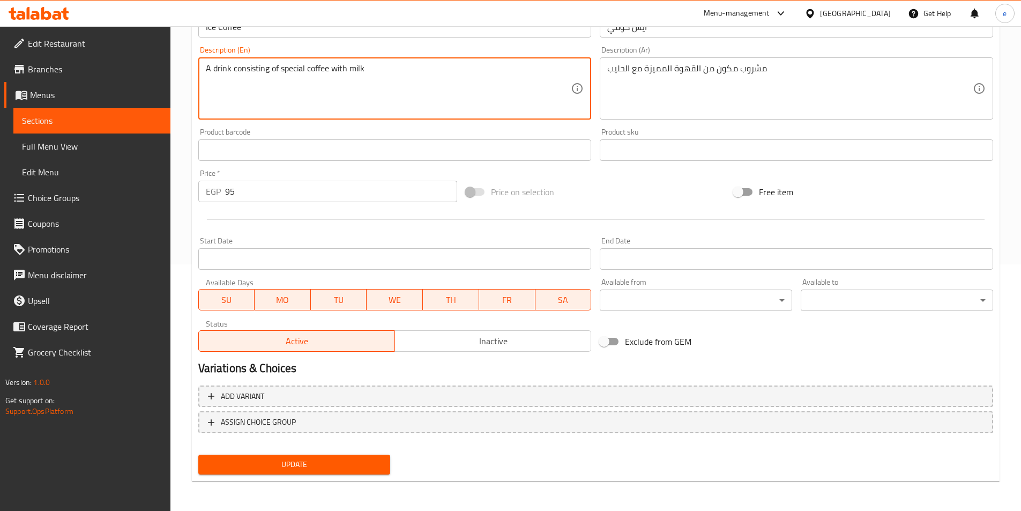
type textarea "A drink consisting of special coffee with milk"
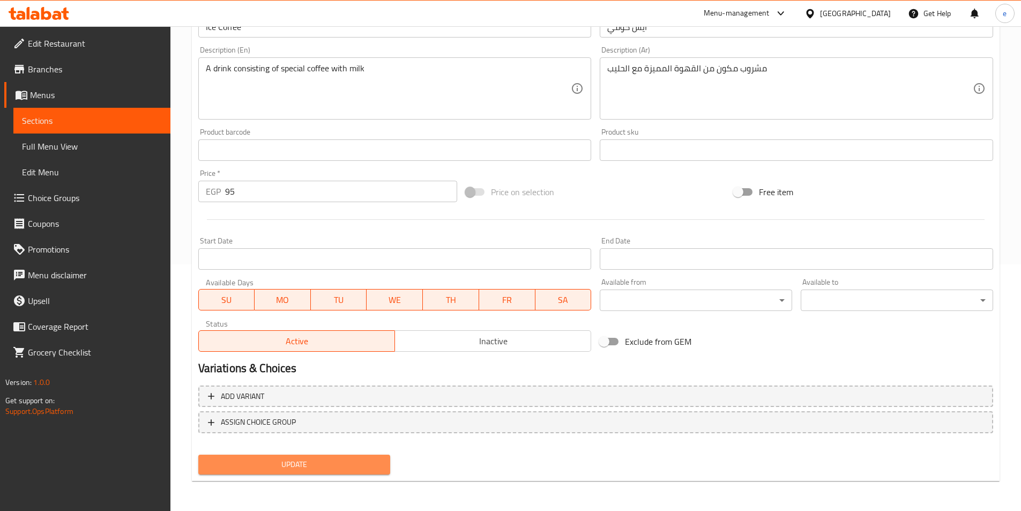
click at [348, 471] on span "Update" at bounding box center [294, 464] width 175 height 13
click at [315, 461] on span "Update" at bounding box center [294, 464] width 175 height 13
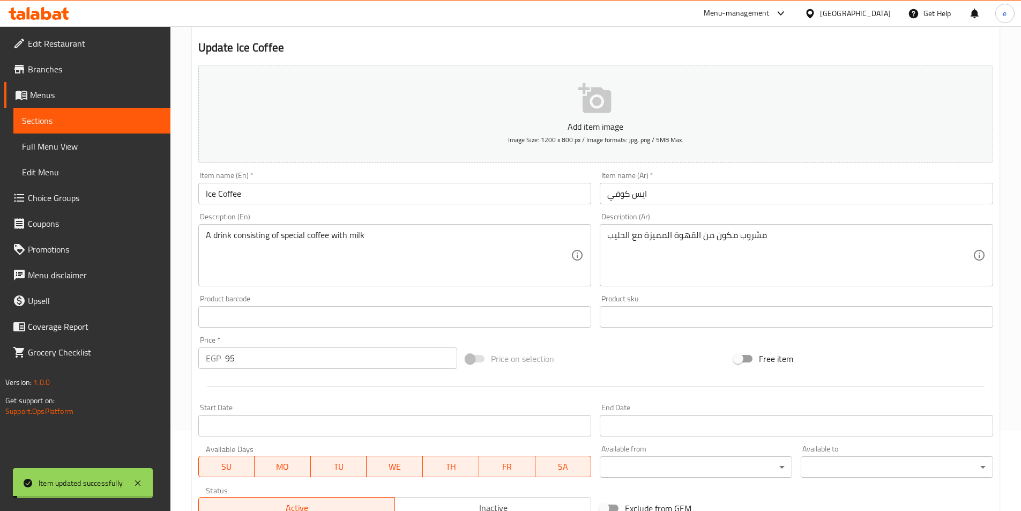
scroll to position [0, 0]
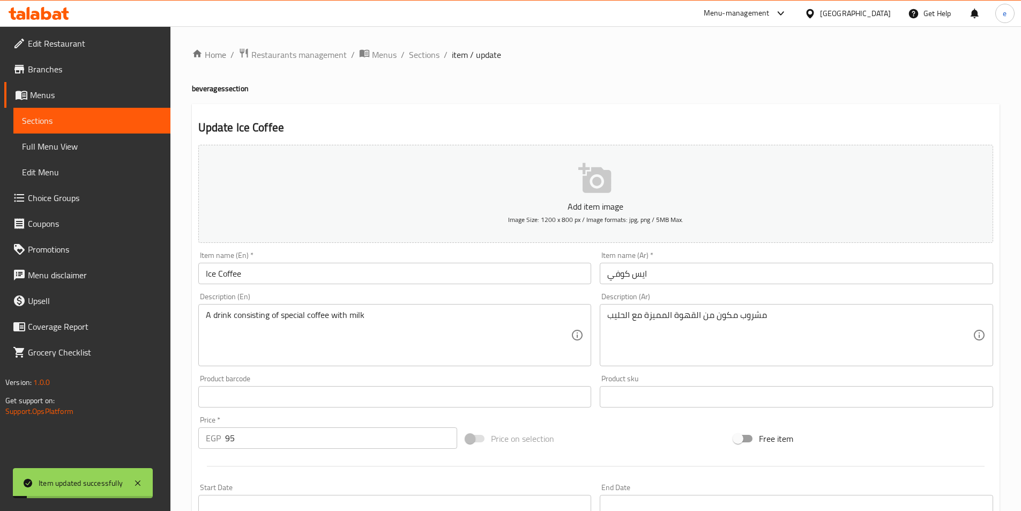
click at [81, 118] on span "Sections" at bounding box center [92, 120] width 140 height 13
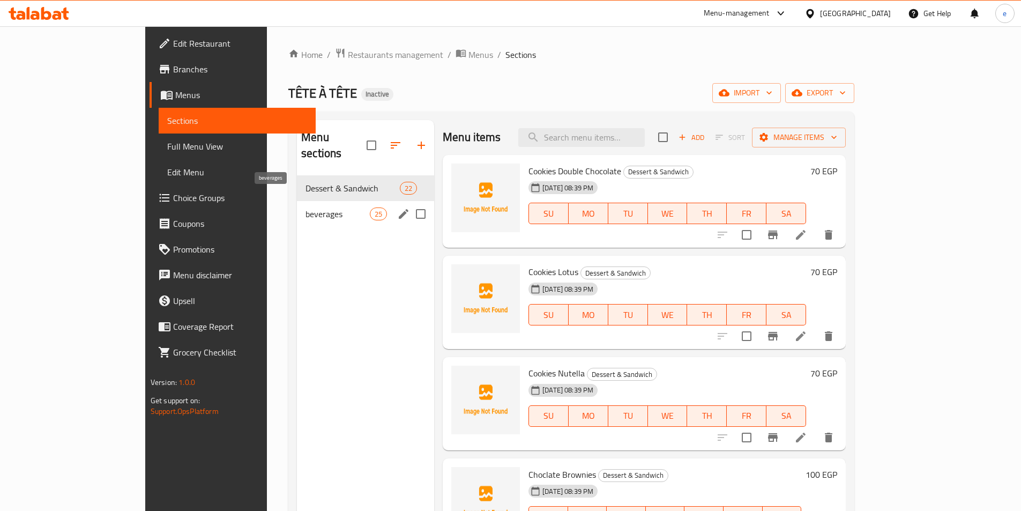
click at [305, 207] on span "beverages" at bounding box center [337, 213] width 64 height 13
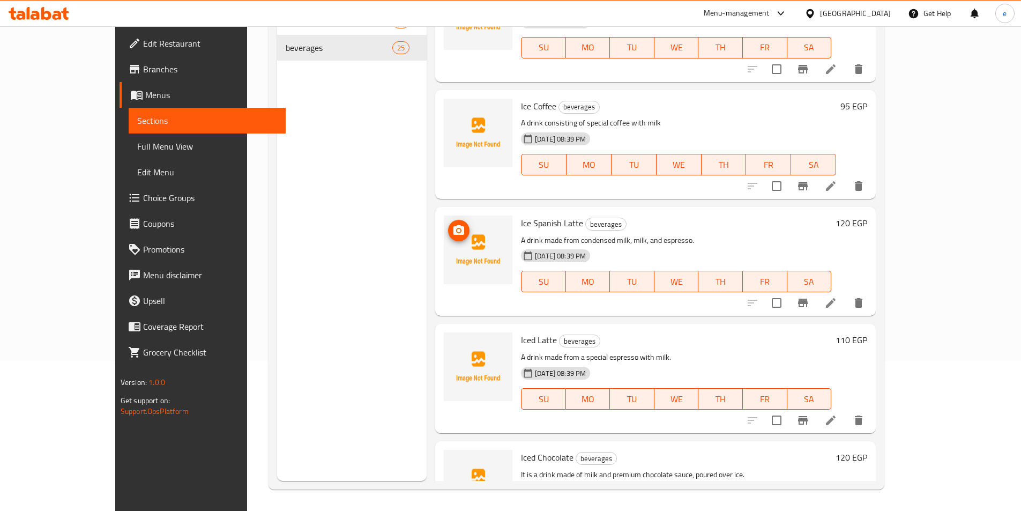
scroll to position [836, 0]
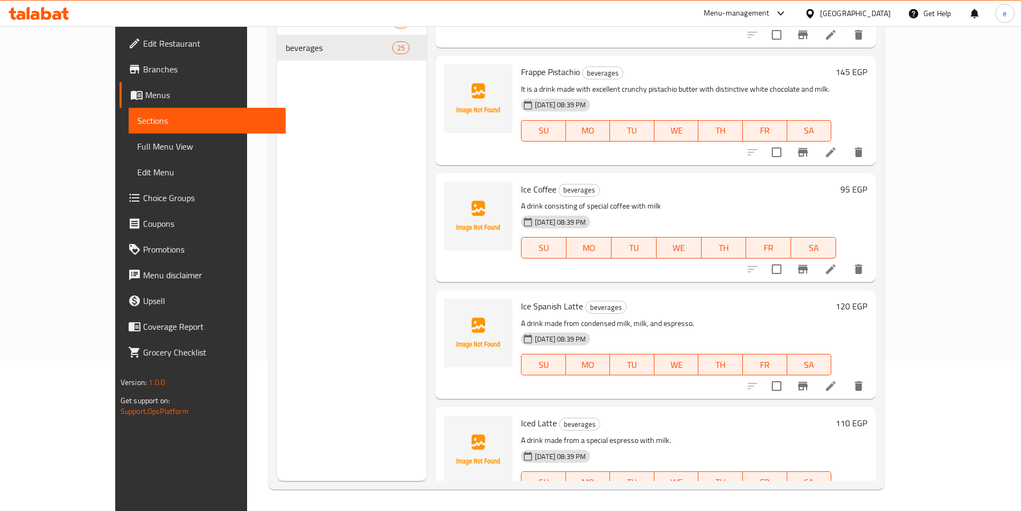
click at [837, 379] on icon at bounding box center [830, 385] width 13 height 13
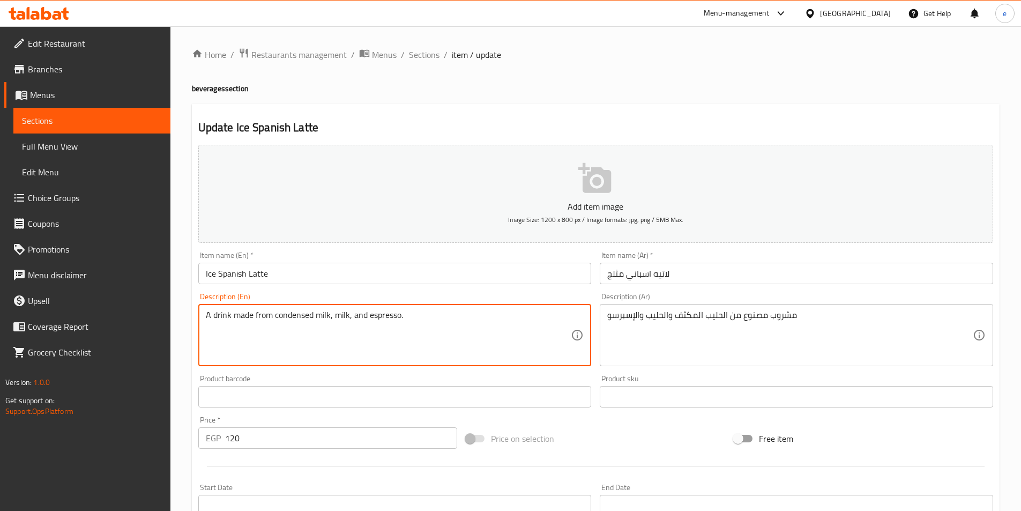
drag, startPoint x: 251, startPoint y: 316, endPoint x: 232, endPoint y: 323, distance: 20.5
paste textarea "consisting"
type textarea "A drink consisting from condensed milk, milk, and espresso."
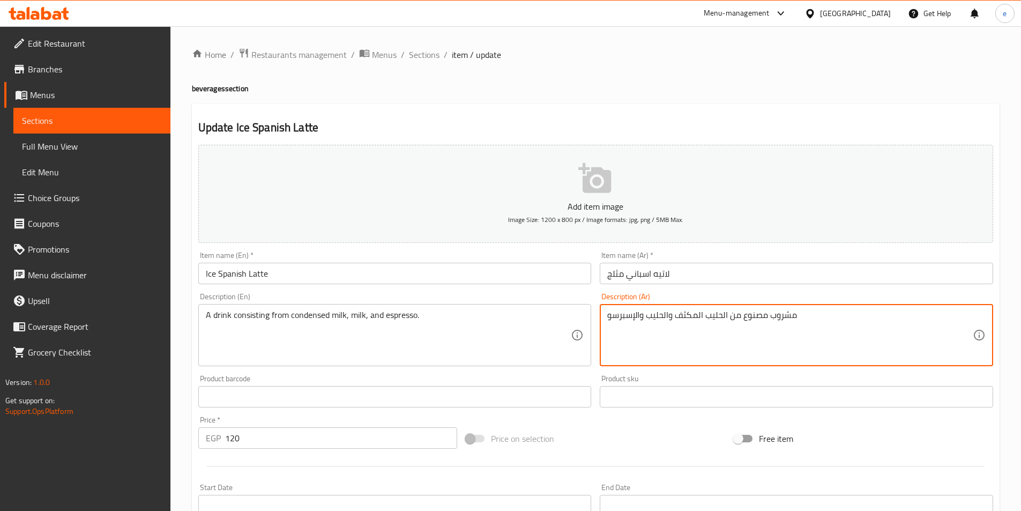
drag, startPoint x: 743, startPoint y: 314, endPoint x: 764, endPoint y: 326, distance: 23.5
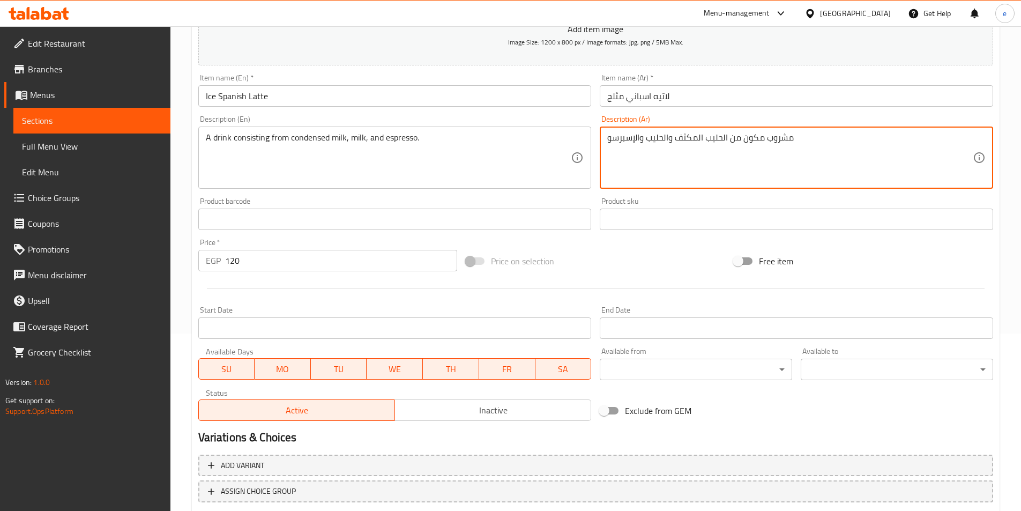
scroll to position [247, 0]
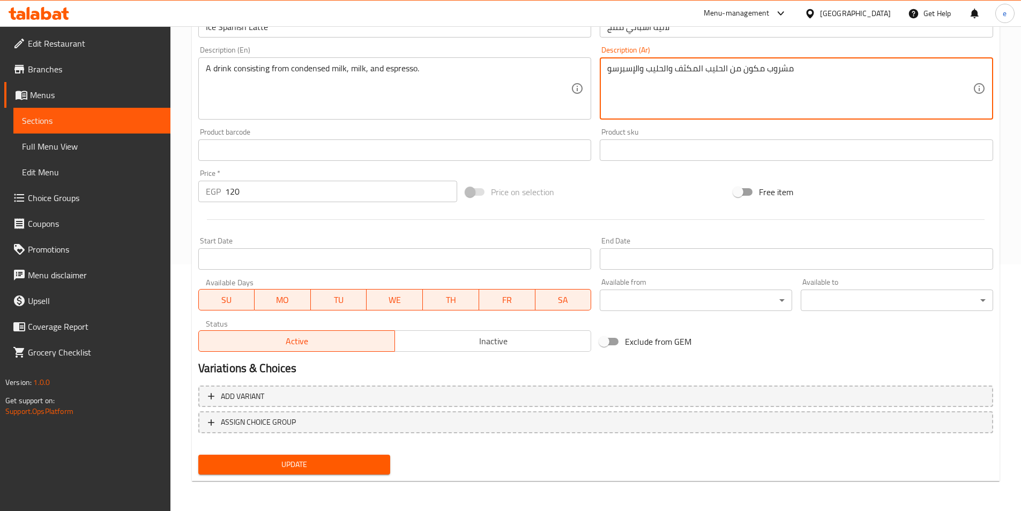
type textarea "مشروب مكون من الحليب المكثف والحليب والإسبرسو"
click at [369, 457] on button "Update" at bounding box center [294, 464] width 192 height 20
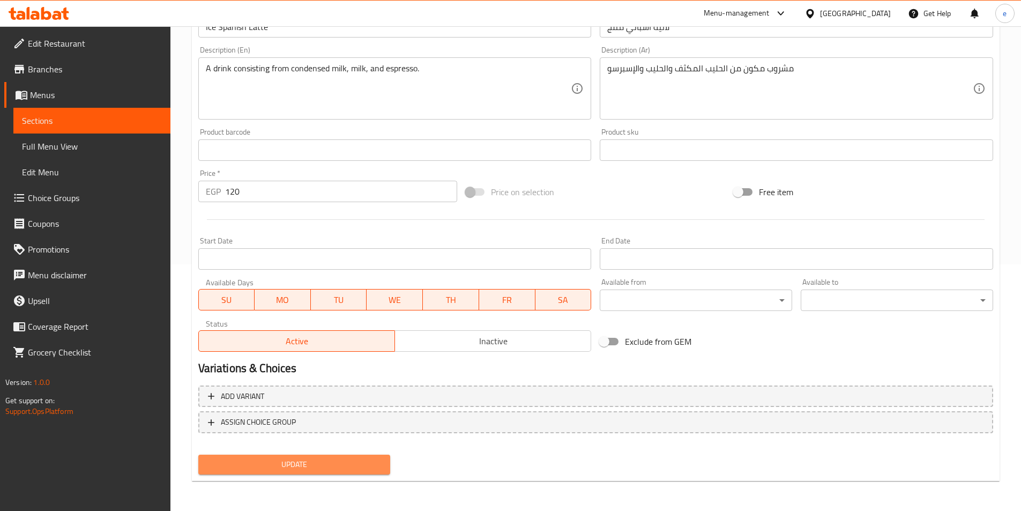
click at [336, 471] on span "Update" at bounding box center [294, 464] width 175 height 13
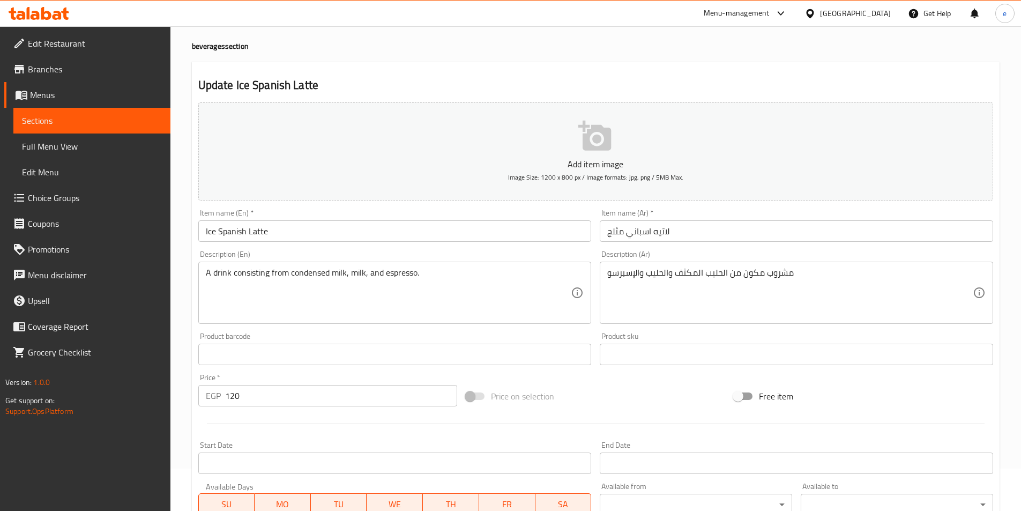
scroll to position [0, 0]
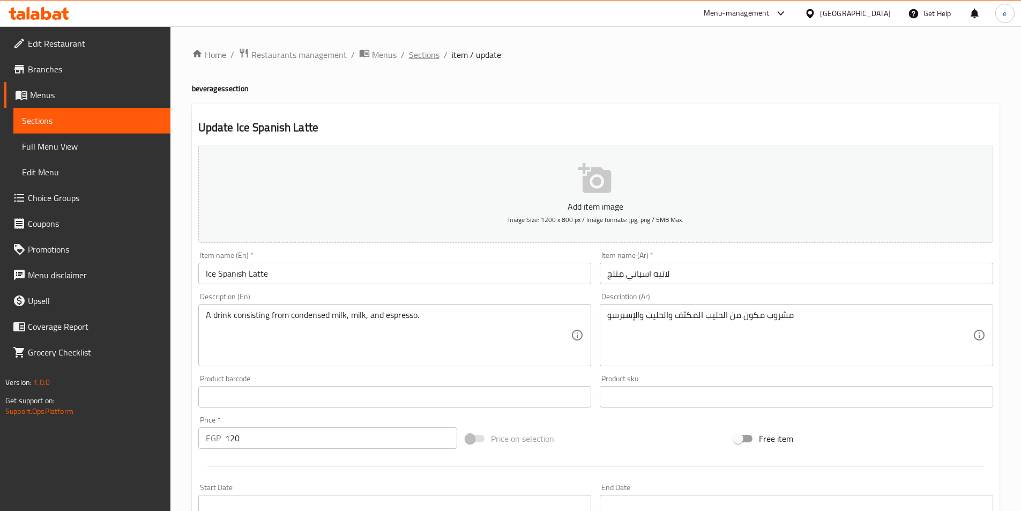
click at [421, 53] on span "Sections" at bounding box center [424, 54] width 31 height 13
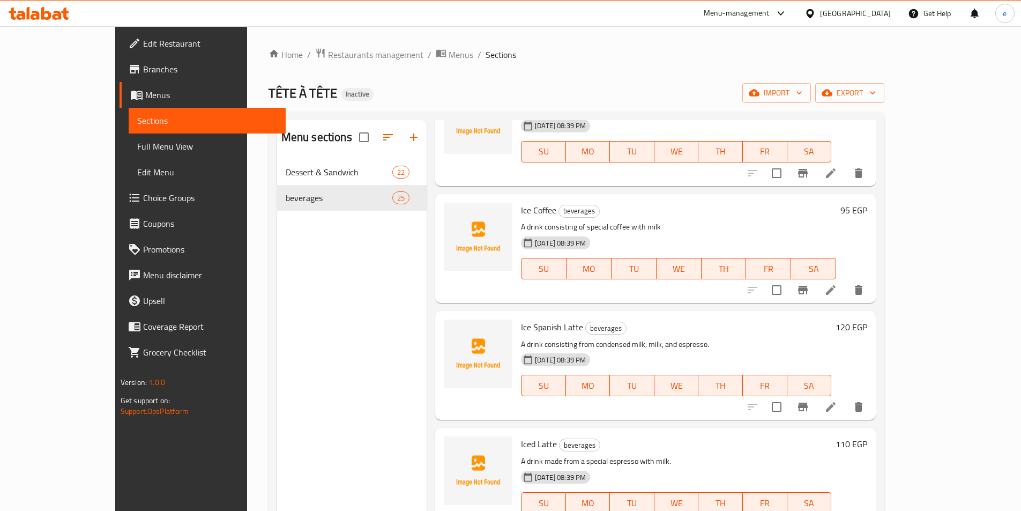
scroll to position [1126, 0]
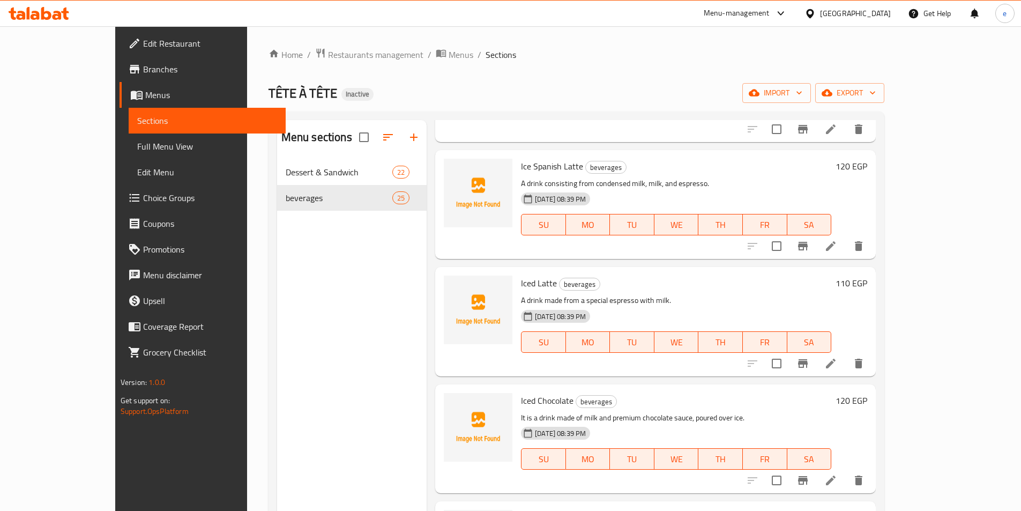
click at [836, 359] on icon at bounding box center [831, 364] width 10 height 10
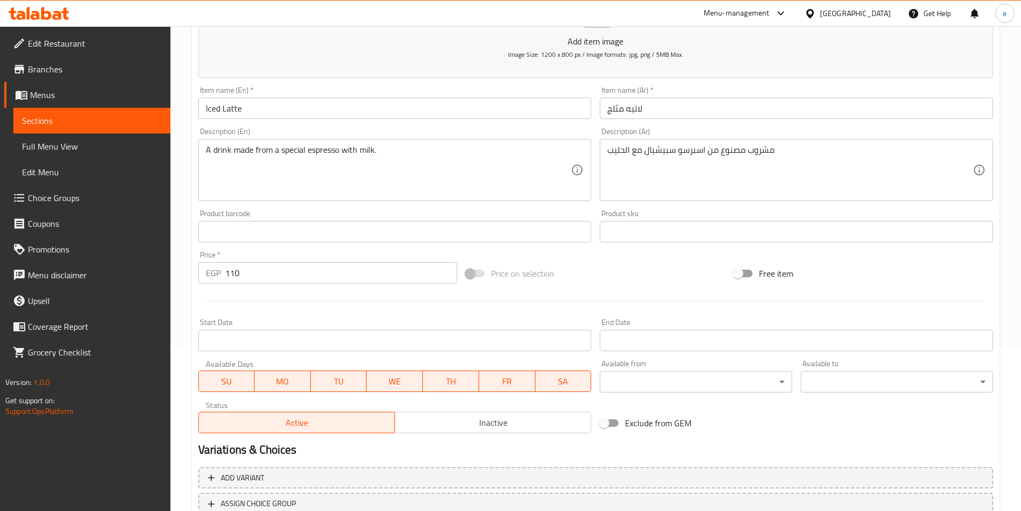
scroll to position [139, 0]
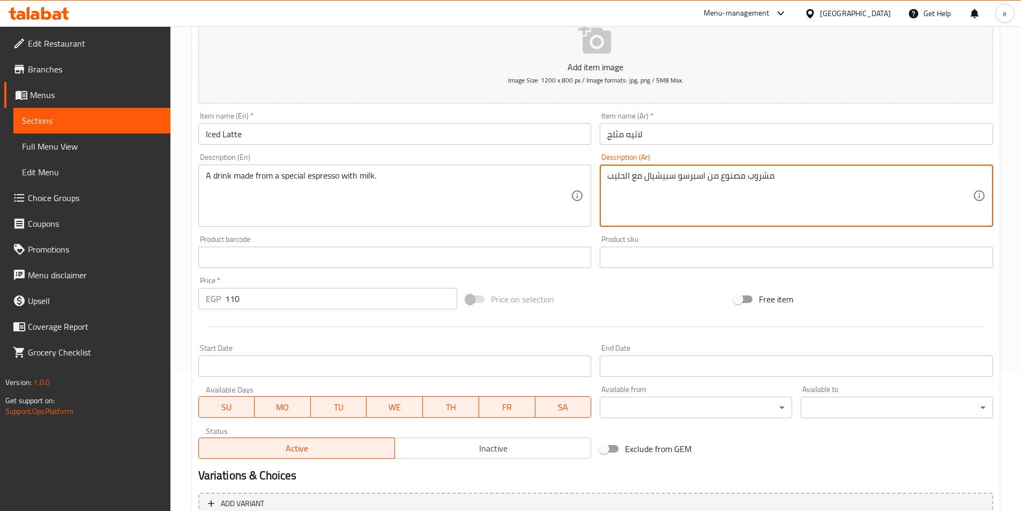
drag, startPoint x: 725, startPoint y: 178, endPoint x: 739, endPoint y: 185, distance: 15.6
type textarea "مشروب مكون من اسبرسو سبيشيال مع الحليب"
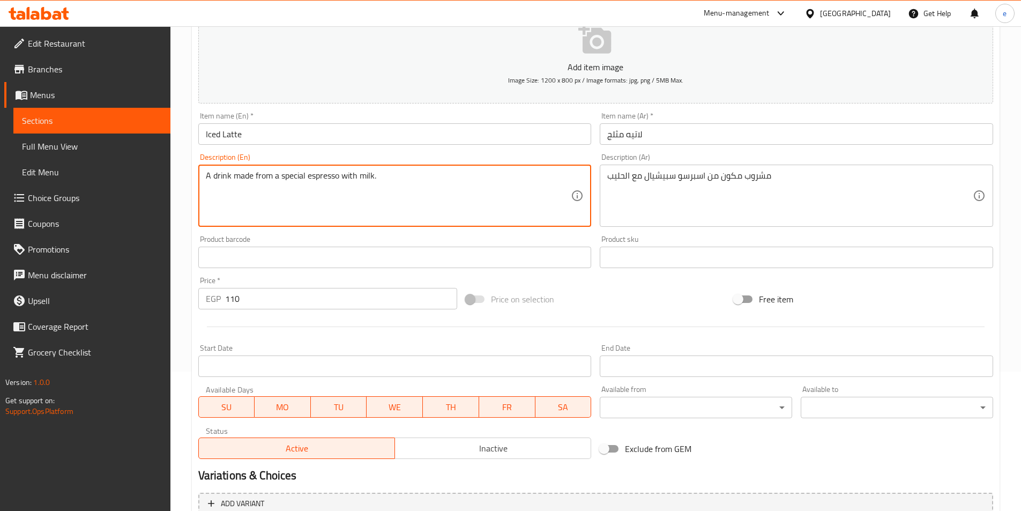
drag, startPoint x: 251, startPoint y: 178, endPoint x: 234, endPoint y: 182, distance: 17.6
paste textarea "consisting"
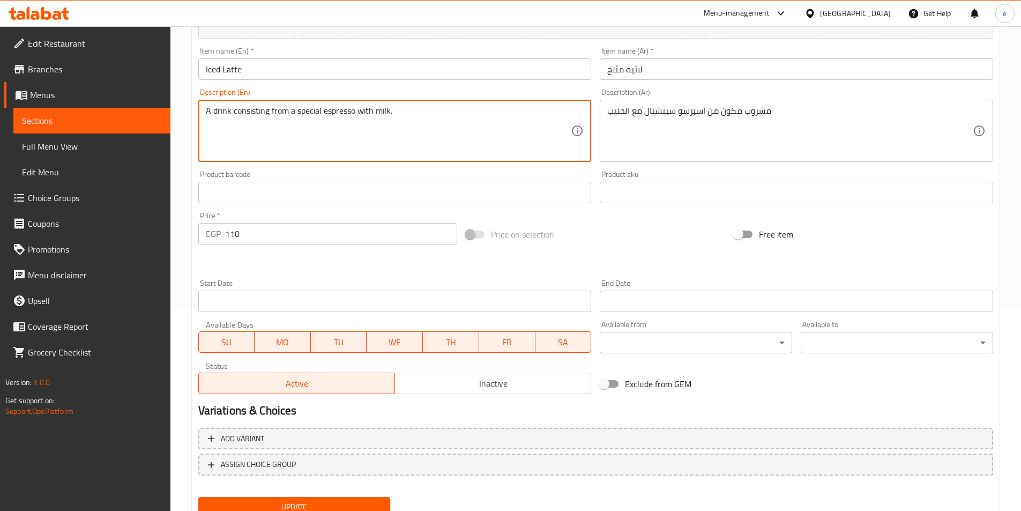
scroll to position [247, 0]
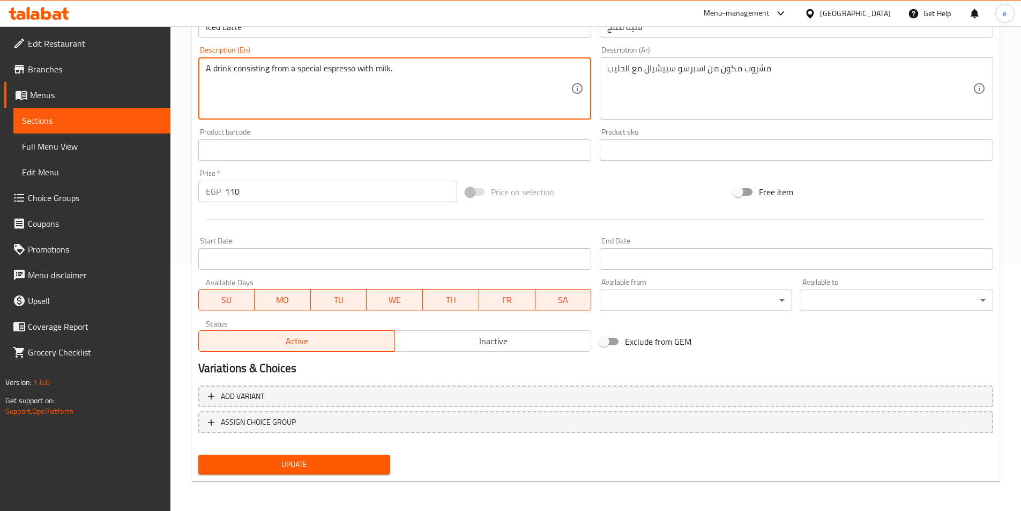
type textarea "A drink consisting from a special espresso with milk."
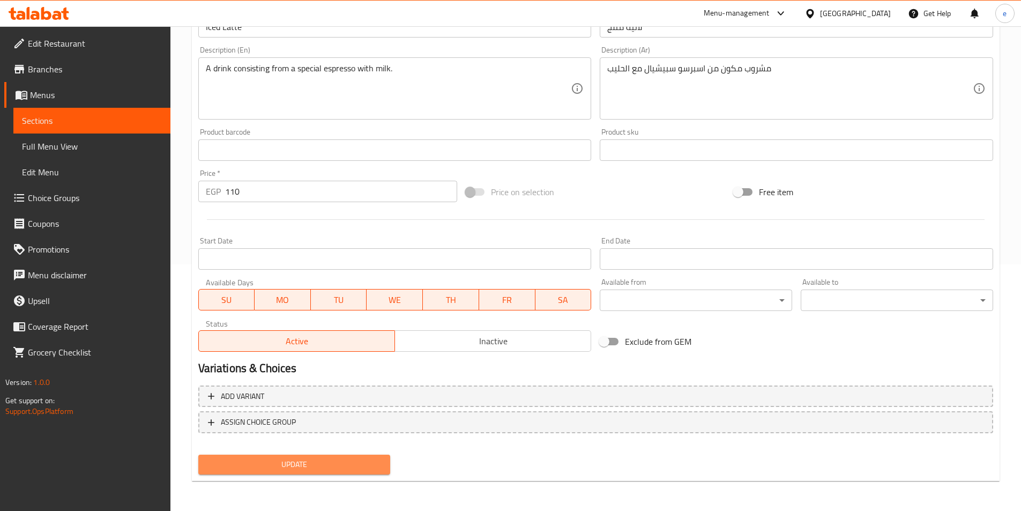
click at [333, 460] on span "Update" at bounding box center [294, 464] width 175 height 13
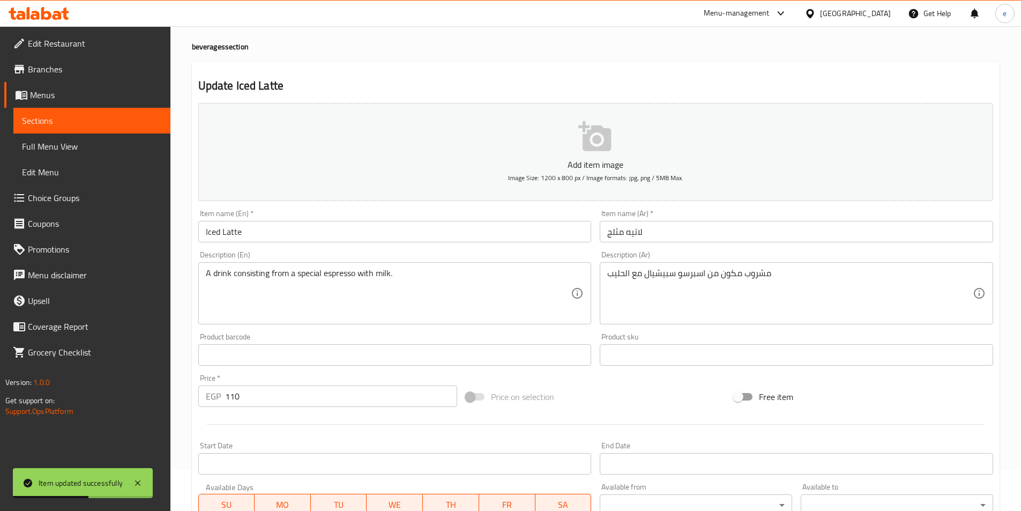
scroll to position [0, 0]
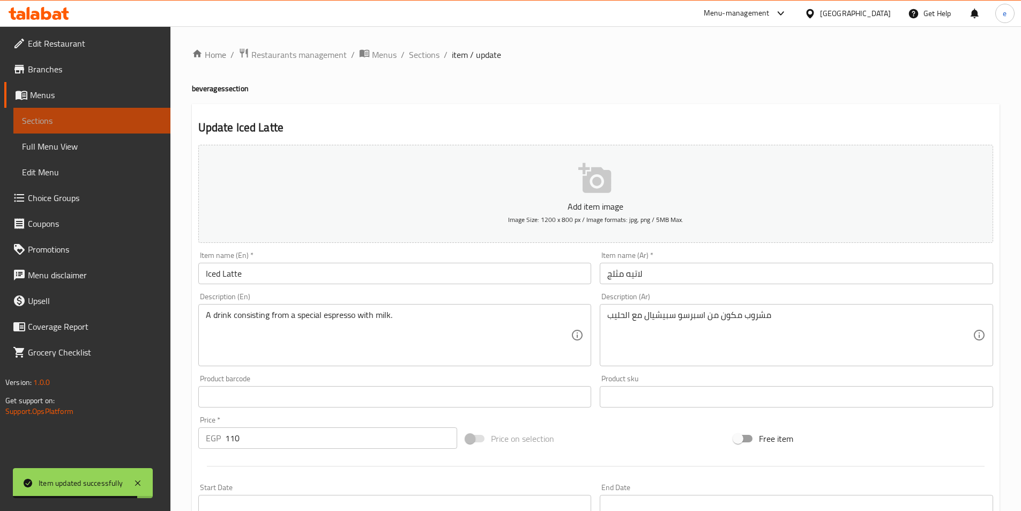
click at [36, 118] on span "Sections" at bounding box center [92, 120] width 140 height 13
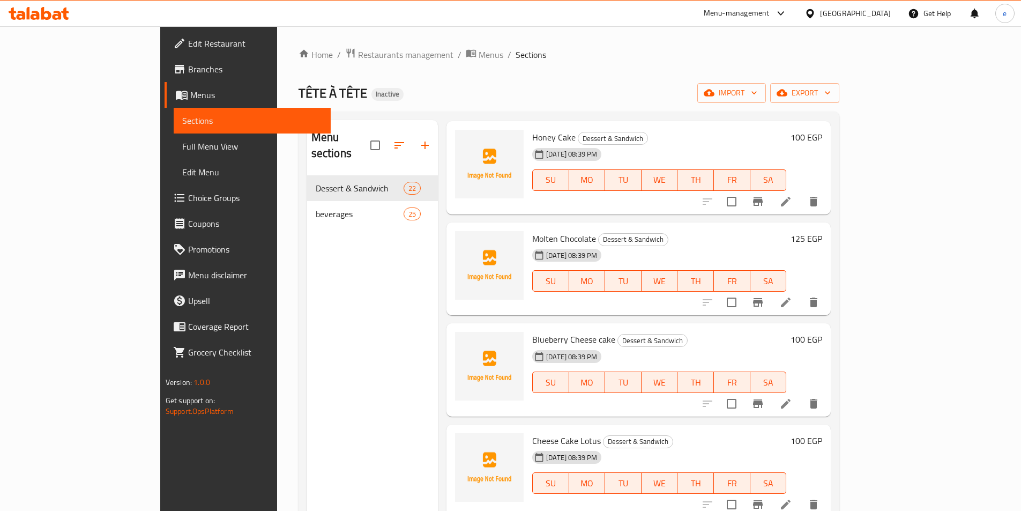
scroll to position [911, 0]
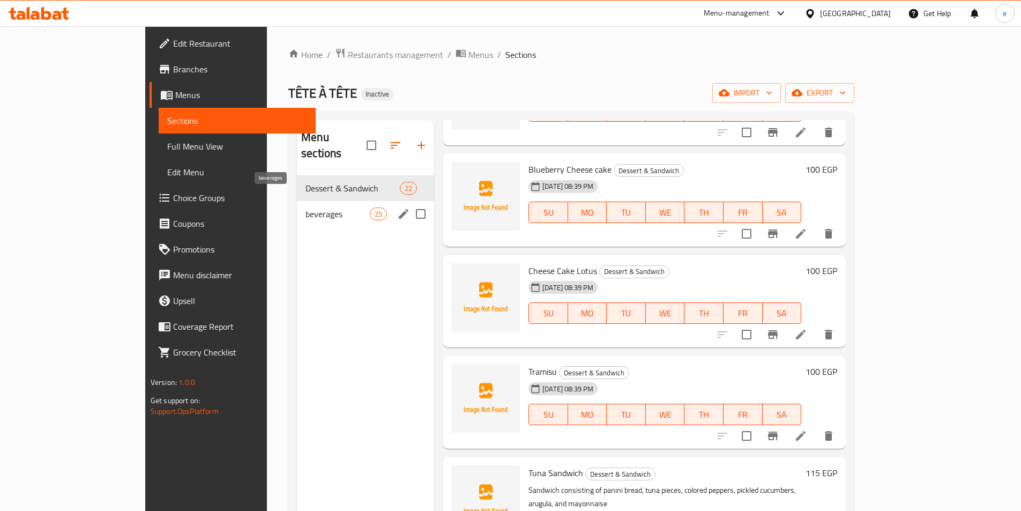
click at [305, 207] on span "beverages" at bounding box center [337, 213] width 64 height 13
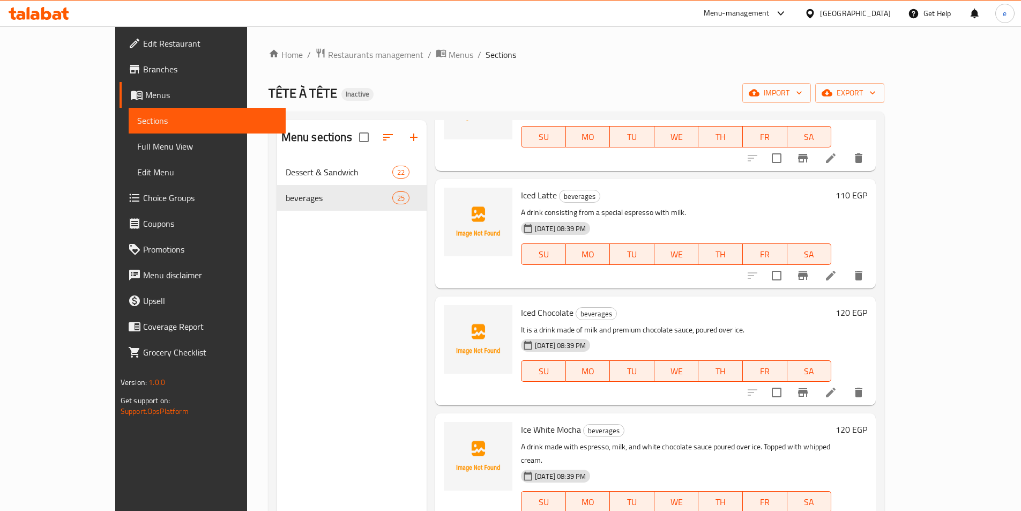
scroll to position [1233, 0]
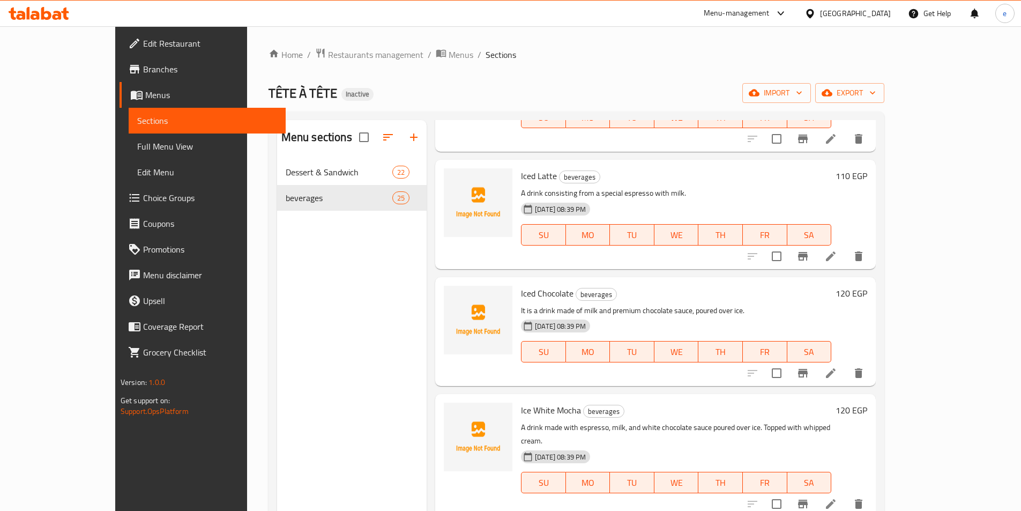
click at [836, 499] on icon at bounding box center [831, 504] width 10 height 10
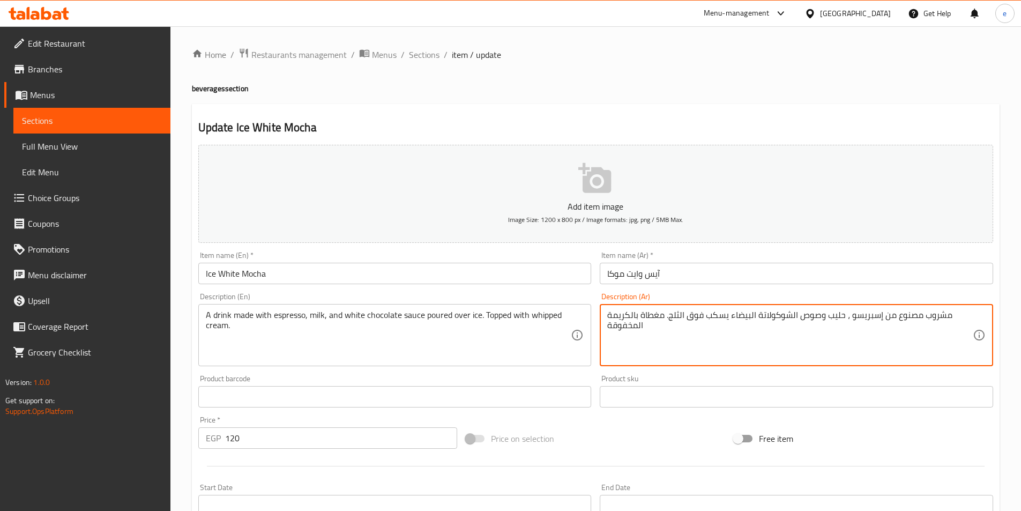
drag, startPoint x: 898, startPoint y: 317, endPoint x: 914, endPoint y: 322, distance: 16.6
type textarea "مشروب مكون من إسبريسو ، حليب وصوص الشوكولاتة البيضاء يسكب فوق الثلج. مغطاة بالك…"
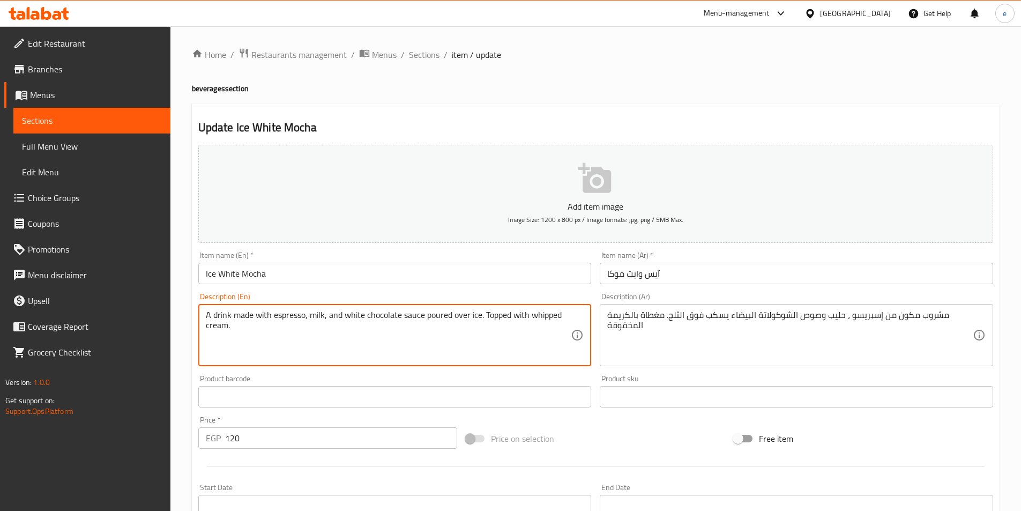
drag, startPoint x: 253, startPoint y: 316, endPoint x: 236, endPoint y: 320, distance: 17.8
paste textarea "consisting"
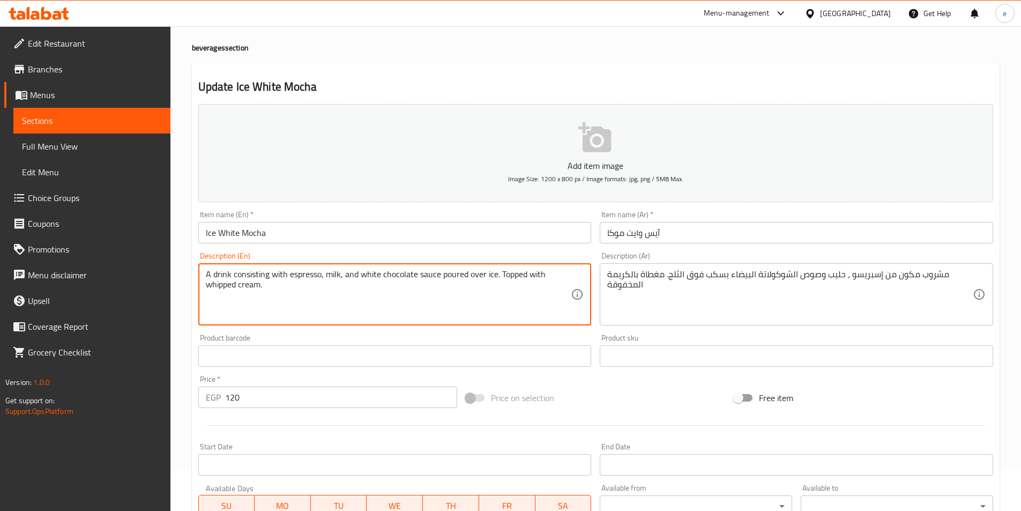
scroll to position [247, 0]
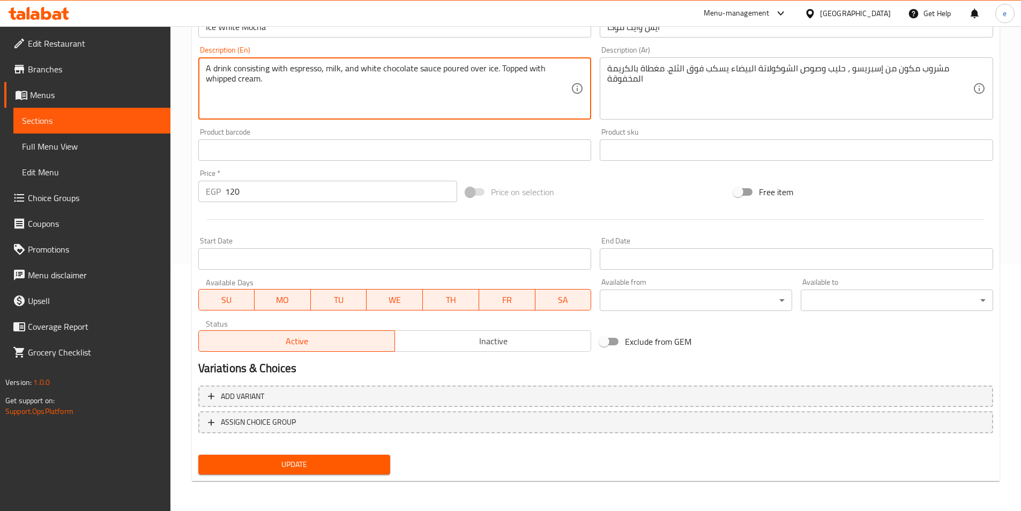
type textarea "A drink consisting with espresso, milk, and white chocolate sauce poured over i…"
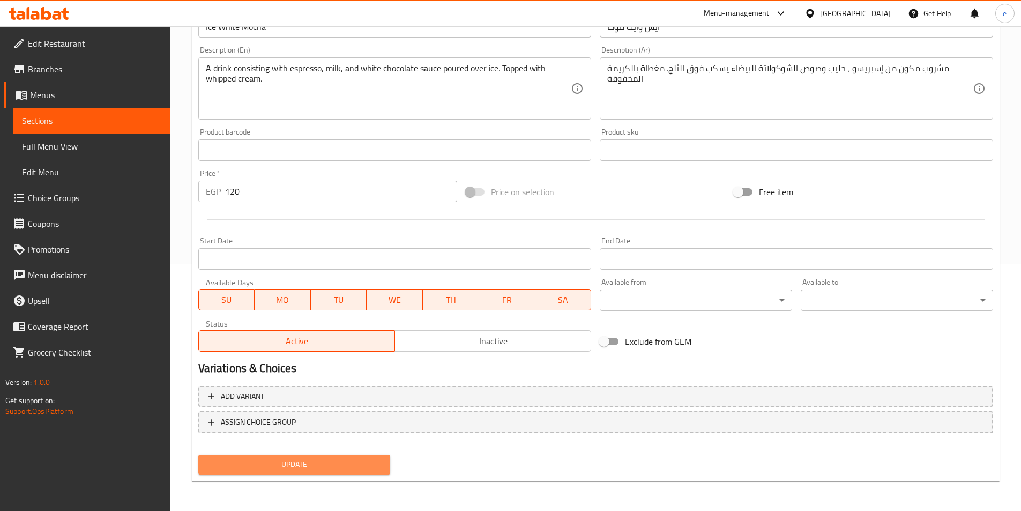
click at [307, 460] on span "Update" at bounding box center [294, 464] width 175 height 13
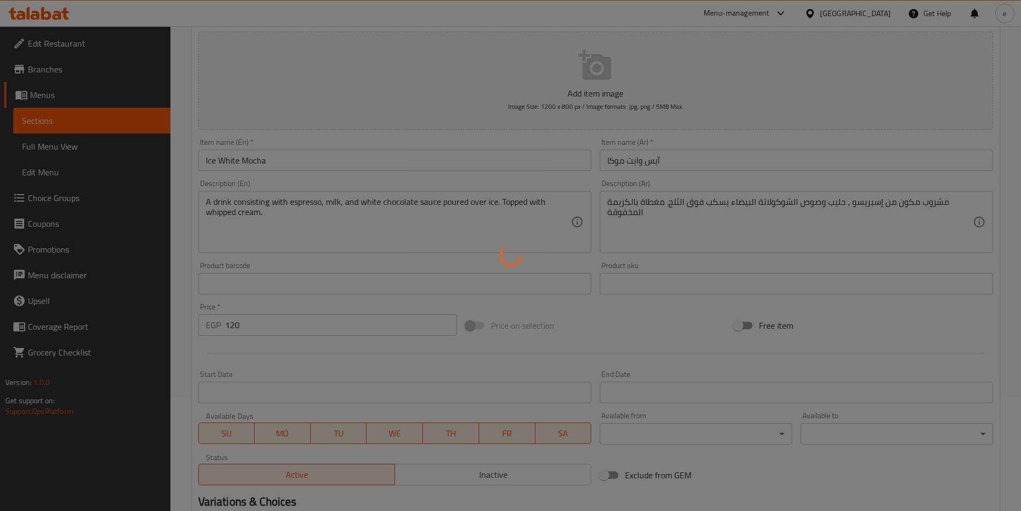
scroll to position [0, 0]
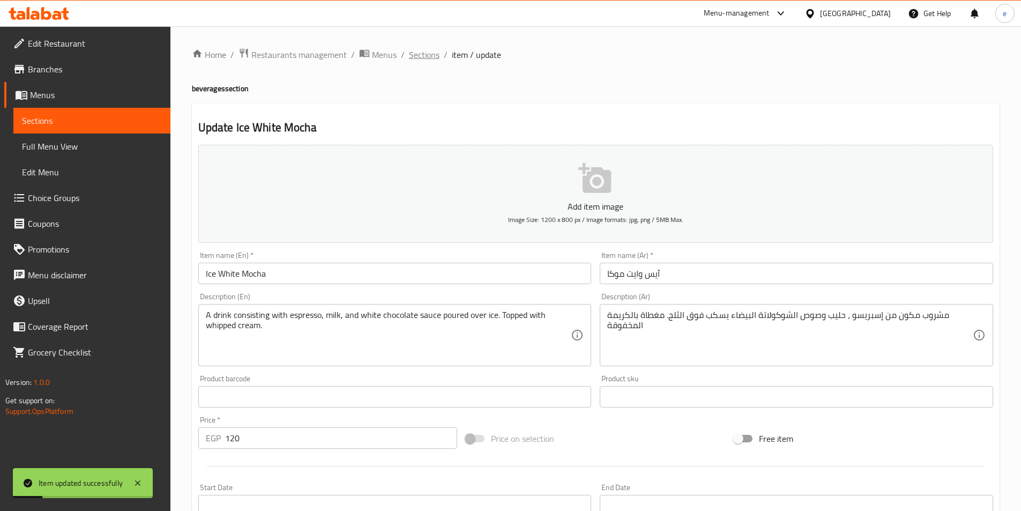
click at [409, 56] on span "Sections" at bounding box center [424, 54] width 31 height 13
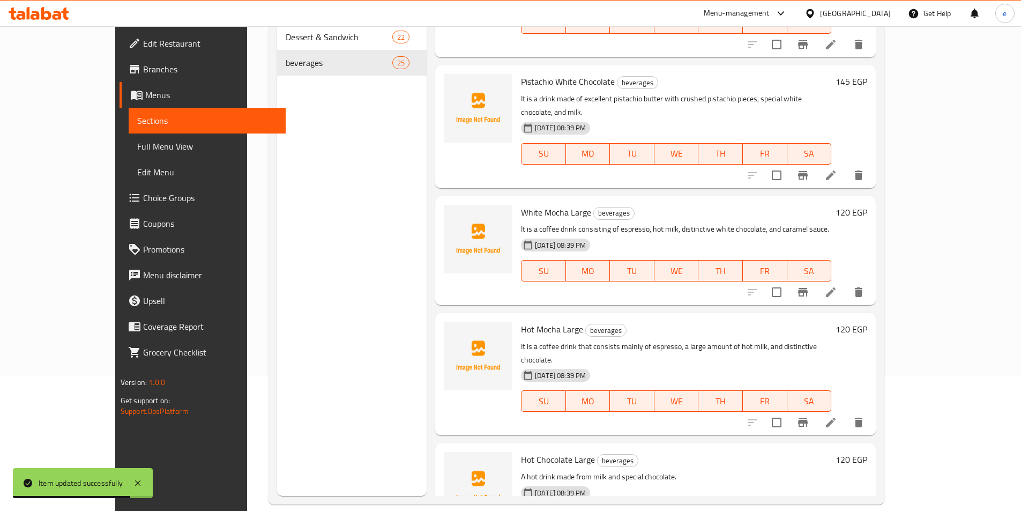
scroll to position [150, 0]
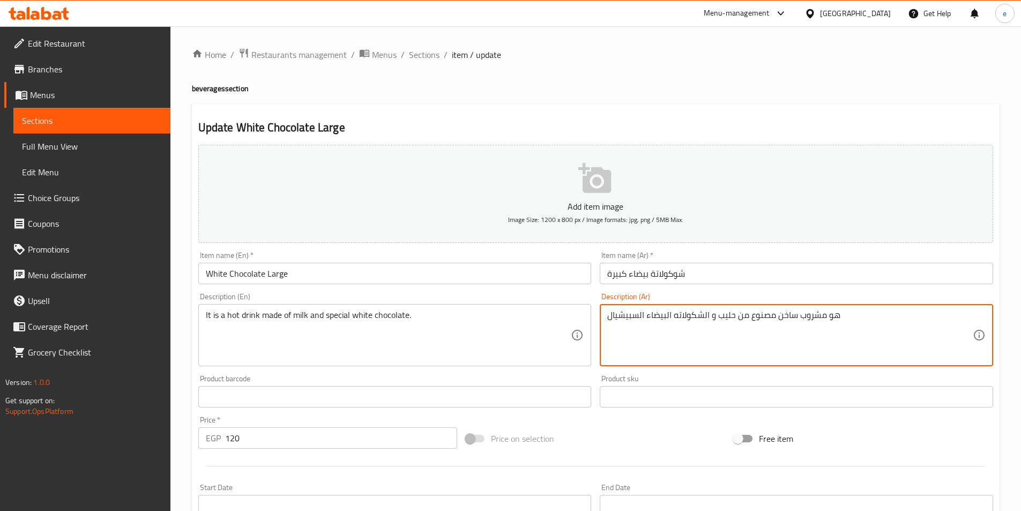
drag, startPoint x: 749, startPoint y: 317, endPoint x: 770, endPoint y: 357, distance: 45.1
type textarea "هو مشروب ساخن مكون من حليب و الشكولاته البيضاء السبيشيال"
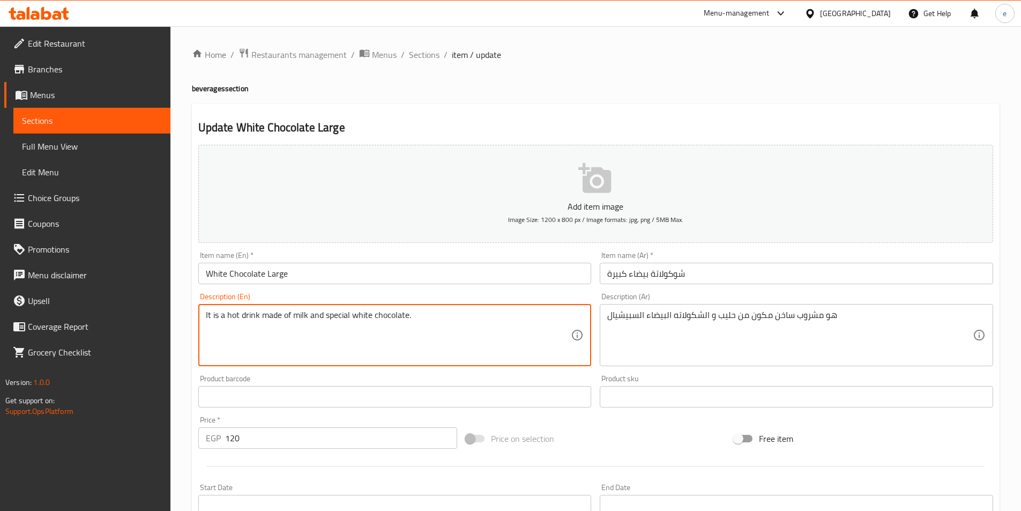
drag, startPoint x: 260, startPoint y: 315, endPoint x: 279, endPoint y: 336, distance: 28.1
paste textarea "consisting"
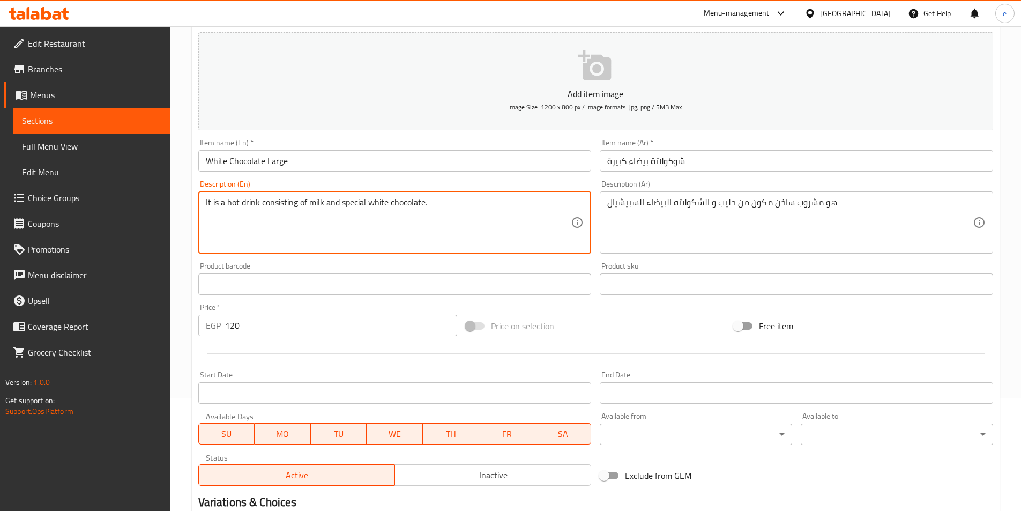
scroll to position [247, 0]
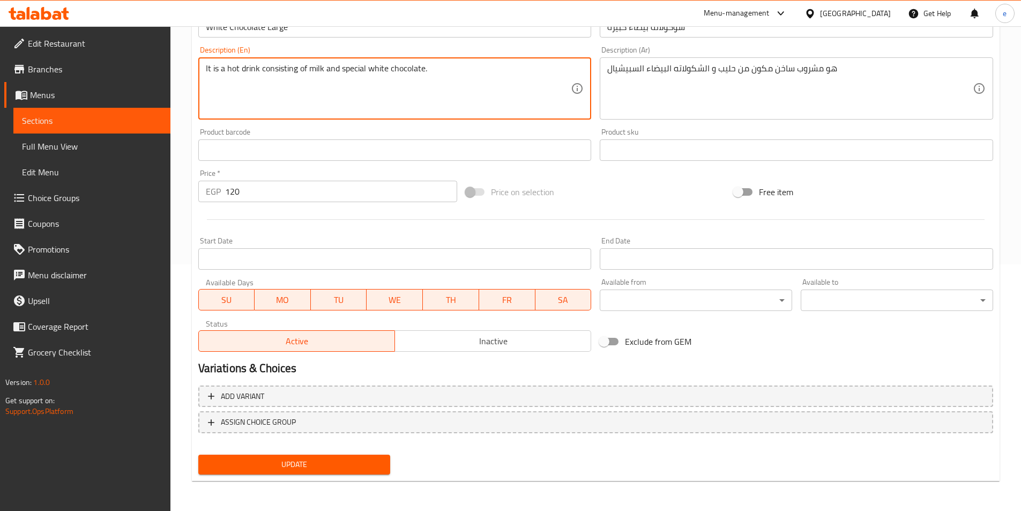
type textarea "It is a hot drink consisting of milk and special white chocolate."
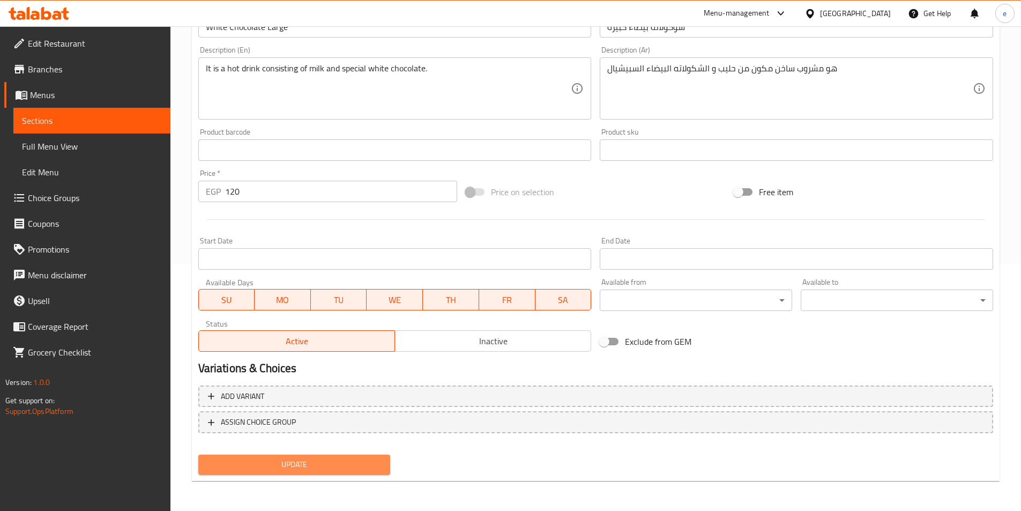
click at [371, 464] on span "Update" at bounding box center [294, 464] width 175 height 13
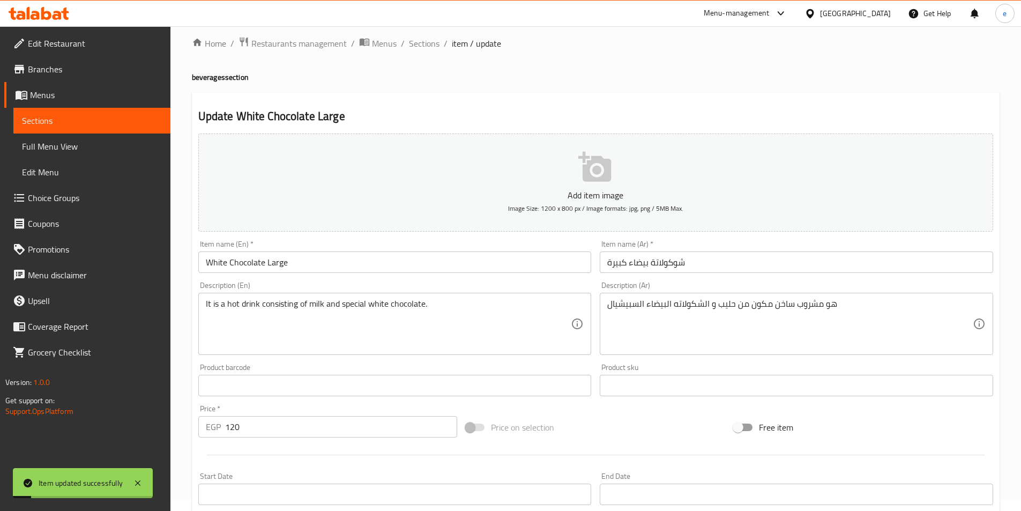
scroll to position [0, 0]
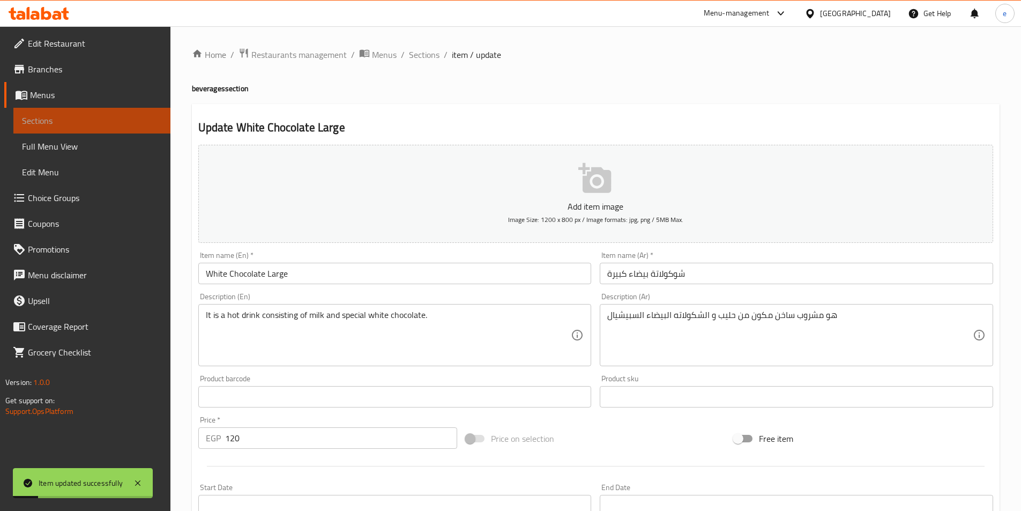
click at [77, 114] on span "Sections" at bounding box center [92, 120] width 140 height 13
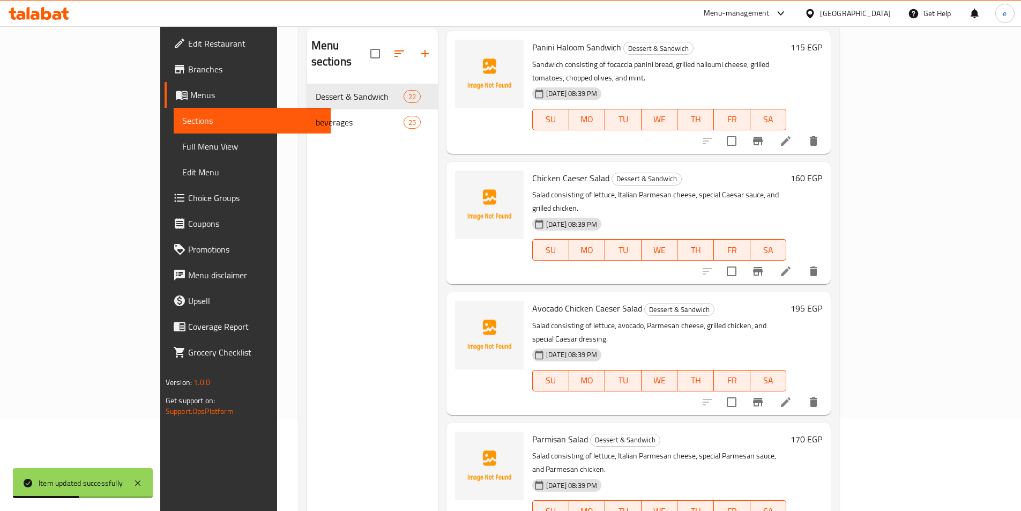
scroll to position [150, 0]
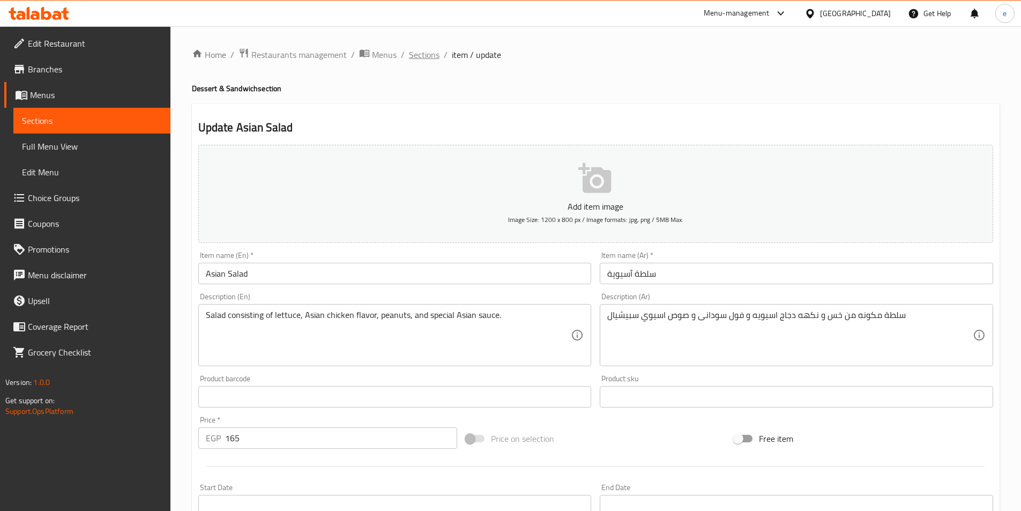
click at [424, 51] on span "Sections" at bounding box center [424, 54] width 31 height 13
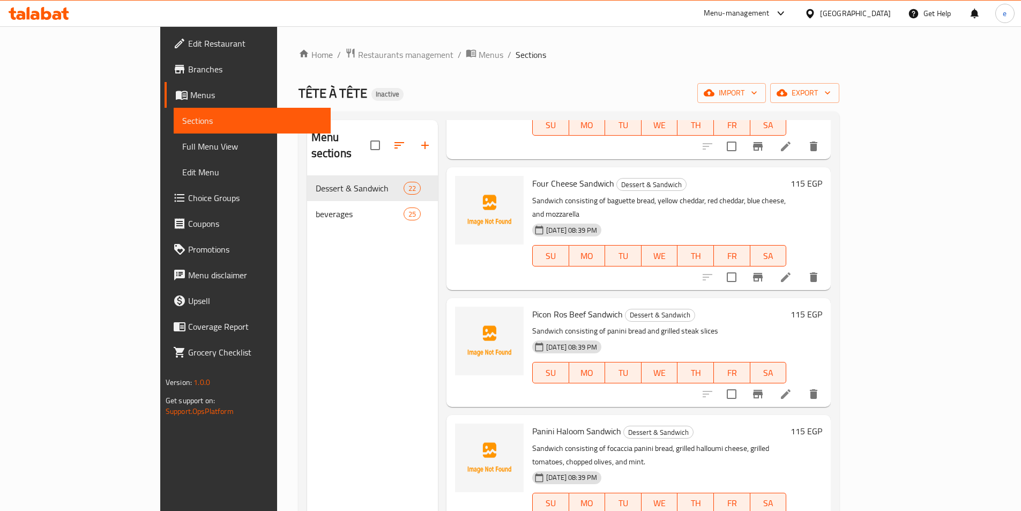
scroll to position [1900, 0]
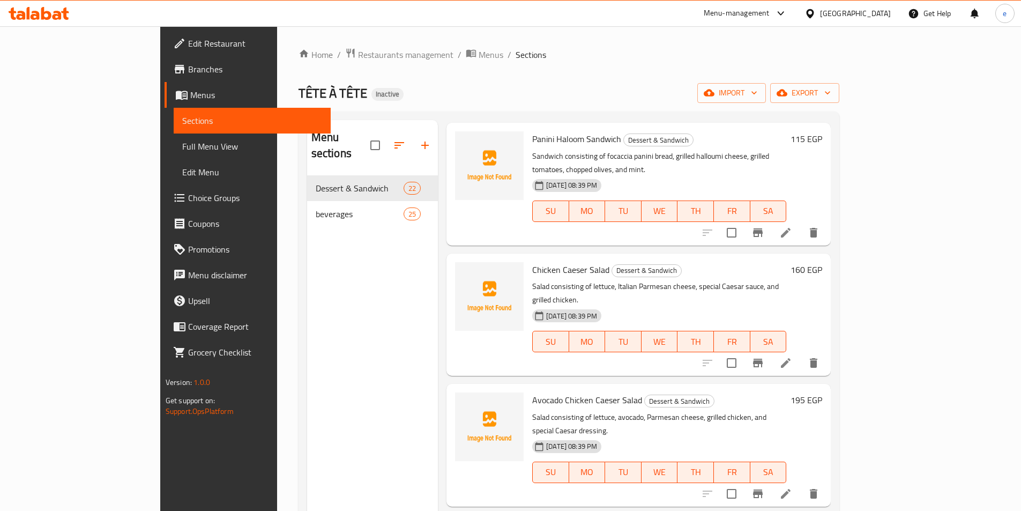
click at [801, 484] on li at bounding box center [786, 493] width 30 height 19
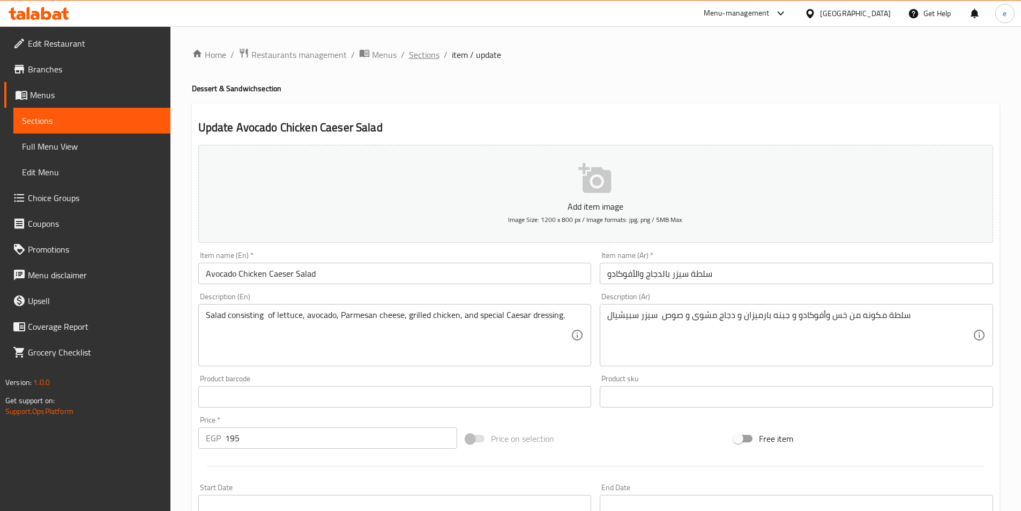
click at [419, 58] on span "Sections" at bounding box center [424, 54] width 31 height 13
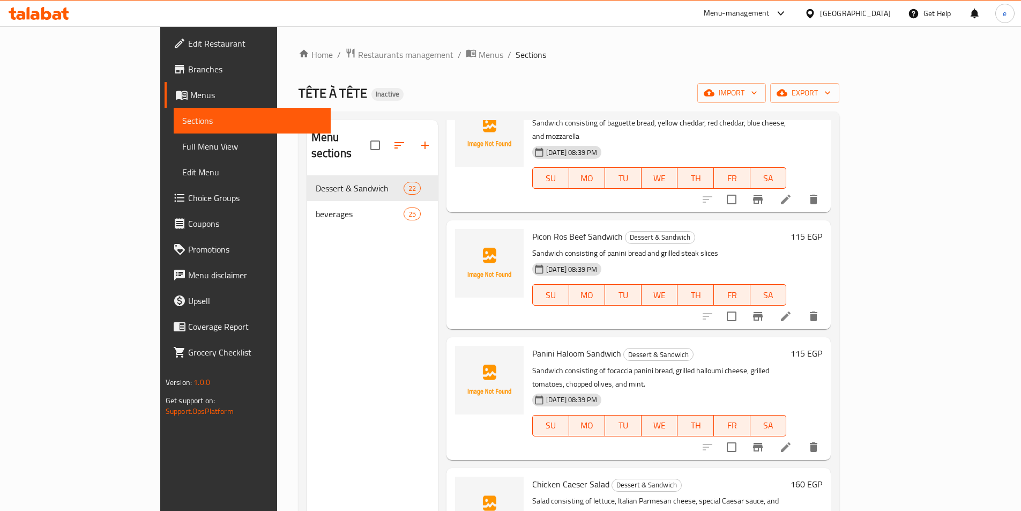
scroll to position [1632, 0]
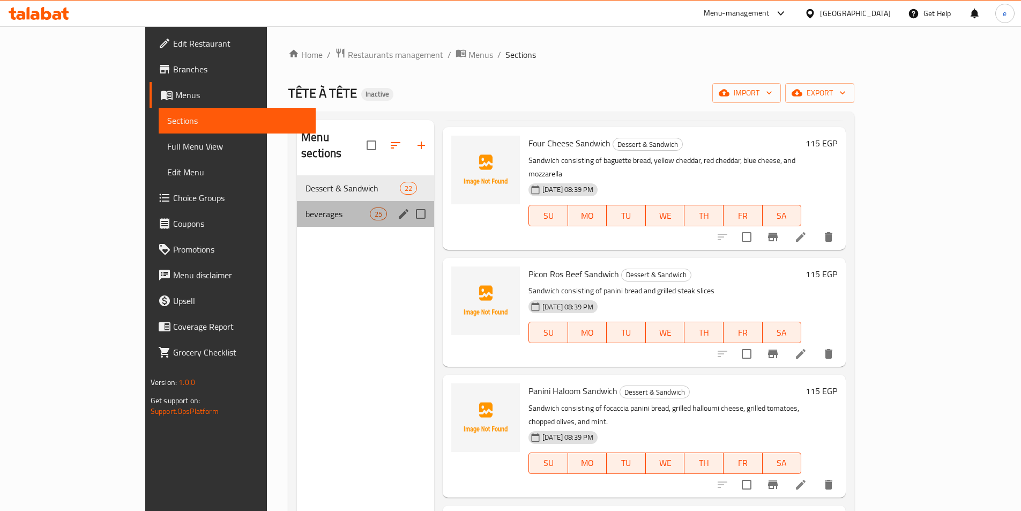
click at [352, 201] on div "beverages 25" at bounding box center [365, 214] width 137 height 26
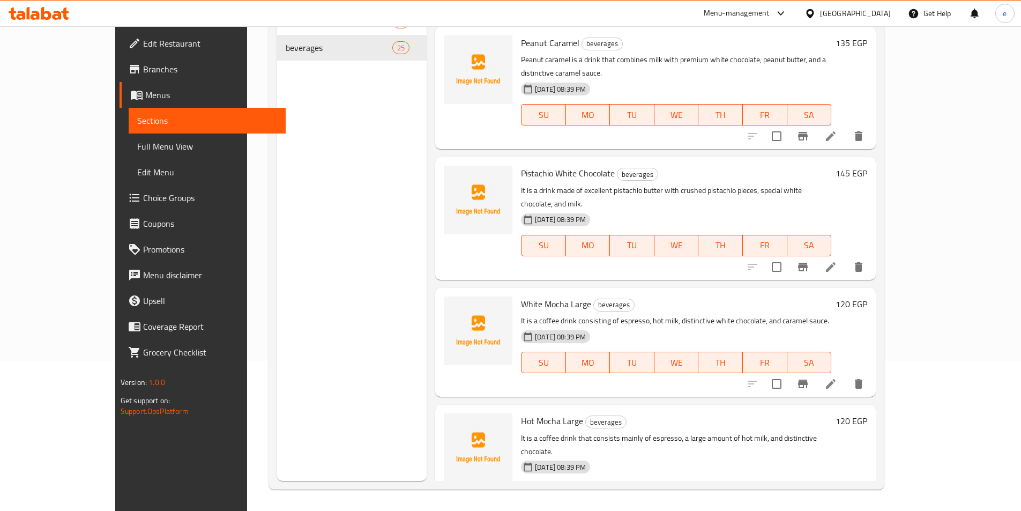
scroll to position [2336, 0]
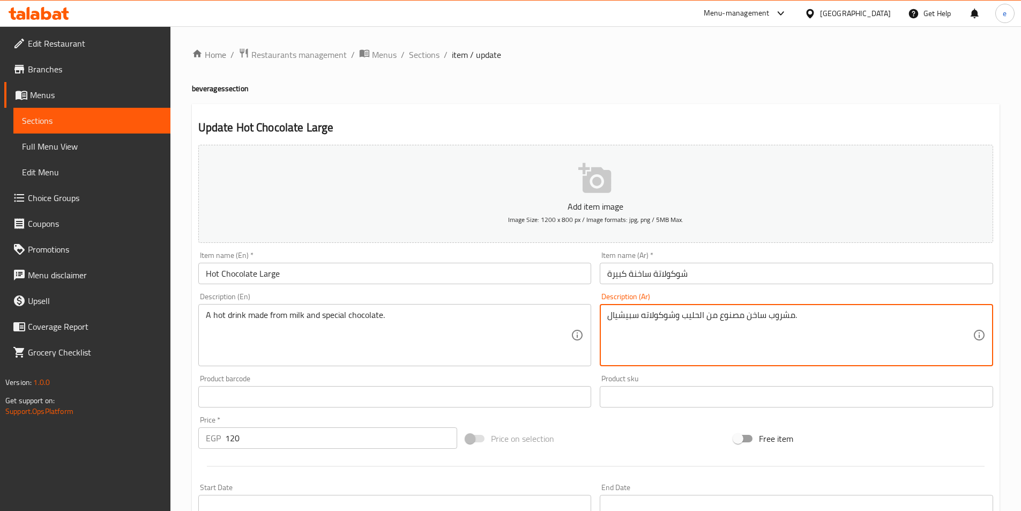
drag, startPoint x: 721, startPoint y: 317, endPoint x: 738, endPoint y: 328, distance: 20.1
type textarea "مشروب ساخن مكون من الحليب وشوكولاته سبيشيال."
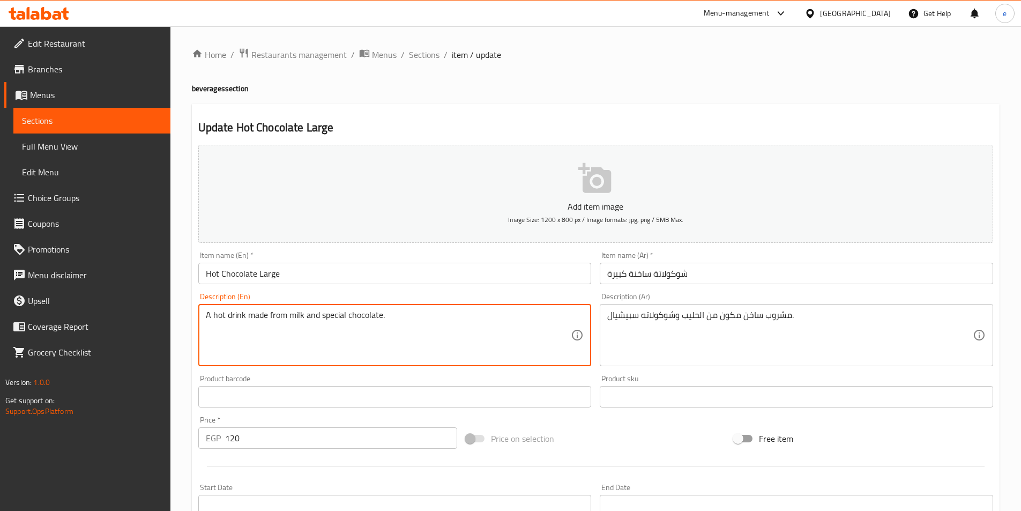
drag, startPoint x: 249, startPoint y: 313, endPoint x: 267, endPoint y: 327, distance: 22.9
paste textarea "consisting"
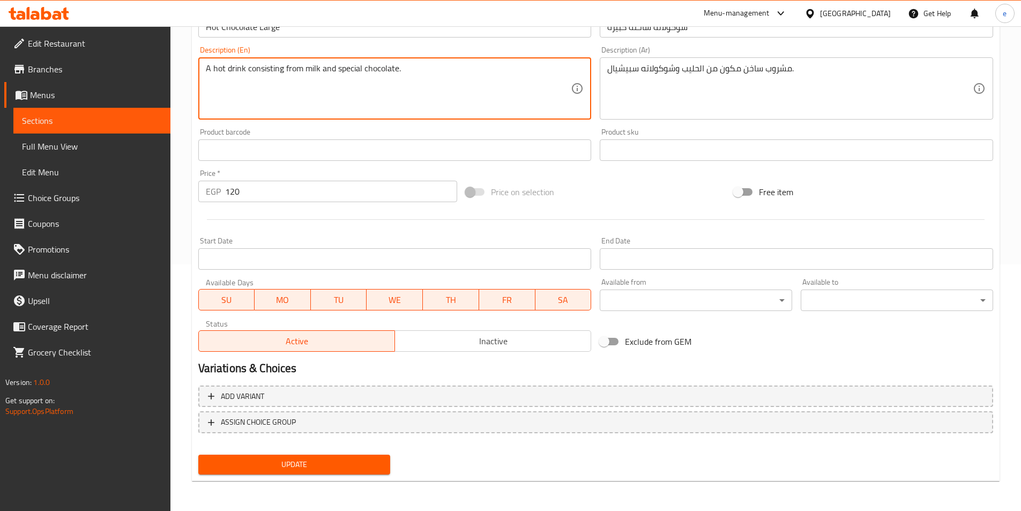
type textarea "A hot drink consisting from milk and special chocolate."
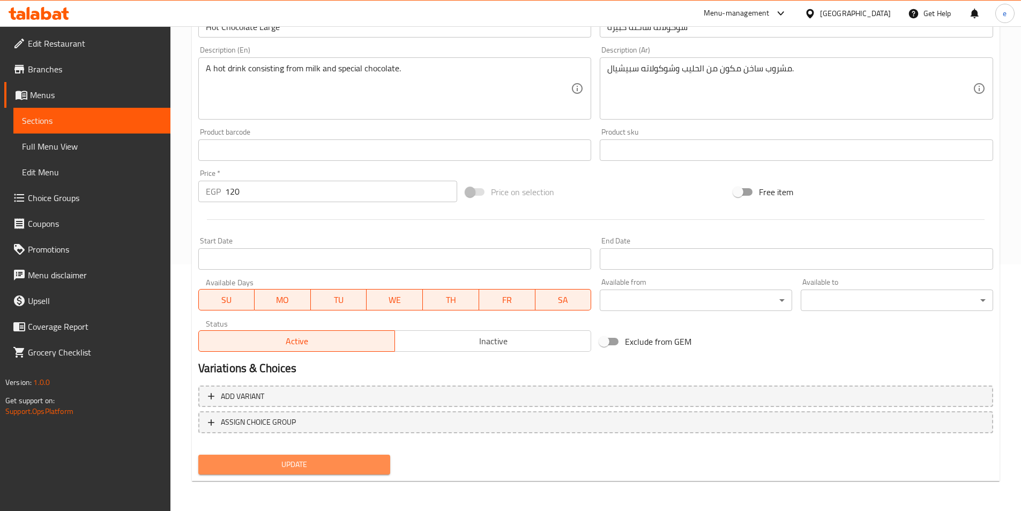
click at [308, 462] on span "Update" at bounding box center [294, 464] width 175 height 13
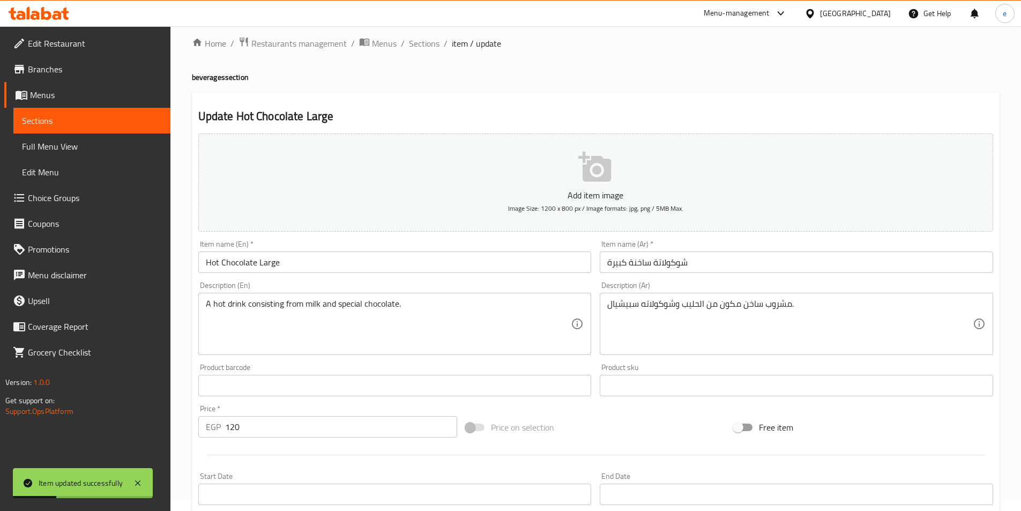
scroll to position [0, 0]
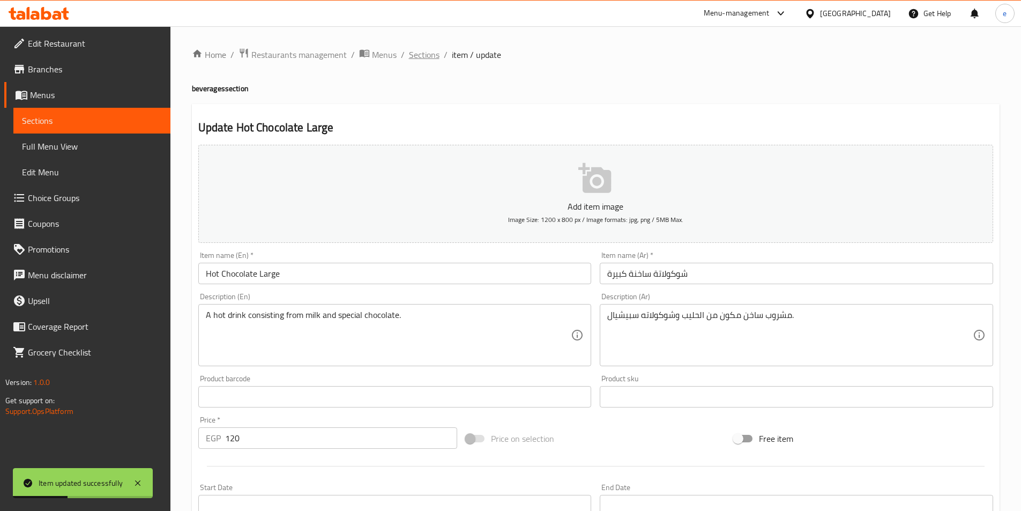
click at [418, 54] on span "Sections" at bounding box center [424, 54] width 31 height 13
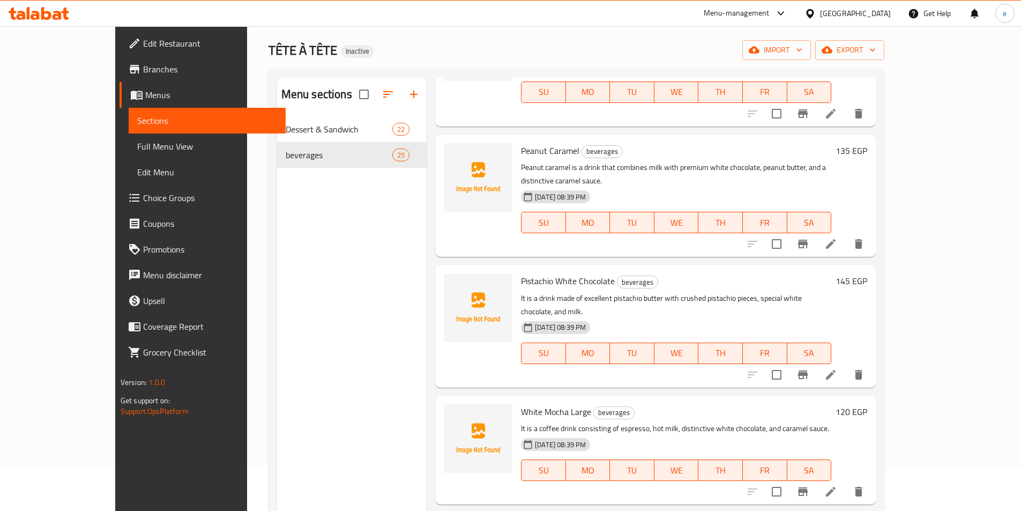
scroll to position [2283, 0]
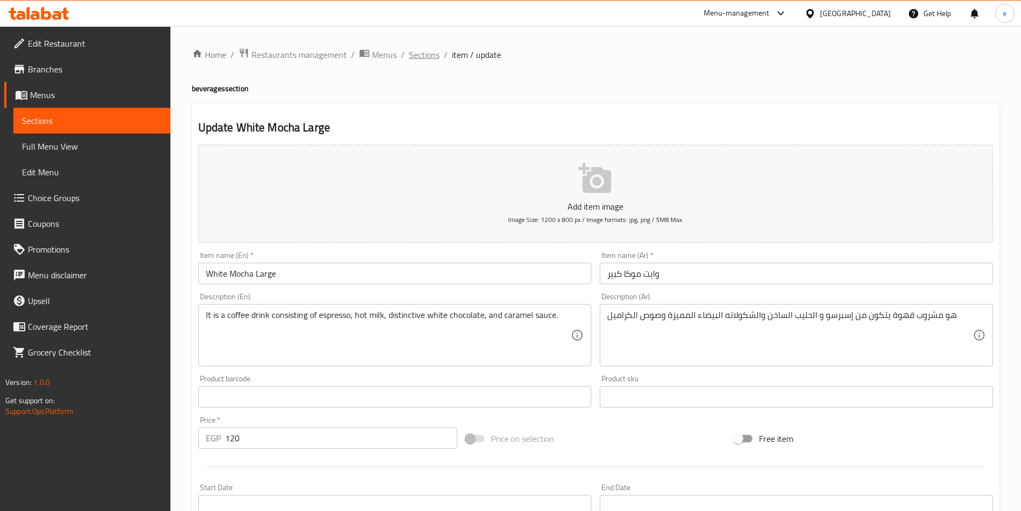
click at [428, 59] on span "Sections" at bounding box center [424, 54] width 31 height 13
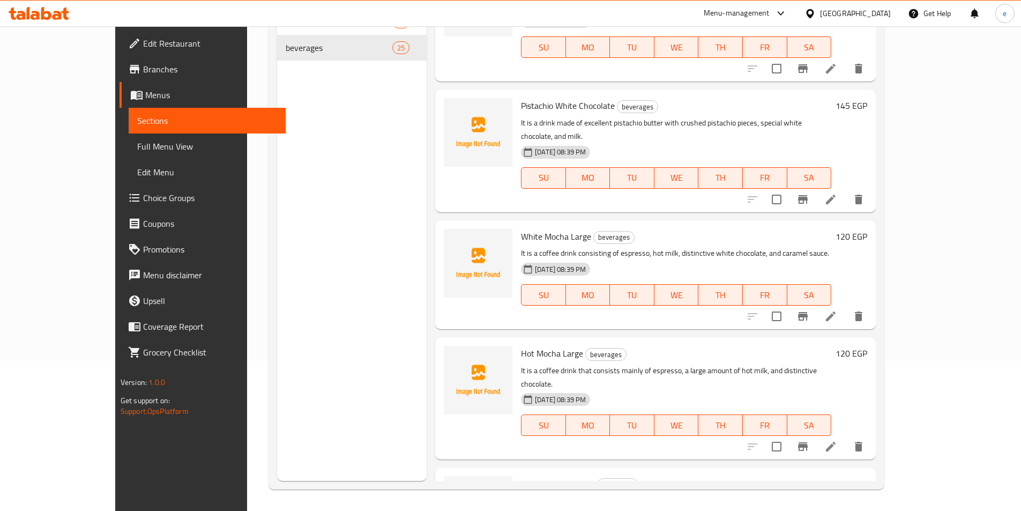
scroll to position [2443, 0]
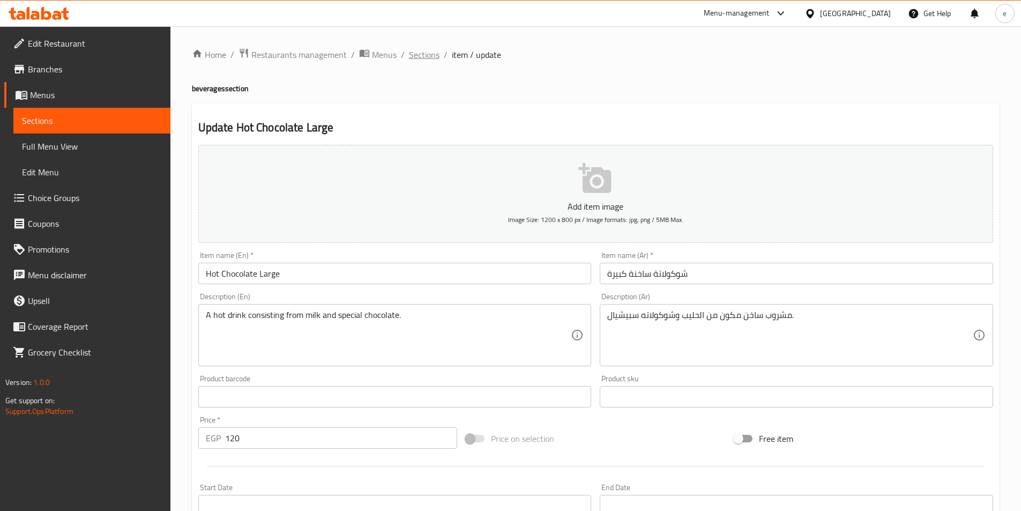
click at [421, 55] on span "Sections" at bounding box center [424, 54] width 31 height 13
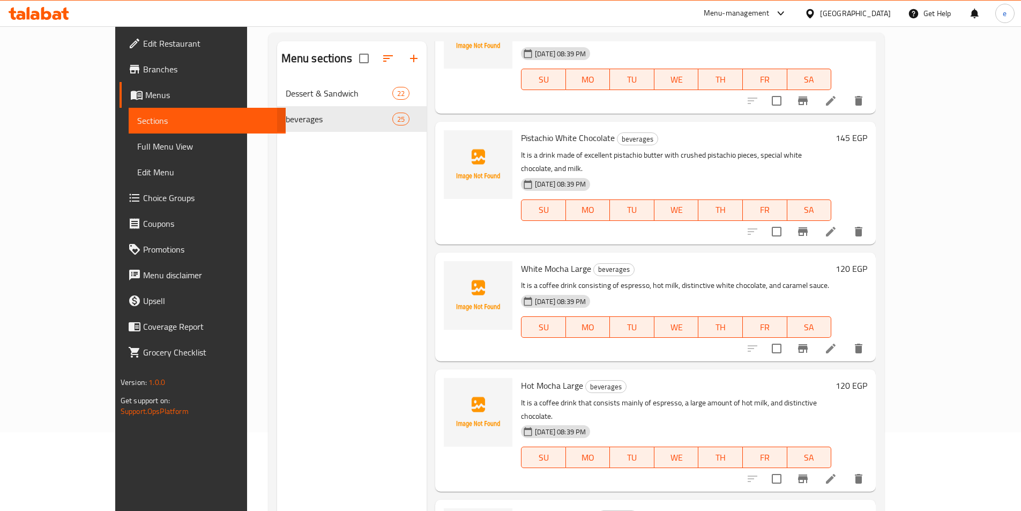
scroll to position [150, 0]
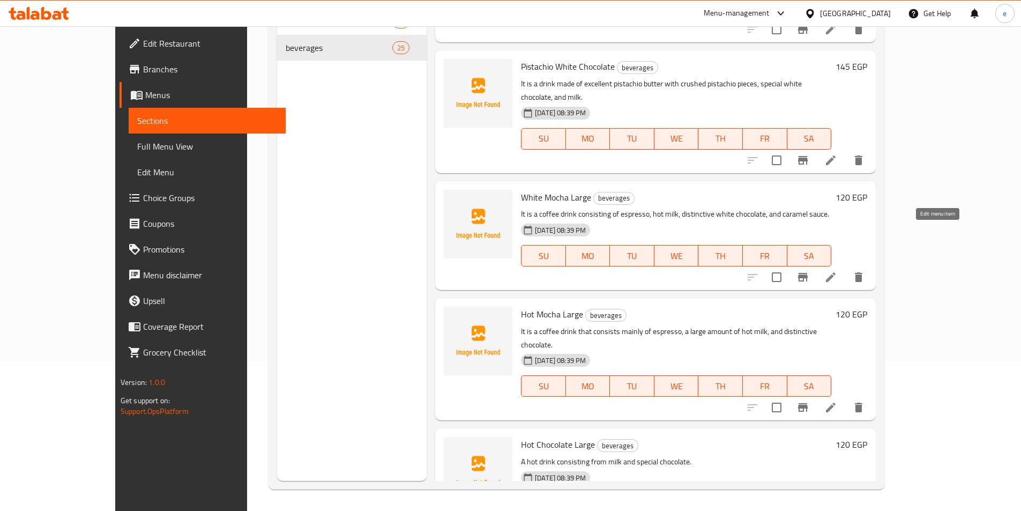
click at [836, 403] on icon at bounding box center [831, 408] width 10 height 10
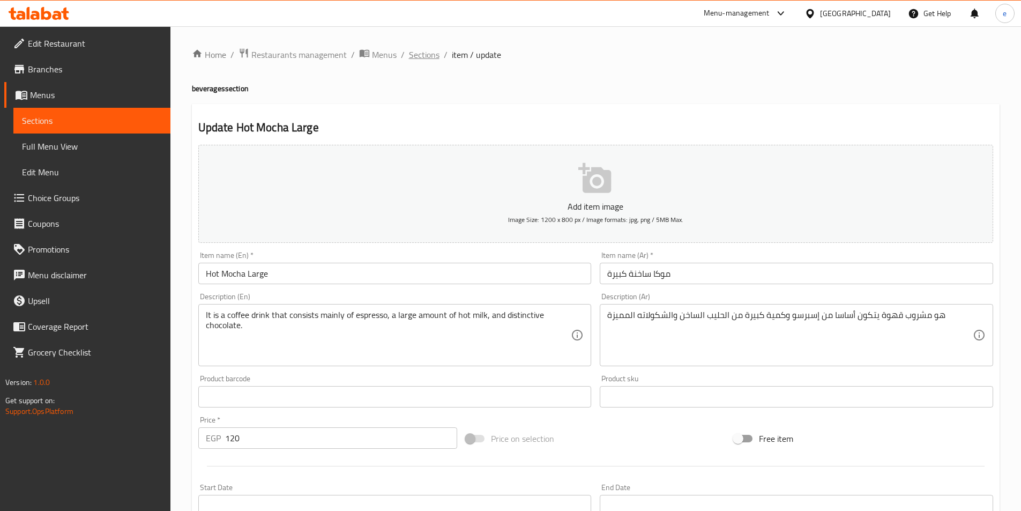
click at [420, 56] on span "Sections" at bounding box center [424, 54] width 31 height 13
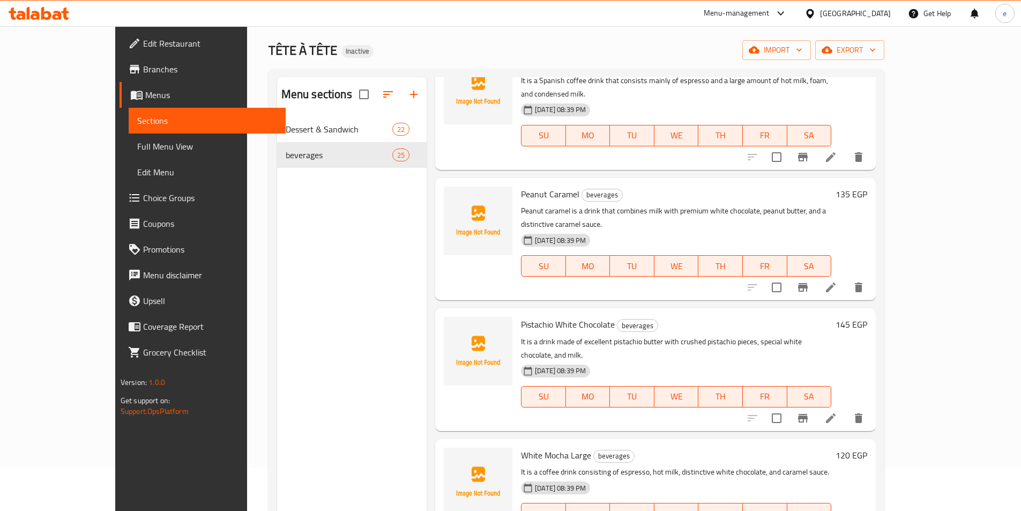
scroll to position [2283, 0]
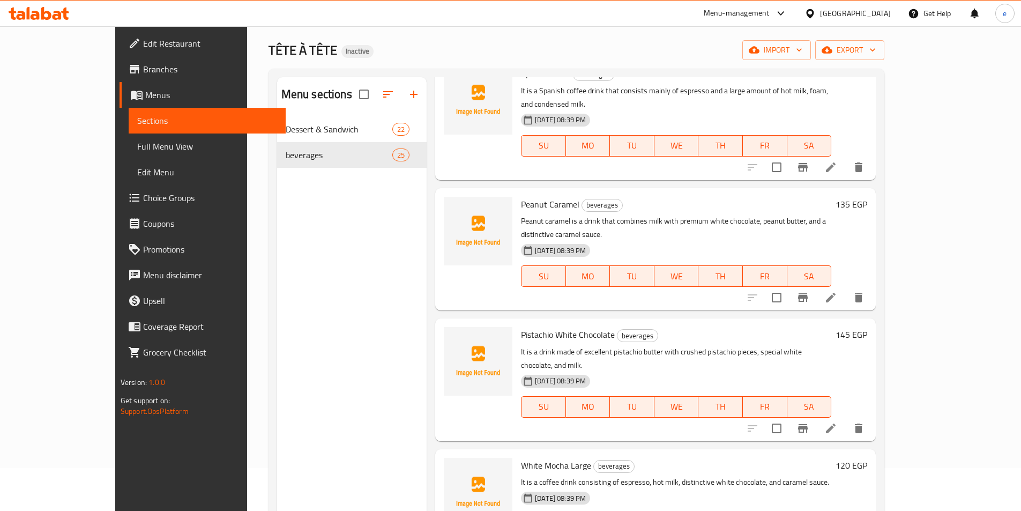
click at [846, 419] on li at bounding box center [831, 428] width 30 height 19
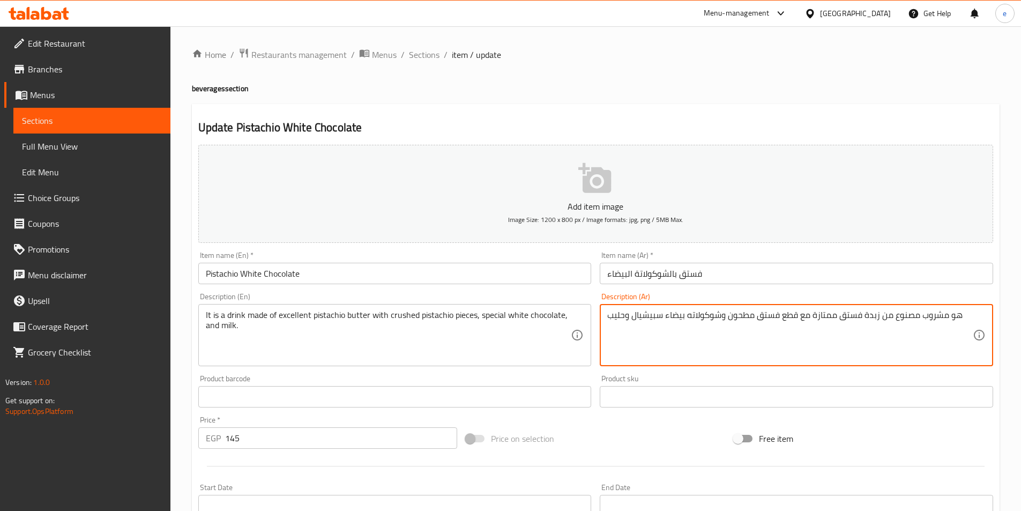
drag, startPoint x: 897, startPoint y: 319, endPoint x: 903, endPoint y: 323, distance: 7.0
click at [898, 317] on textarea "هو مشروب مصنوع من زبدة فستق ممتازة مع قطع فستق مطحون وشوكولاته بيضاء سبيشيال وح…" at bounding box center [790, 335] width 366 height 51
drag, startPoint x: 897, startPoint y: 319, endPoint x: 918, endPoint y: 324, distance: 21.5
click at [918, 324] on textarea "هو مشروب مصنوع من زبدة فستق ممتازة مع قطع فستق مطحون وشوكولاته بيضاء سبيشيال وح…" at bounding box center [790, 335] width 366 height 51
type textarea "هو مشروب يتكون من زبدة فستق ممتازة مع قطع فستق مطحون وشوكولاته بيضاء سبيشيال وح…"
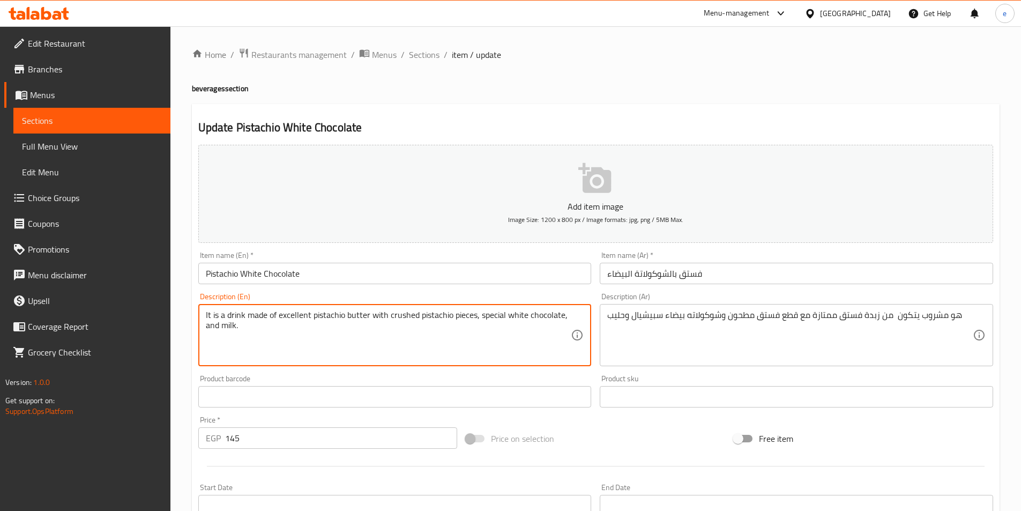
drag, startPoint x: 265, startPoint y: 312, endPoint x: 248, endPoint y: 317, distance: 18.3
paste textarea "consisting"
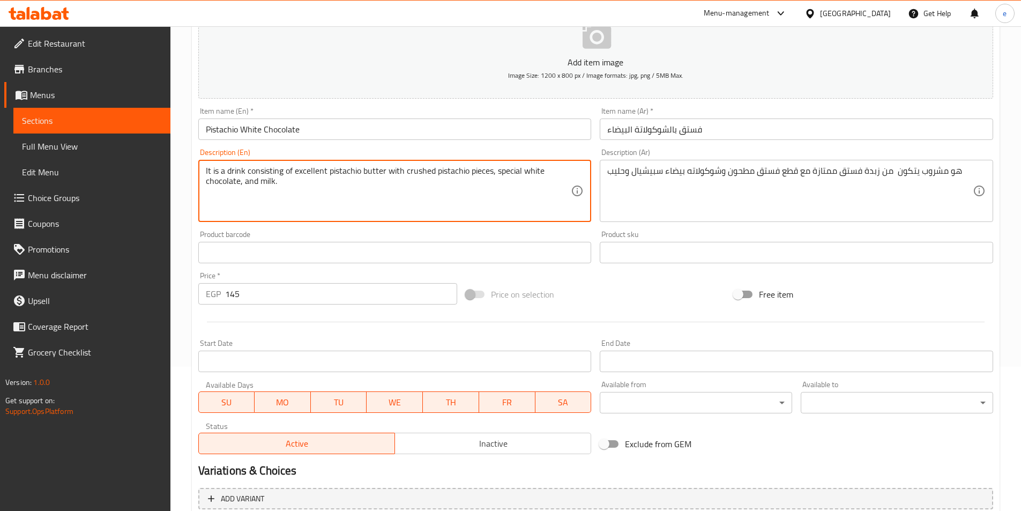
scroll to position [247, 0]
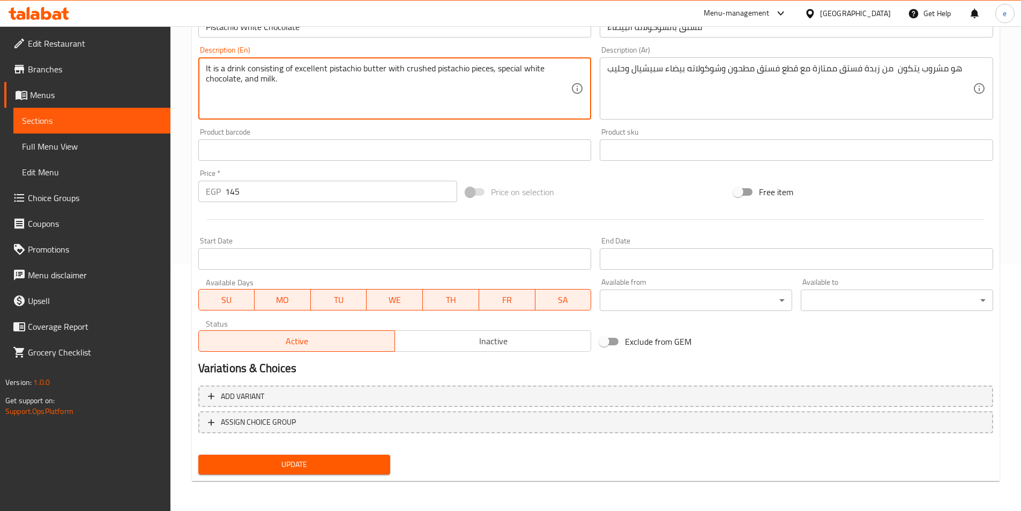
type textarea "It is a drink consisting of excellent pistachio butter with crushed pistachio p…"
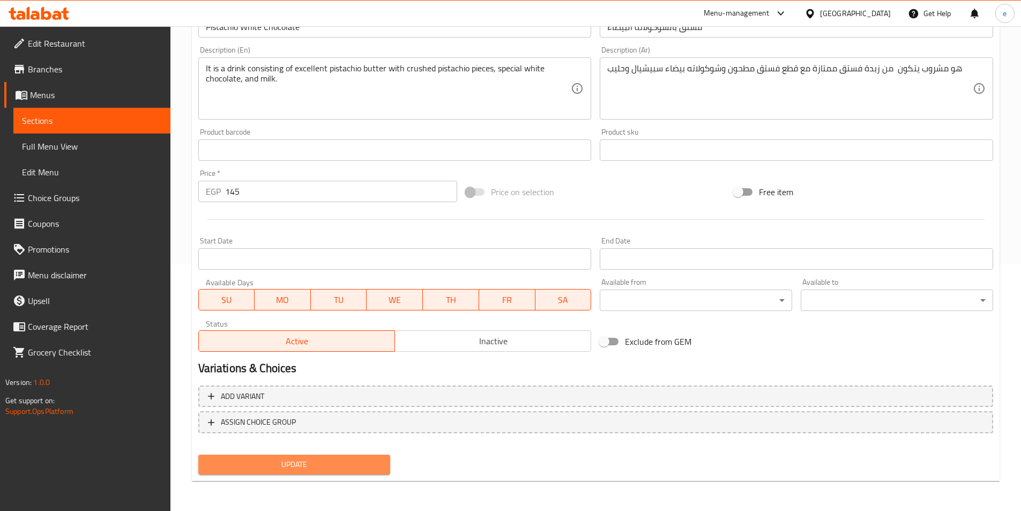
click at [307, 461] on span "Update" at bounding box center [294, 464] width 175 height 13
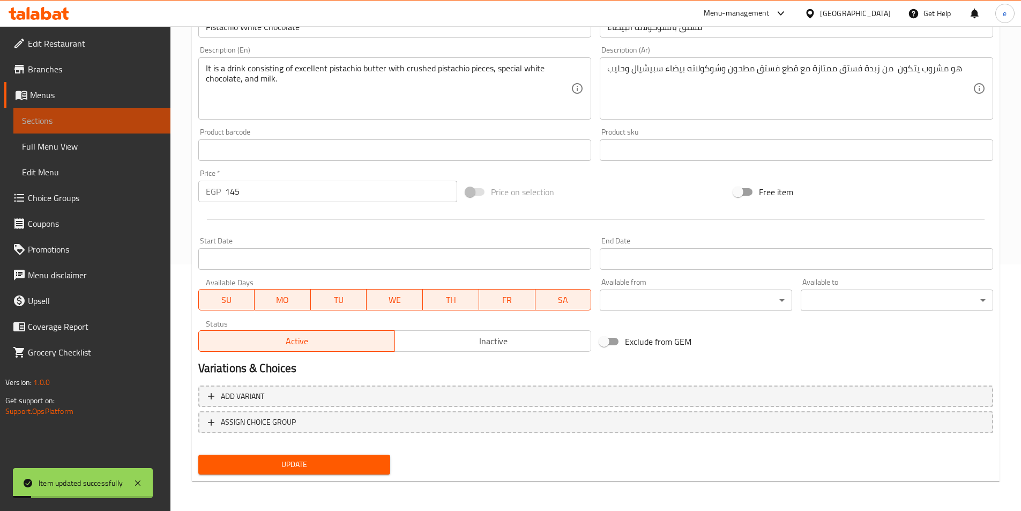
click at [91, 115] on span "Sections" at bounding box center [92, 120] width 140 height 13
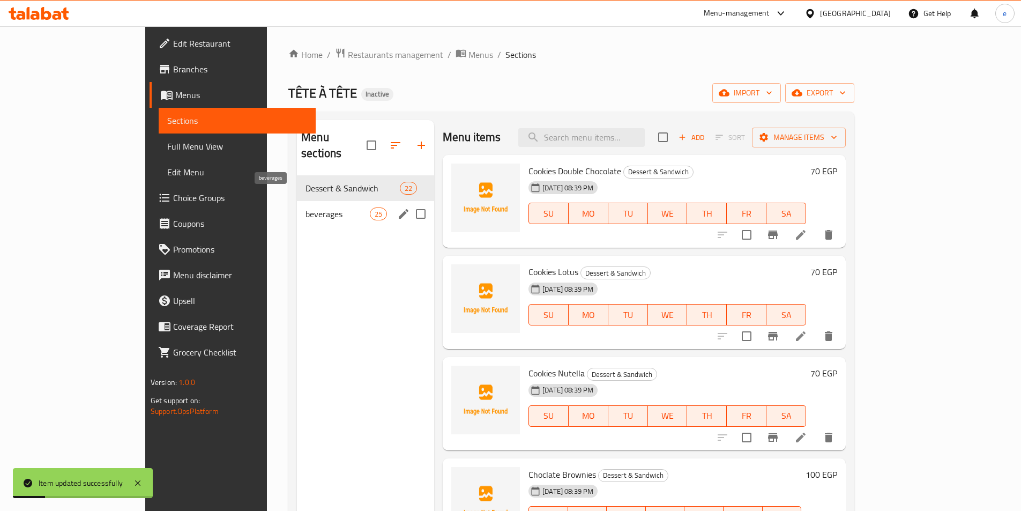
click at [306, 207] on span "beverages" at bounding box center [337, 213] width 64 height 13
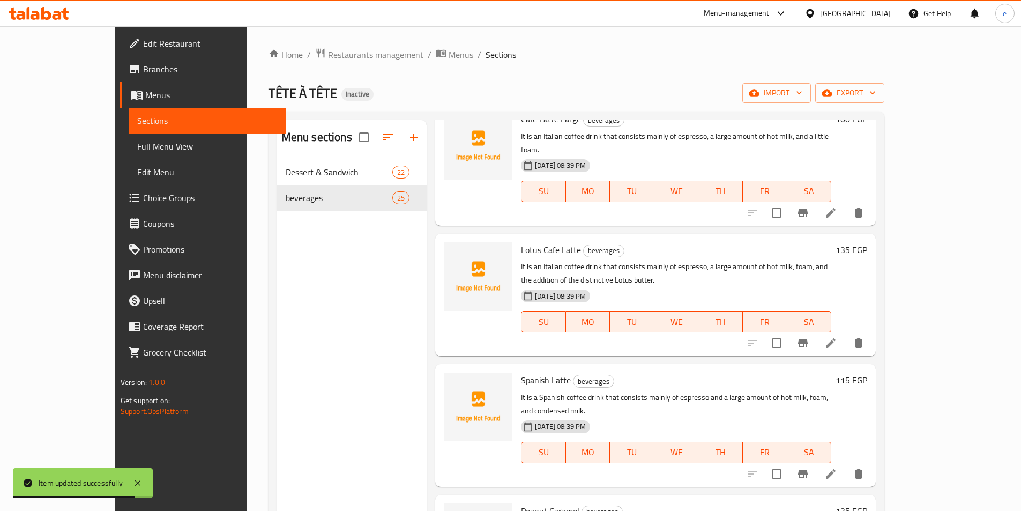
scroll to position [2015, 0]
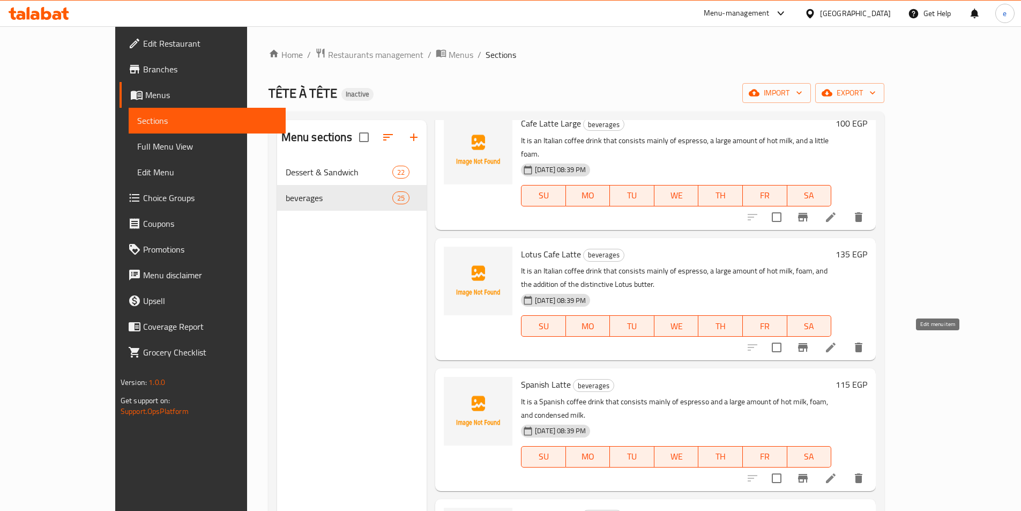
click at [836, 473] on icon at bounding box center [831, 478] width 10 height 10
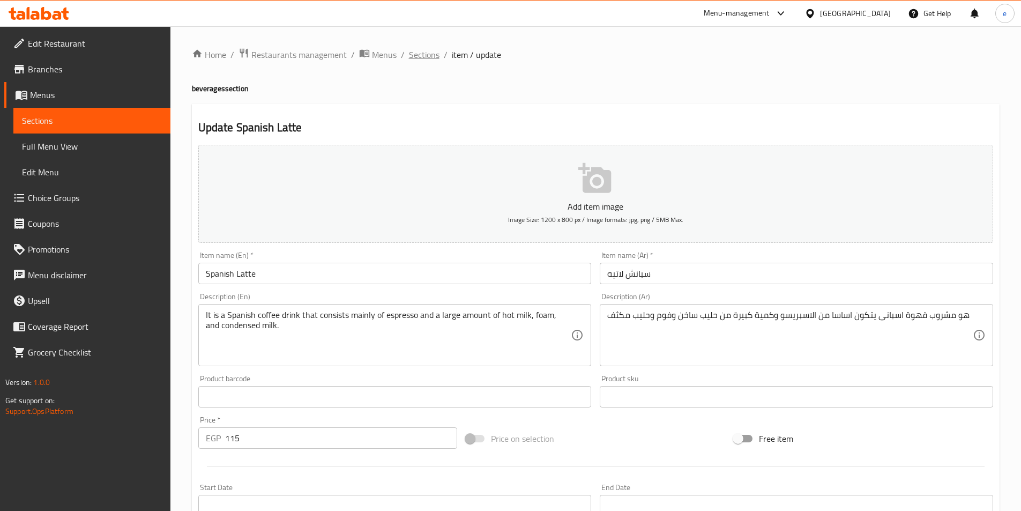
click at [425, 55] on span "Sections" at bounding box center [424, 54] width 31 height 13
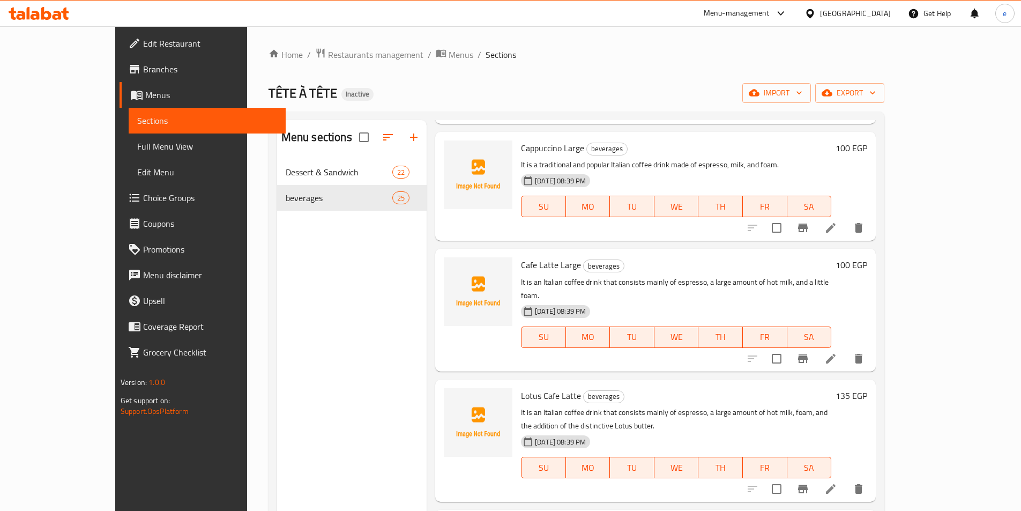
scroll to position [1854, 0]
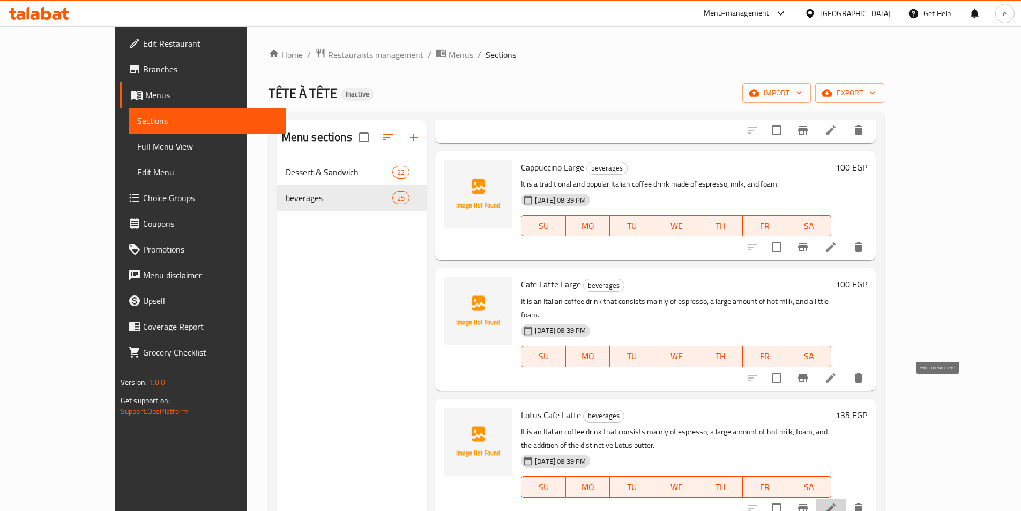
click at [837, 502] on icon at bounding box center [830, 508] width 13 height 13
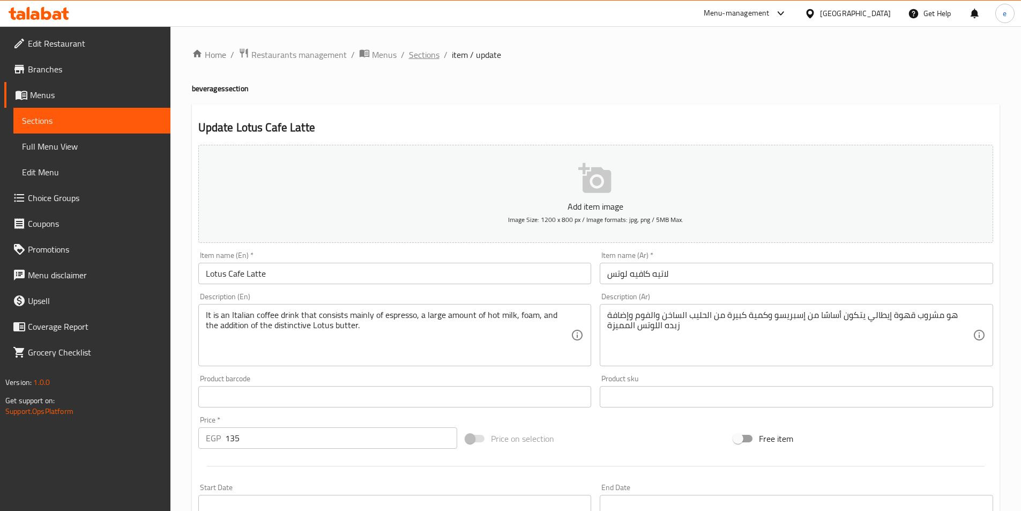
click at [418, 51] on span "Sections" at bounding box center [424, 54] width 31 height 13
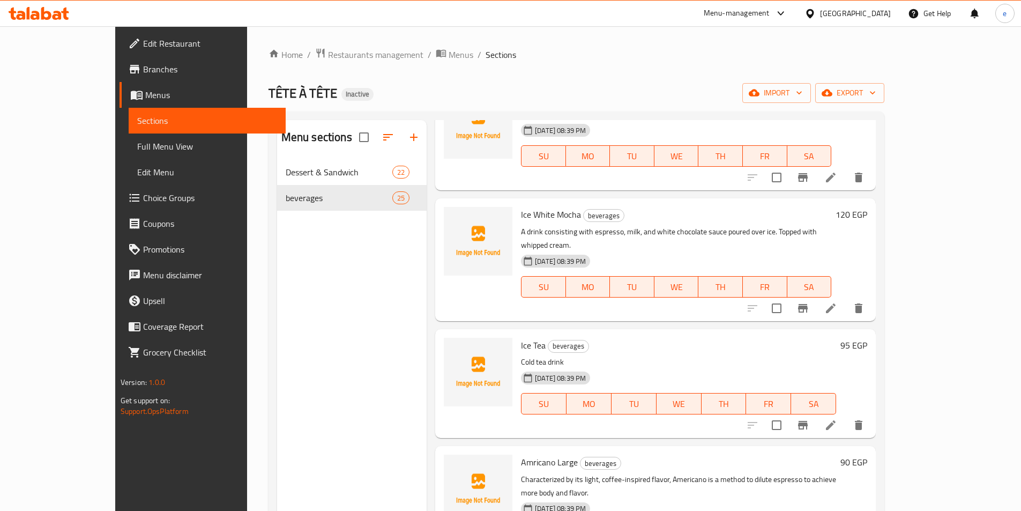
scroll to position [1375, 0]
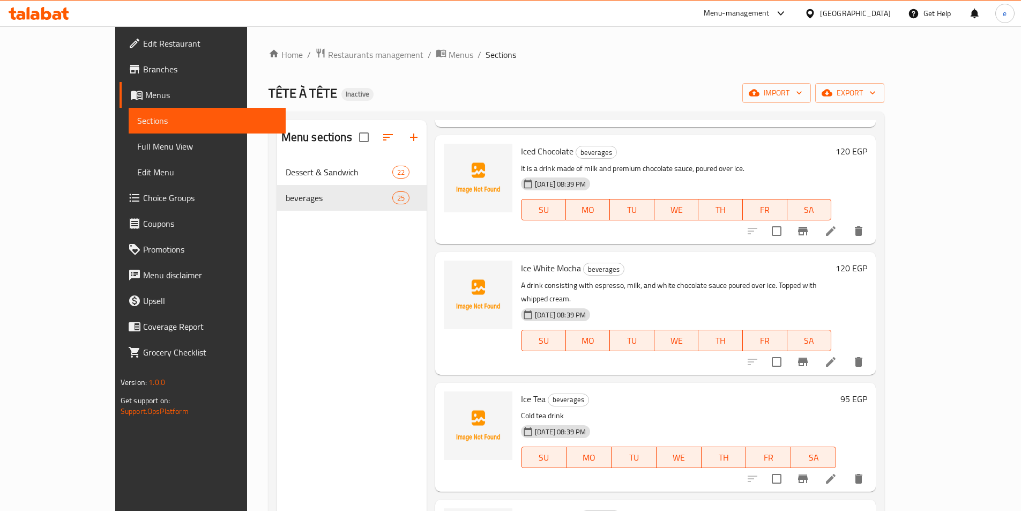
click at [846, 352] on li at bounding box center [831, 361] width 30 height 19
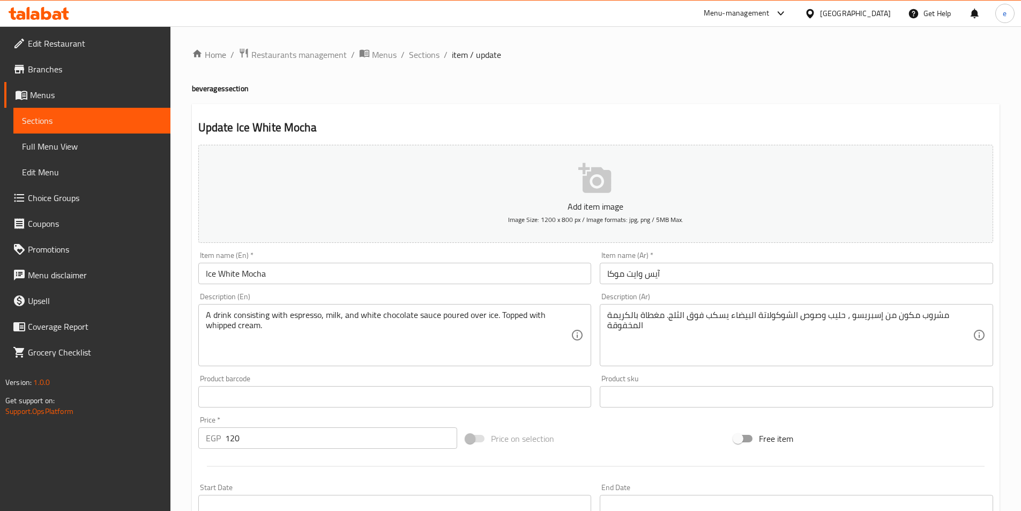
scroll to position [247, 0]
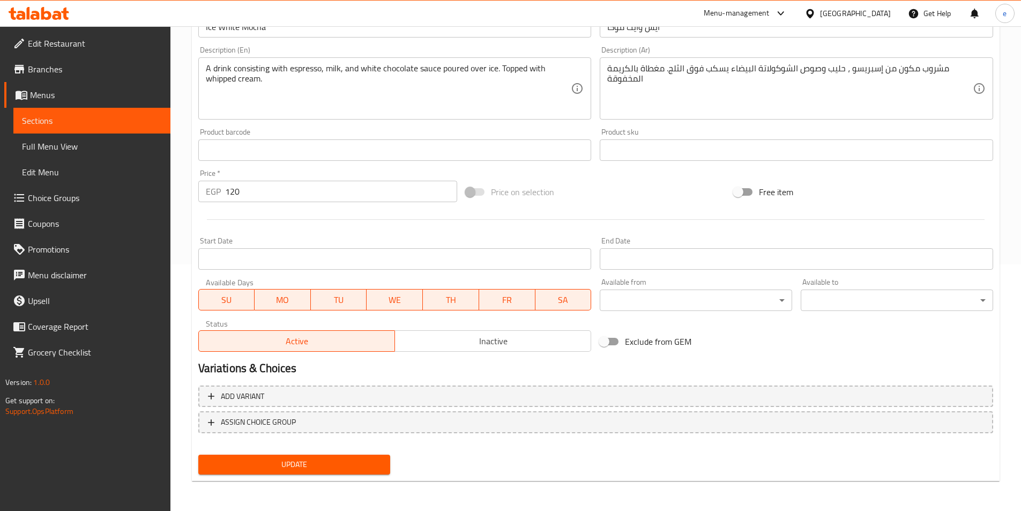
click at [77, 146] on span "Full Menu View" at bounding box center [92, 146] width 140 height 13
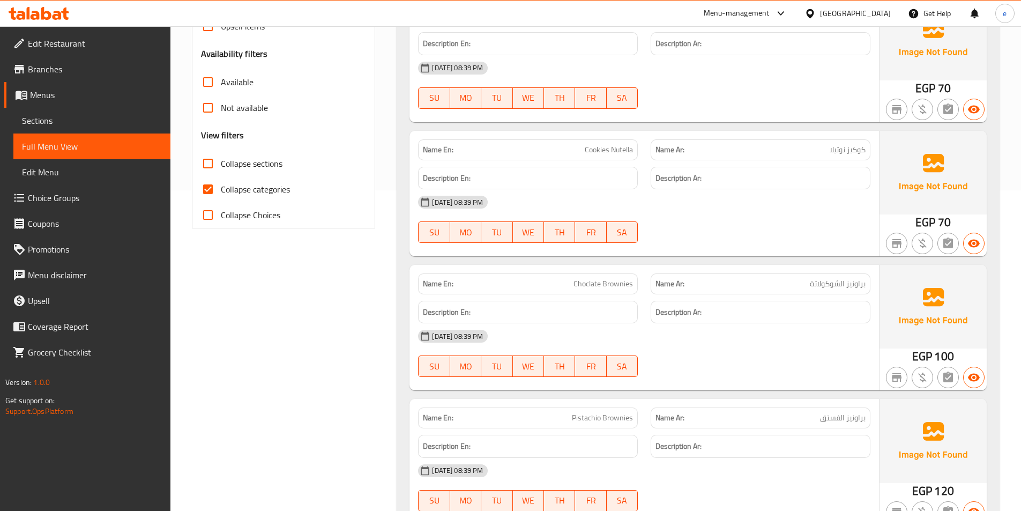
scroll to position [322, 0]
click at [220, 186] on input "Collapse categories" at bounding box center [208, 188] width 26 height 26
checkbox input "false"
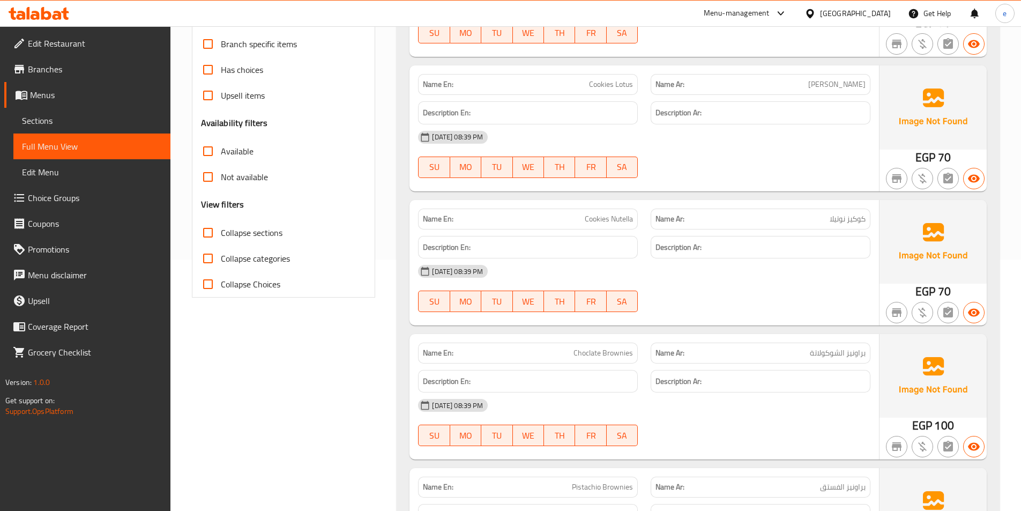
scroll to position [0, 0]
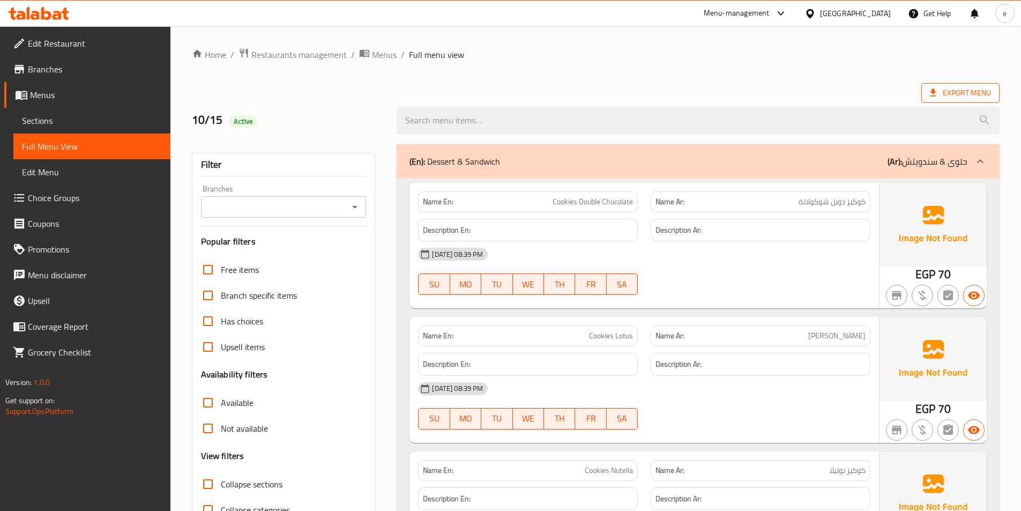
click at [960, 98] on span "Export Menu" at bounding box center [960, 92] width 61 height 13
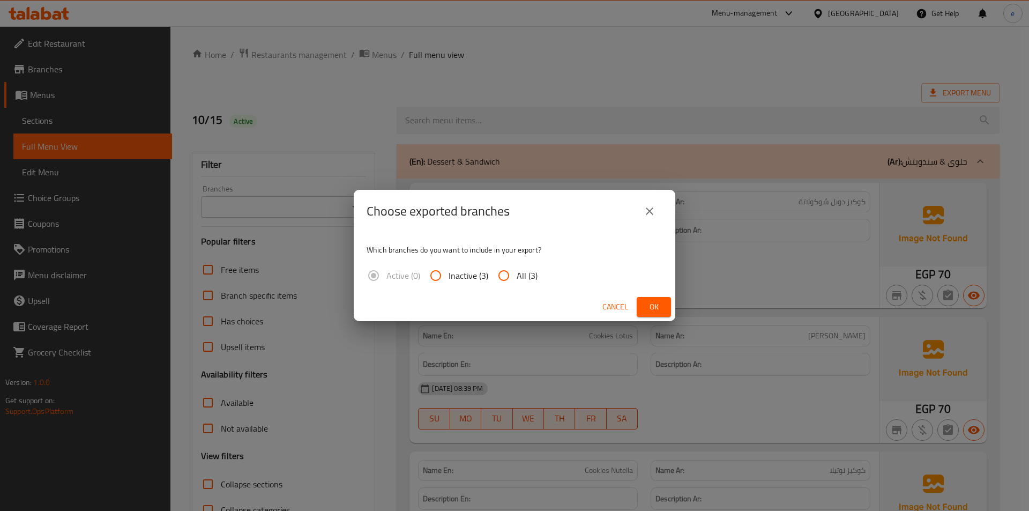
click at [512, 282] on input "All (3)" at bounding box center [504, 276] width 26 height 26
radio input "true"
click at [642, 304] on button "Ok" at bounding box center [654, 307] width 34 height 20
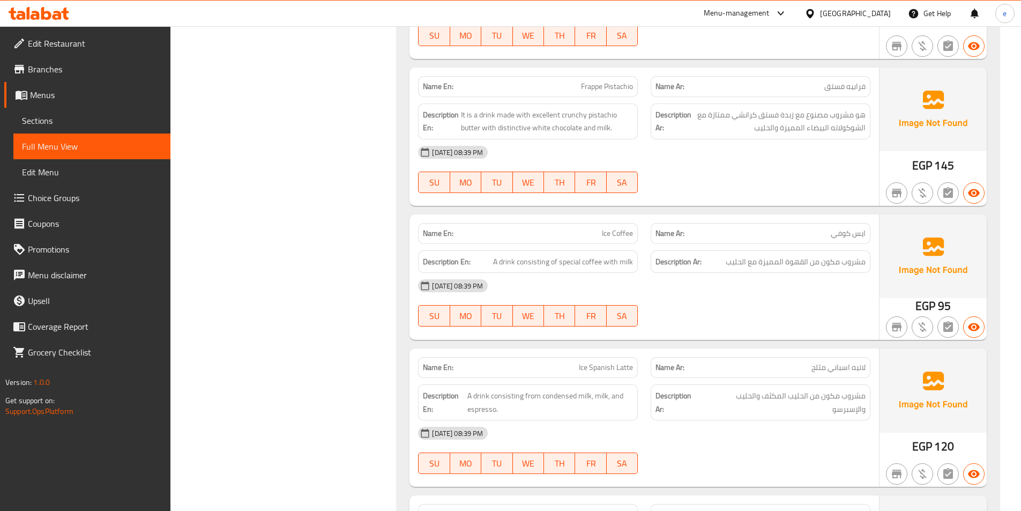
scroll to position [4344, 0]
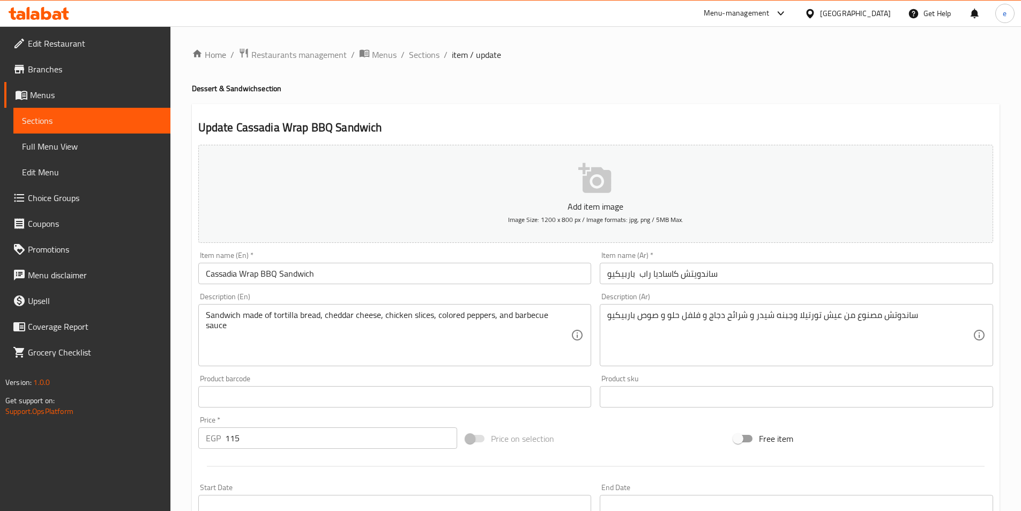
click at [444, 55] on li "/" at bounding box center [446, 54] width 4 height 13
click at [432, 54] on span "Sections" at bounding box center [424, 54] width 31 height 13
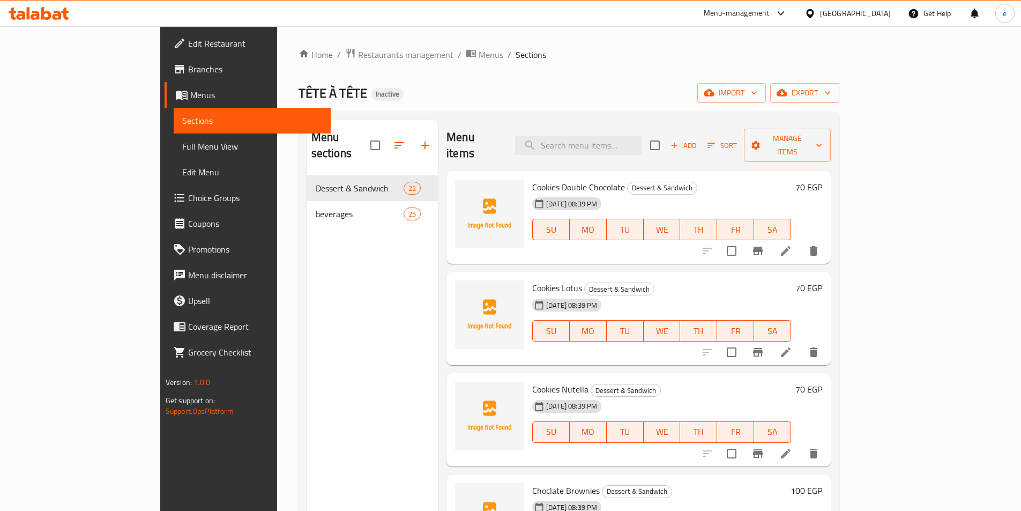
click at [792, 244] on icon at bounding box center [785, 250] width 13 height 13
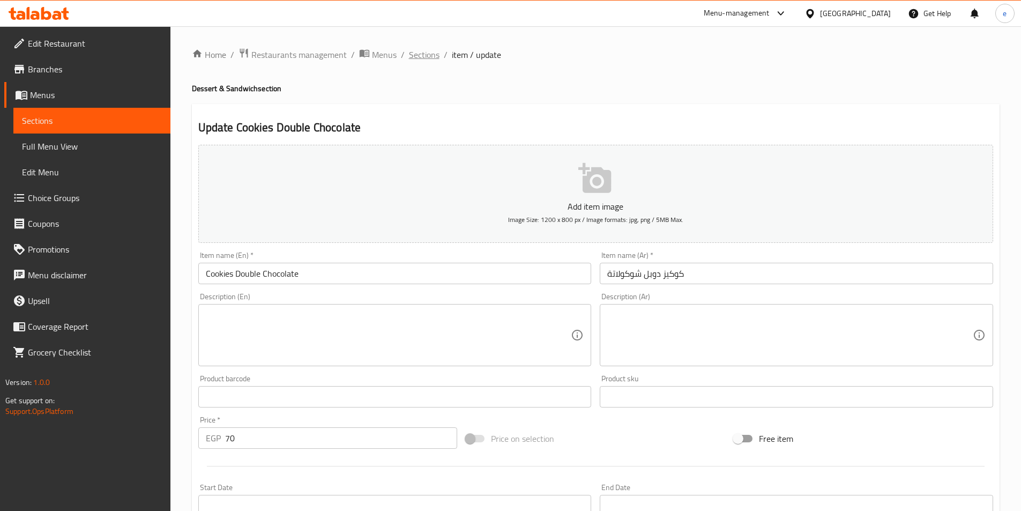
click at [422, 51] on span "Sections" at bounding box center [424, 54] width 31 height 13
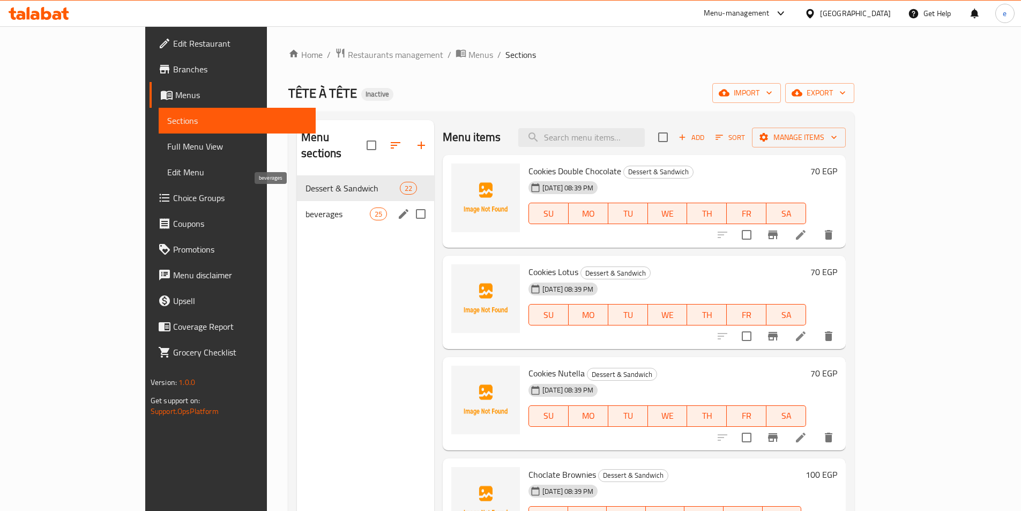
click at [305, 207] on span "beverages" at bounding box center [337, 213] width 64 height 13
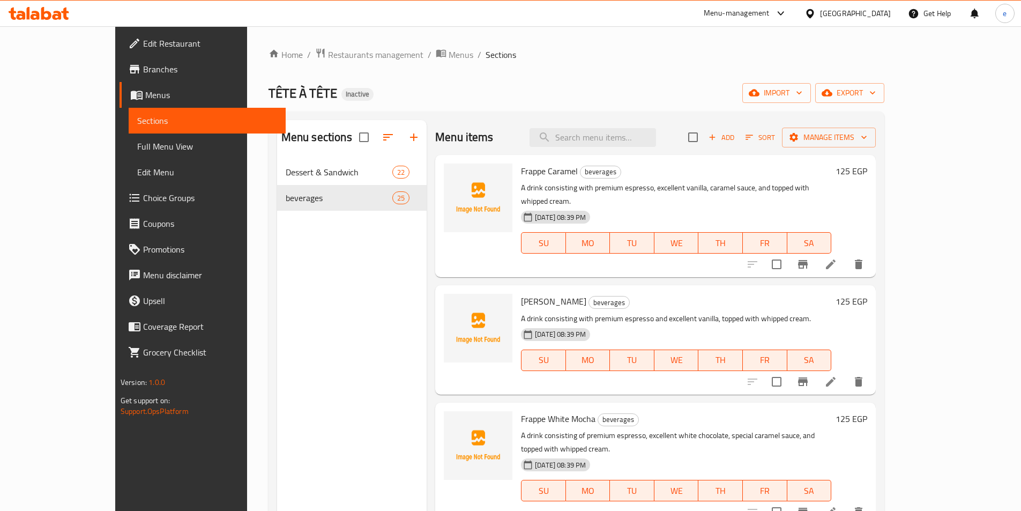
click at [846, 255] on li at bounding box center [831, 264] width 30 height 19
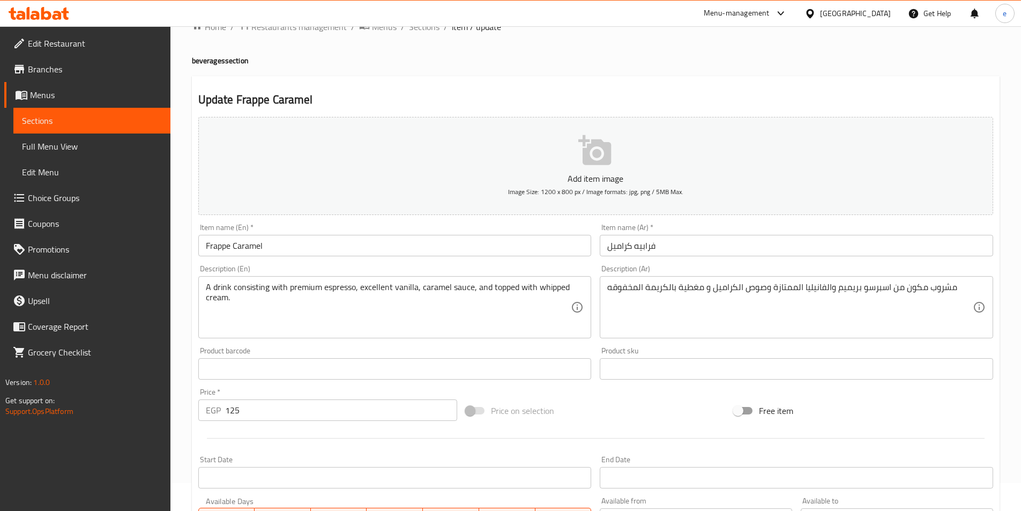
scroll to position [54, 0]
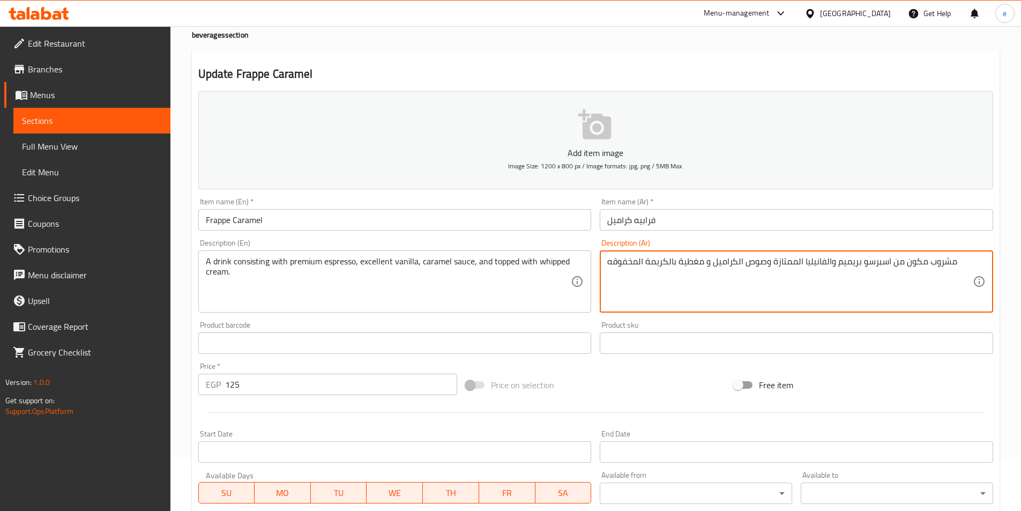
drag, startPoint x: 904, startPoint y: 263, endPoint x: 925, endPoint y: 272, distance: 23.3
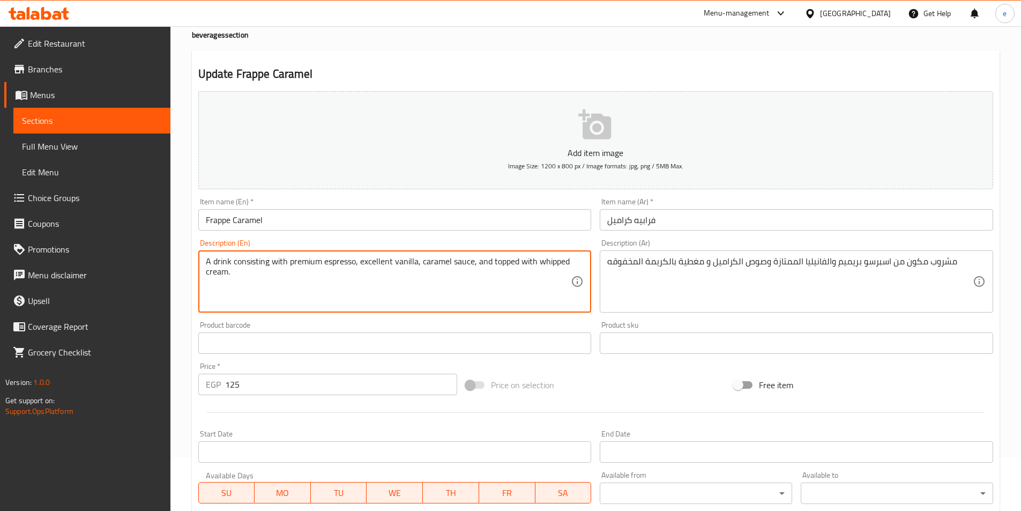
drag, startPoint x: 234, startPoint y: 263, endPoint x: 268, endPoint y: 264, distance: 33.8
